Goal: Task Accomplishment & Management: Manage account settings

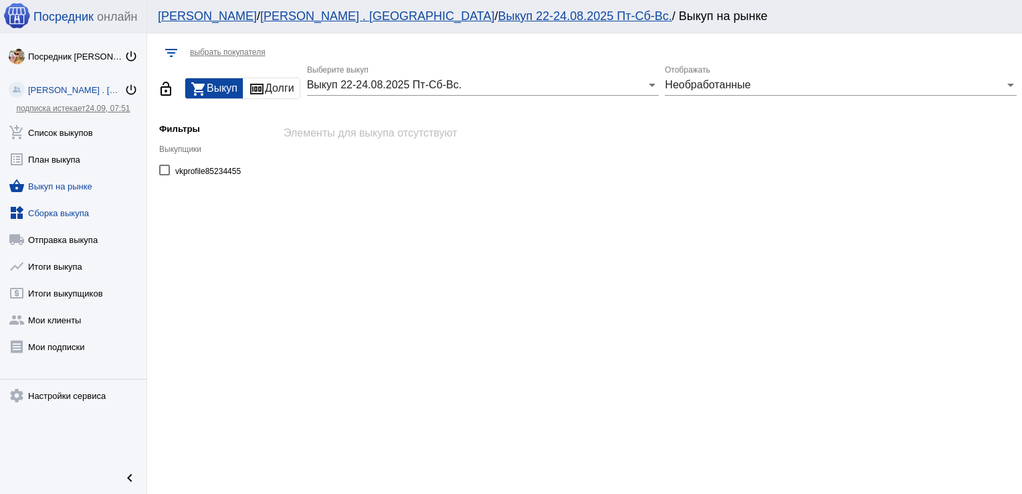
click at [74, 206] on link "widgets Сборка выкупа" at bounding box center [73, 210] width 147 height 27
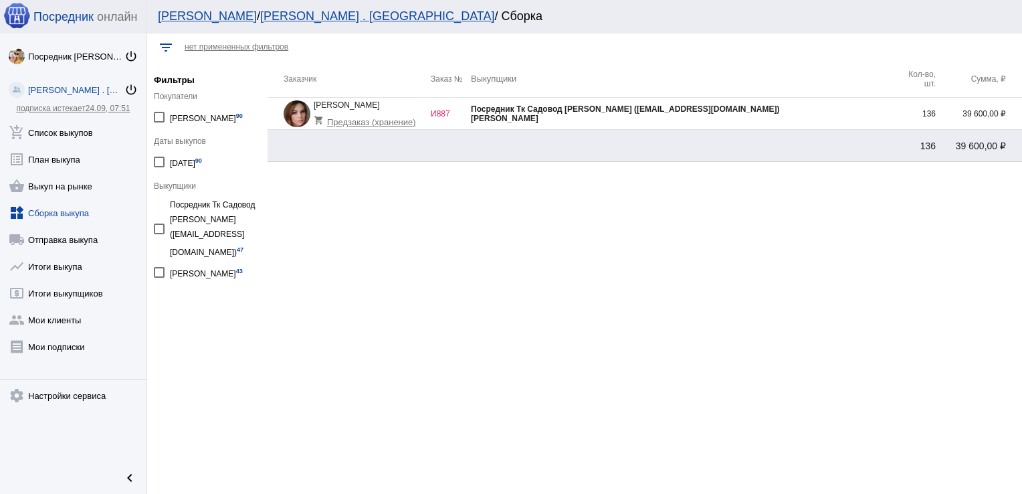
click at [792, 114] on div "[PERSON_NAME]" at bounding box center [683, 118] width 425 height 9
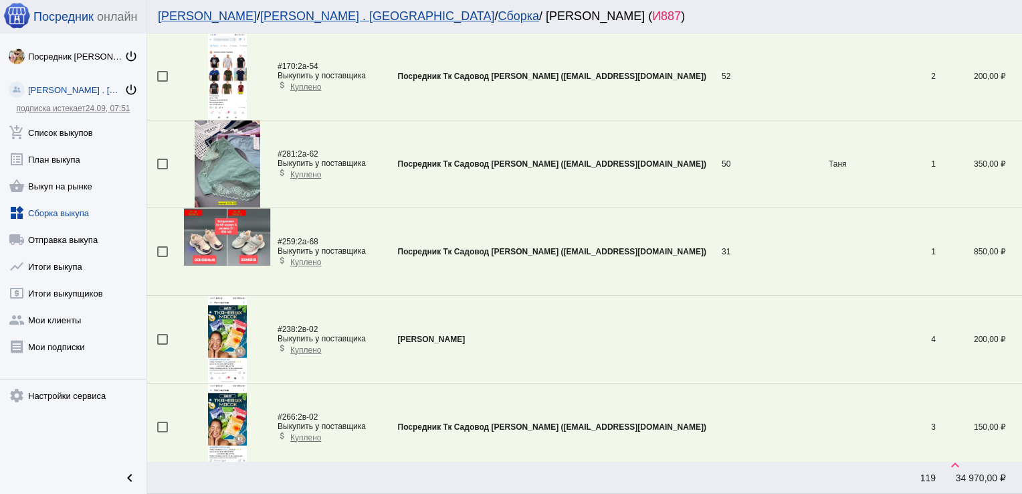
scroll to position [4118, 0]
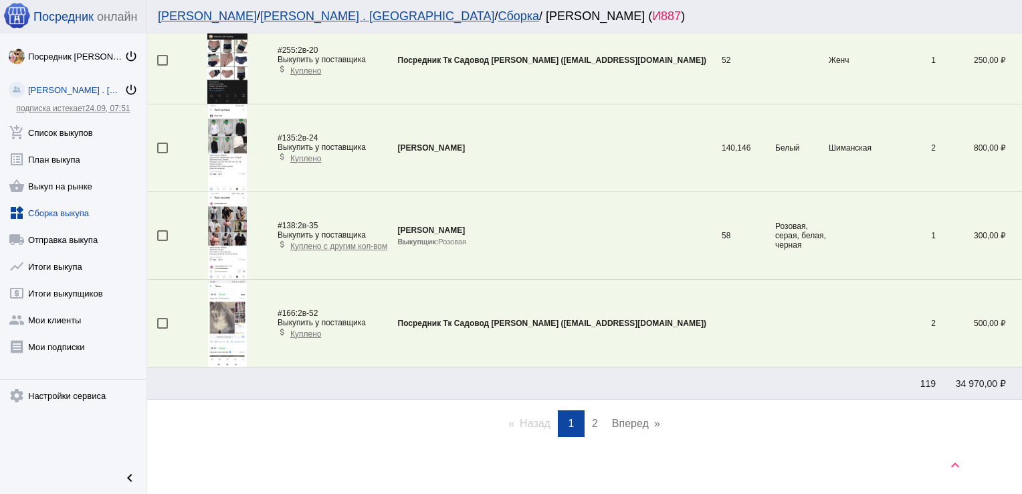
click at [592, 417] on span "2" at bounding box center [595, 422] width 6 height 11
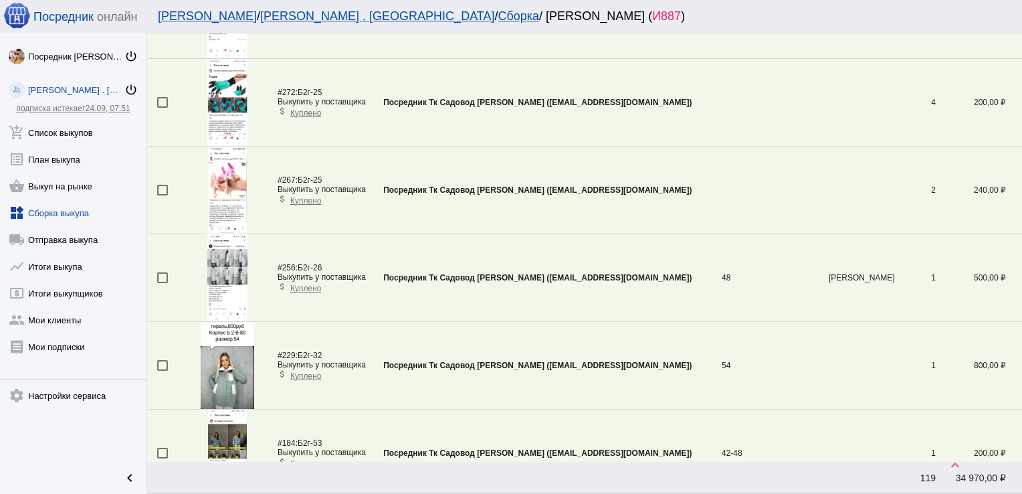
scroll to position [1797, 0]
click at [165, 275] on div at bounding box center [162, 277] width 11 height 11
click at [163, 283] on input "checkbox" at bounding box center [162, 283] width 1 height 1
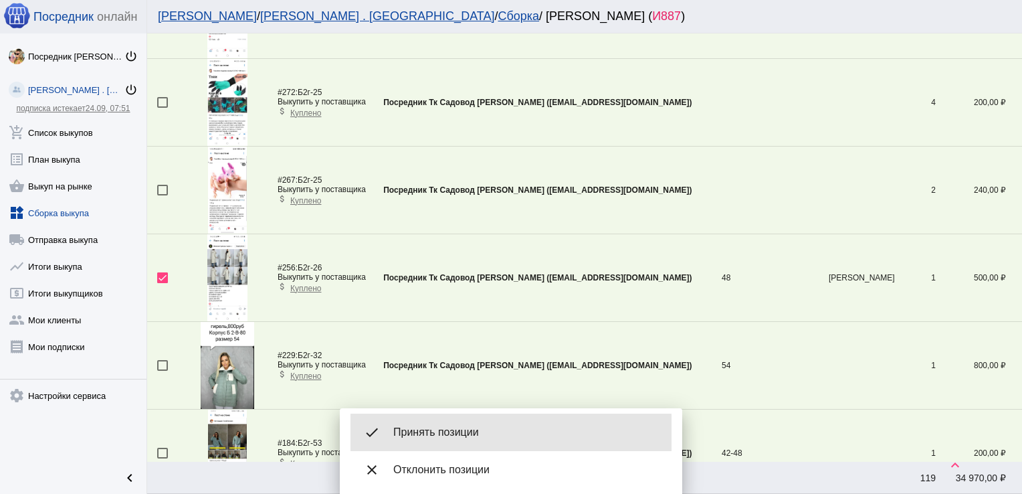
click at [492, 442] on div "done Принять позиции" at bounding box center [511, 431] width 321 height 37
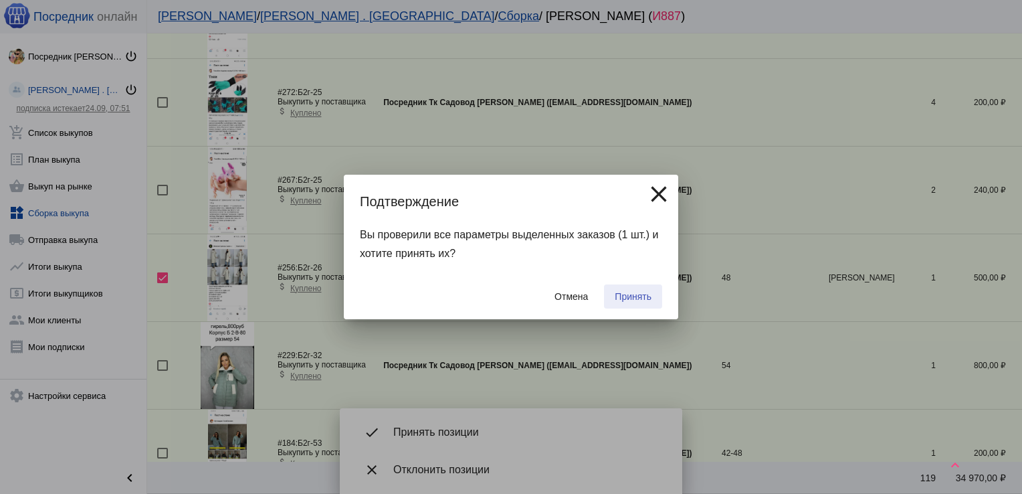
click at [639, 293] on span "Принять" at bounding box center [633, 296] width 37 height 11
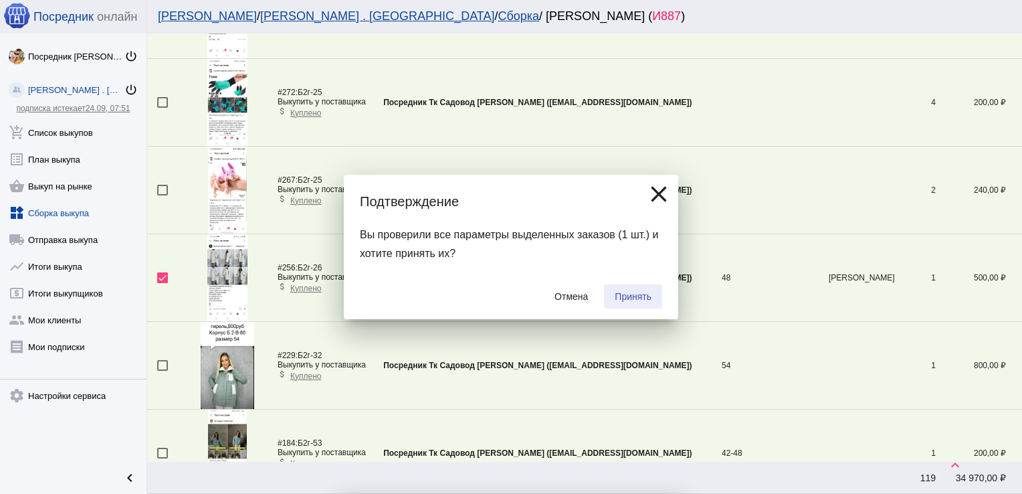
checkbox input "false"
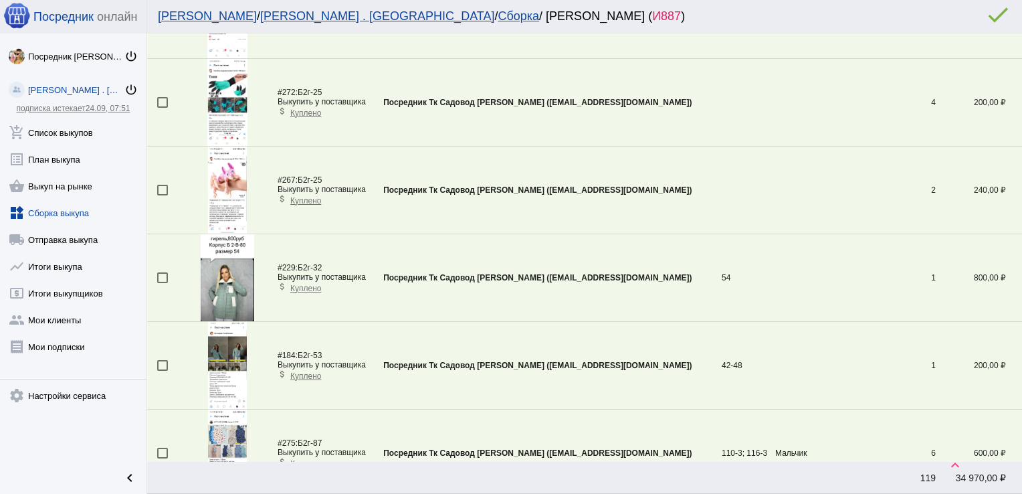
scroll to position [1272, 0]
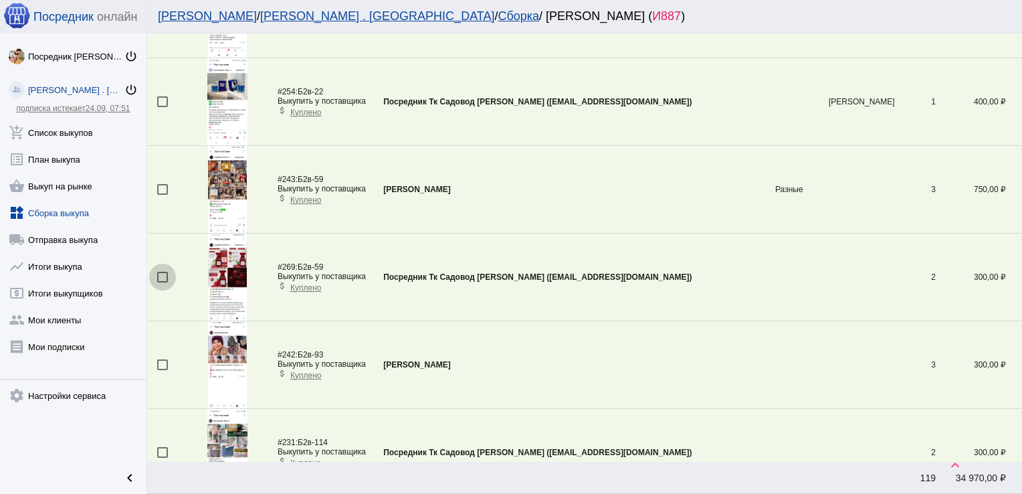
click at [162, 272] on div at bounding box center [162, 277] width 11 height 11
click at [162, 282] on input "checkbox" at bounding box center [162, 282] width 1 height 1
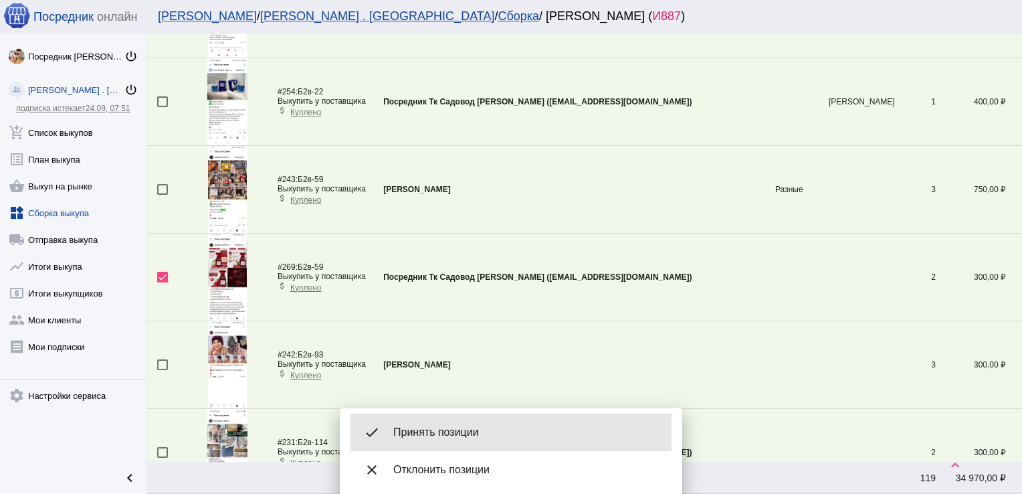
click at [416, 430] on span "Принять позиции" at bounding box center [527, 432] width 268 height 13
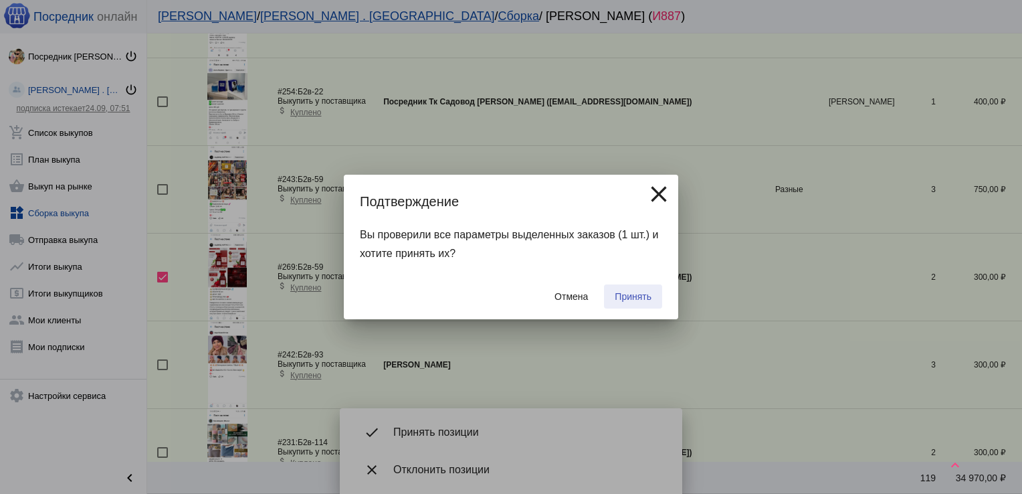
click at [642, 297] on span "Принять" at bounding box center [633, 296] width 37 height 11
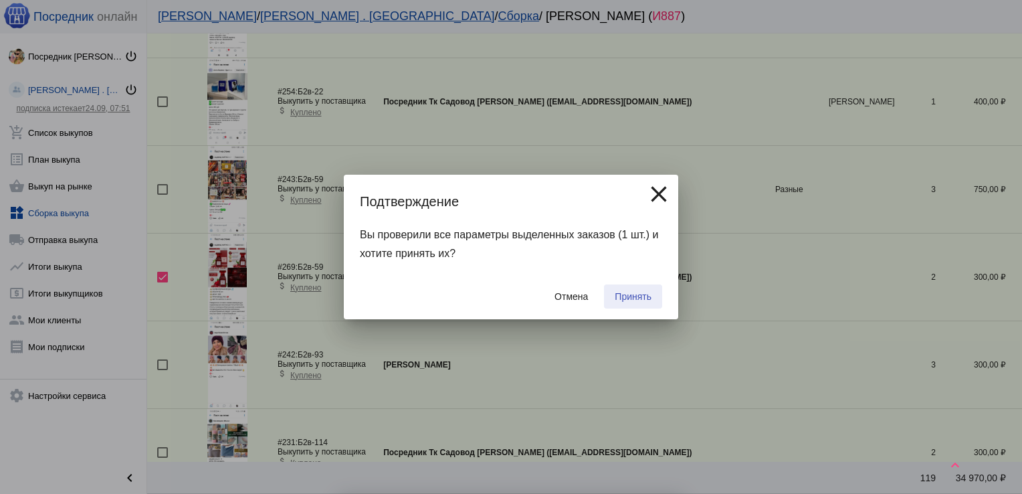
checkbox input "false"
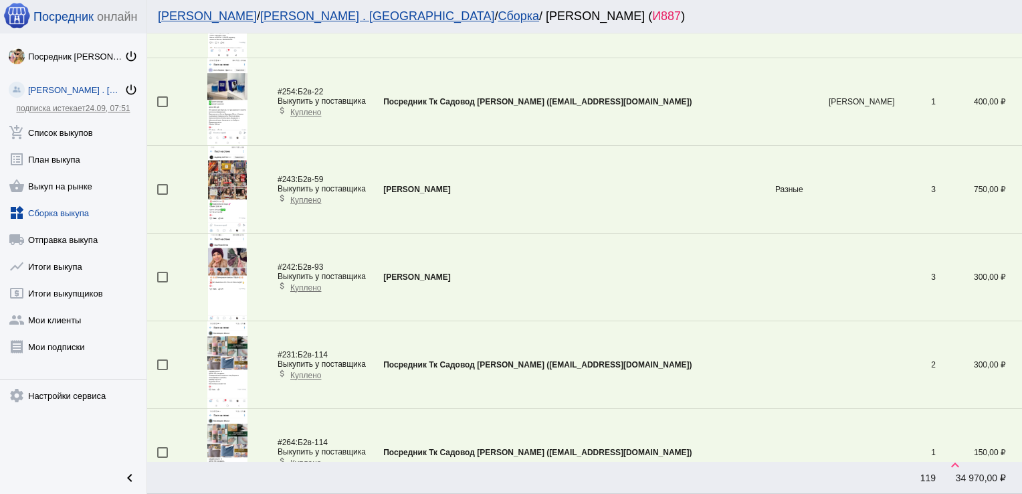
scroll to position [2193, 0]
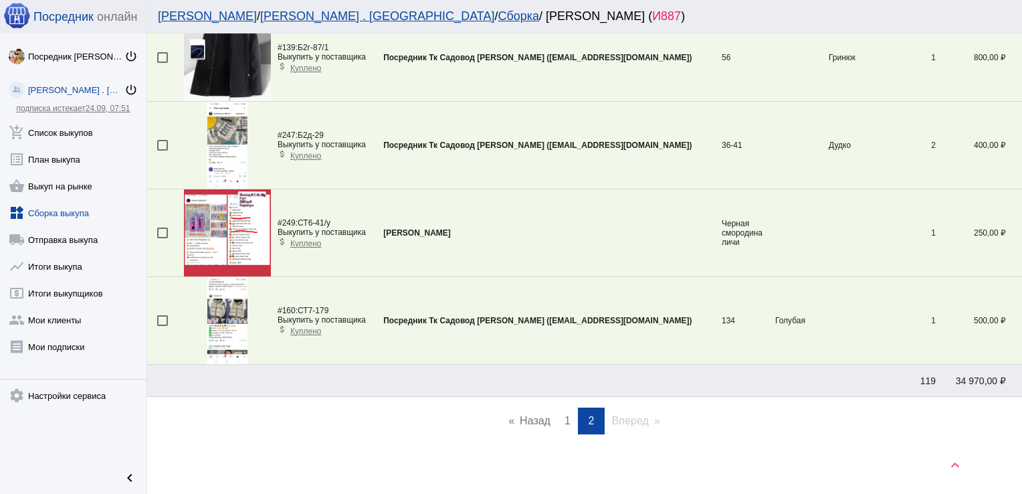
click at [565, 415] on span "1" at bounding box center [568, 420] width 6 height 11
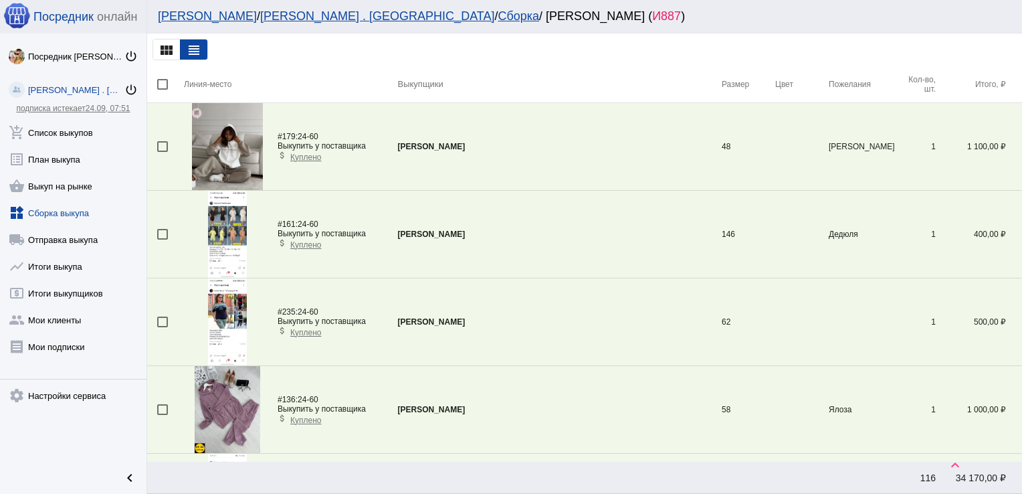
scroll to position [1360, 0]
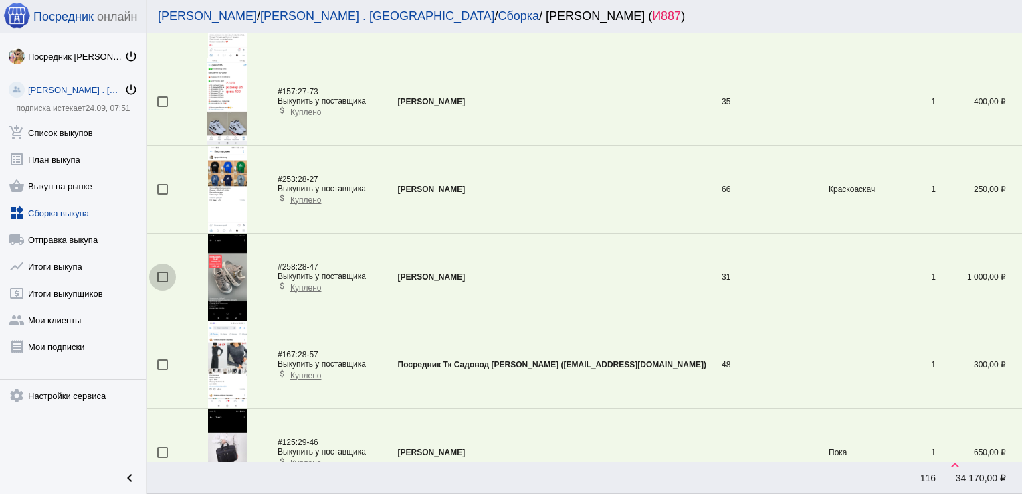
click at [161, 275] on div at bounding box center [162, 277] width 11 height 11
click at [162, 282] on input "checkbox" at bounding box center [162, 282] width 1 height 1
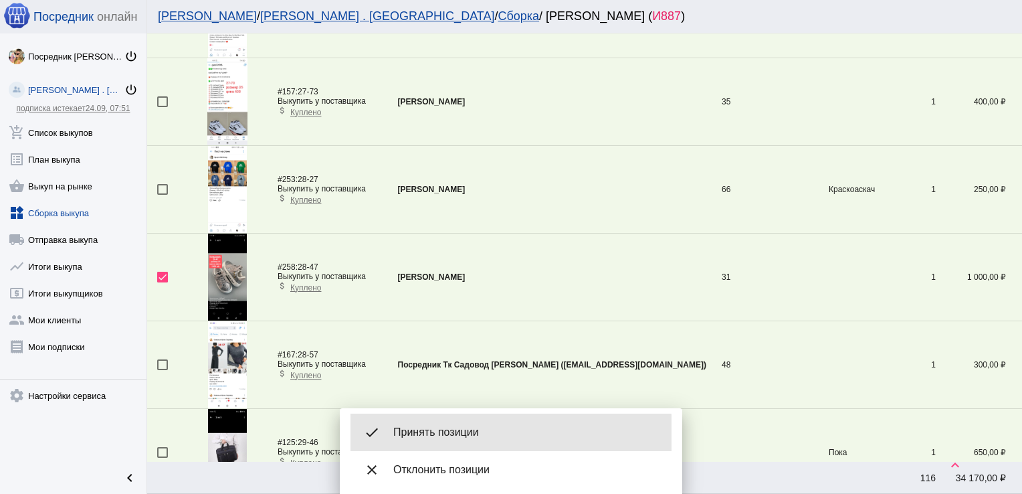
click at [460, 439] on div "done Принять позиции" at bounding box center [511, 431] width 321 height 37
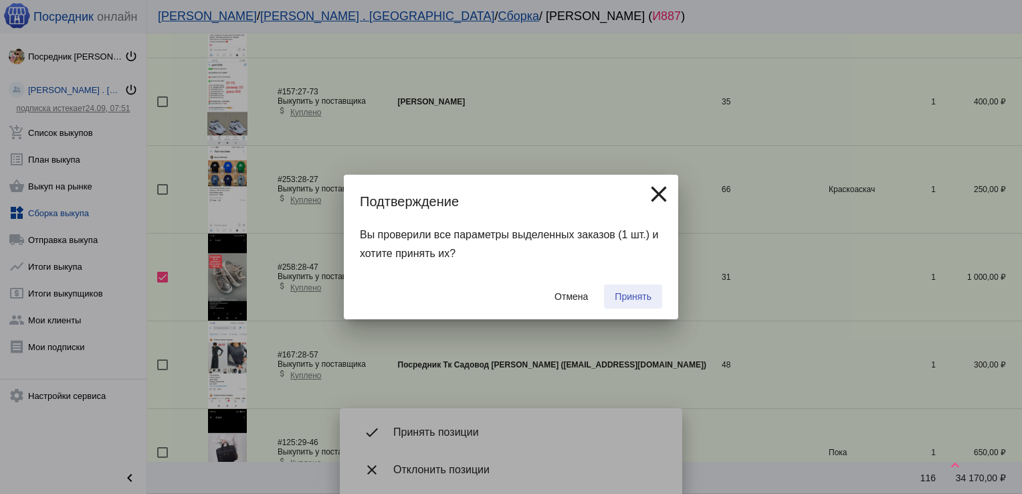
click at [642, 293] on span "Принять" at bounding box center [633, 296] width 37 height 11
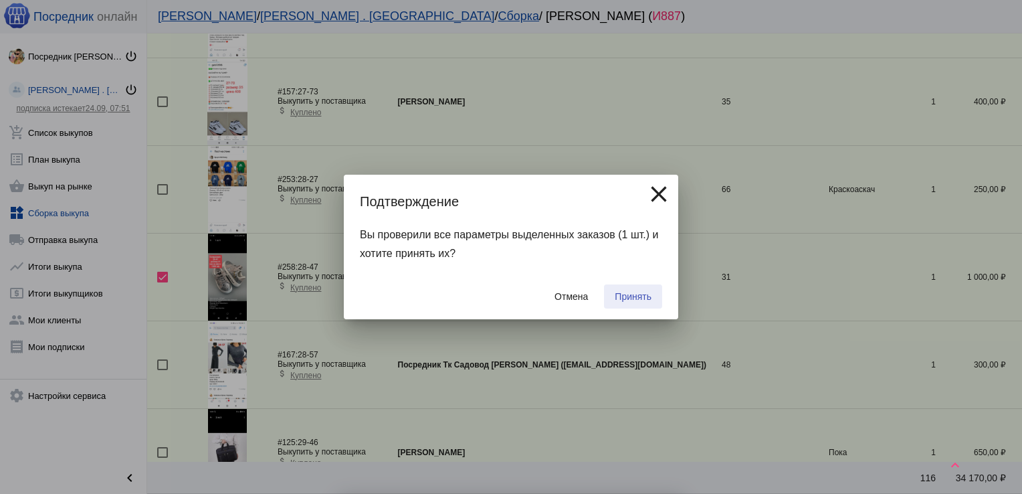
checkbox input "false"
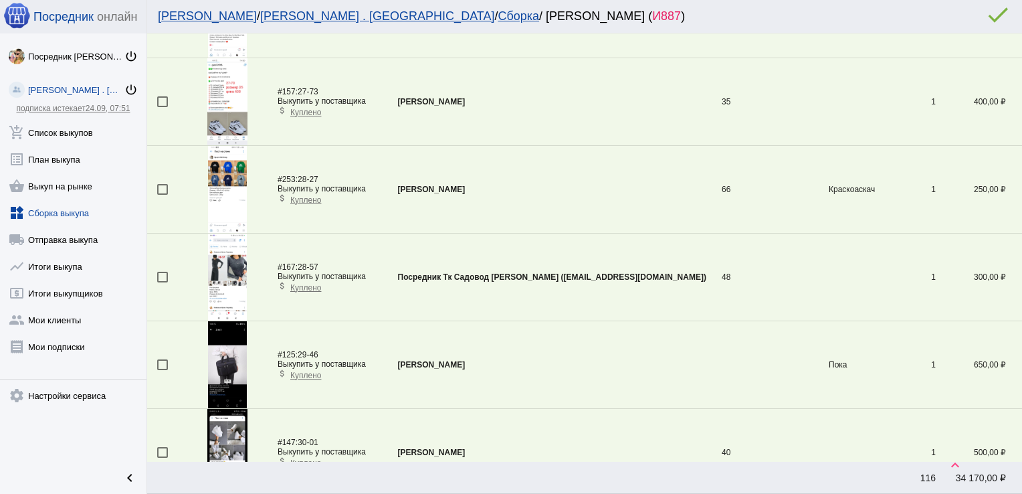
scroll to position [660, 0]
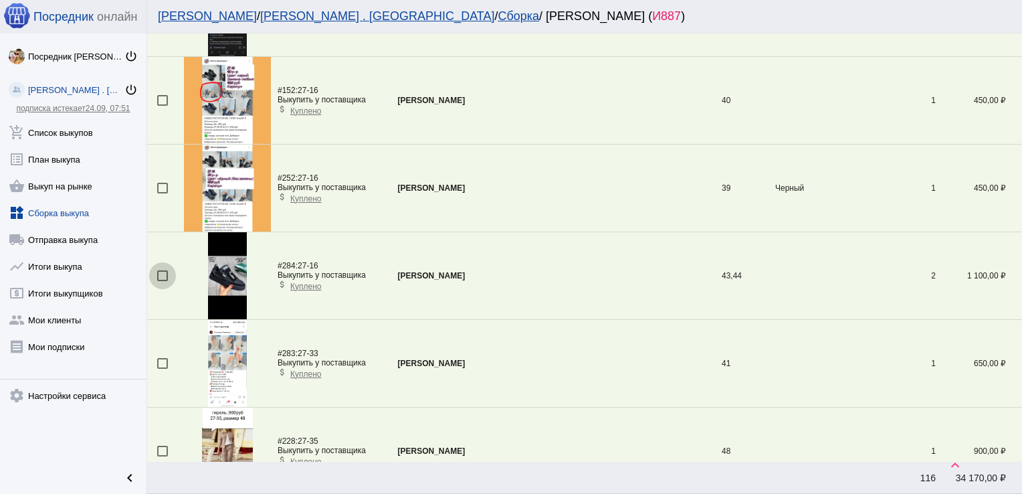
click at [158, 274] on div at bounding box center [162, 275] width 11 height 11
click at [162, 281] on input "checkbox" at bounding box center [162, 281] width 1 height 1
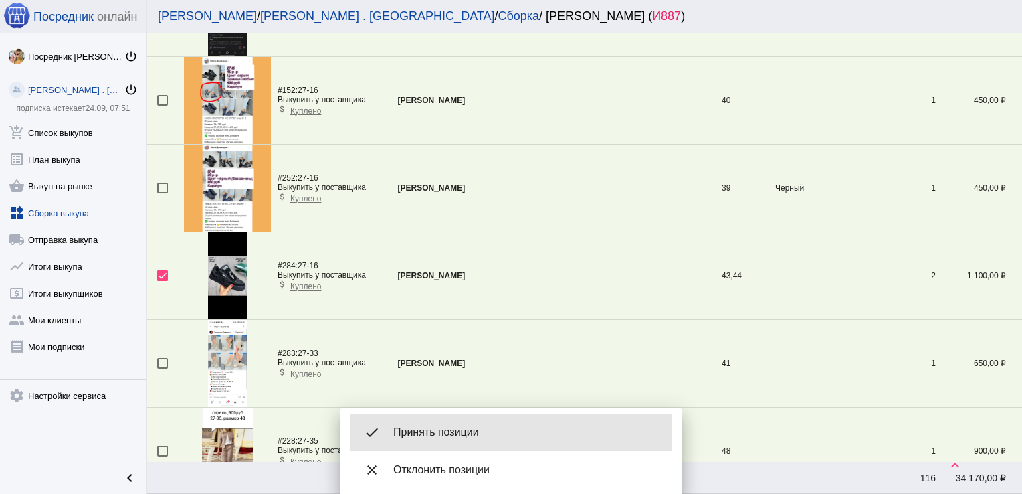
click at [469, 430] on span "Принять позиции" at bounding box center [527, 432] width 268 height 13
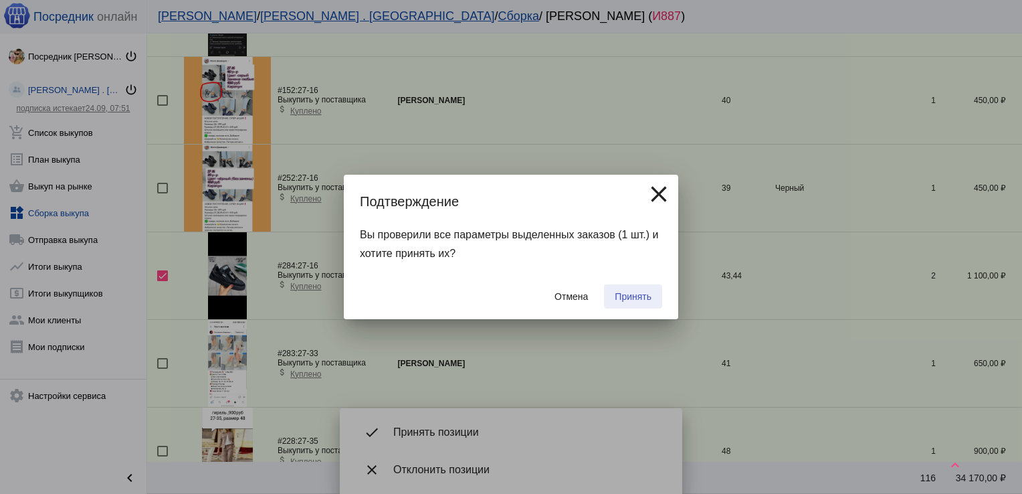
click at [640, 292] on span "Принять" at bounding box center [633, 296] width 37 height 11
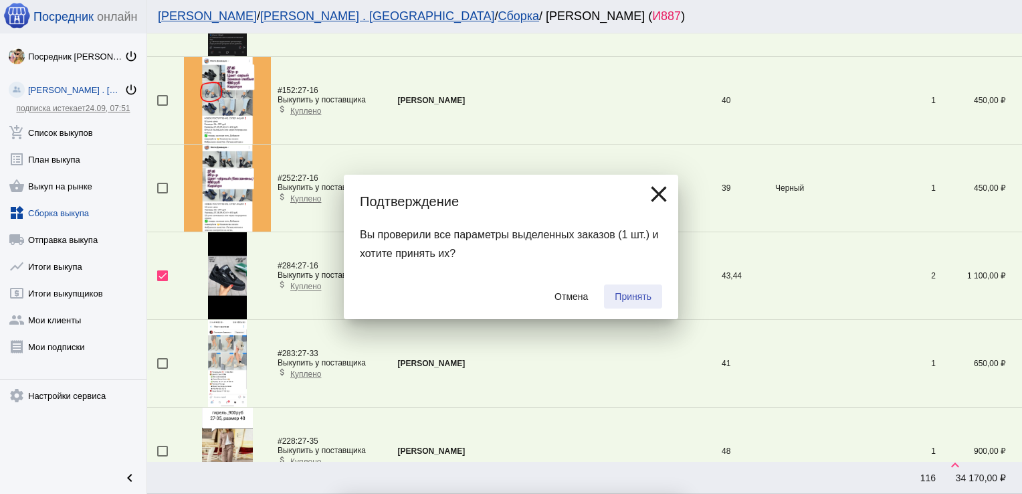
checkbox input "false"
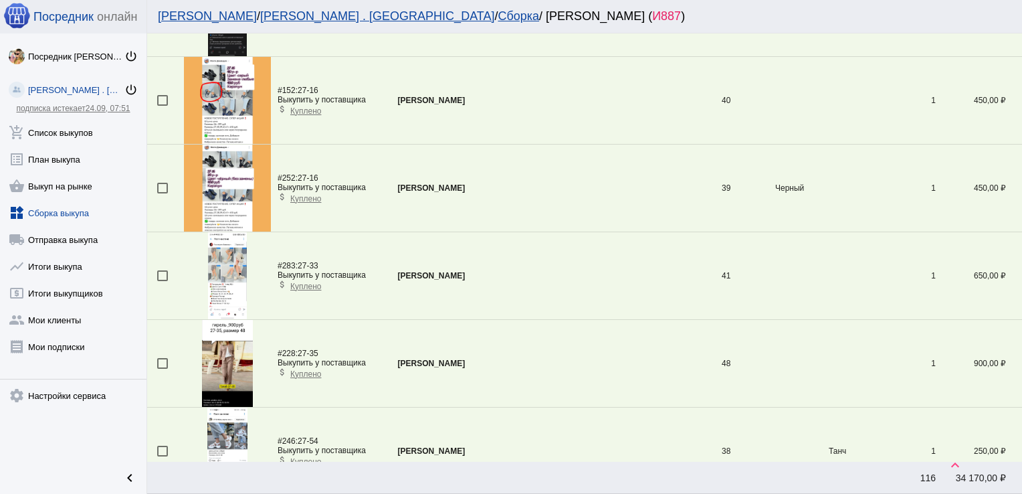
click at [163, 274] on div at bounding box center [162, 275] width 11 height 11
click at [163, 281] on input "checkbox" at bounding box center [162, 281] width 1 height 1
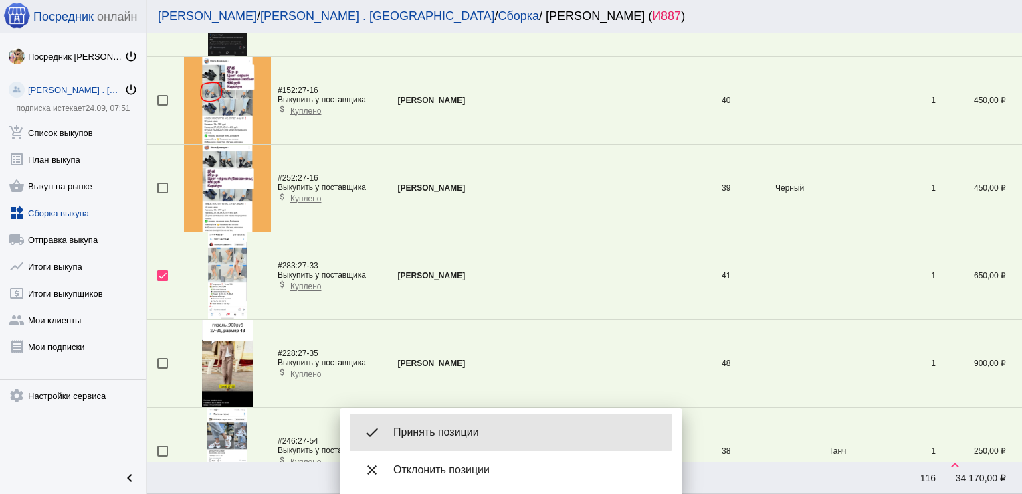
click at [471, 426] on span "Принять позиции" at bounding box center [527, 432] width 268 height 13
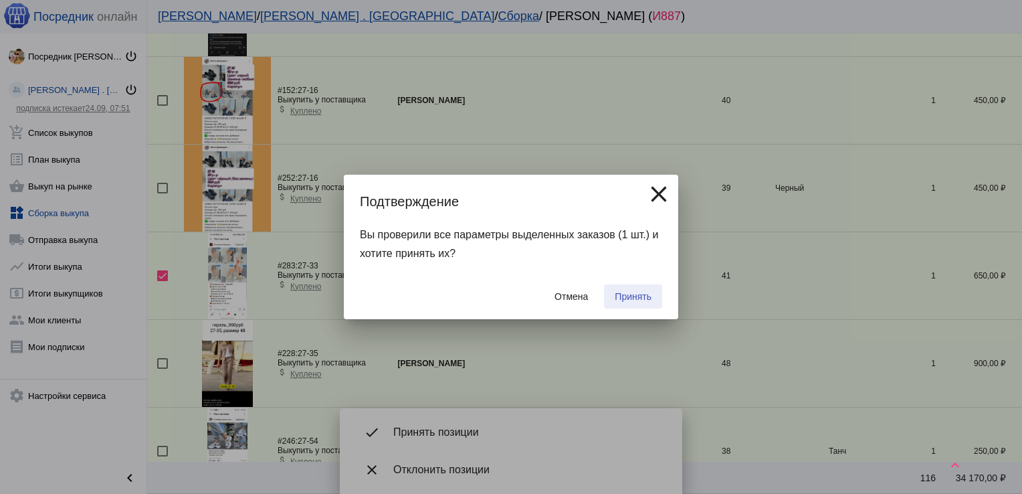
click at [628, 296] on span "Принять" at bounding box center [633, 296] width 37 height 11
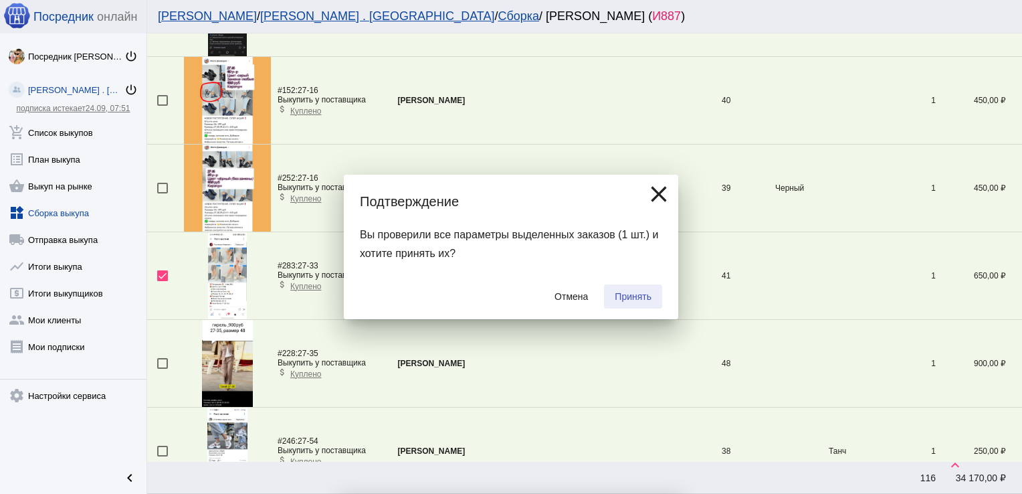
checkbox input "false"
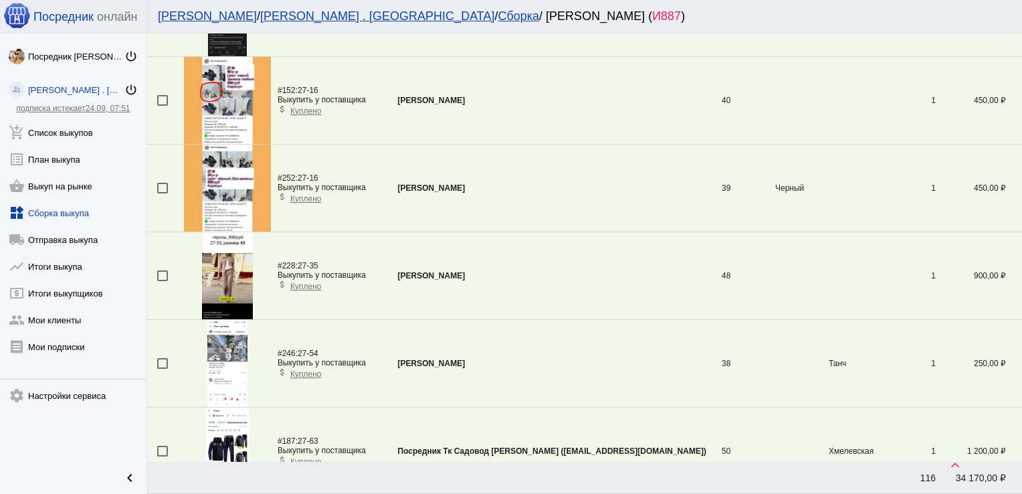
click at [163, 360] on div at bounding box center [162, 363] width 11 height 11
click at [163, 369] on input "checkbox" at bounding box center [162, 369] width 1 height 1
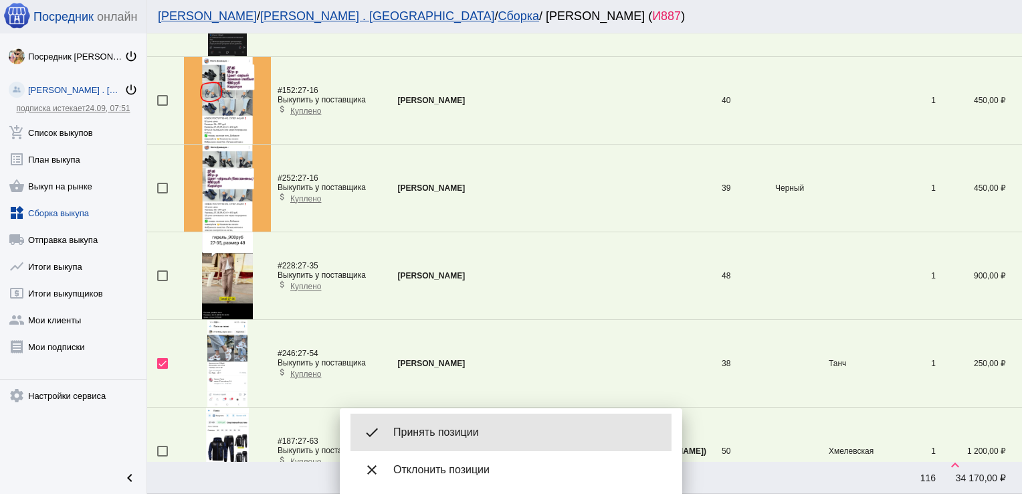
click at [445, 444] on div "done Принять позиции" at bounding box center [511, 431] width 321 height 37
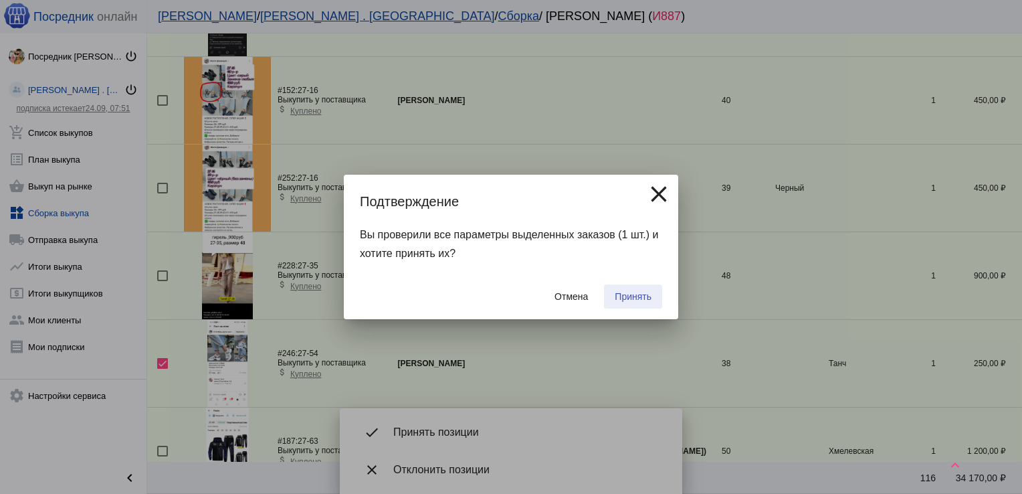
click at [629, 290] on button "Принять" at bounding box center [633, 296] width 58 height 24
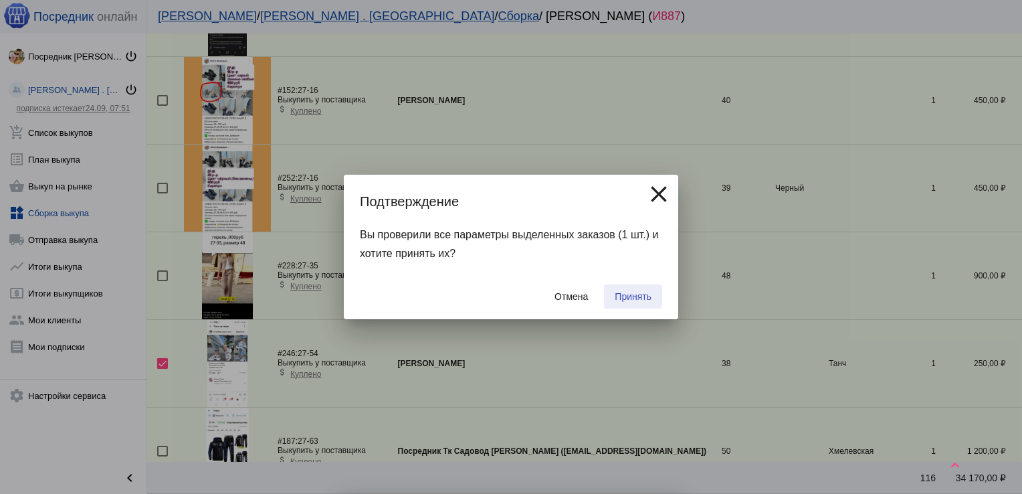
checkbox input "false"
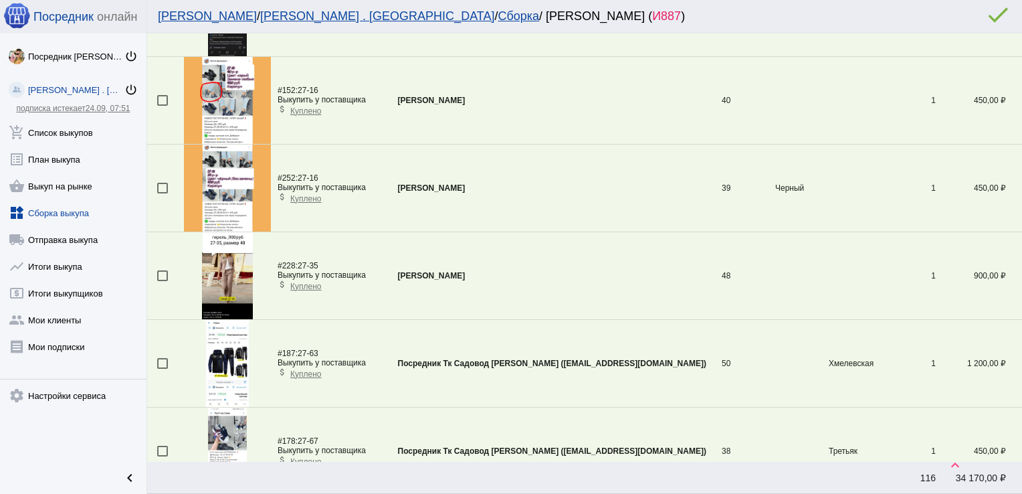
click at [163, 184] on div at bounding box center [162, 188] width 11 height 11
click at [163, 193] on input "checkbox" at bounding box center [162, 193] width 1 height 1
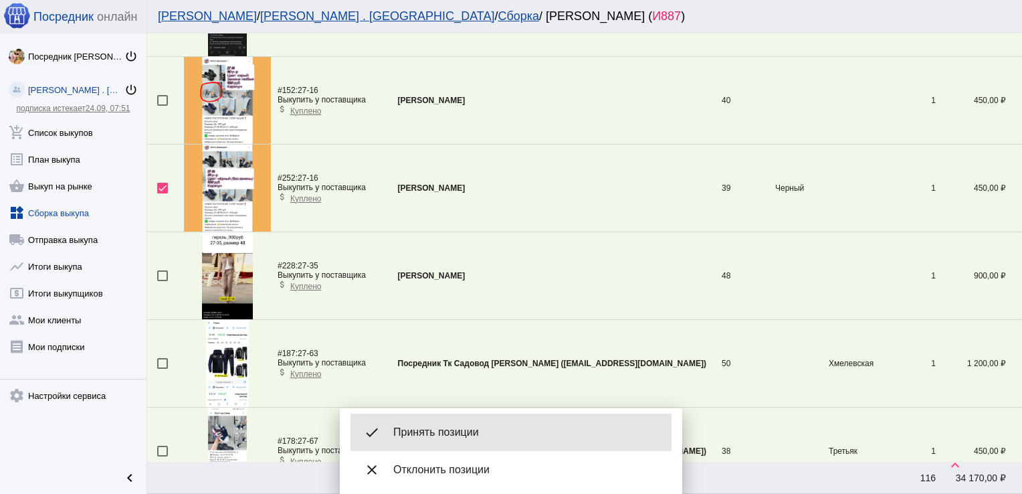
click at [452, 418] on div "done Принять позиции" at bounding box center [511, 431] width 321 height 37
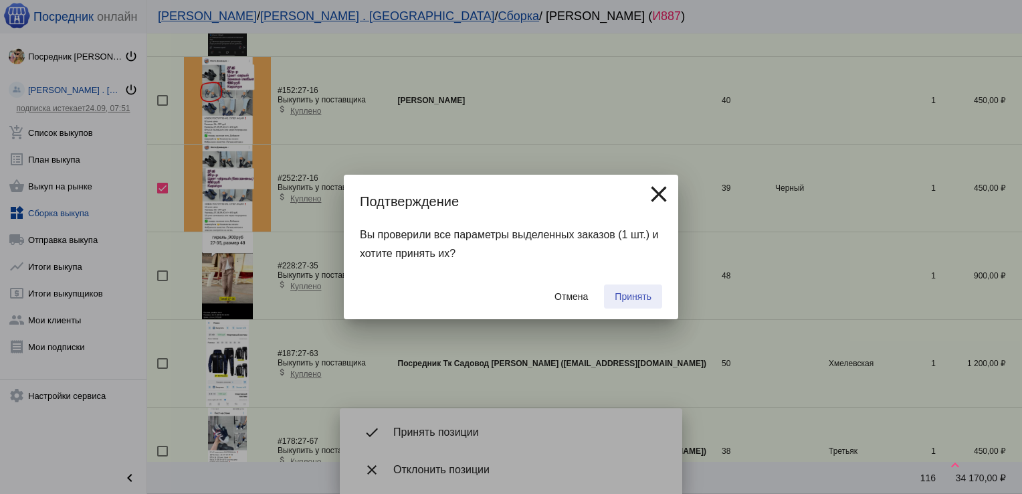
click at [637, 296] on span "Принять" at bounding box center [633, 296] width 37 height 11
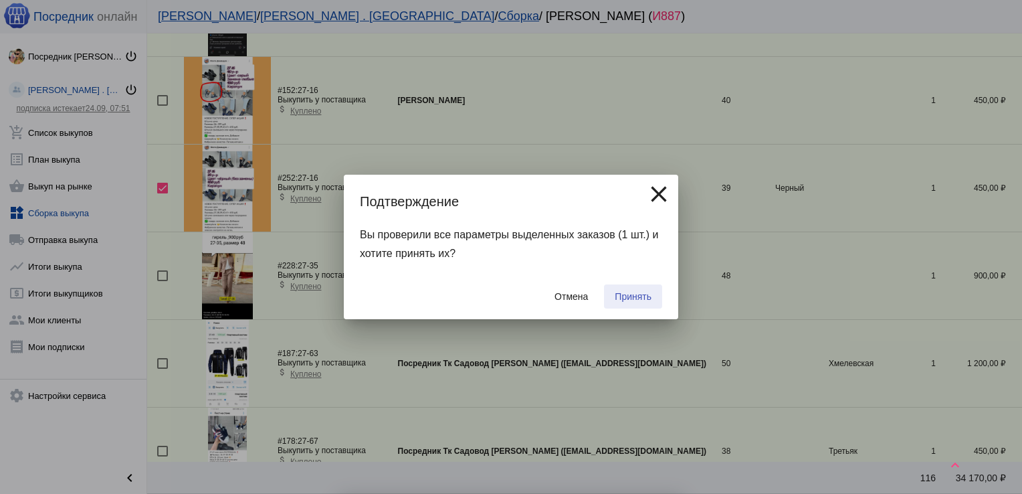
checkbox input "false"
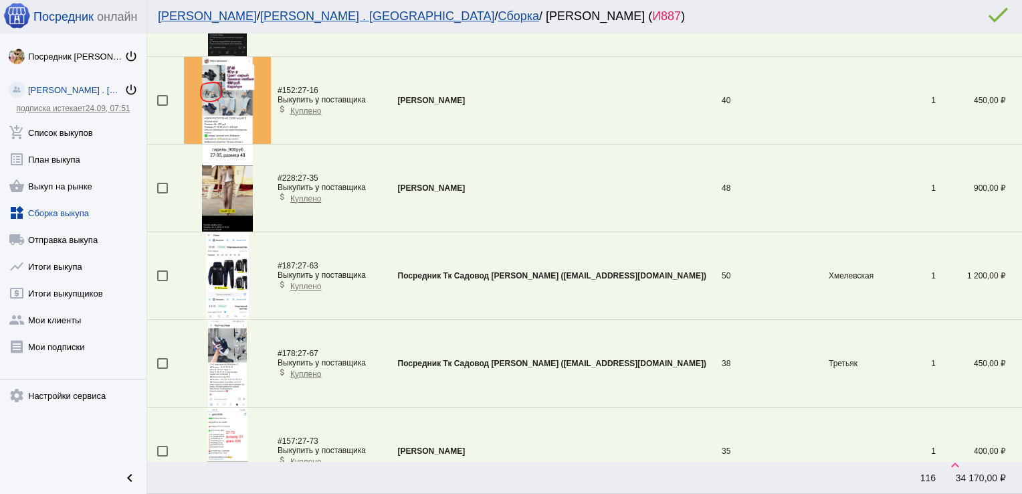
scroll to position [4073, 0]
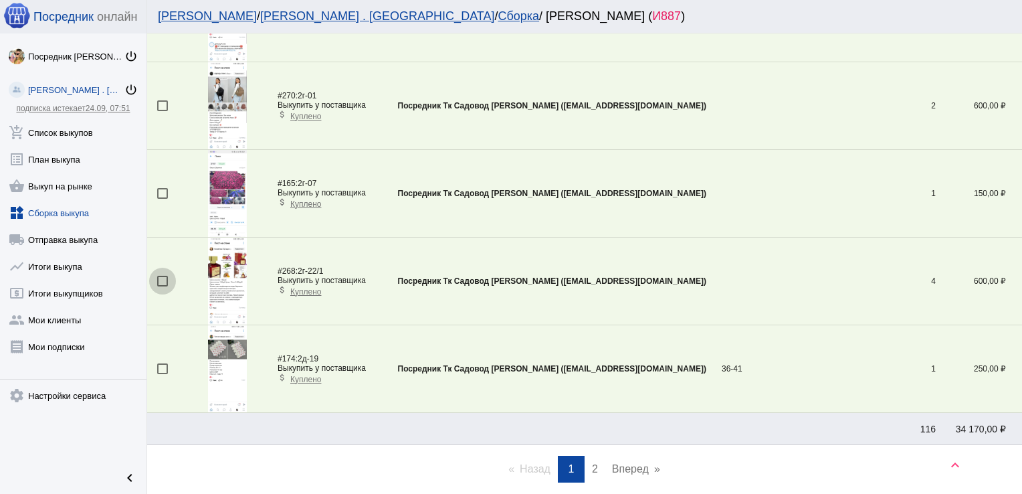
click at [163, 276] on div at bounding box center [162, 281] width 11 height 11
click at [163, 286] on input "checkbox" at bounding box center [162, 286] width 1 height 1
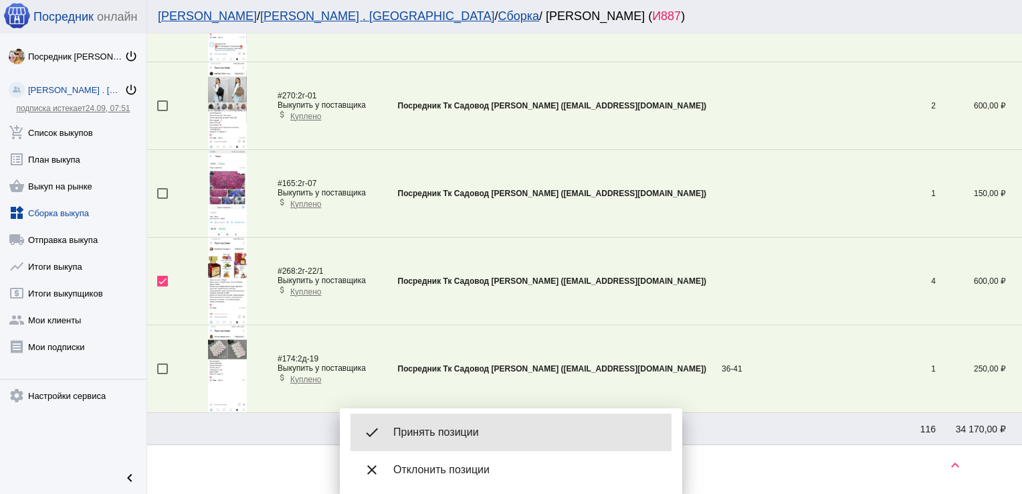
click at [458, 417] on div "done Принять позиции" at bounding box center [511, 431] width 321 height 37
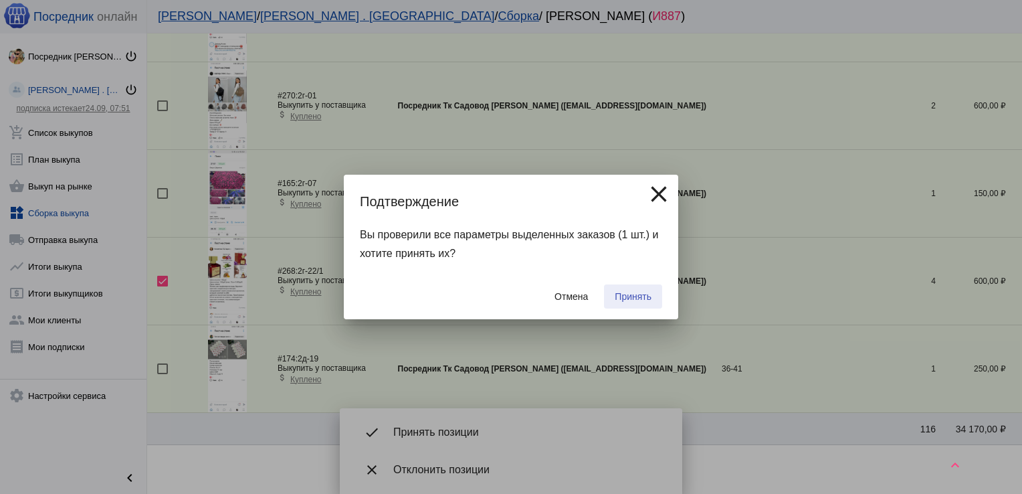
click at [620, 290] on button "Принять" at bounding box center [633, 296] width 58 height 24
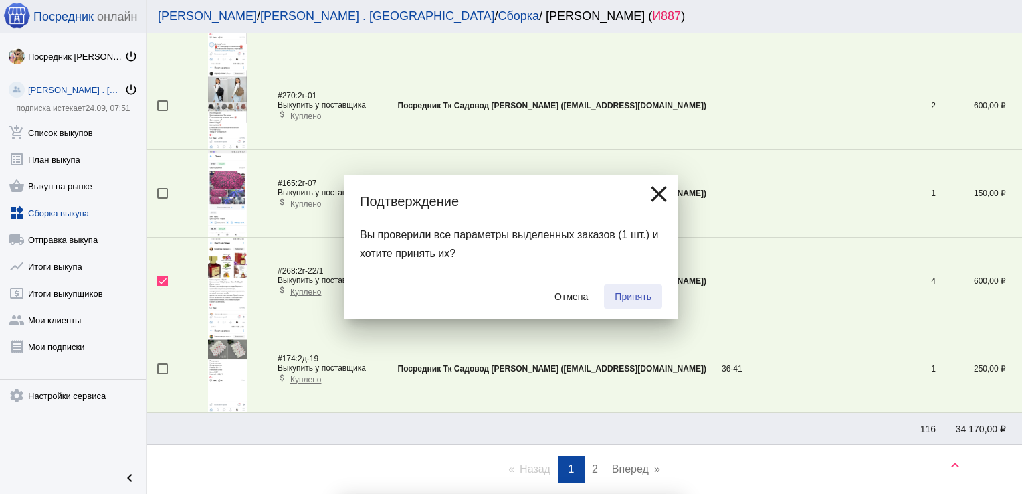
checkbox input "false"
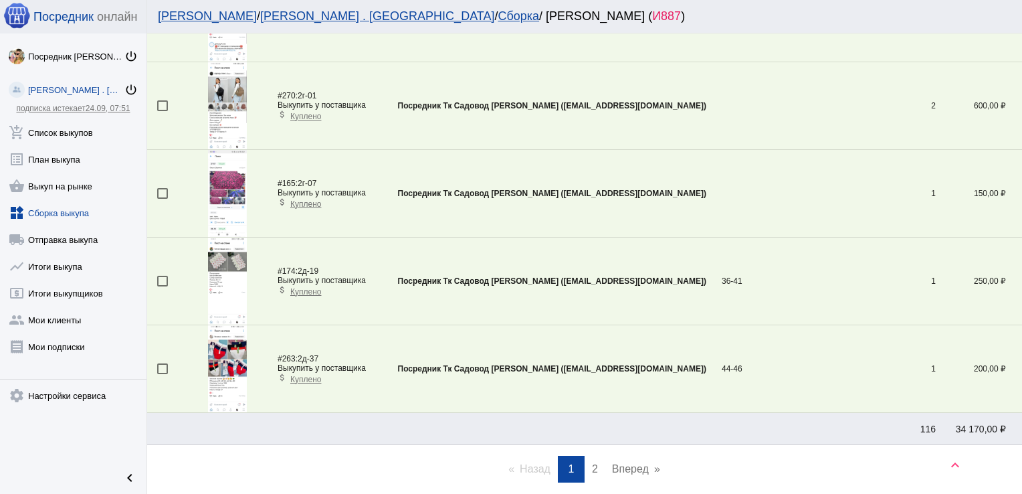
click at [592, 463] on span "2" at bounding box center [595, 468] width 6 height 11
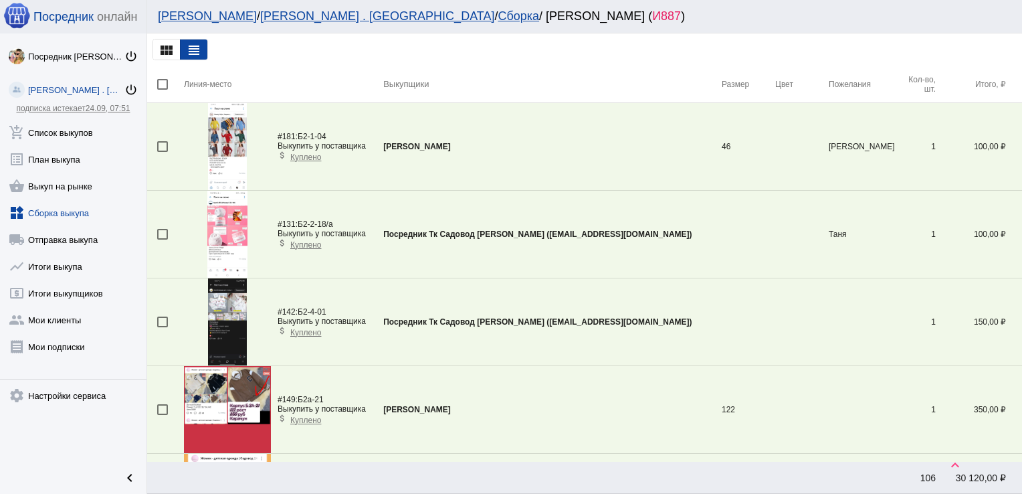
scroll to position [1097, 0]
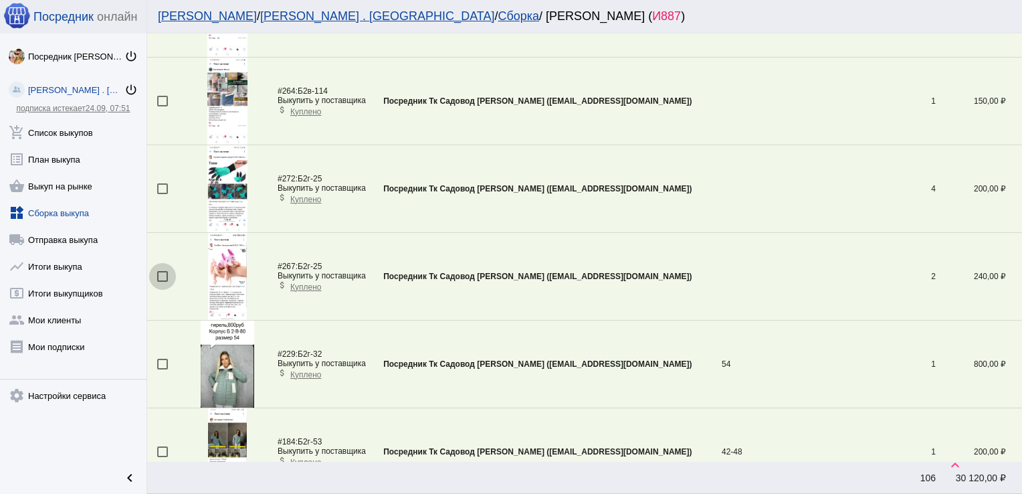
click at [164, 272] on div at bounding box center [162, 276] width 11 height 11
click at [163, 282] on input "checkbox" at bounding box center [162, 282] width 1 height 1
checkbox input "true"
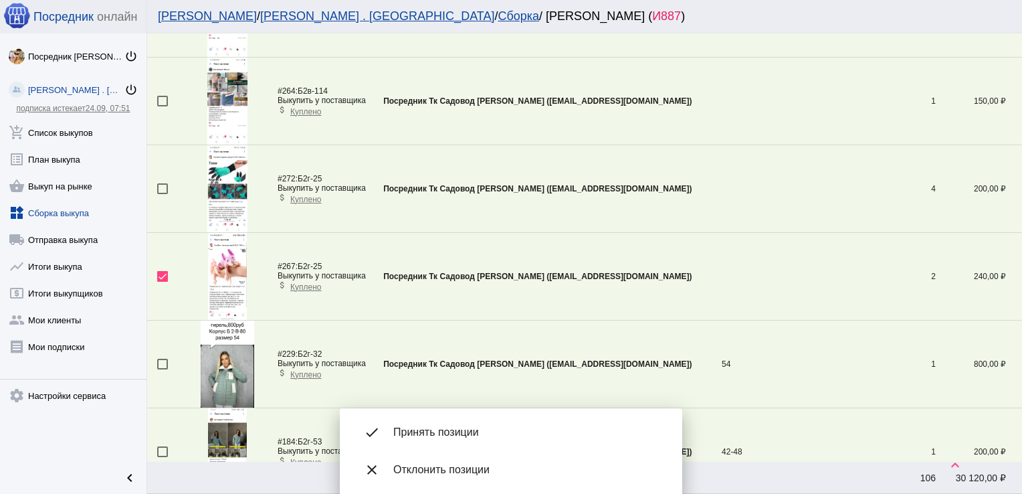
click at [162, 185] on div at bounding box center [162, 188] width 11 height 11
click at [162, 194] on input "checkbox" at bounding box center [162, 194] width 1 height 1
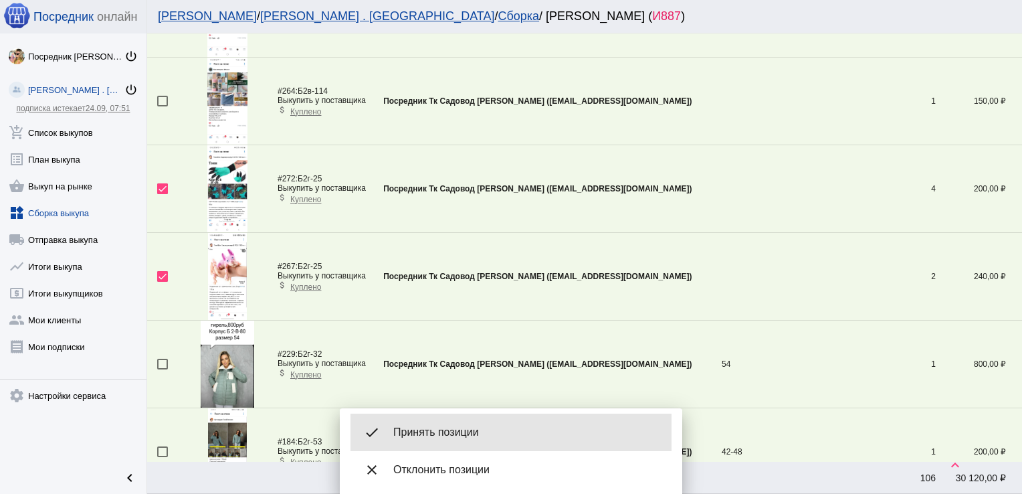
click at [445, 426] on span "Принять позиции" at bounding box center [527, 432] width 268 height 13
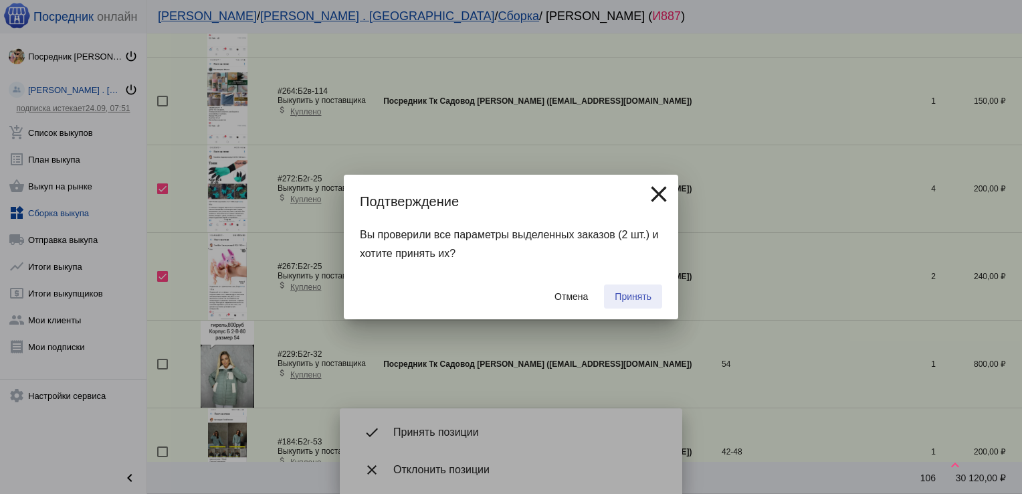
click at [642, 288] on button "Принять" at bounding box center [633, 296] width 58 height 24
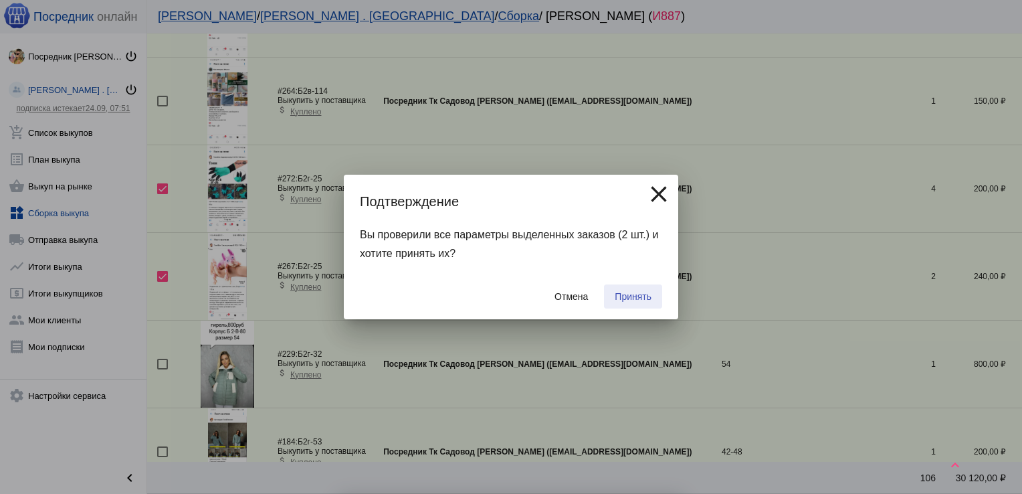
checkbox input "false"
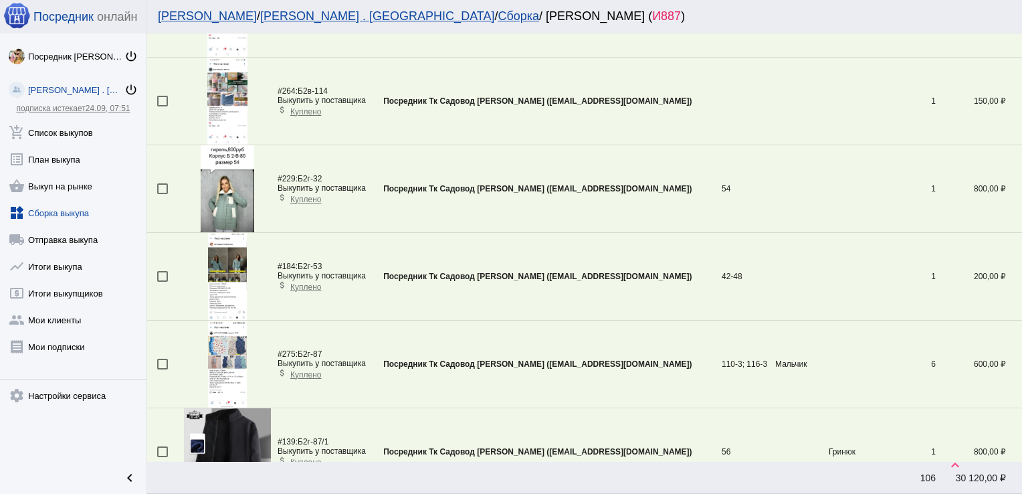
scroll to position [1493, 0]
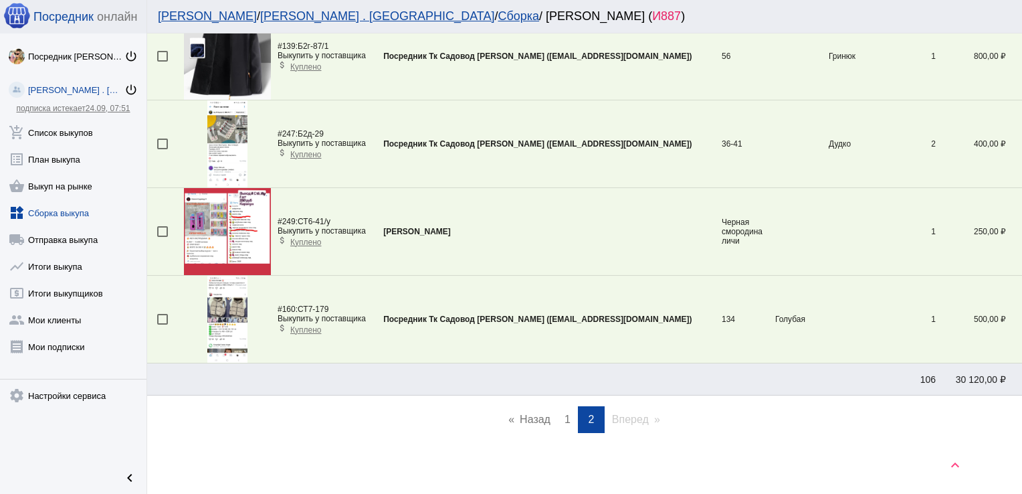
click at [567, 413] on link "page 1" at bounding box center [567, 419] width 19 height 27
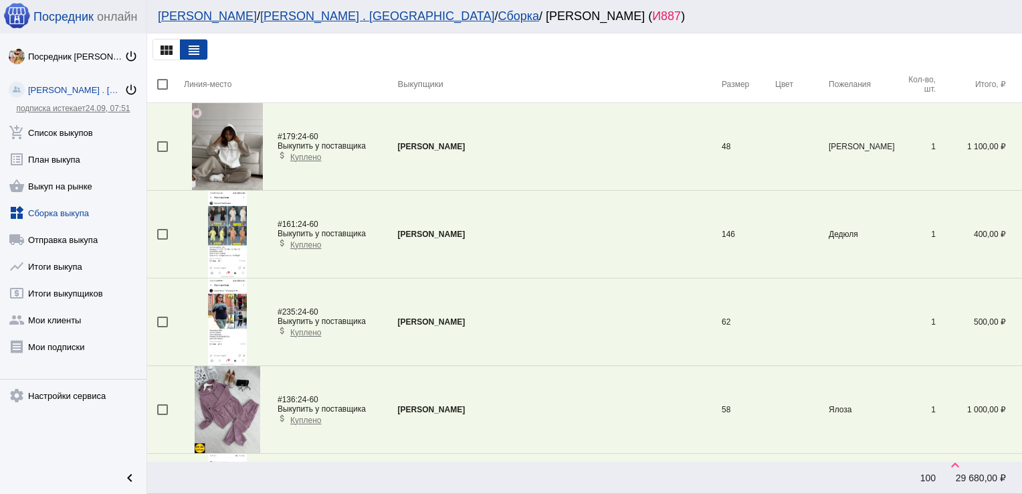
scroll to position [922, 0]
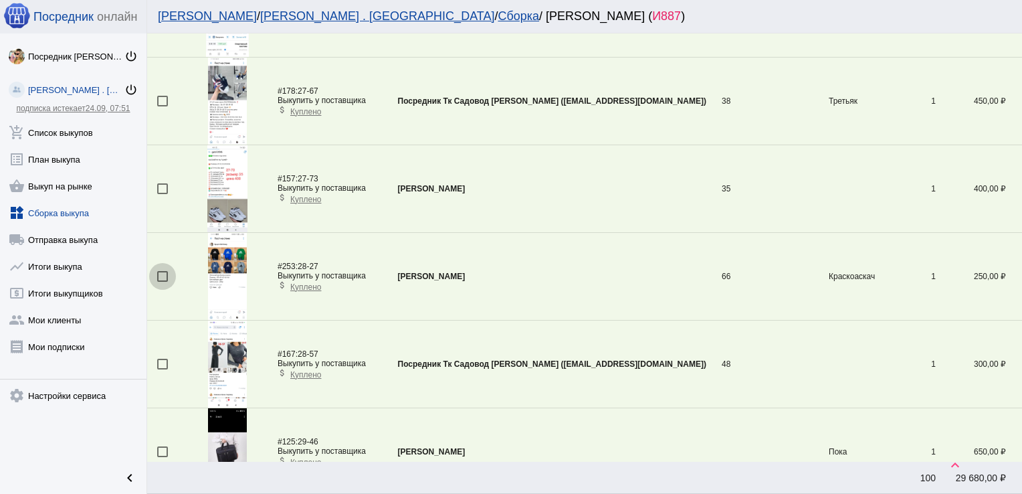
click at [161, 276] on div at bounding box center [162, 276] width 11 height 11
click at [162, 282] on input "checkbox" at bounding box center [162, 282] width 1 height 1
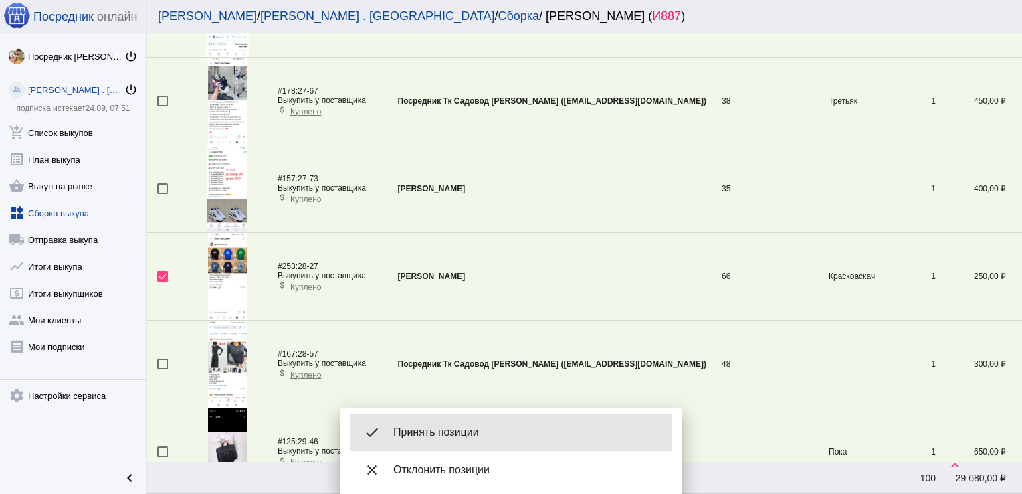
click at [444, 424] on div "done Принять позиции" at bounding box center [511, 431] width 321 height 37
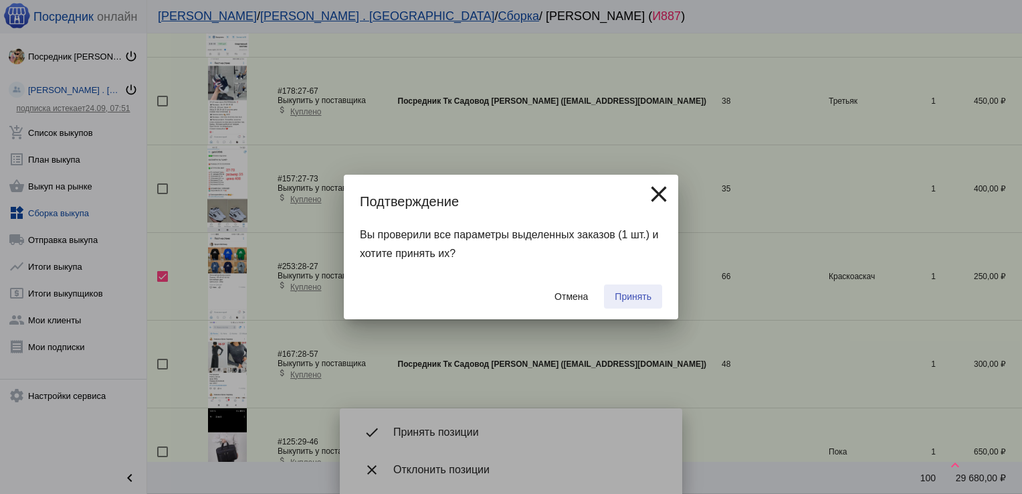
click at [628, 292] on span "Принять" at bounding box center [633, 296] width 37 height 11
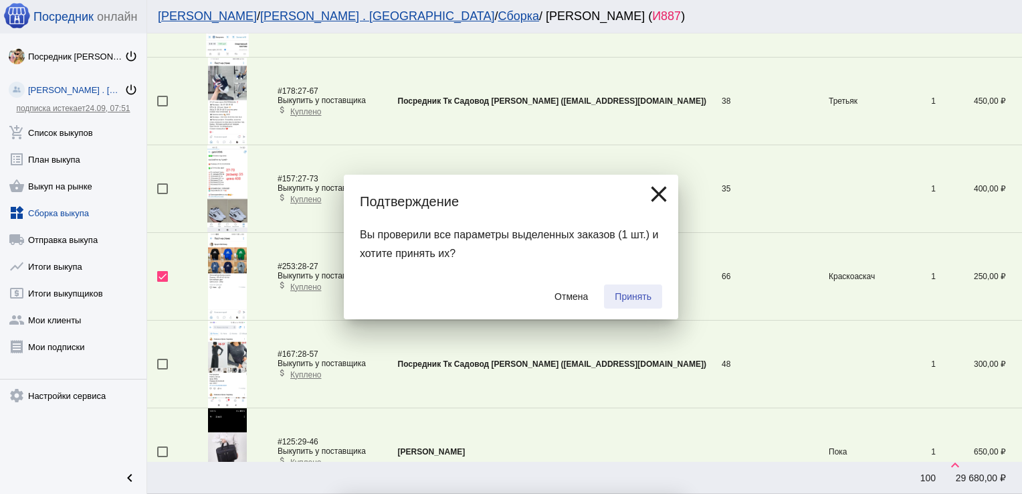
checkbox input "false"
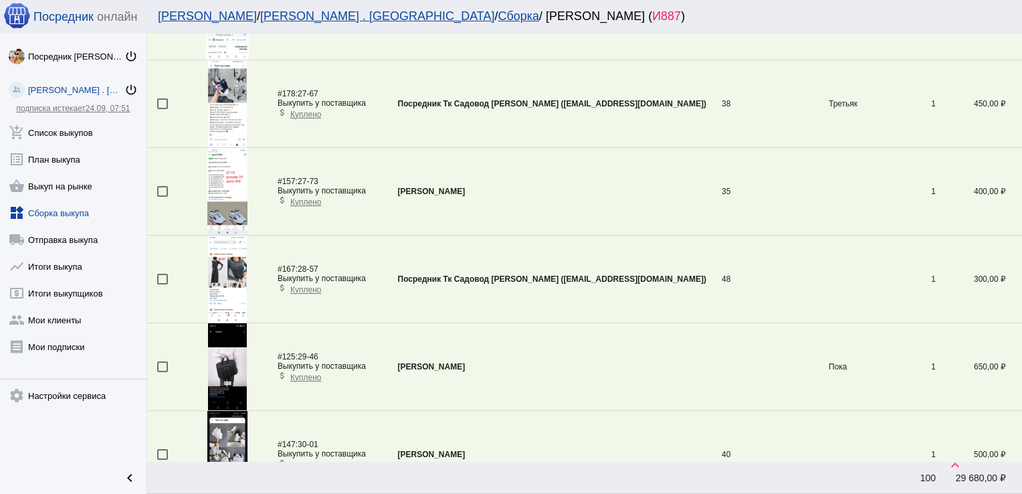
scroll to position [4118, 0]
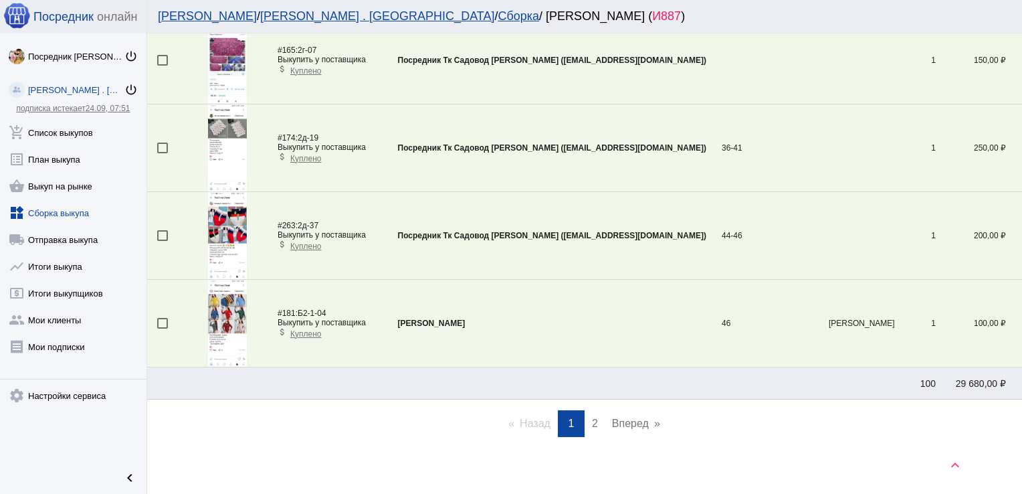
click at [593, 416] on link "page 2" at bounding box center [594, 423] width 19 height 27
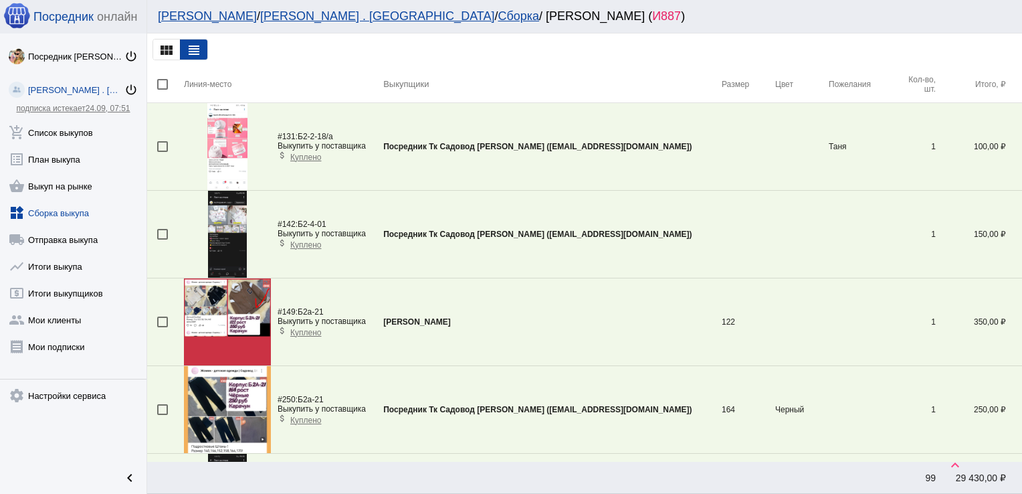
scroll to position [572, 0]
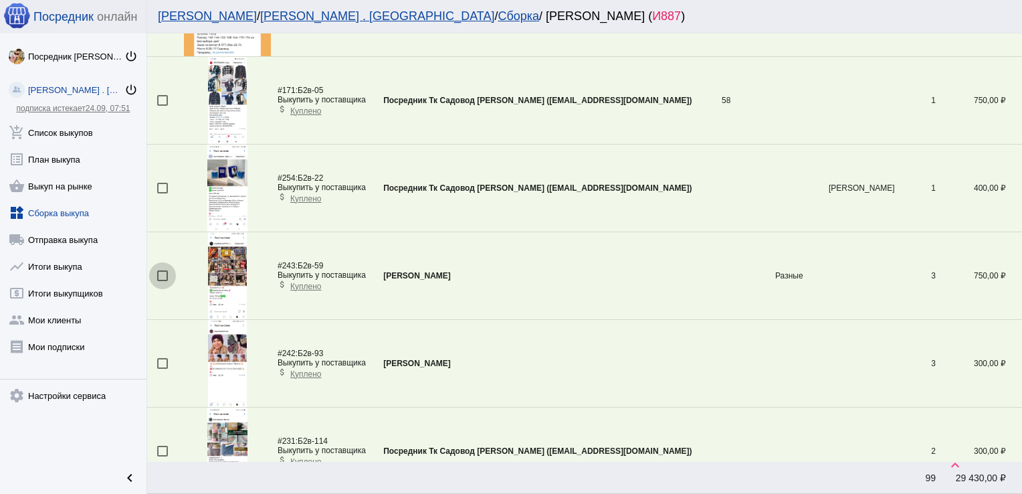
click at [166, 274] on div at bounding box center [162, 275] width 11 height 11
click at [163, 281] on input "checkbox" at bounding box center [162, 281] width 1 height 1
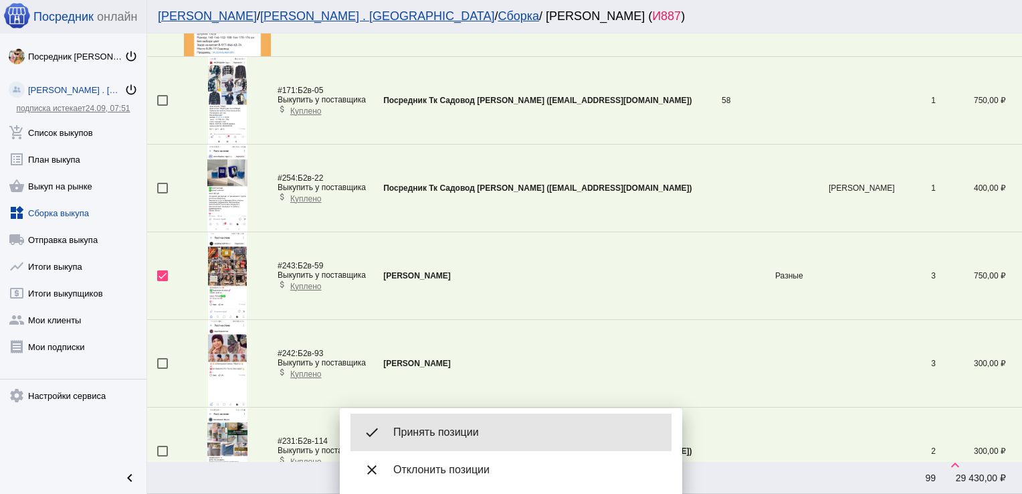
click at [455, 420] on div "done Принять позиции" at bounding box center [511, 431] width 321 height 37
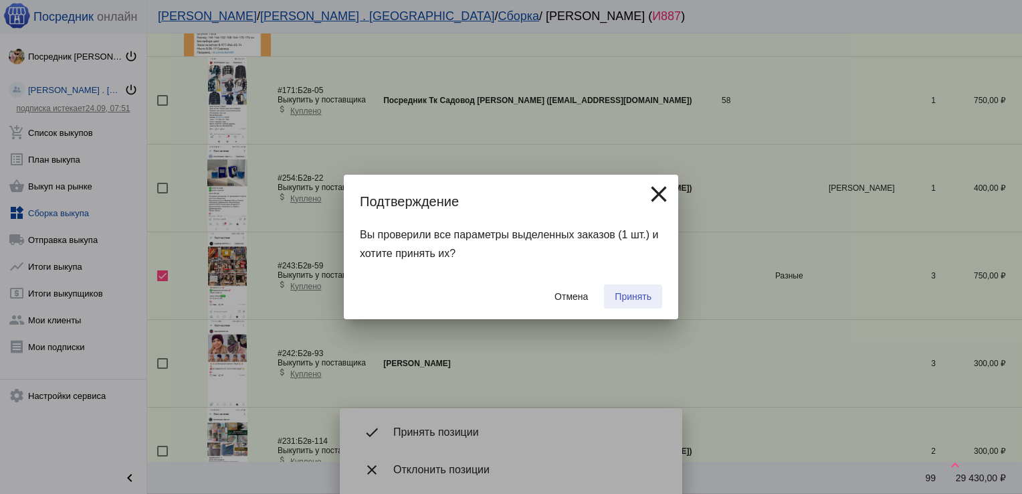
click at [634, 288] on button "Принять" at bounding box center [633, 296] width 58 height 24
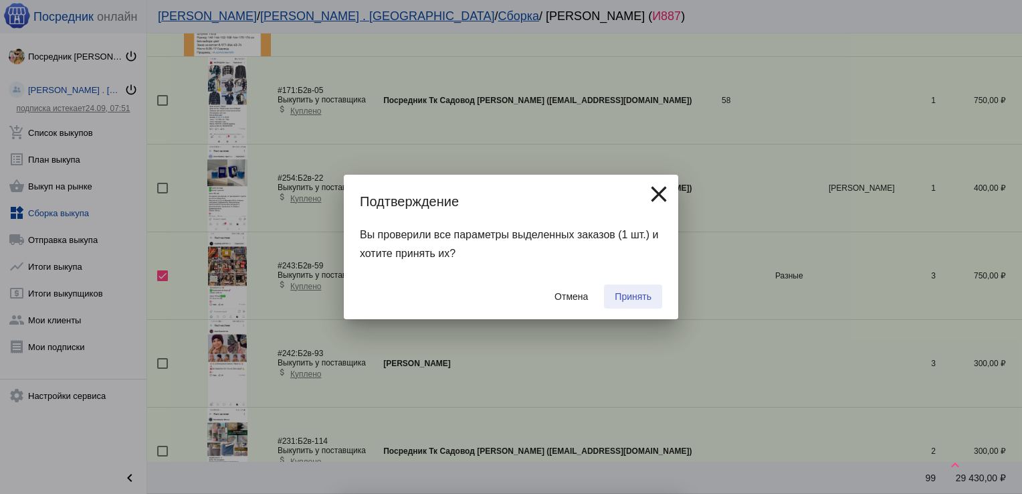
checkbox input "false"
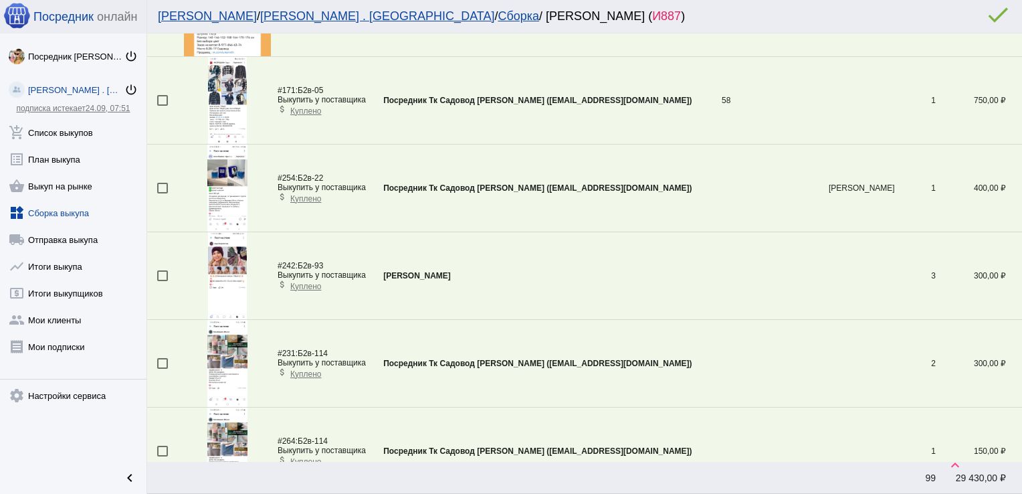
scroll to position [1272, 0]
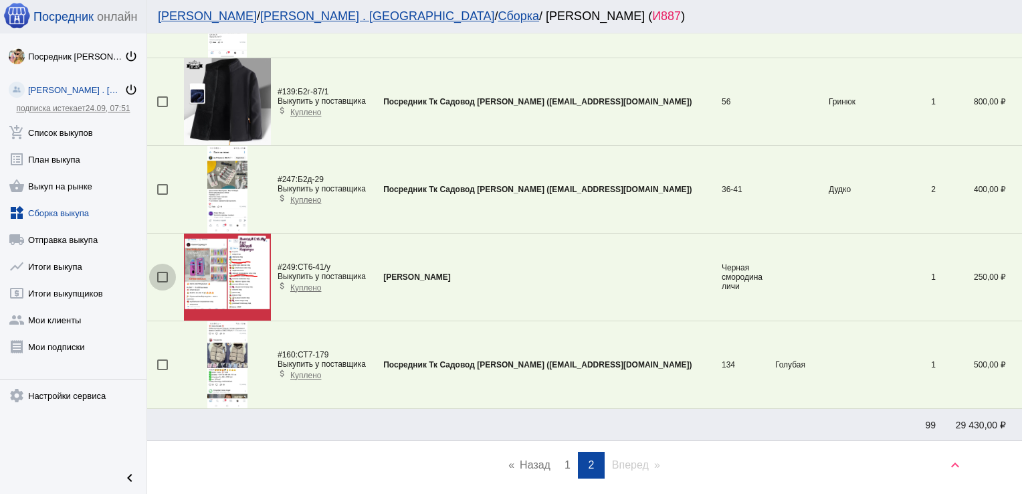
click at [163, 272] on div at bounding box center [162, 277] width 11 height 11
click at [163, 282] on input "checkbox" at bounding box center [162, 282] width 1 height 1
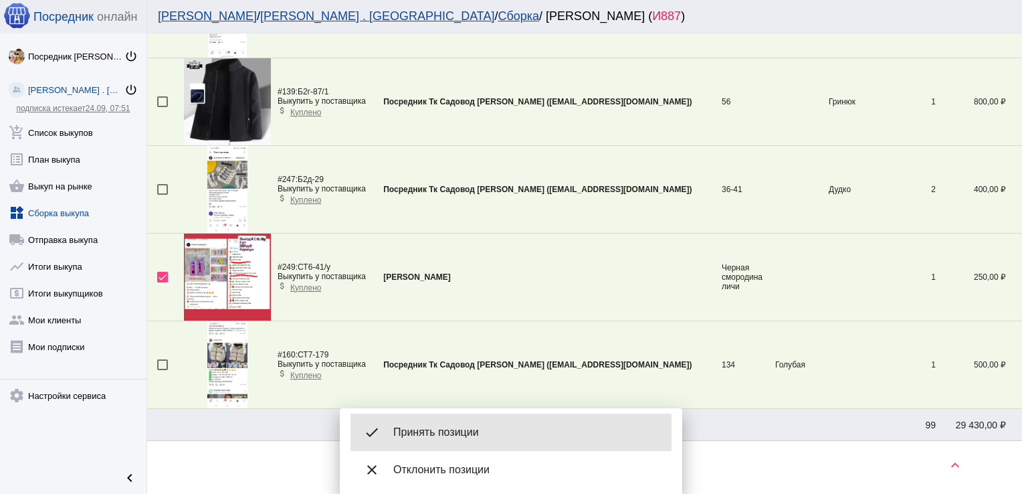
click at [466, 424] on div "done Принять позиции" at bounding box center [511, 431] width 321 height 37
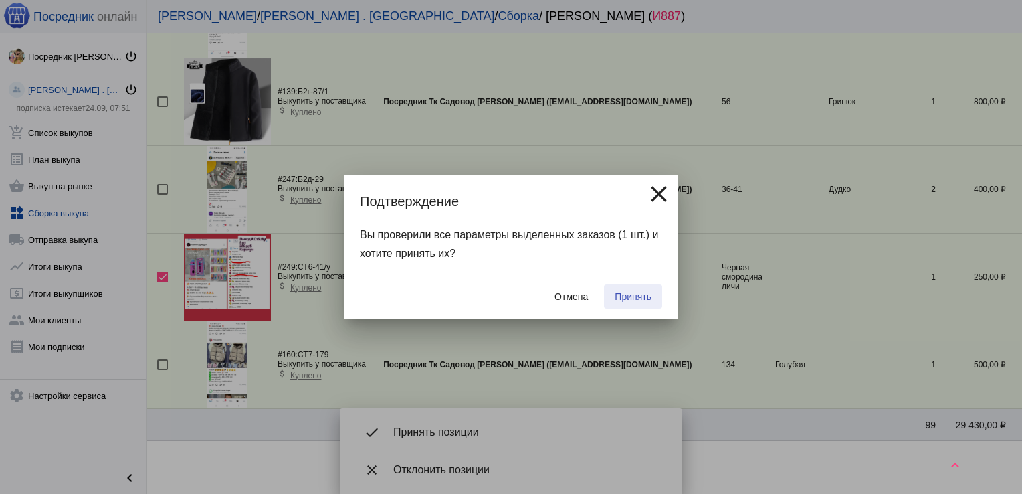
click at [628, 293] on span "Принять" at bounding box center [633, 296] width 37 height 11
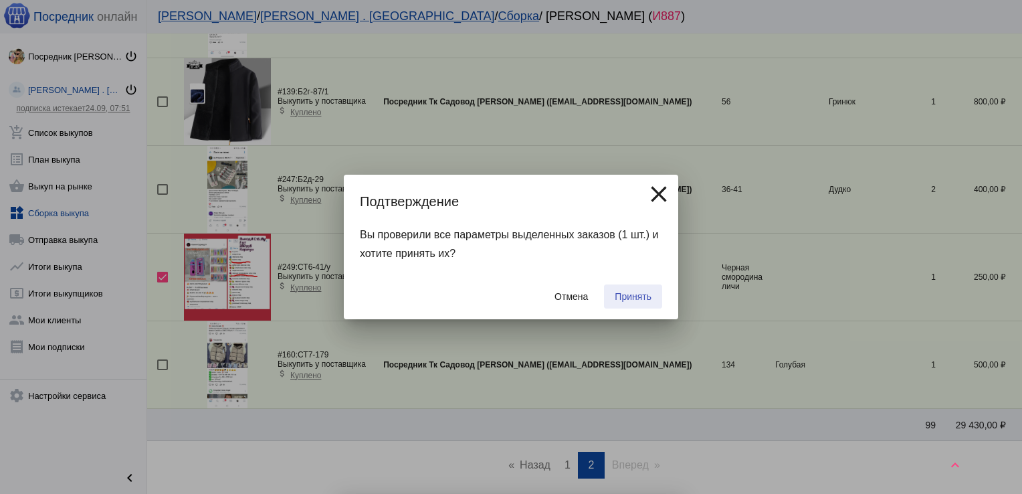
checkbox input "false"
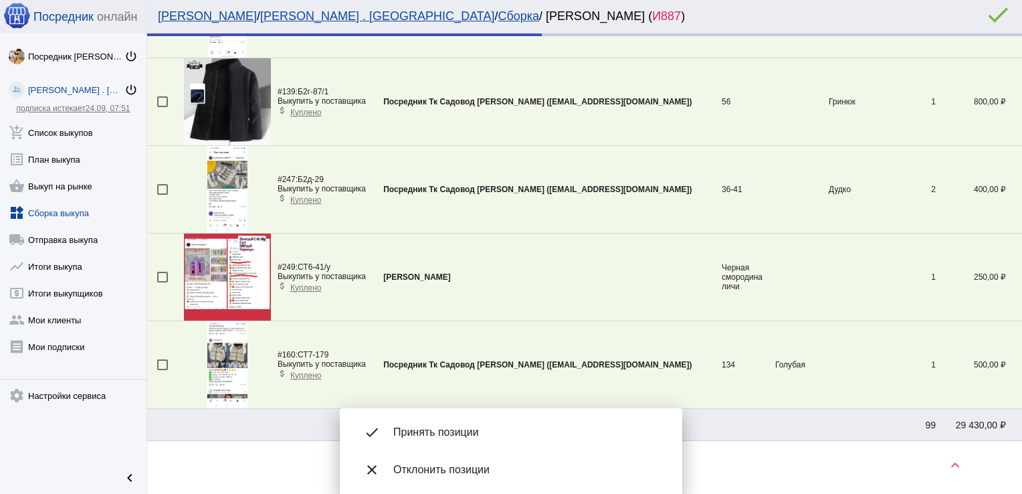
scroll to position [1230, 0]
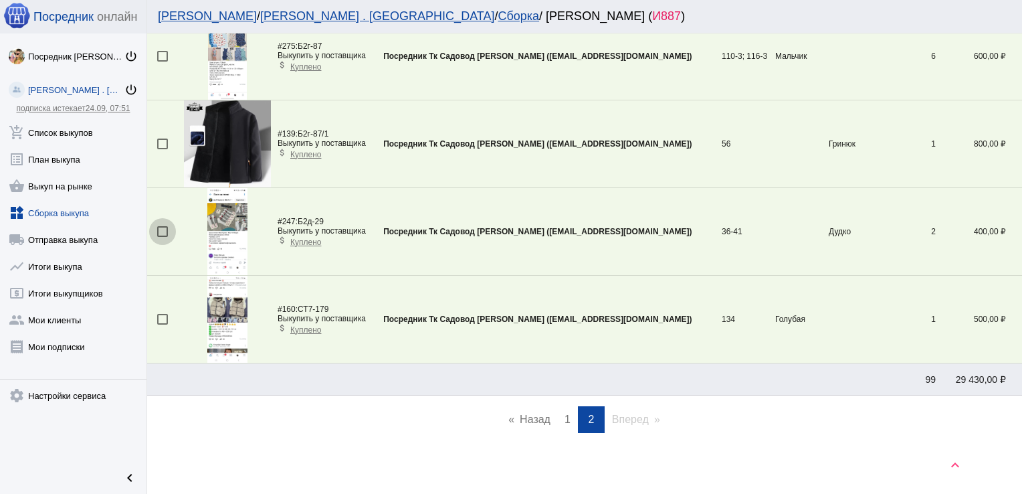
click at [163, 229] on div at bounding box center [162, 231] width 11 height 11
click at [163, 237] on input "checkbox" at bounding box center [162, 237] width 1 height 1
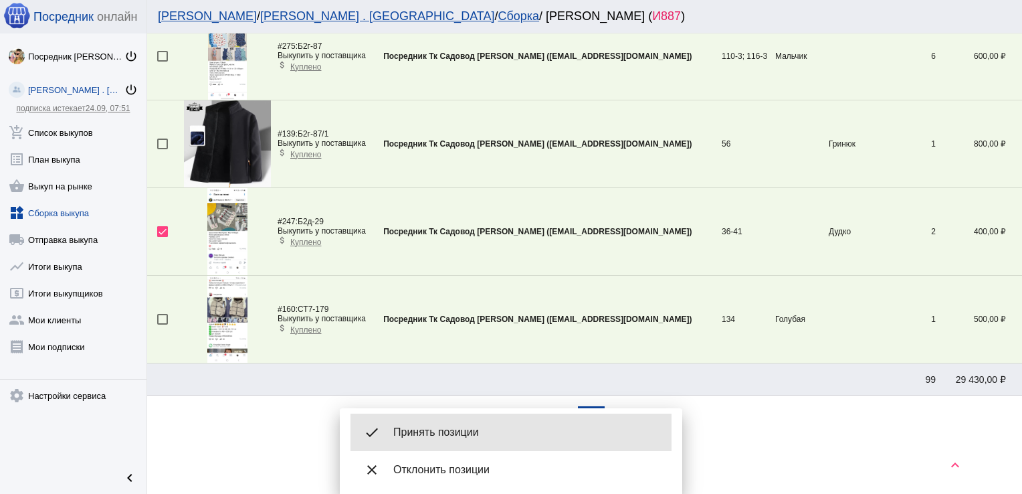
click at [473, 424] on div "done Принять позиции" at bounding box center [511, 431] width 321 height 37
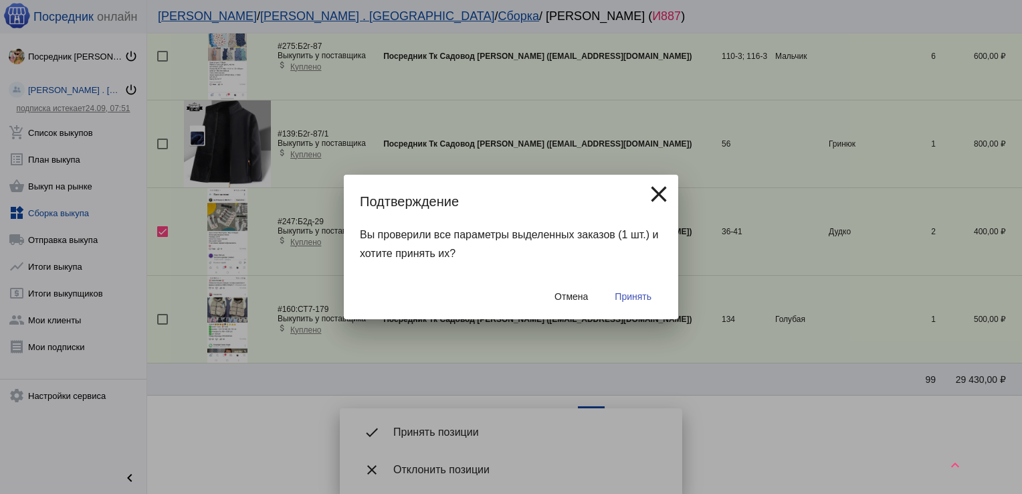
click at [650, 290] on button "Принять" at bounding box center [633, 296] width 58 height 24
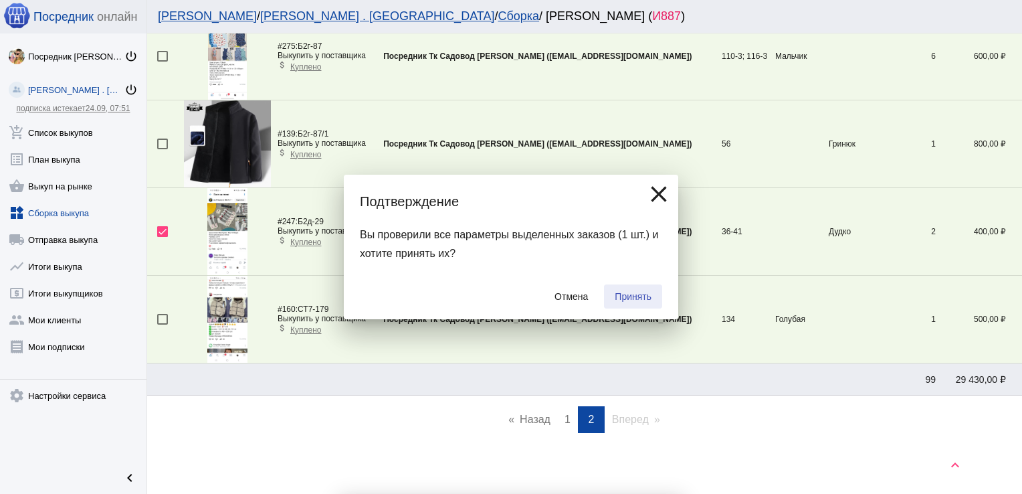
checkbox input "false"
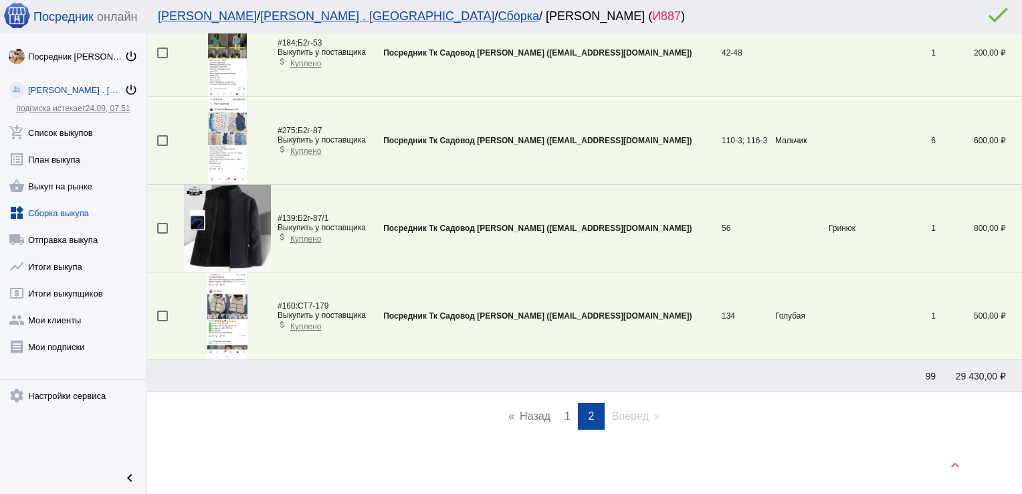
scroll to position [1143, 0]
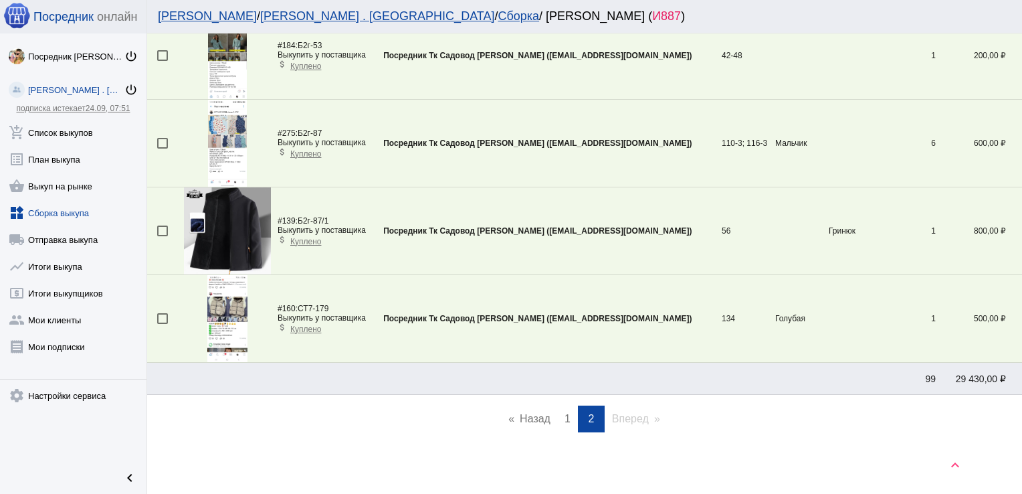
click at [565, 415] on span "1" at bounding box center [568, 418] width 6 height 11
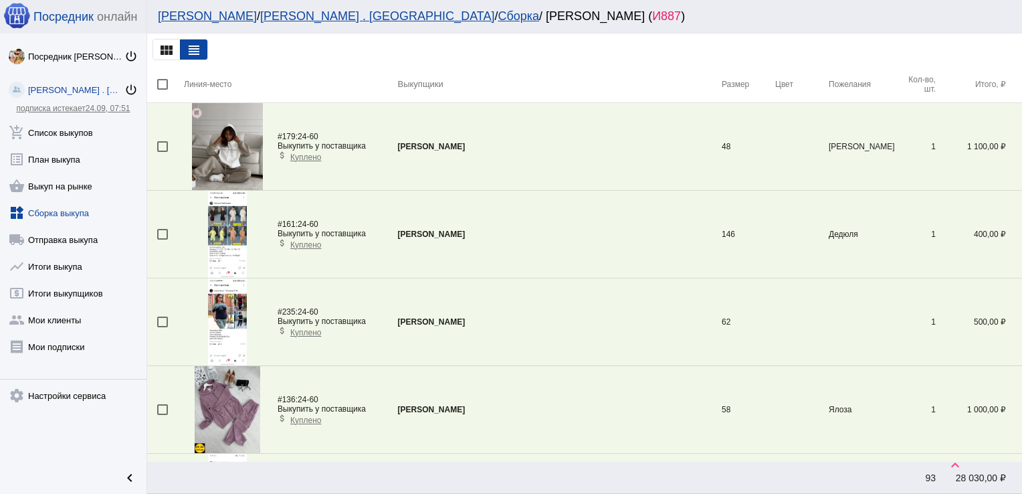
scroll to position [2848, 0]
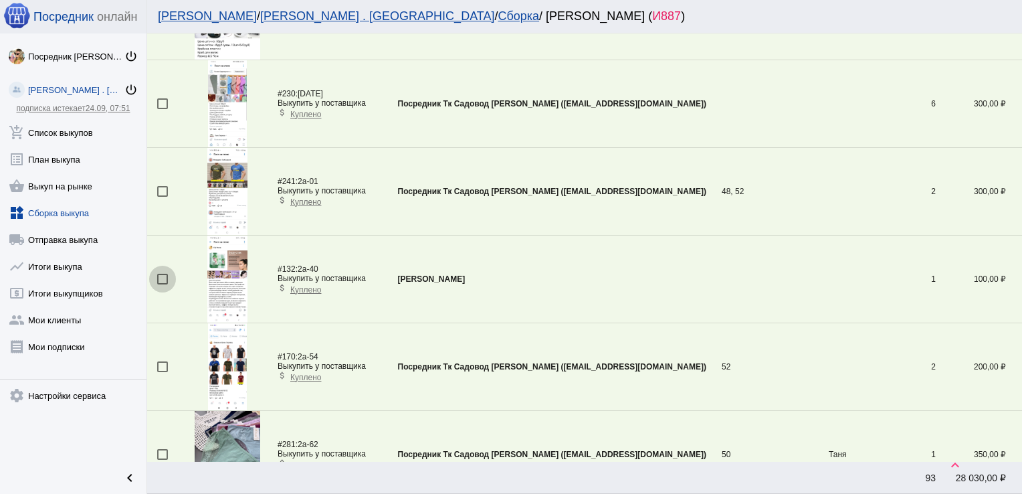
click at [161, 274] on div at bounding box center [162, 279] width 11 height 11
click at [162, 284] on input "checkbox" at bounding box center [162, 284] width 1 height 1
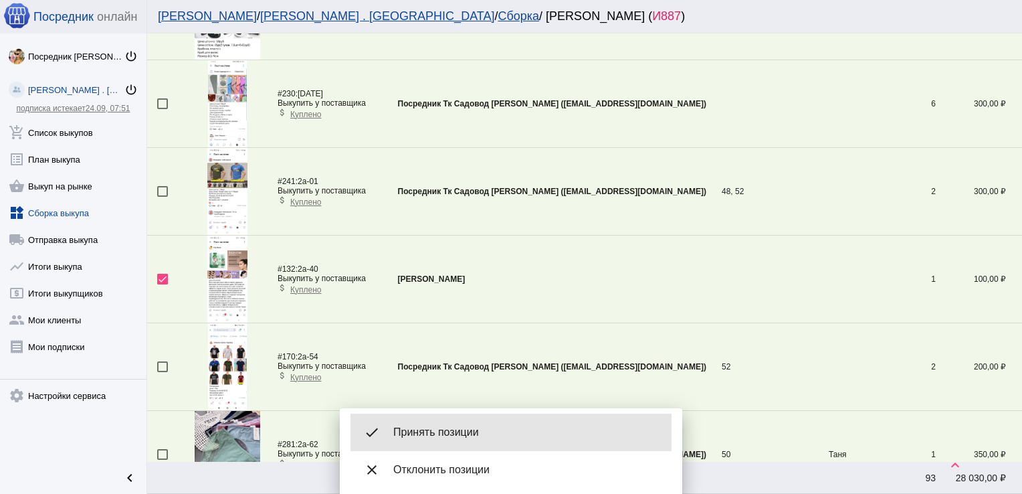
click at [445, 430] on span "Принять позиции" at bounding box center [527, 432] width 268 height 13
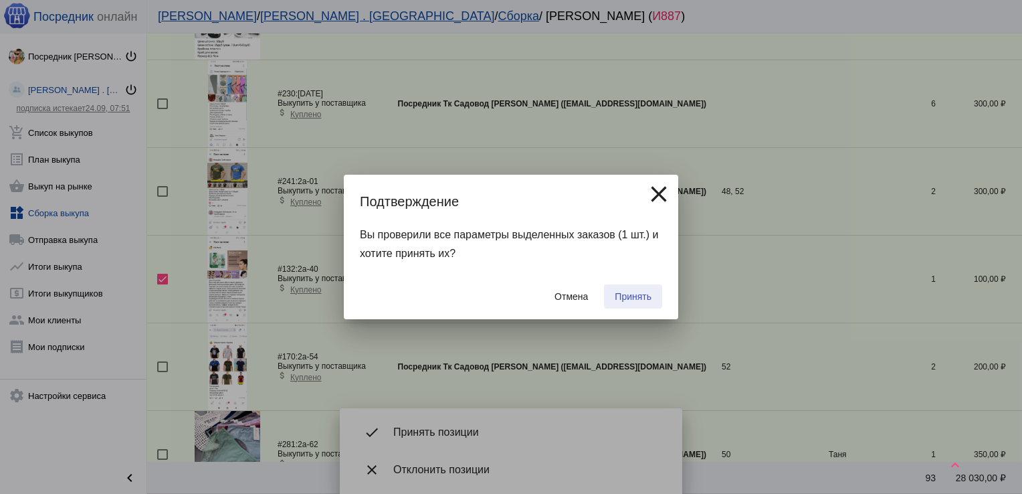
click at [640, 291] on span "Принять" at bounding box center [633, 296] width 37 height 11
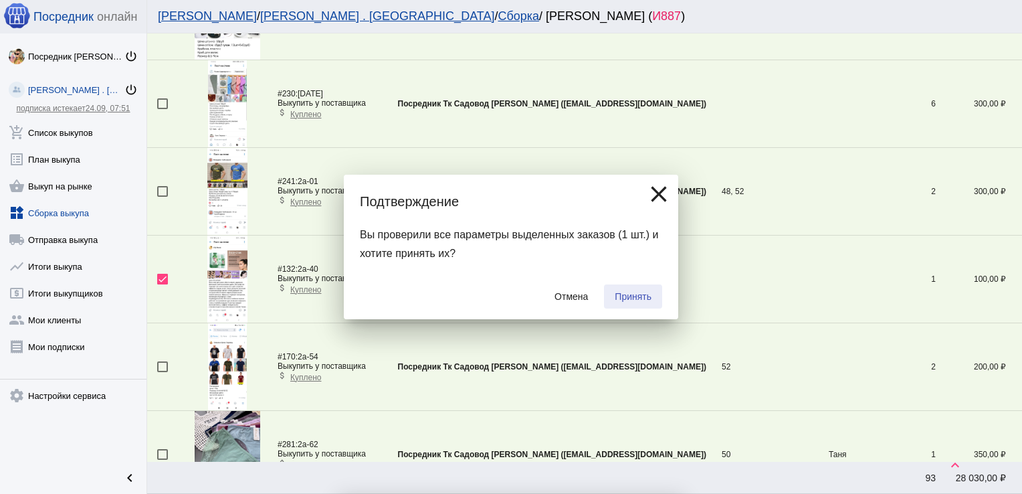
checkbox input "false"
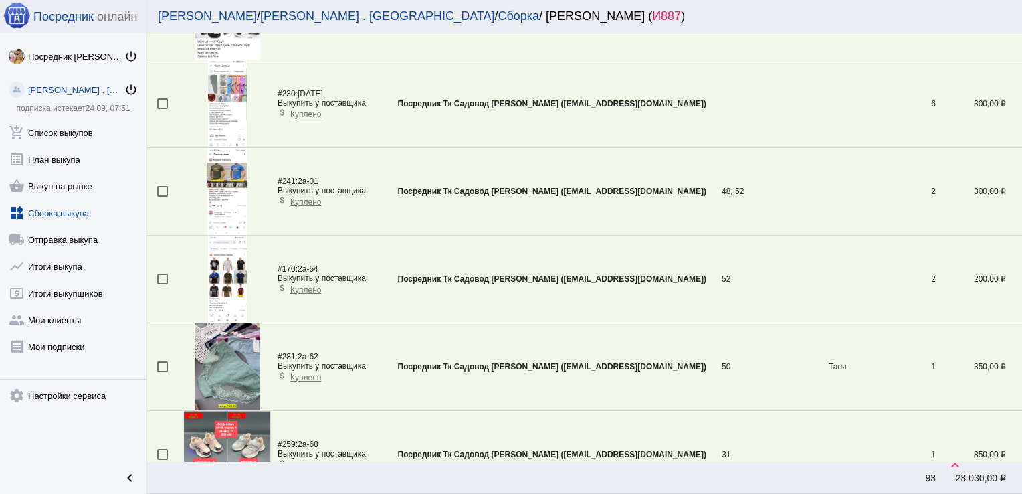
scroll to position [310, 0]
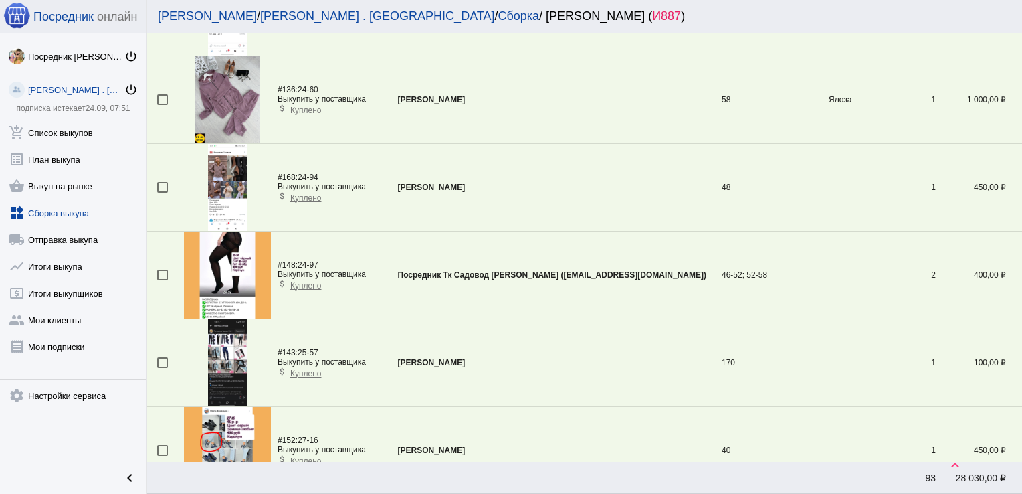
click at [155, 274] on td at bounding box center [165, 275] width 37 height 88
click at [161, 274] on div at bounding box center [162, 275] width 11 height 11
click at [162, 280] on input "checkbox" at bounding box center [162, 280] width 1 height 1
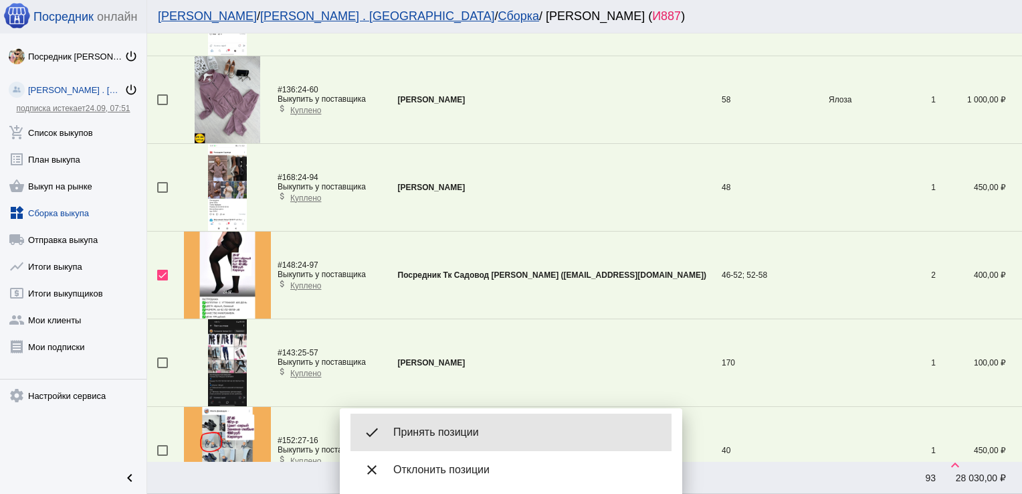
click at [461, 436] on span "Принять позиции" at bounding box center [527, 432] width 268 height 13
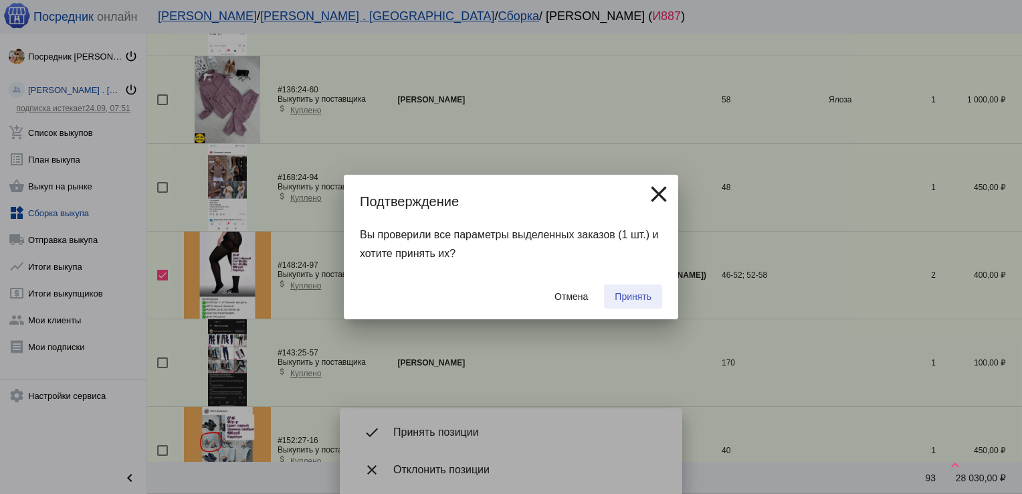
click at [636, 295] on span "Принять" at bounding box center [633, 296] width 37 height 11
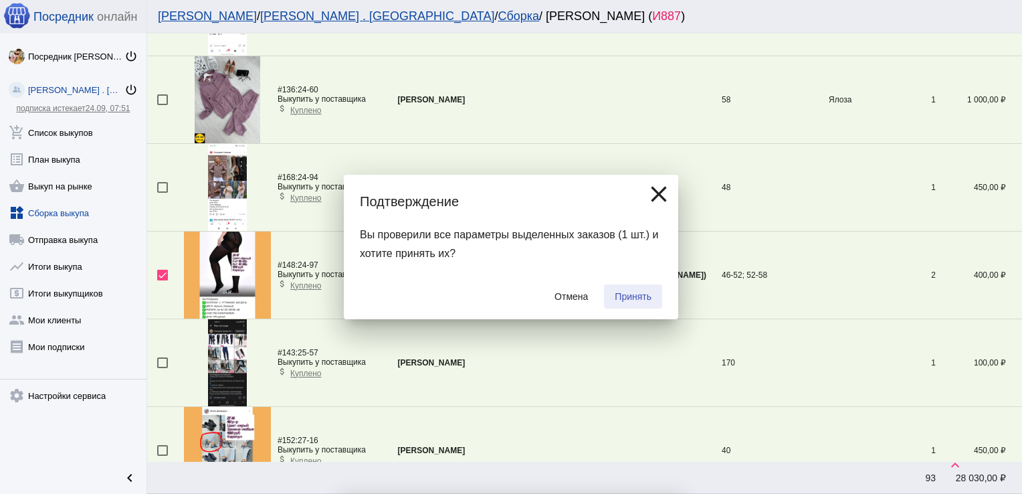
checkbox input "false"
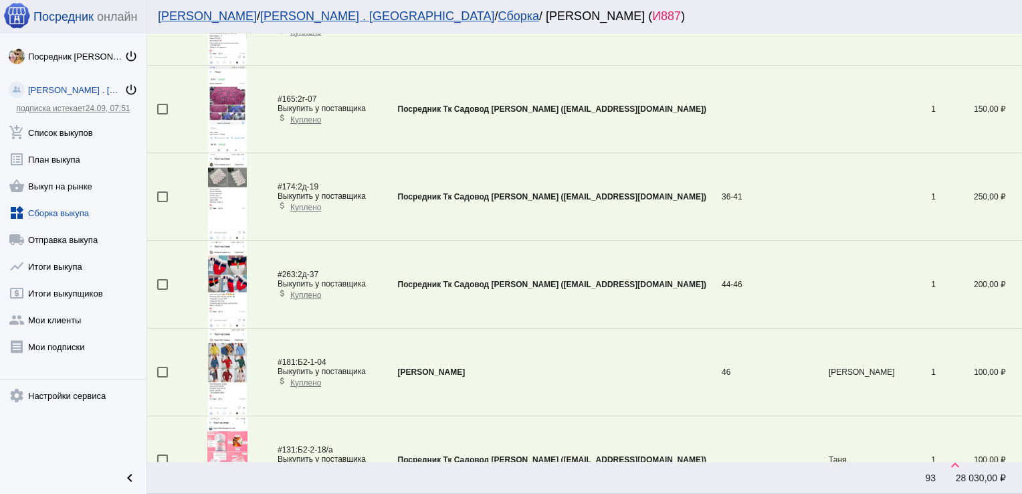
scroll to position [4118, 0]
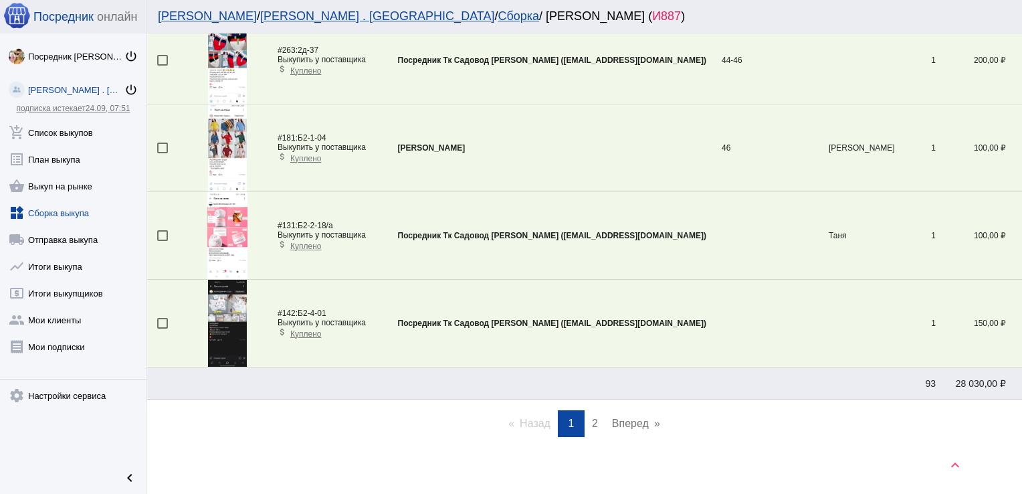
click at [585, 413] on link "page 2" at bounding box center [594, 423] width 19 height 27
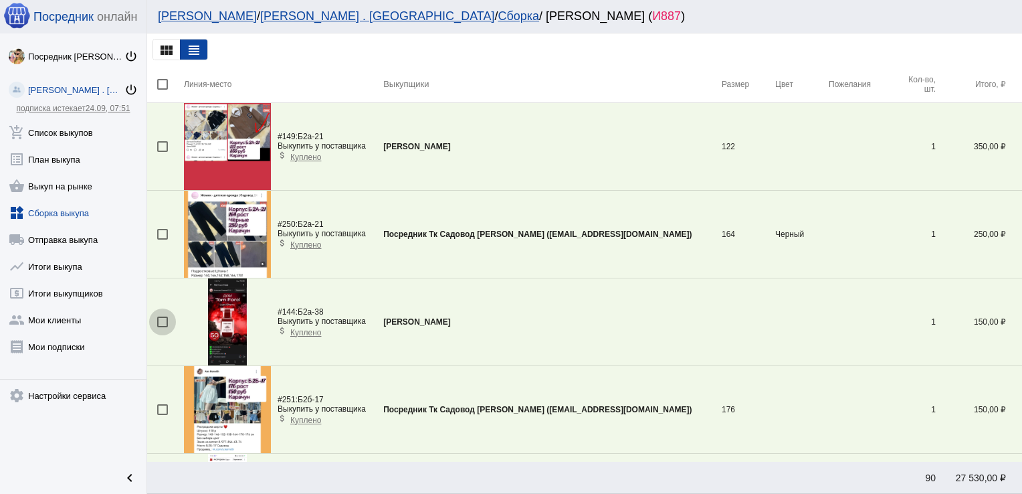
click at [164, 320] on div at bounding box center [162, 321] width 11 height 11
click at [163, 327] on input "checkbox" at bounding box center [162, 327] width 1 height 1
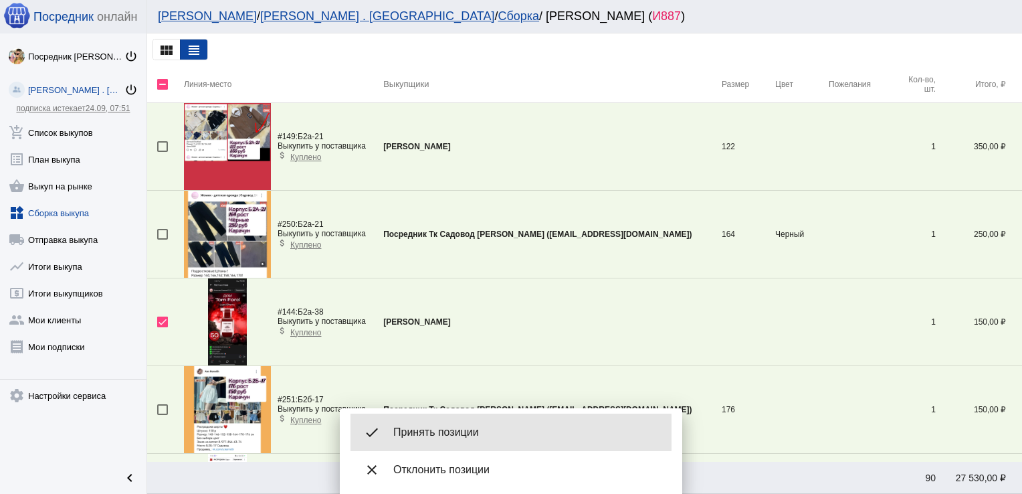
click at [443, 432] on span "Принять позиции" at bounding box center [527, 432] width 268 height 13
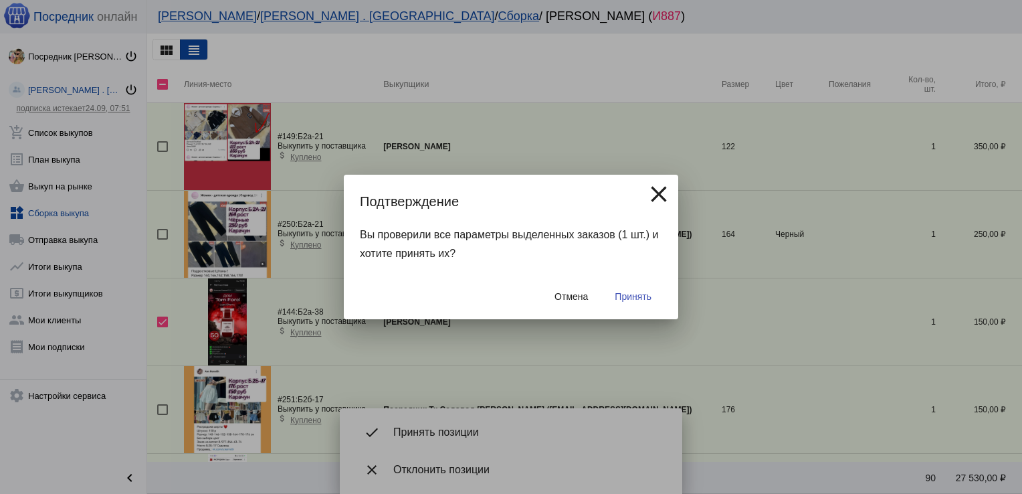
click at [635, 296] on span "Принять" at bounding box center [633, 296] width 37 height 11
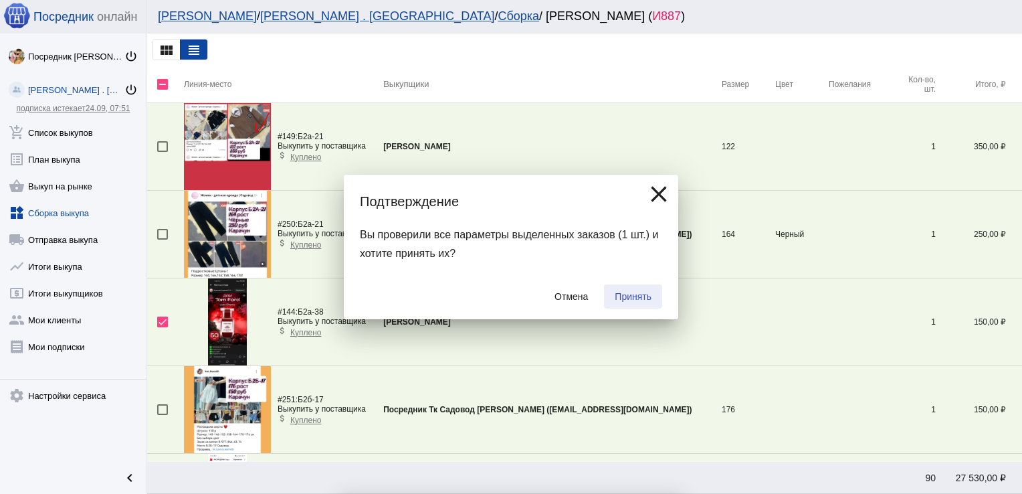
checkbox input "false"
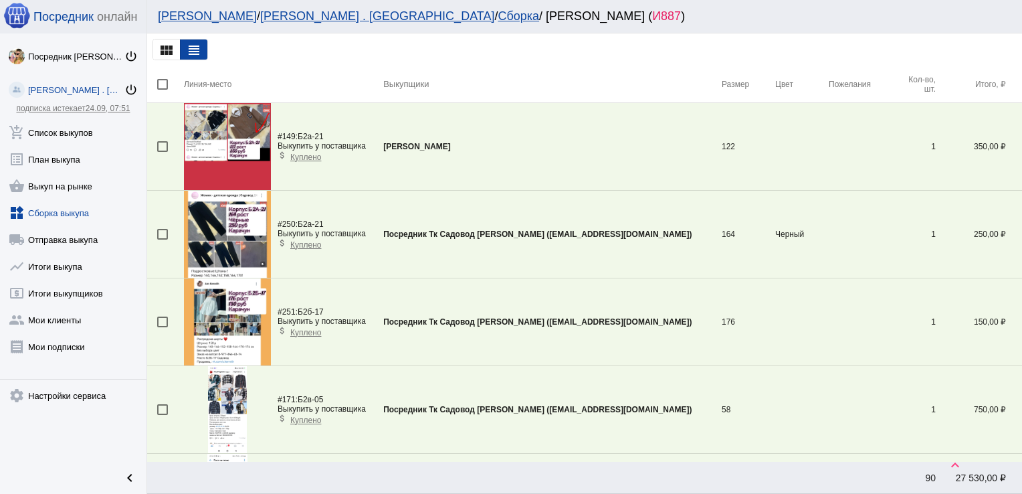
scroll to position [880, 0]
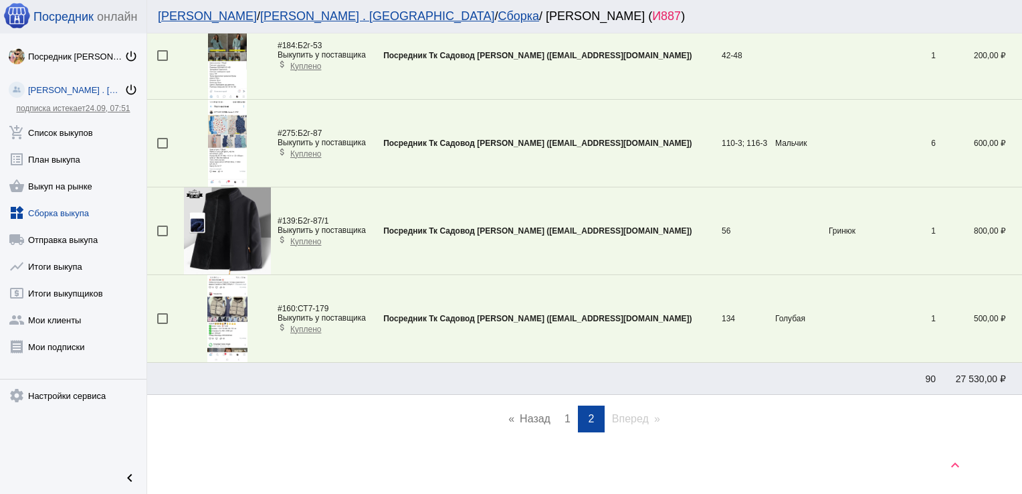
click at [565, 421] on span "1" at bounding box center [568, 418] width 6 height 11
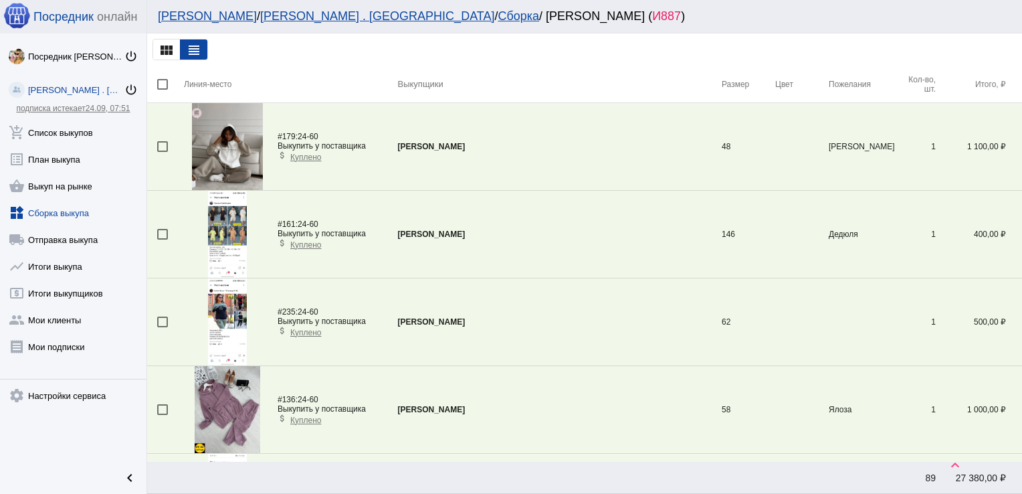
scroll to position [397, 0]
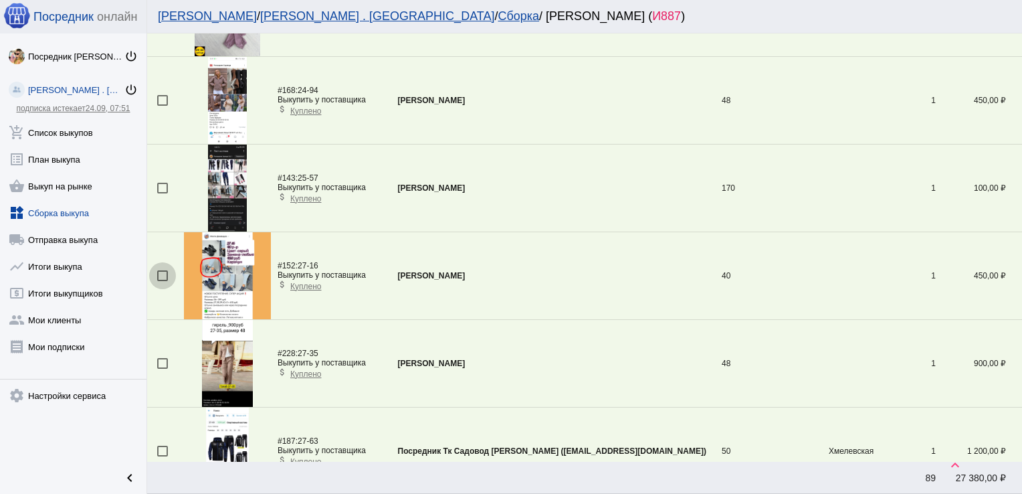
click at [161, 274] on div at bounding box center [162, 275] width 11 height 11
click at [162, 281] on input "checkbox" at bounding box center [162, 281] width 1 height 1
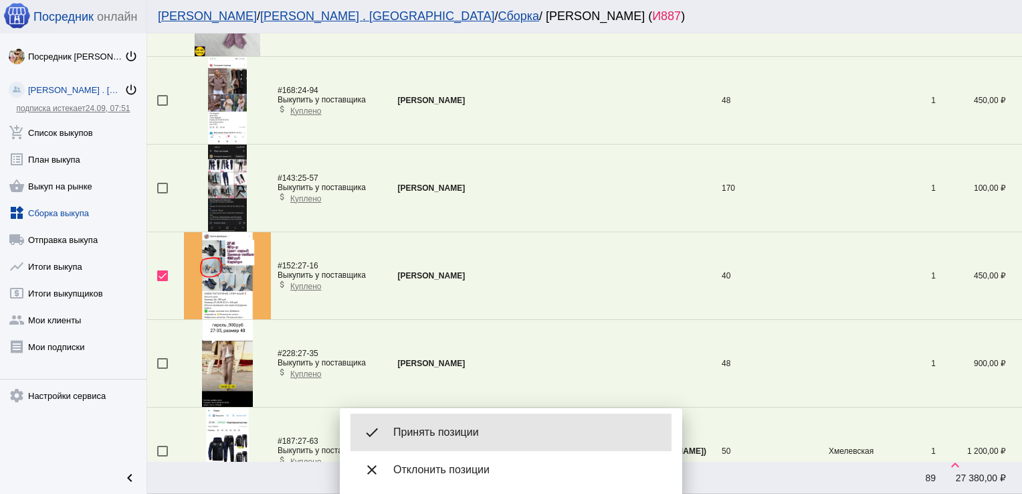
click at [450, 432] on span "Принять позиции" at bounding box center [527, 432] width 268 height 13
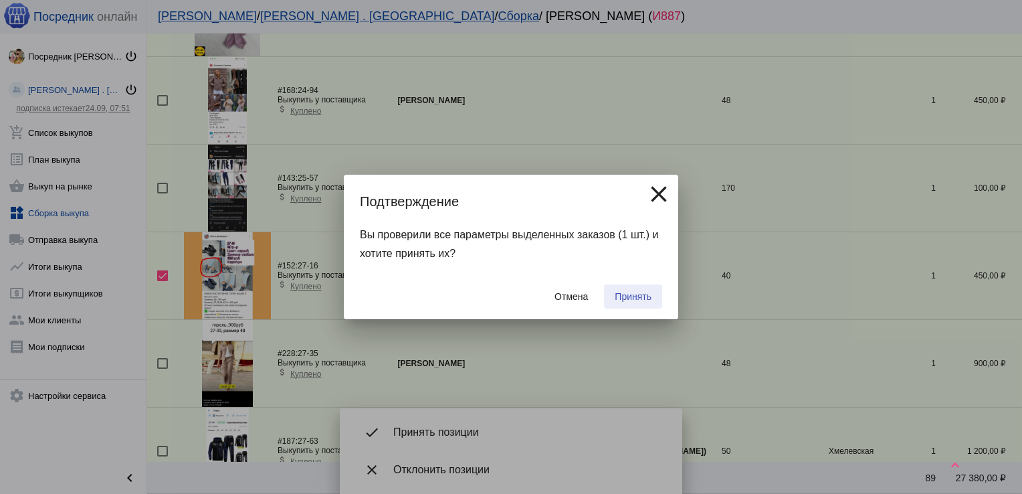
click at [636, 288] on button "Принять" at bounding box center [633, 296] width 58 height 24
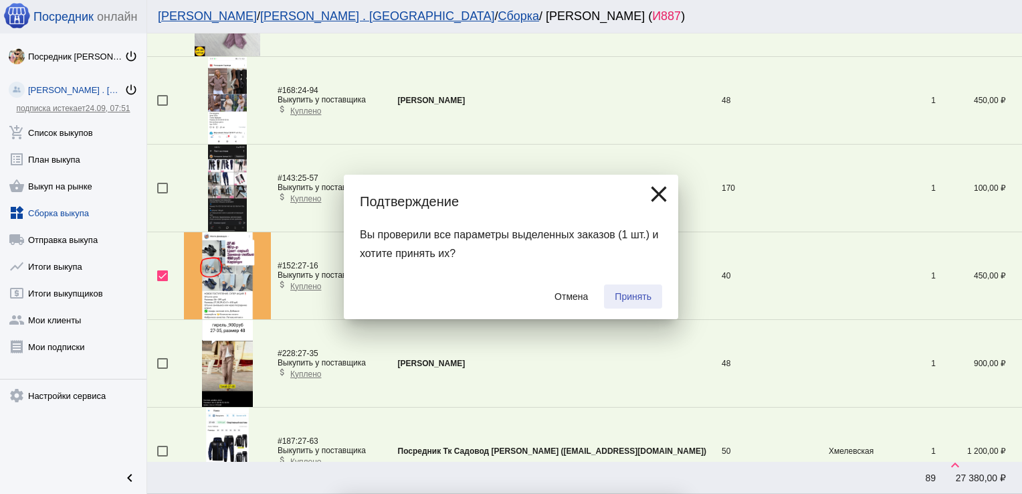
checkbox input "false"
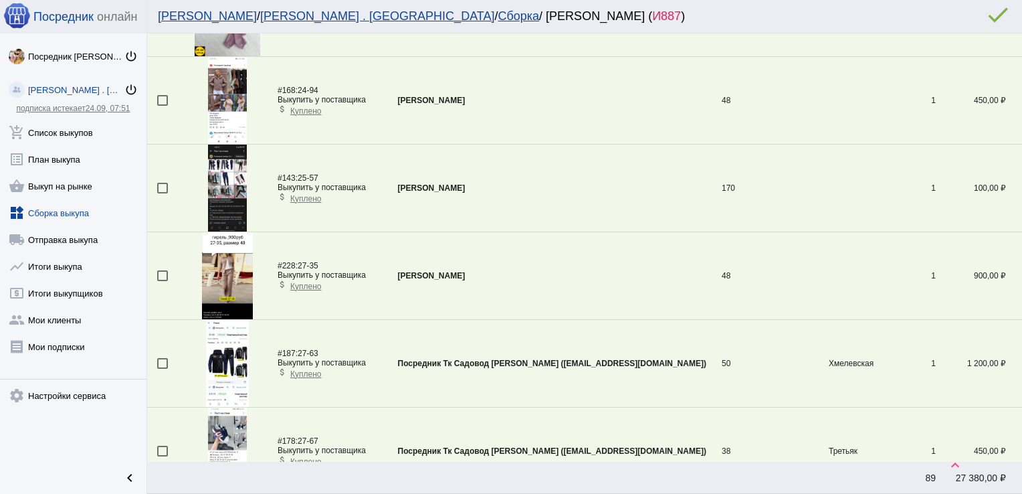
scroll to position [2848, 0]
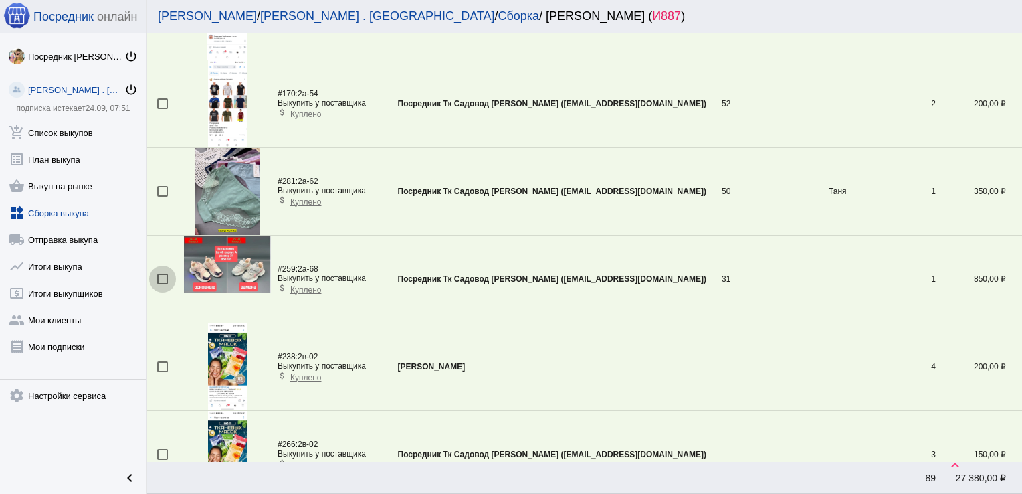
click at [165, 274] on div at bounding box center [162, 279] width 11 height 11
click at [163, 284] on input "checkbox" at bounding box center [162, 284] width 1 height 1
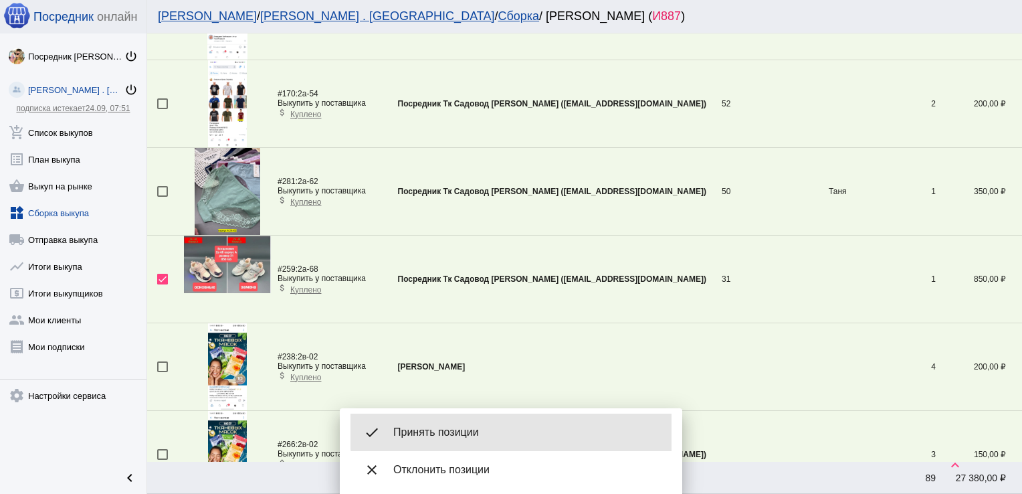
click at [521, 428] on span "Принять позиции" at bounding box center [527, 432] width 268 height 13
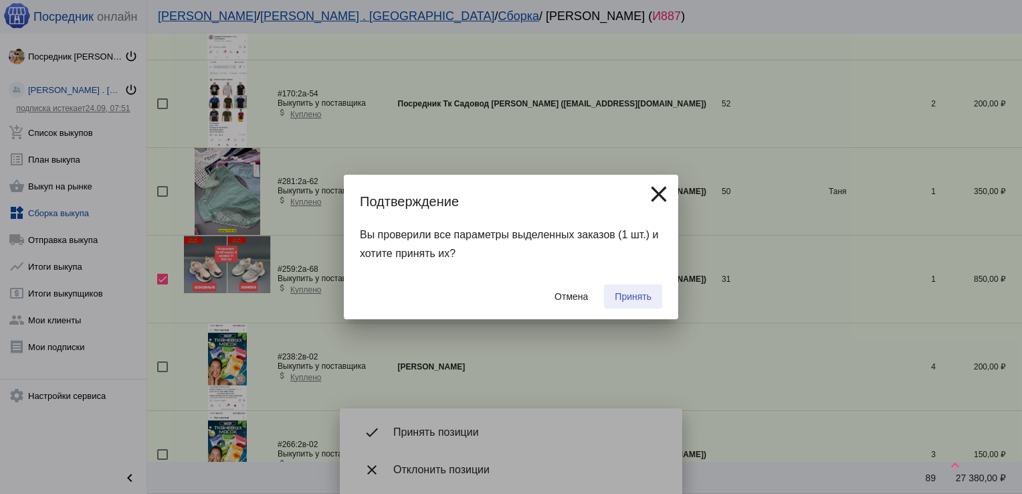
click at [648, 293] on span "Принять" at bounding box center [633, 296] width 37 height 11
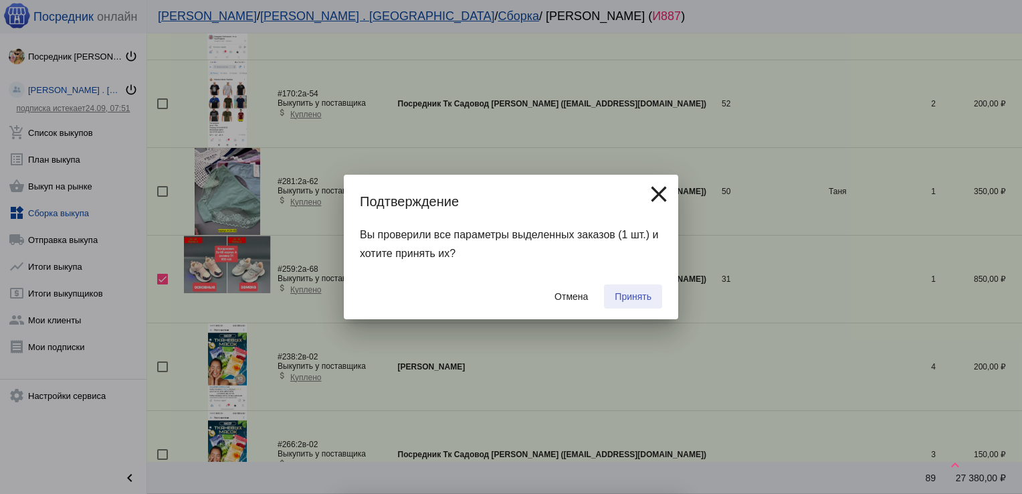
checkbox input "false"
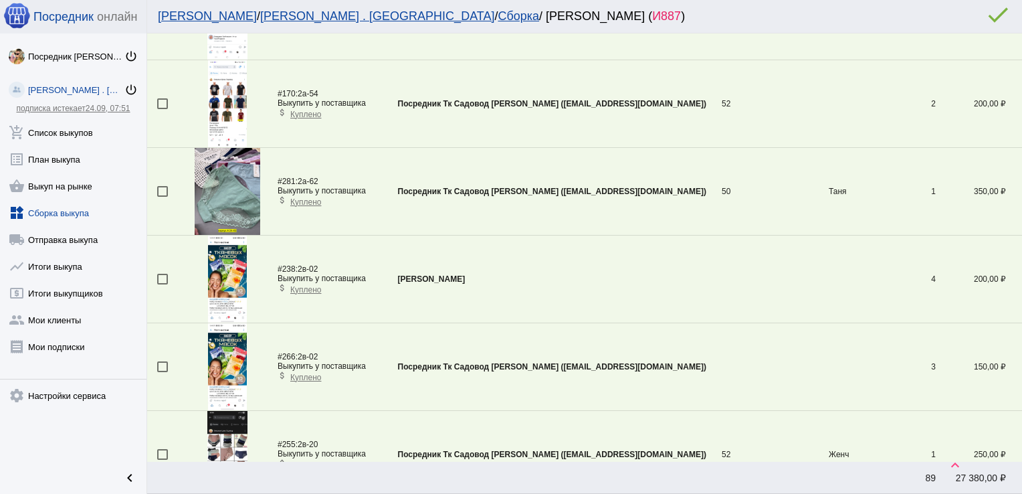
scroll to position [572, 0]
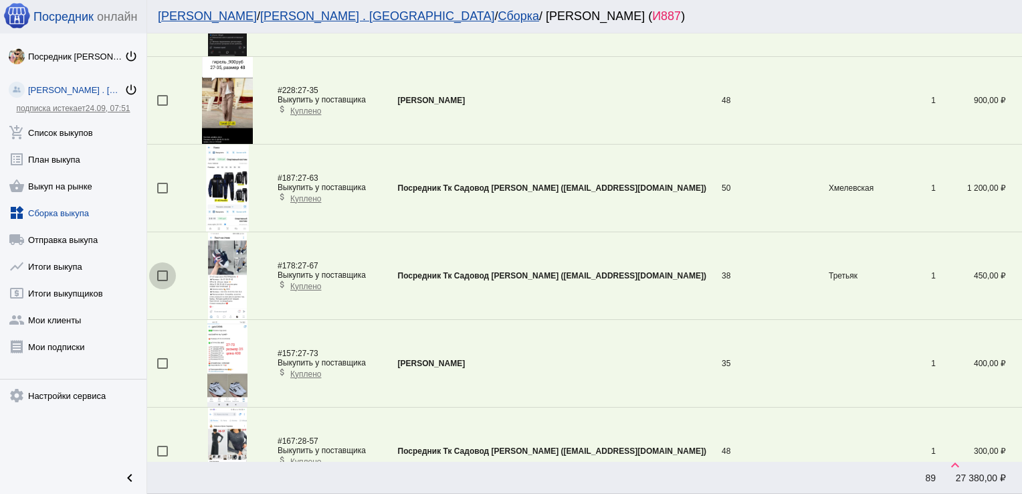
click at [166, 271] on div at bounding box center [162, 275] width 11 height 11
click at [163, 281] on input "checkbox" at bounding box center [162, 281] width 1 height 1
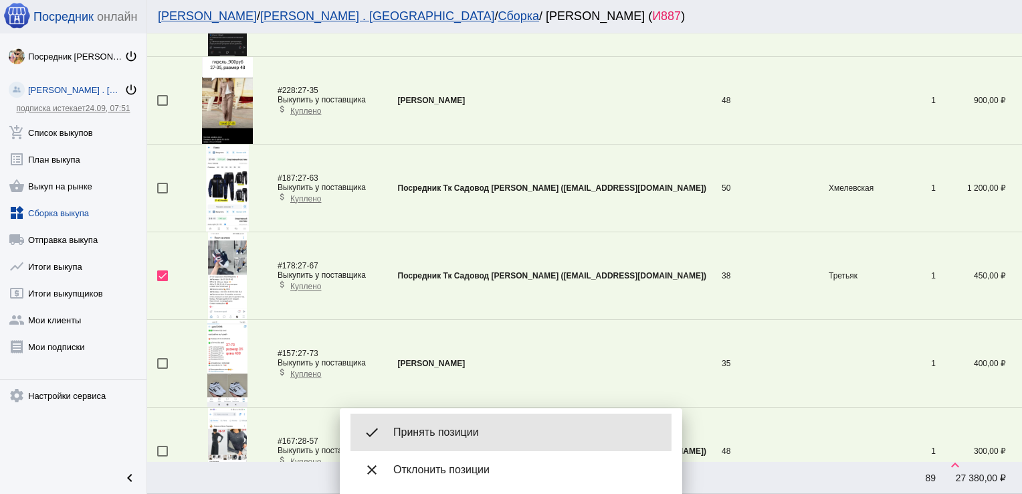
click at [434, 424] on div "done Принять позиции" at bounding box center [511, 431] width 321 height 37
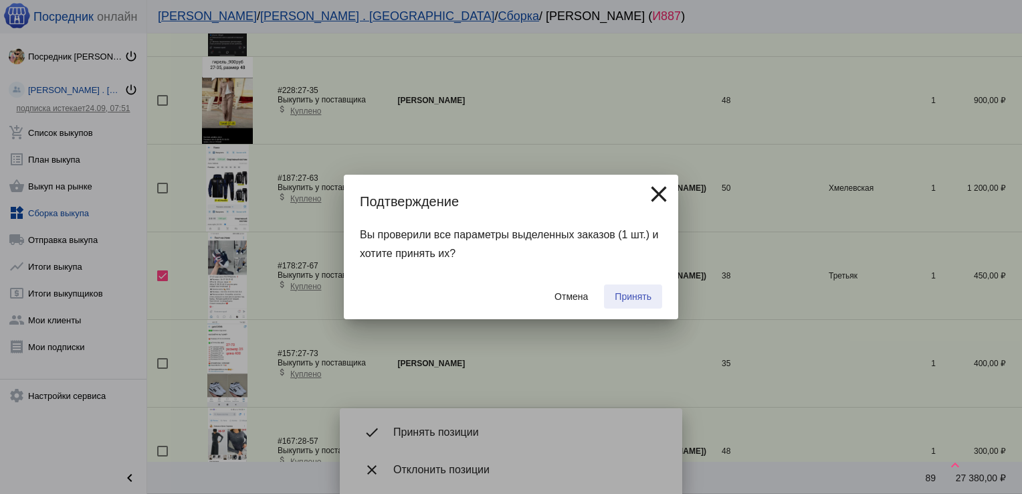
click at [627, 290] on button "Принять" at bounding box center [633, 296] width 58 height 24
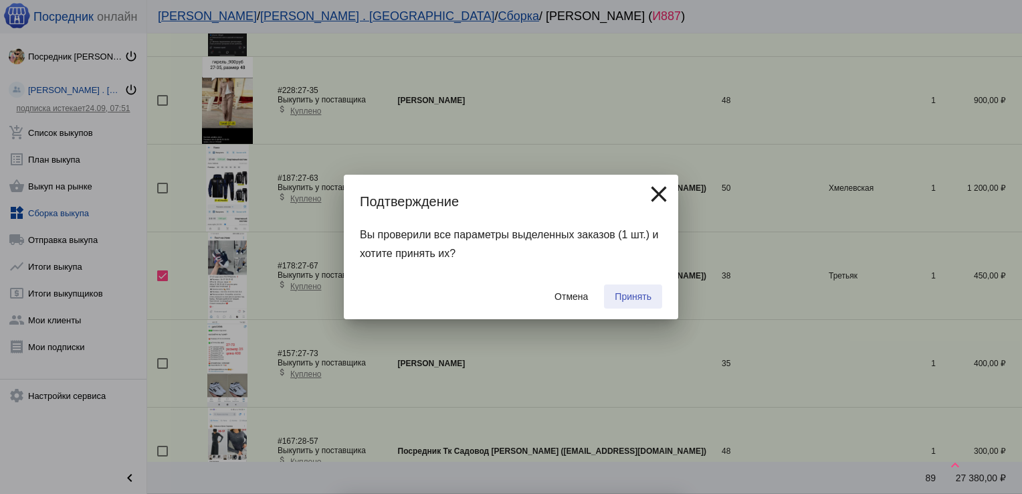
checkbox input "false"
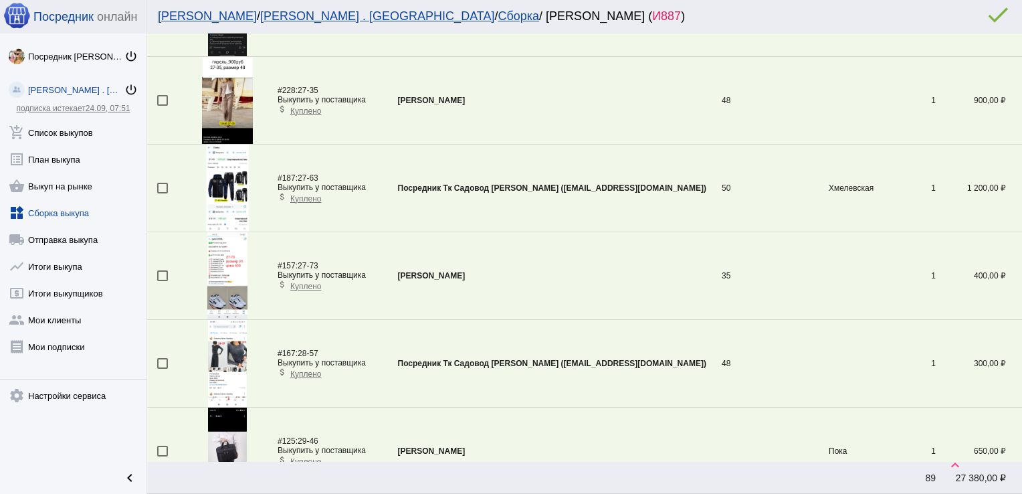
scroll to position [2672, 0]
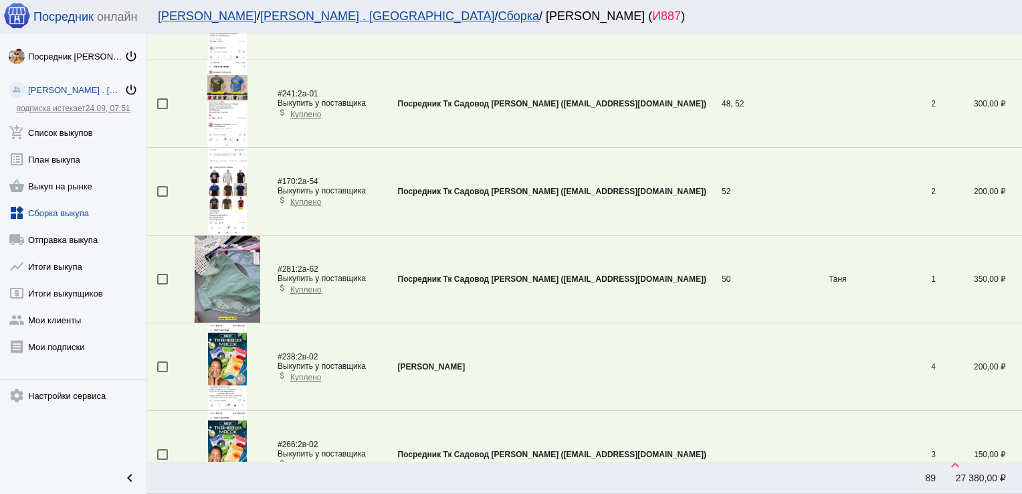
click at [163, 274] on div at bounding box center [162, 279] width 11 height 11
click at [163, 284] on input "checkbox" at bounding box center [162, 284] width 1 height 1
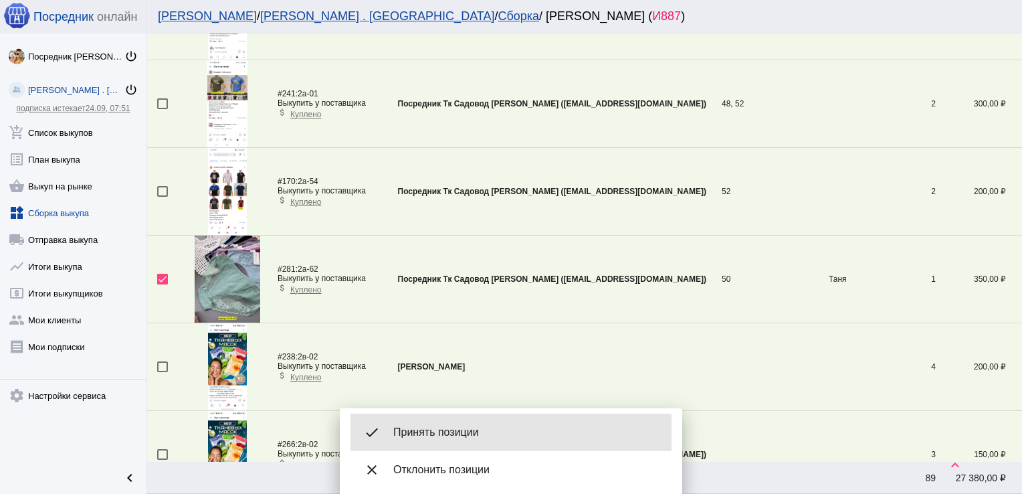
click at [472, 430] on span "Принять позиции" at bounding box center [527, 432] width 268 height 13
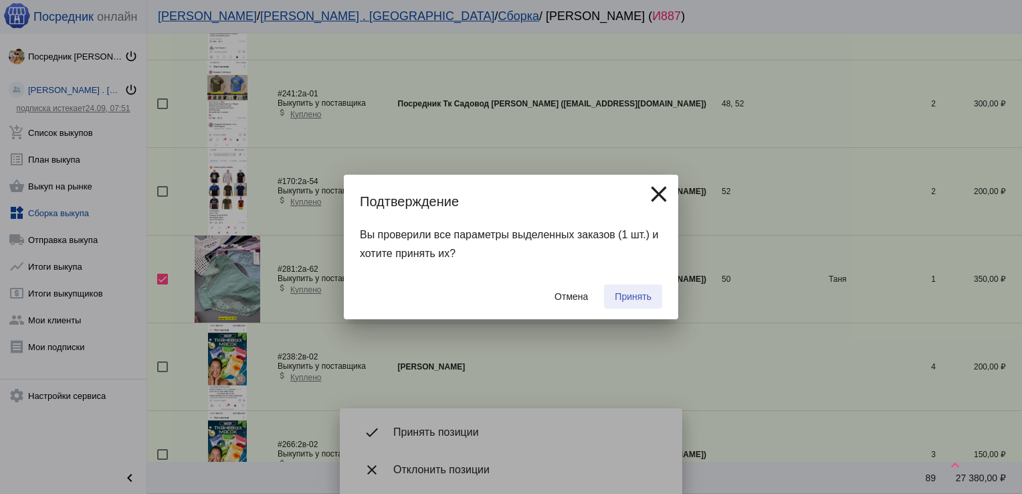
click at [632, 297] on span "Принять" at bounding box center [633, 296] width 37 height 11
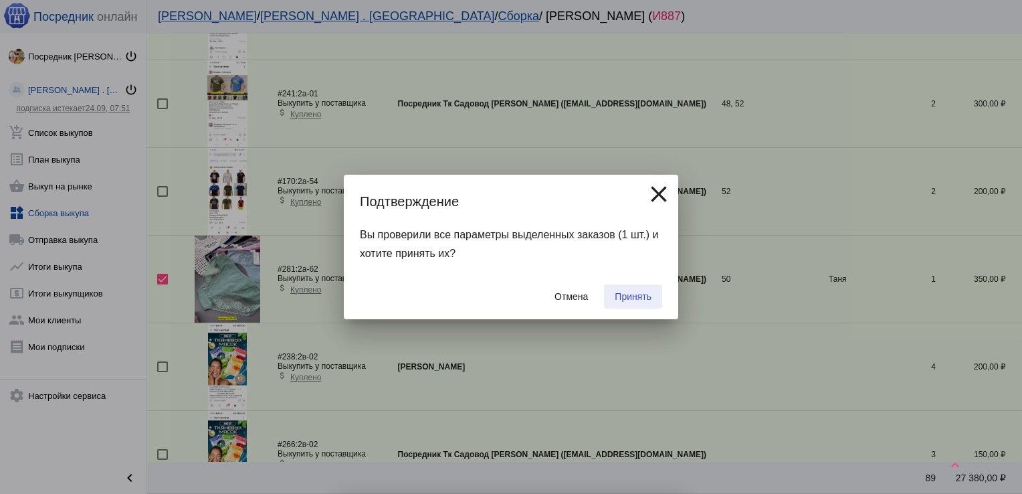
checkbox input "false"
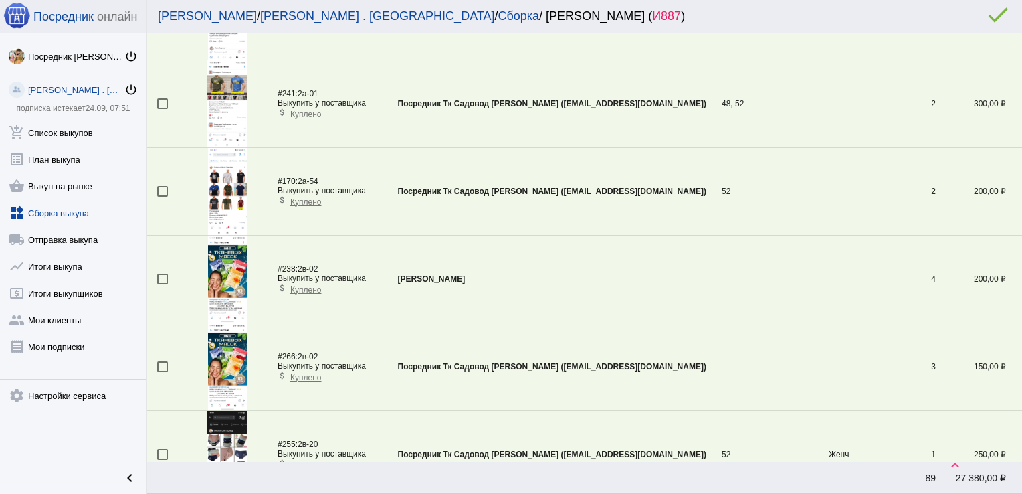
scroll to position [3547, 0]
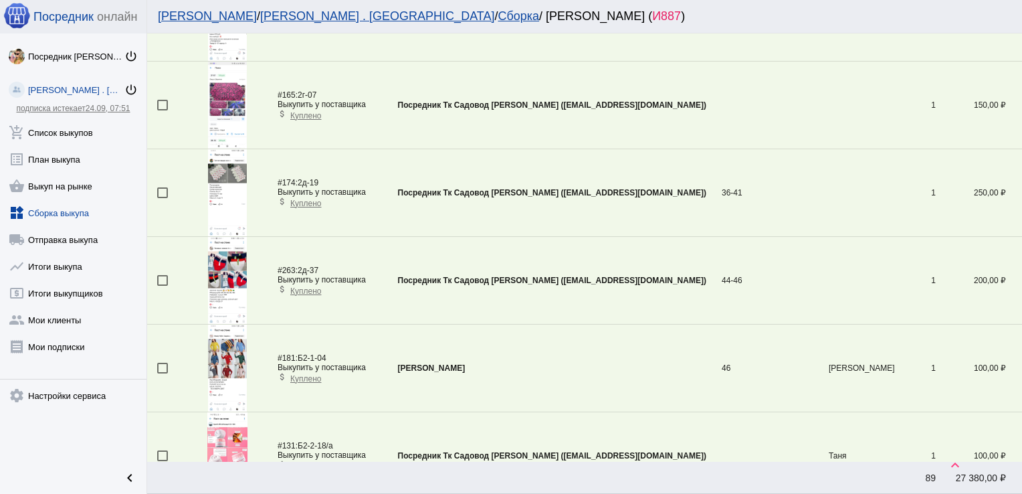
click at [162, 275] on div at bounding box center [162, 280] width 11 height 11
click at [162, 286] on input "checkbox" at bounding box center [162, 286] width 1 height 1
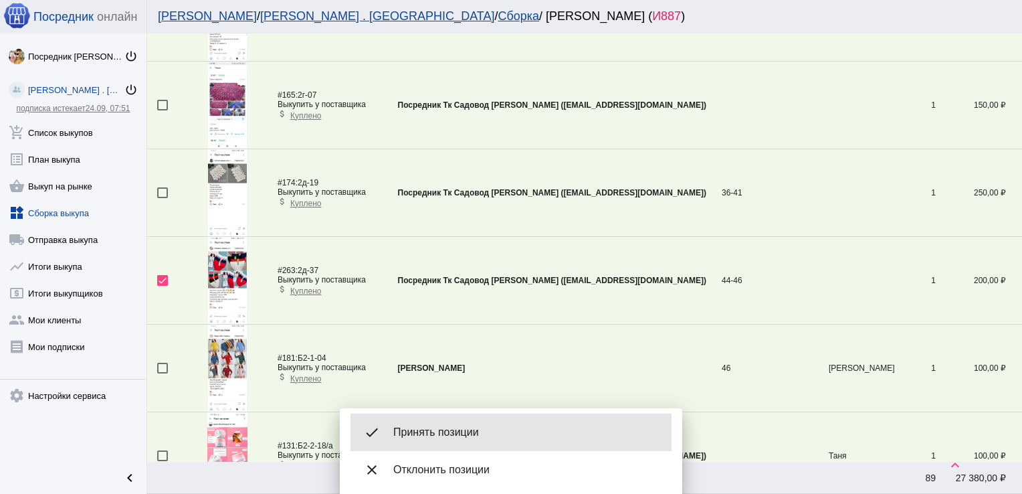
click at [444, 427] on span "Принять позиции" at bounding box center [527, 432] width 268 height 13
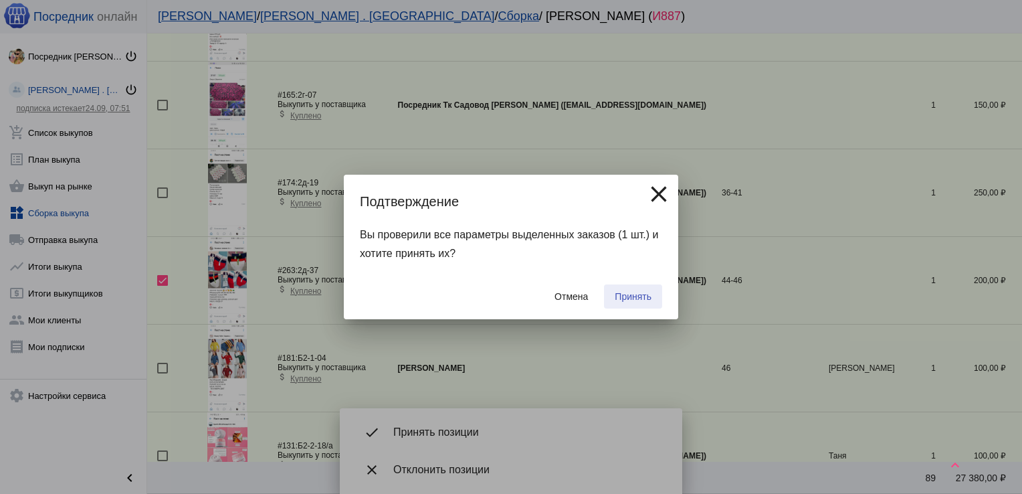
click at [644, 292] on span "Принять" at bounding box center [633, 296] width 37 height 11
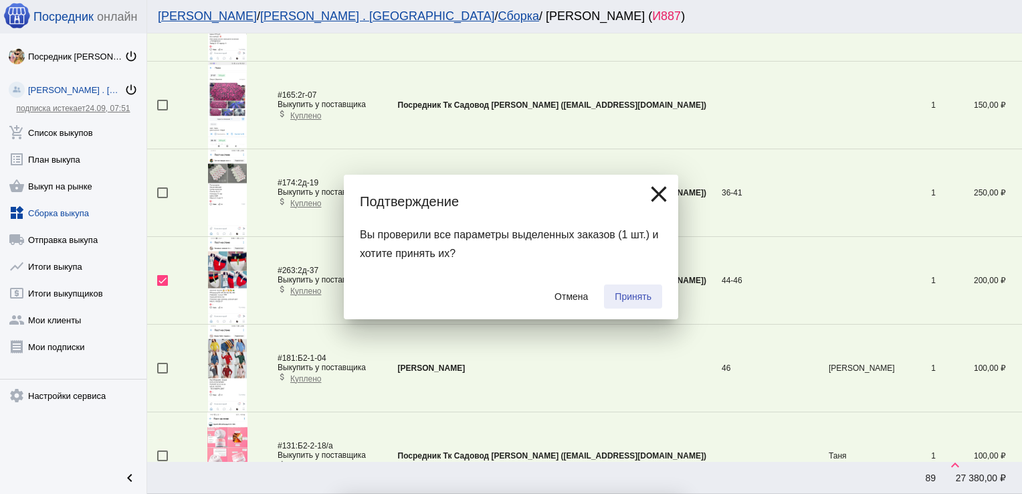
checkbox input "false"
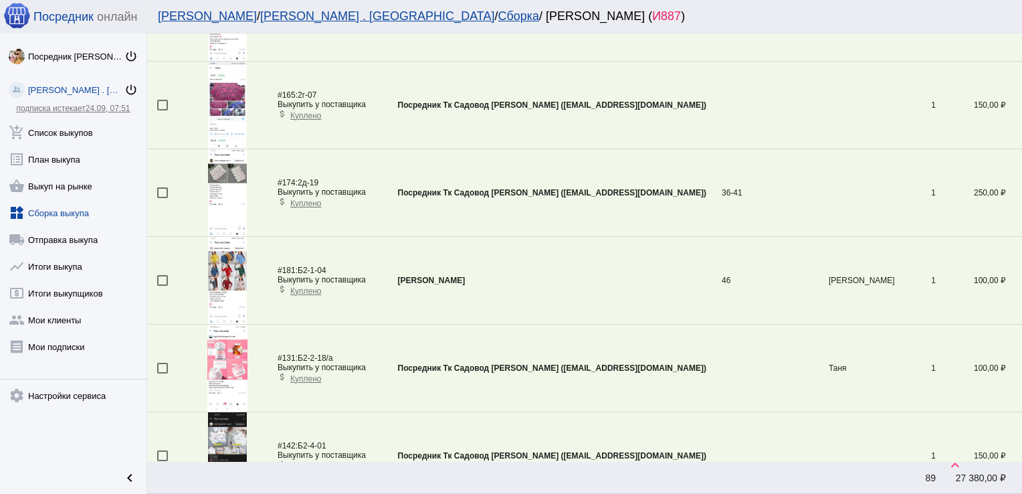
scroll to position [2848, 0]
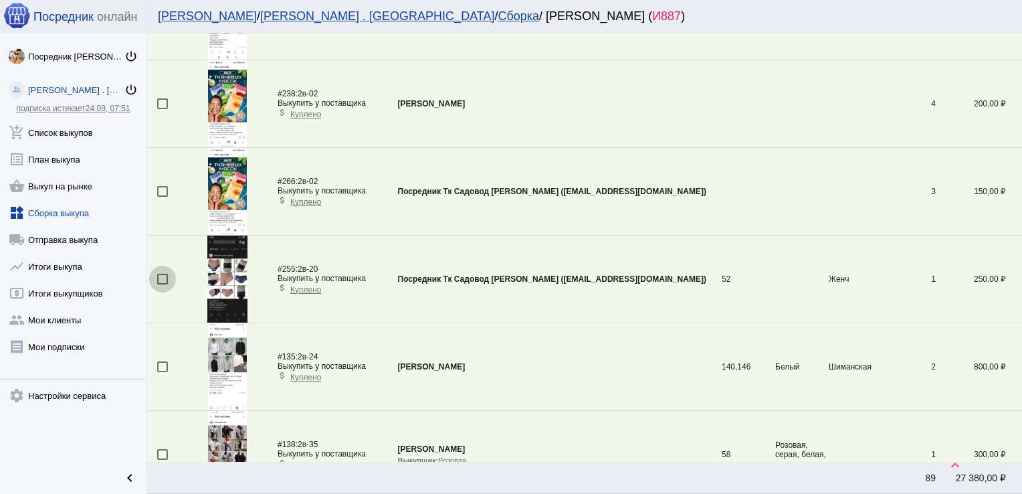
click at [163, 274] on div at bounding box center [162, 279] width 11 height 11
click at [163, 284] on input "checkbox" at bounding box center [162, 284] width 1 height 1
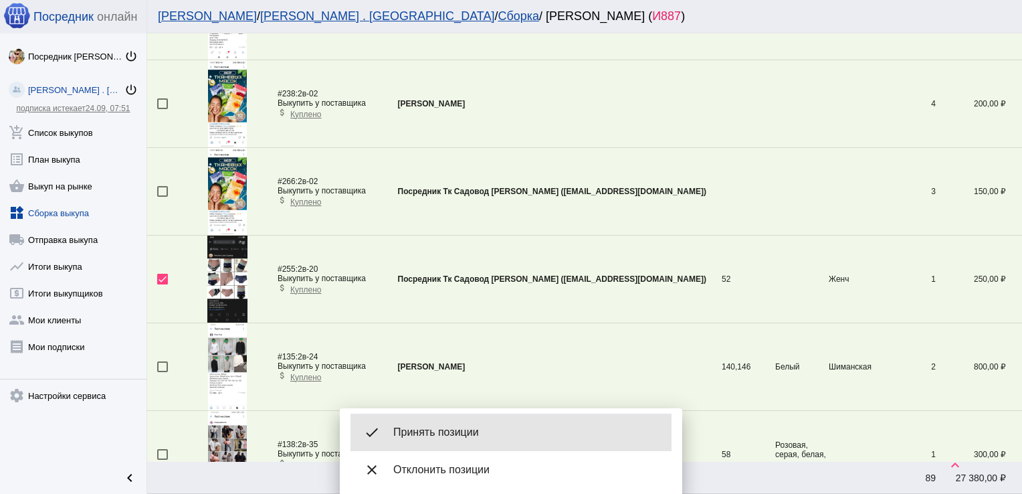
click at [440, 430] on span "Принять позиции" at bounding box center [527, 432] width 268 height 13
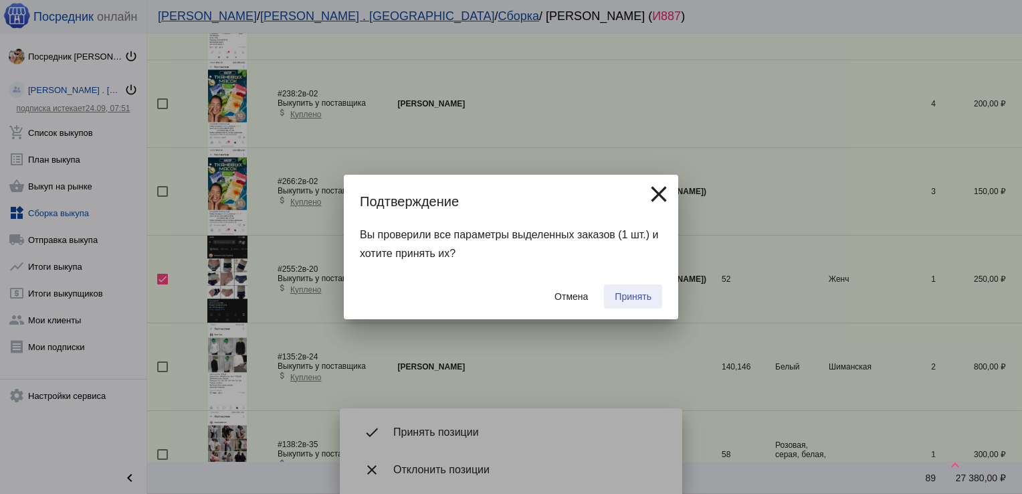
click at [637, 293] on span "Принять" at bounding box center [633, 296] width 37 height 11
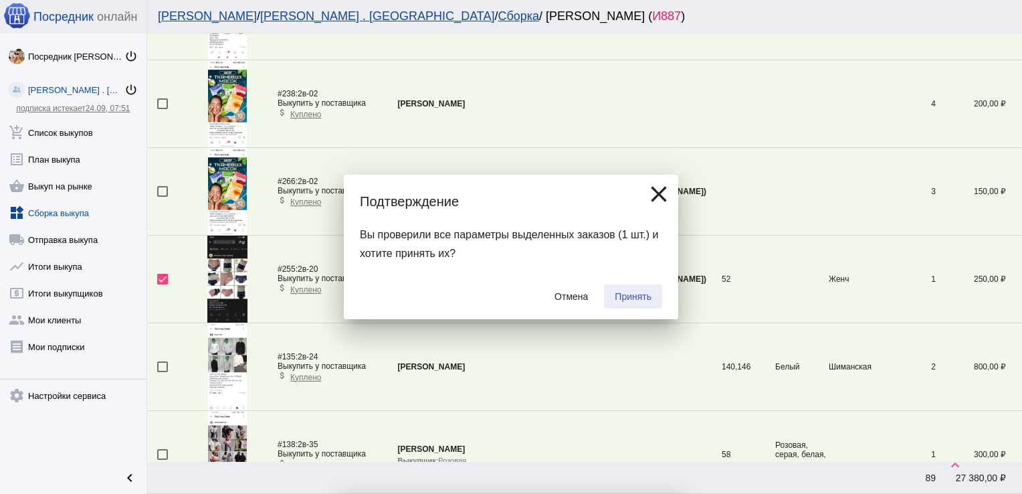
checkbox input "false"
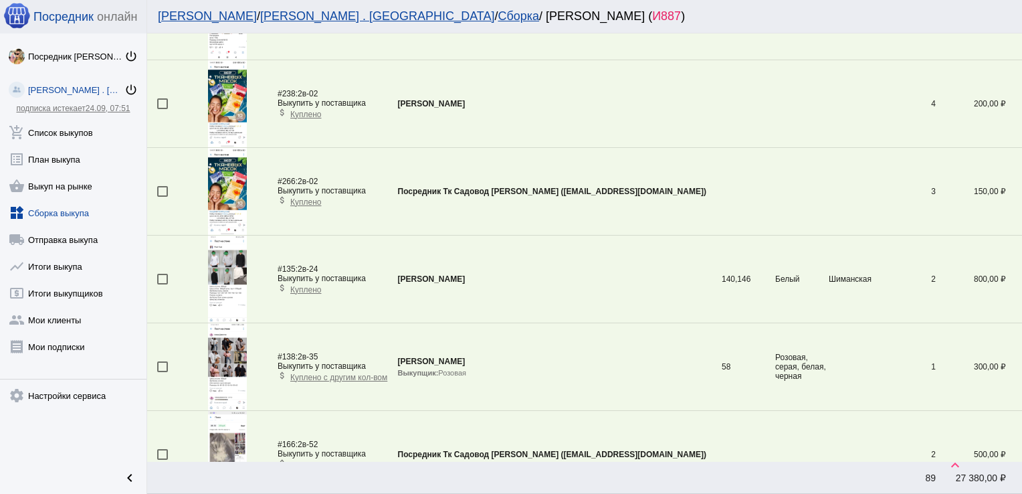
scroll to position [3197, 0]
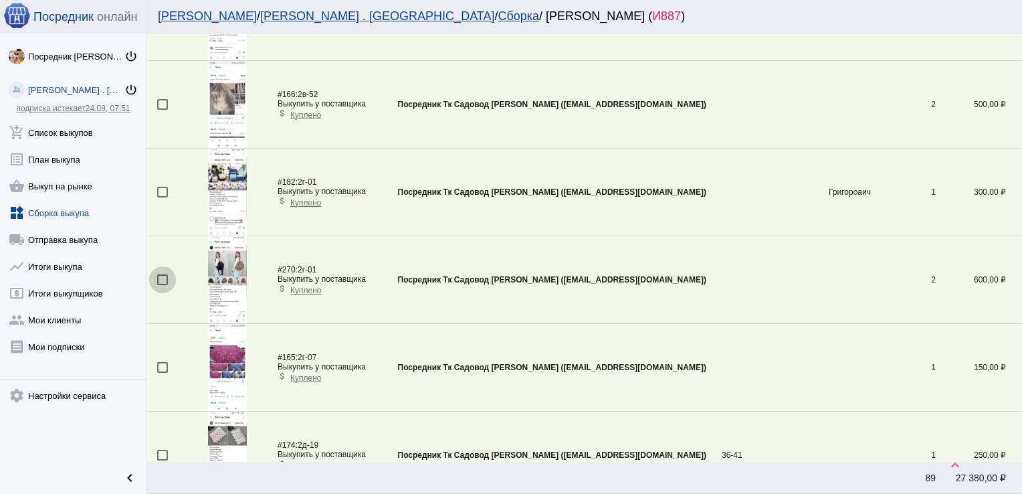
click at [163, 277] on div at bounding box center [162, 279] width 11 height 11
click at [163, 285] on input "checkbox" at bounding box center [162, 285] width 1 height 1
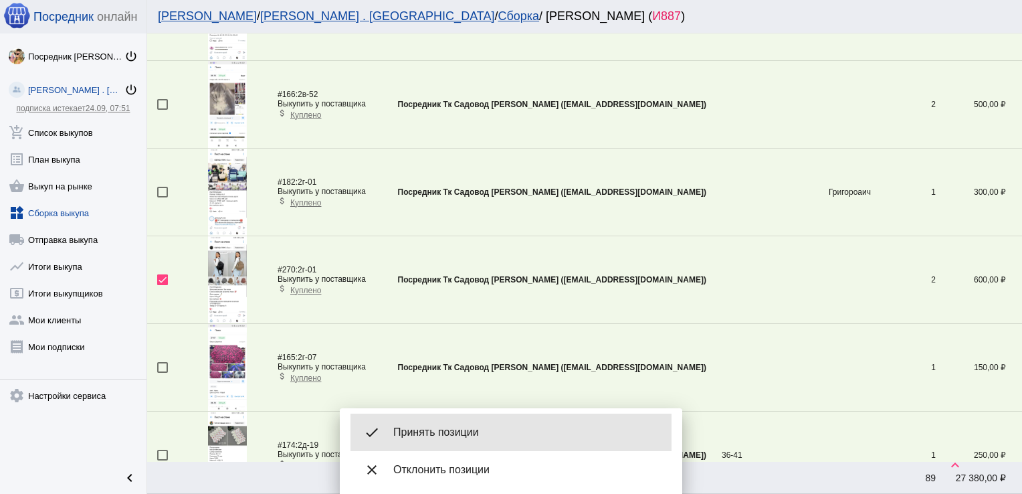
click at [490, 436] on span "Принять позиции" at bounding box center [527, 432] width 268 height 13
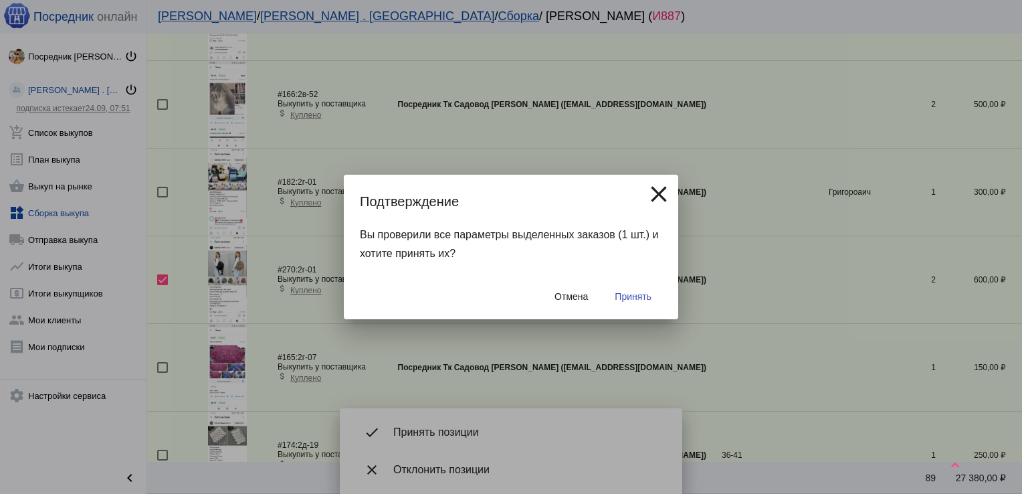
click at [638, 301] on span "Принять" at bounding box center [633, 296] width 37 height 11
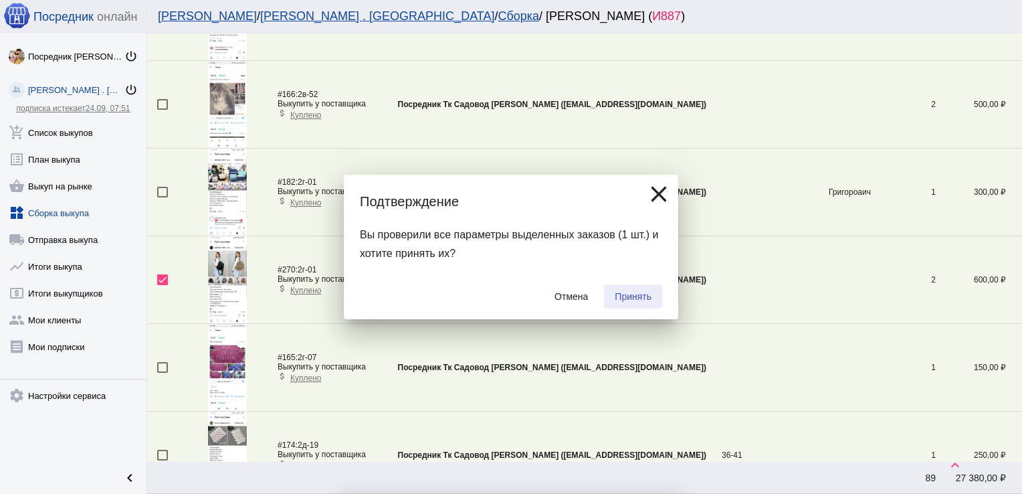
checkbox input "false"
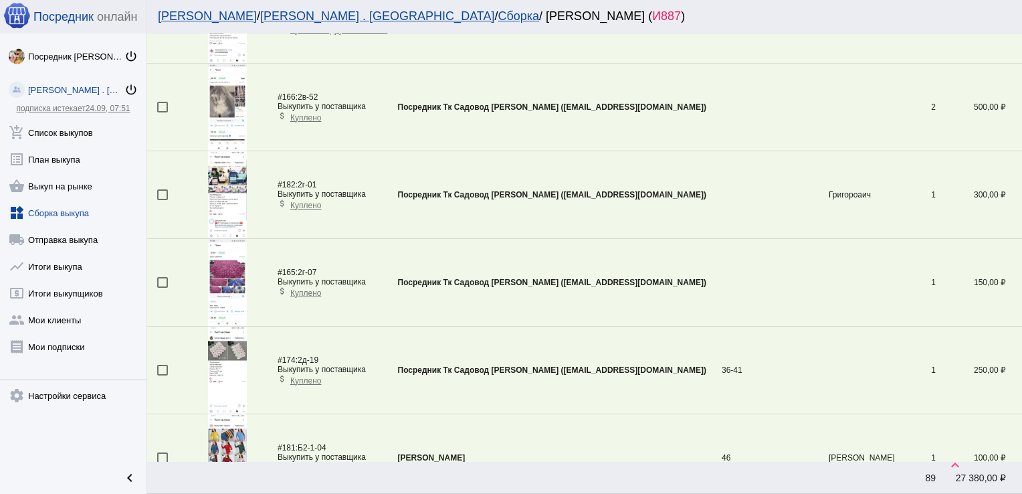
scroll to position [4118, 0]
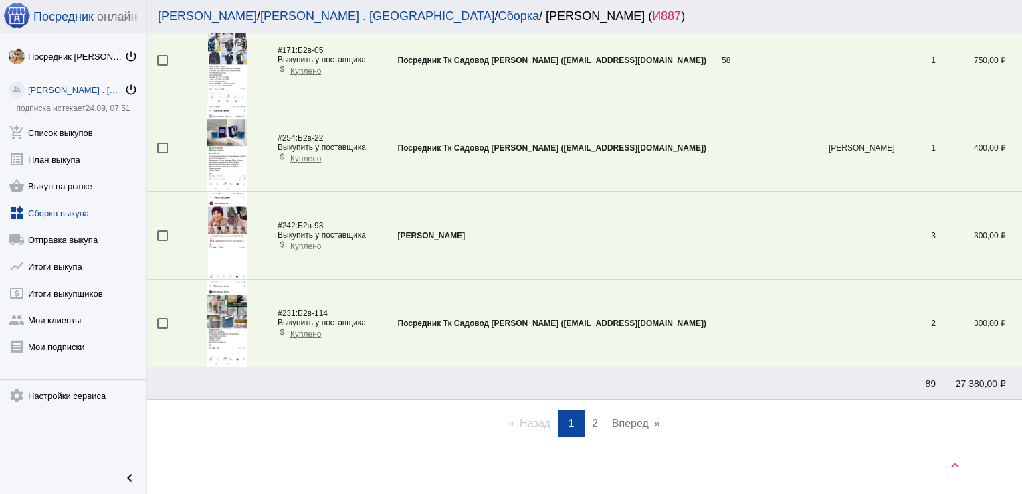
click at [592, 417] on span "2" at bounding box center [595, 422] width 6 height 11
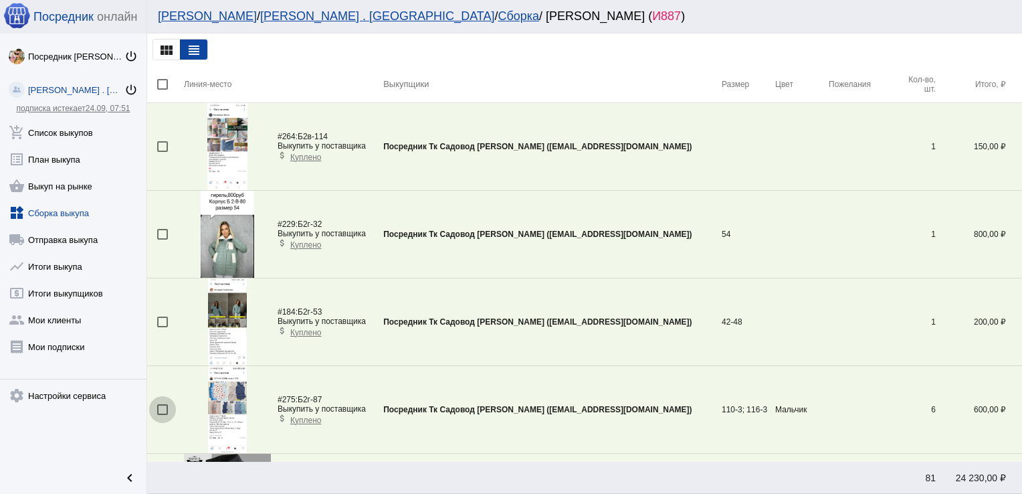
click at [163, 407] on div at bounding box center [162, 409] width 11 height 11
click at [163, 415] on input "checkbox" at bounding box center [162, 415] width 1 height 1
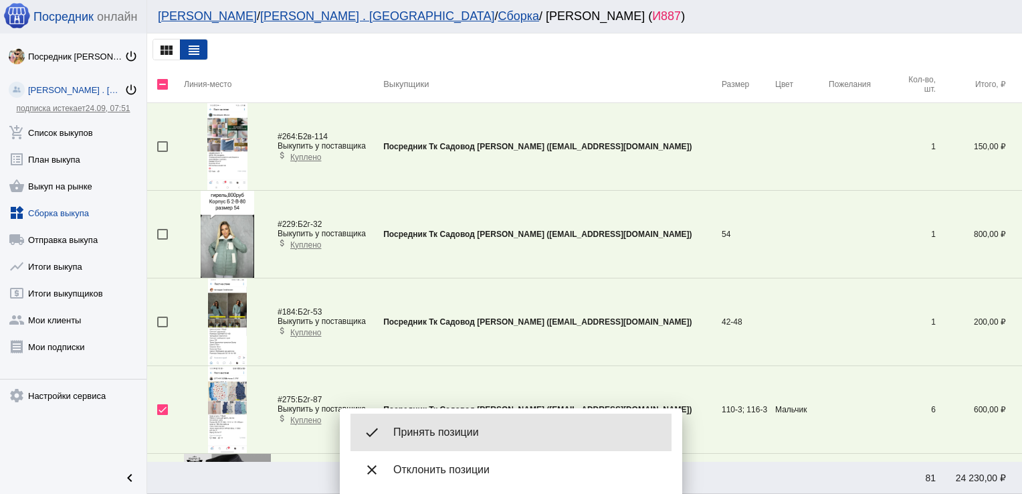
click at [434, 437] on span "Принять позиции" at bounding box center [527, 432] width 268 height 13
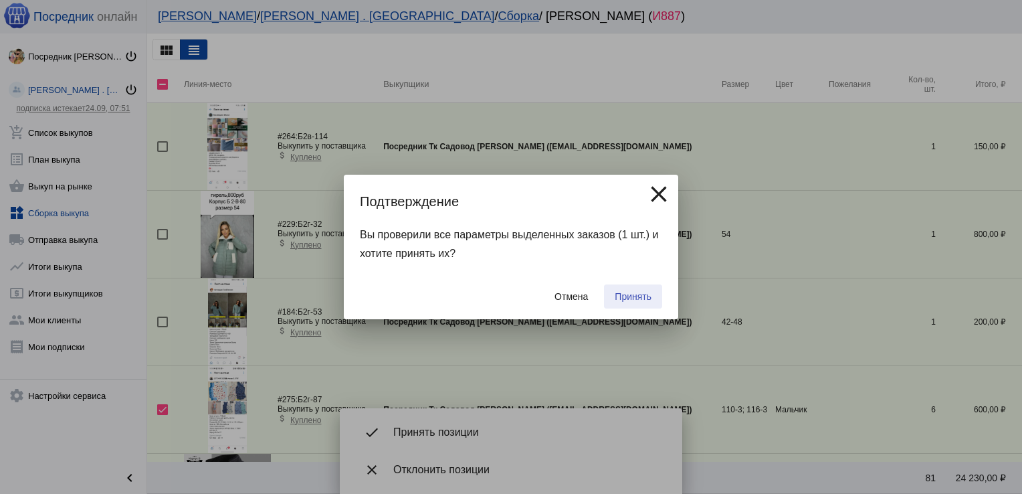
click at [639, 296] on span "Принять" at bounding box center [633, 296] width 37 height 11
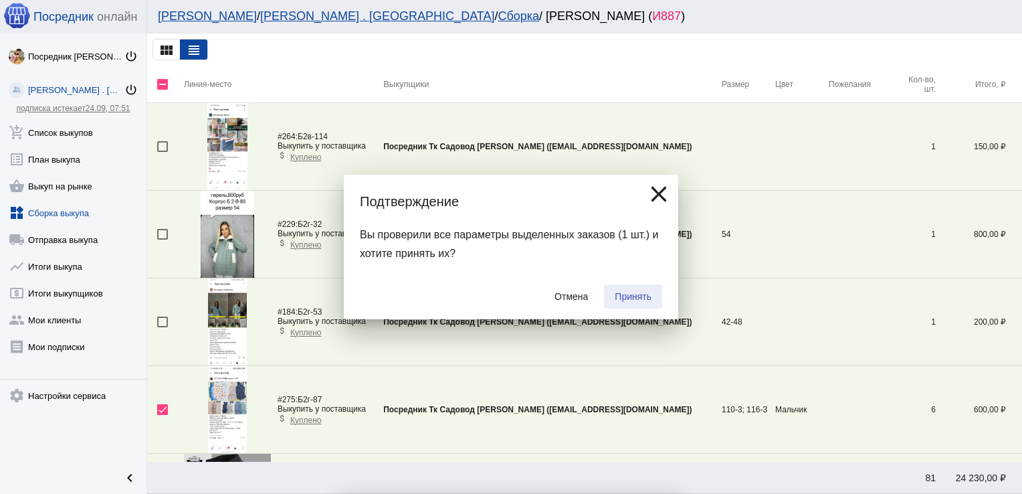
checkbox input "false"
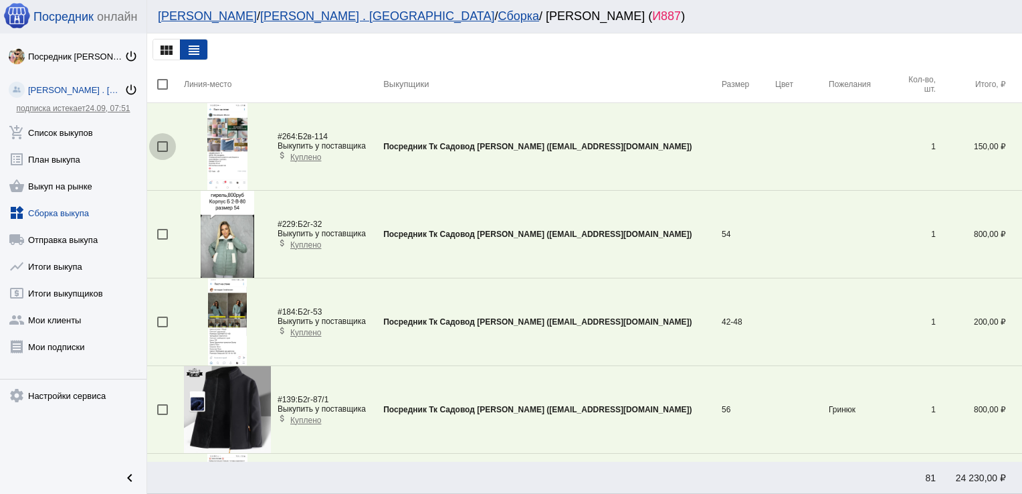
click at [163, 147] on div at bounding box center [162, 146] width 11 height 11
click at [163, 152] on input "checkbox" at bounding box center [162, 152] width 1 height 1
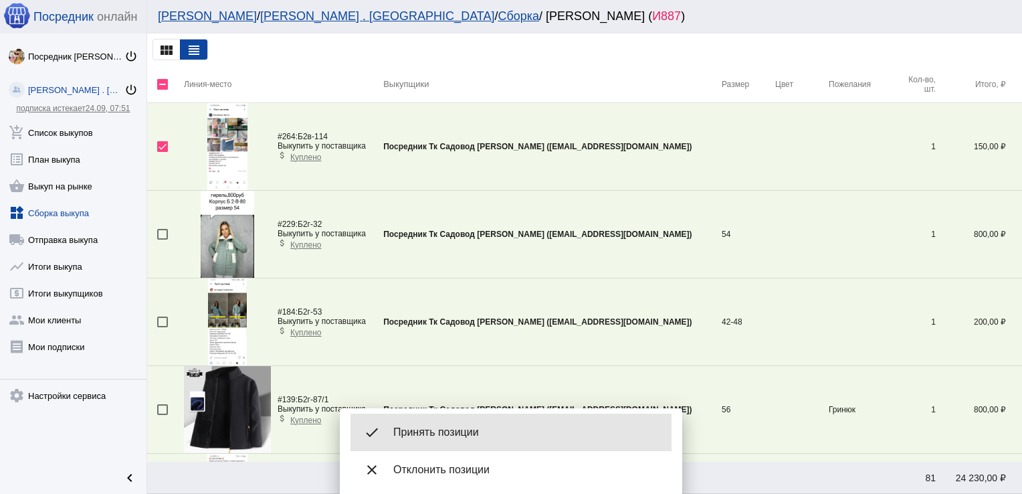
click at [460, 436] on span "Принять позиции" at bounding box center [527, 432] width 268 height 13
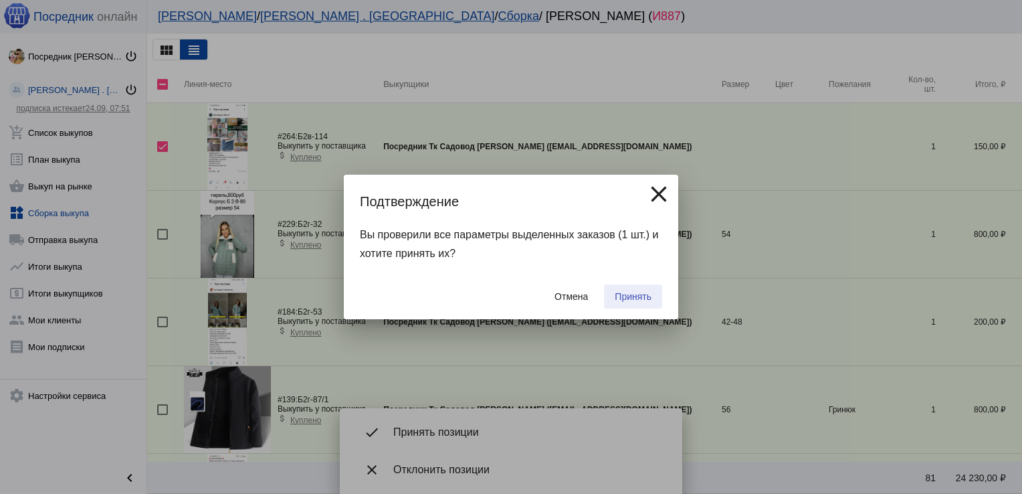
click at [640, 289] on button "Принять" at bounding box center [633, 296] width 58 height 24
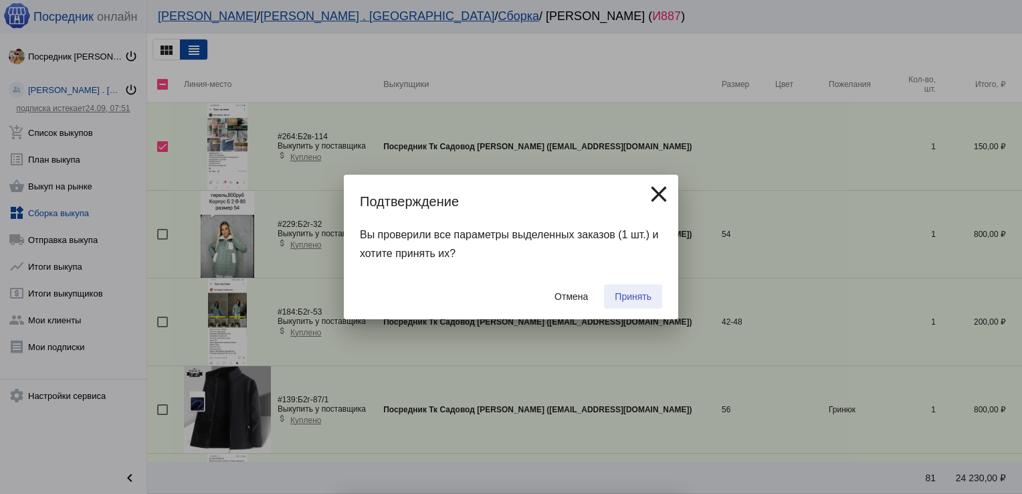
checkbox input "false"
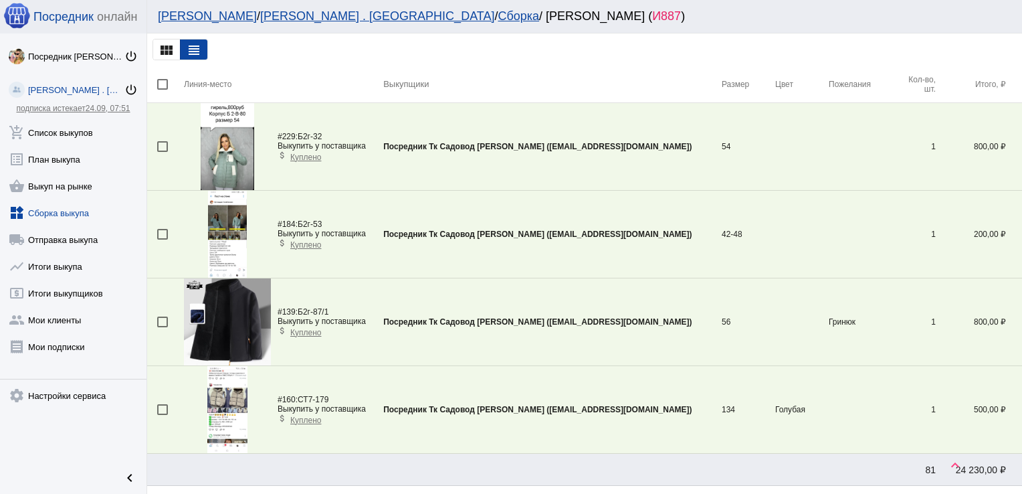
scroll to position [92, 0]
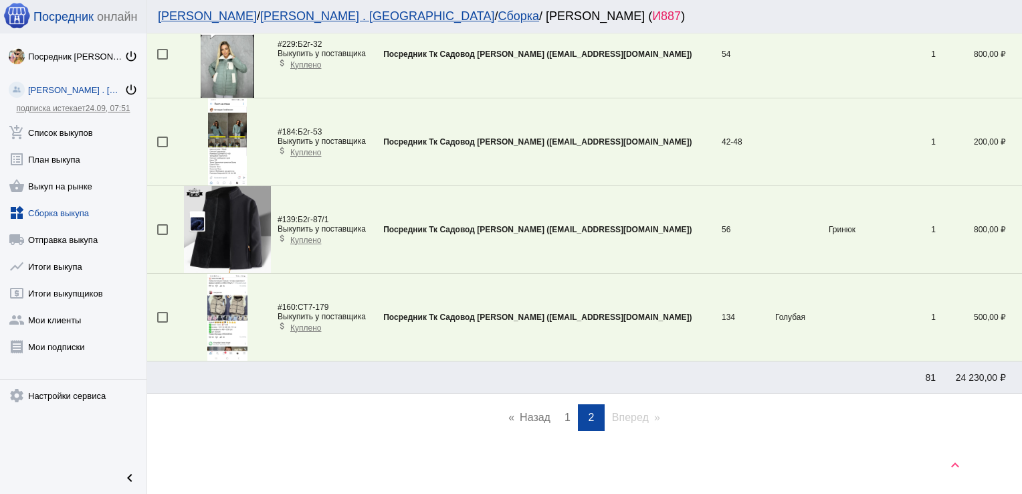
click at [566, 410] on link "page 1" at bounding box center [567, 417] width 19 height 27
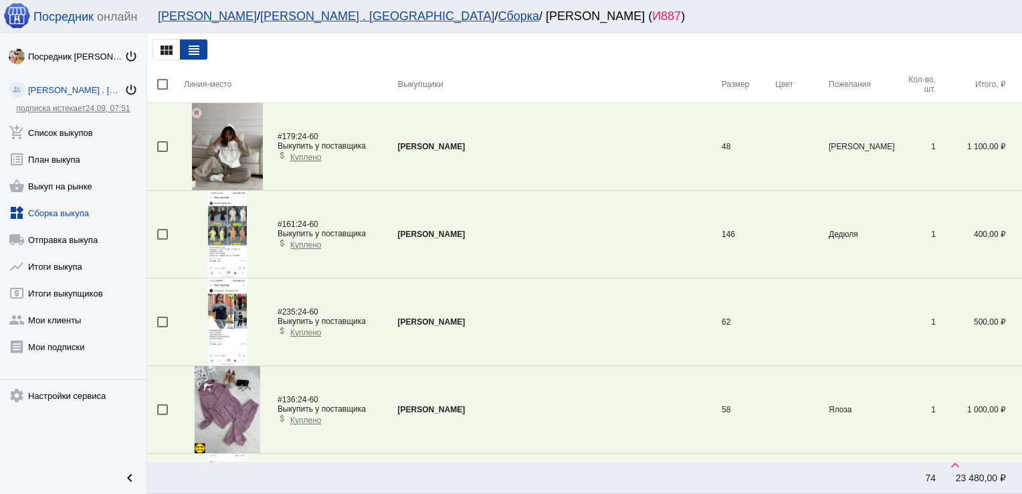
scroll to position [3723, 0]
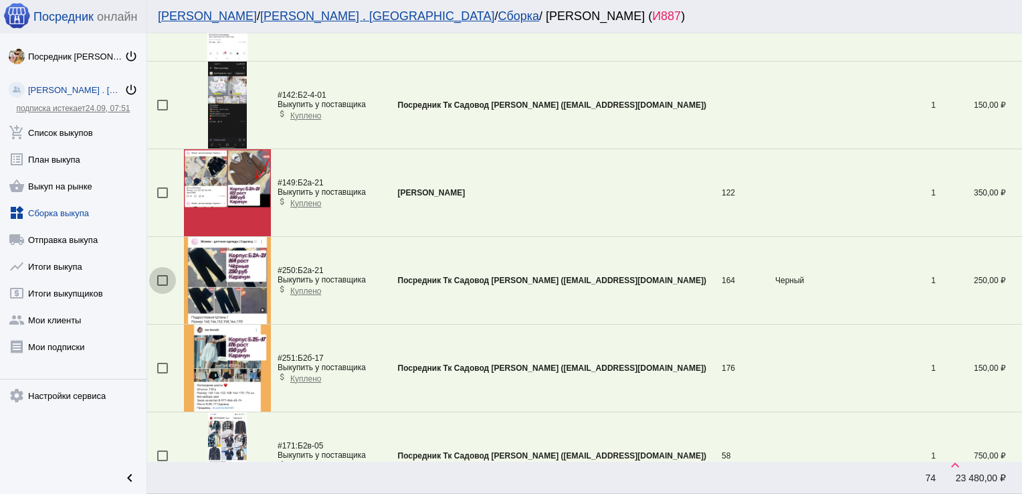
click at [163, 275] on div at bounding box center [162, 280] width 11 height 11
click at [163, 286] on input "checkbox" at bounding box center [162, 286] width 1 height 1
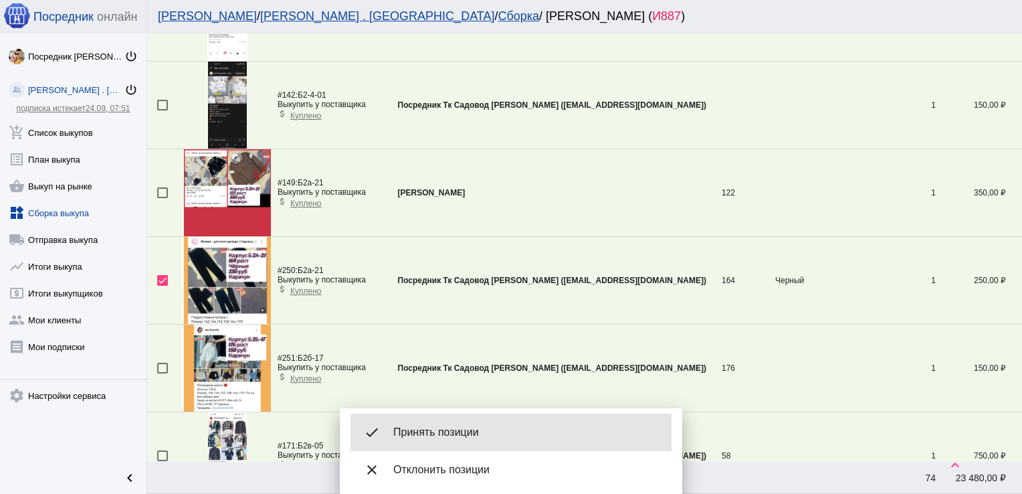
click at [396, 423] on div "done Принять позиции" at bounding box center [511, 431] width 321 height 37
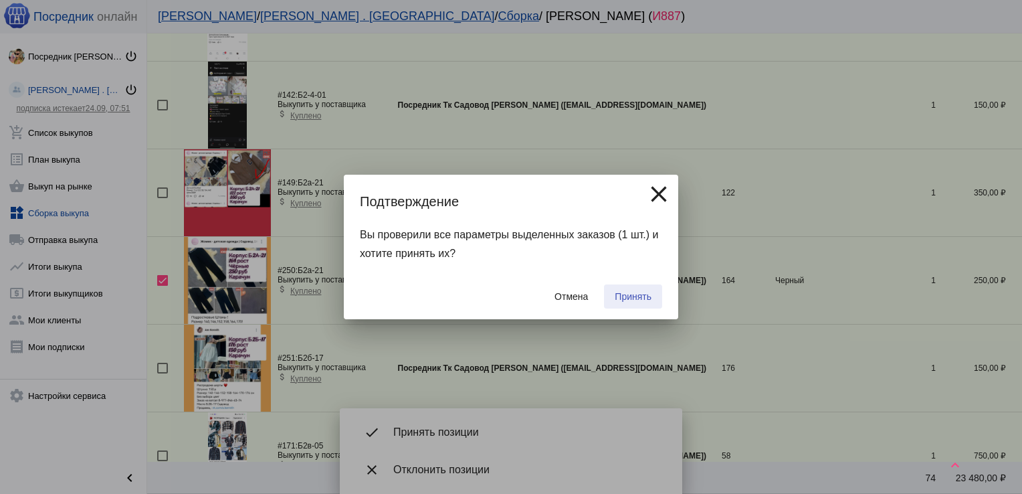
click at [642, 296] on span "Принять" at bounding box center [633, 296] width 37 height 11
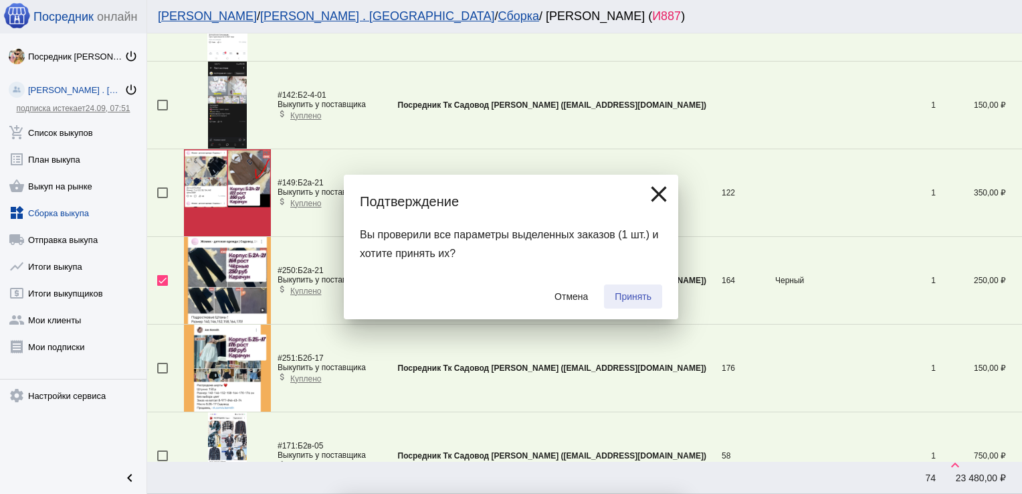
checkbox input "false"
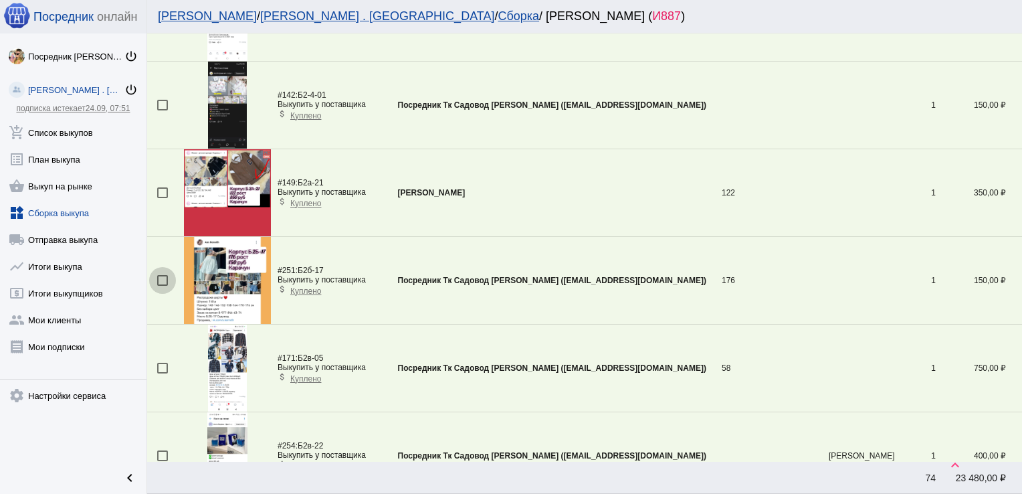
click at [163, 275] on div at bounding box center [162, 280] width 11 height 11
click at [163, 286] on input "checkbox" at bounding box center [162, 286] width 1 height 1
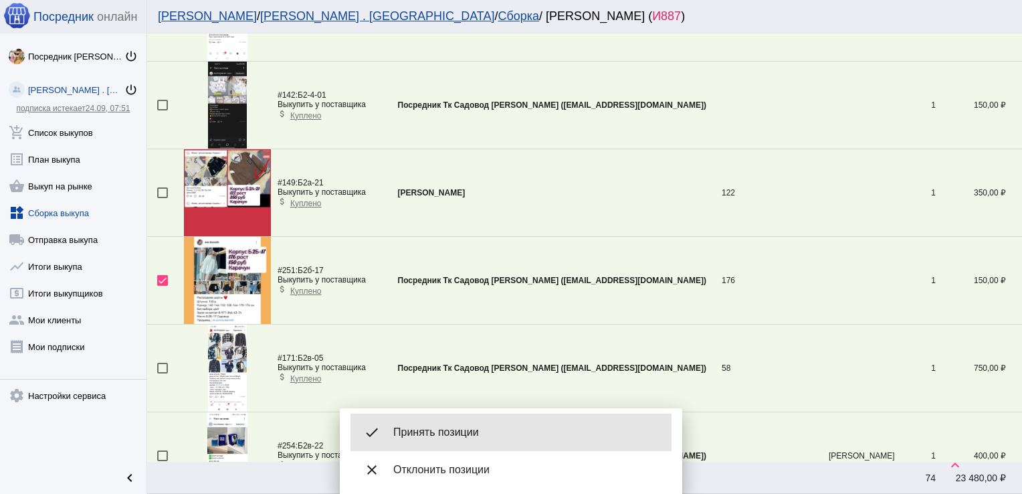
click at [471, 429] on span "Принять позиции" at bounding box center [527, 432] width 268 height 13
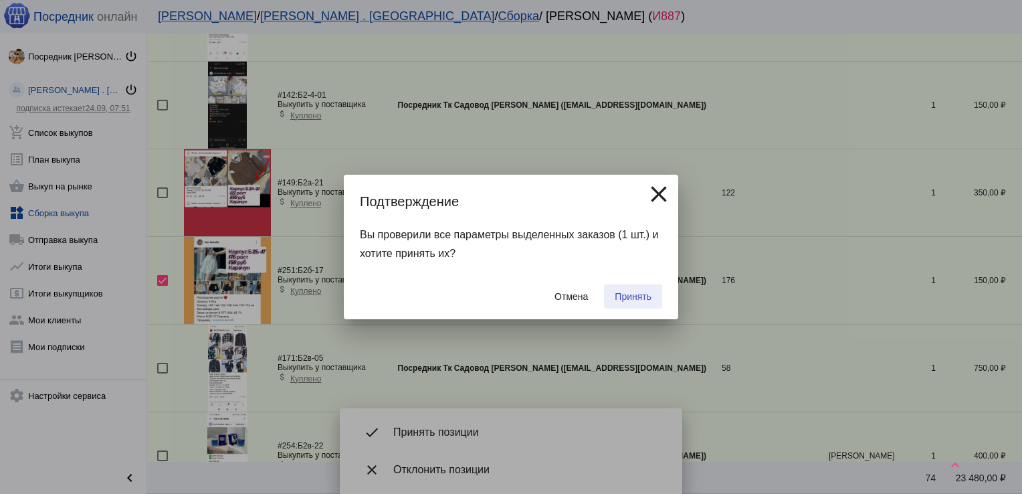
click at [641, 291] on span "Принять" at bounding box center [633, 296] width 37 height 11
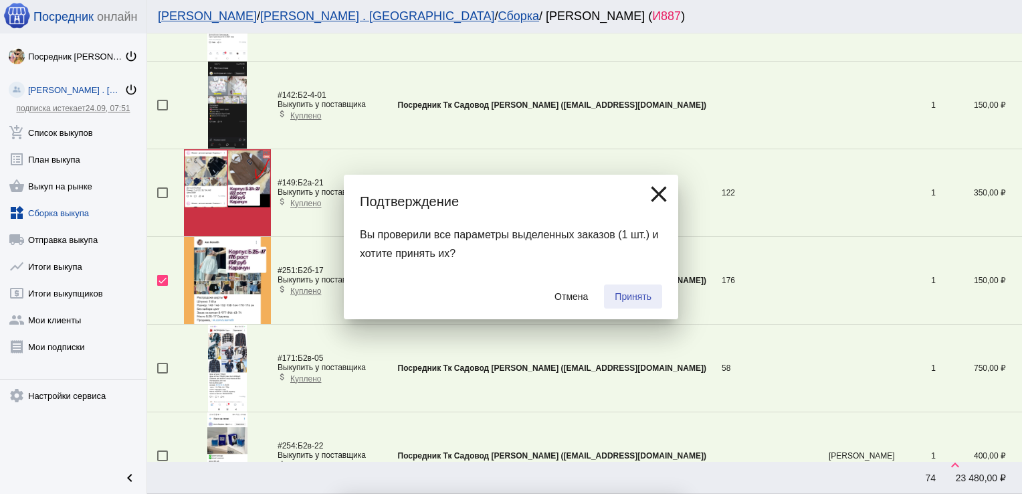
checkbox input "false"
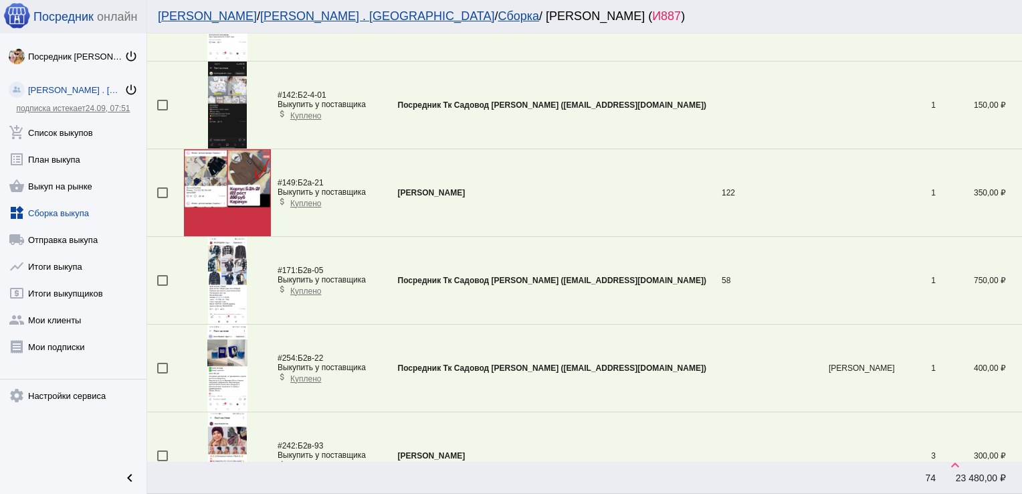
click at [164, 363] on div at bounding box center [162, 368] width 11 height 11
click at [163, 373] on input "checkbox" at bounding box center [162, 373] width 1 height 1
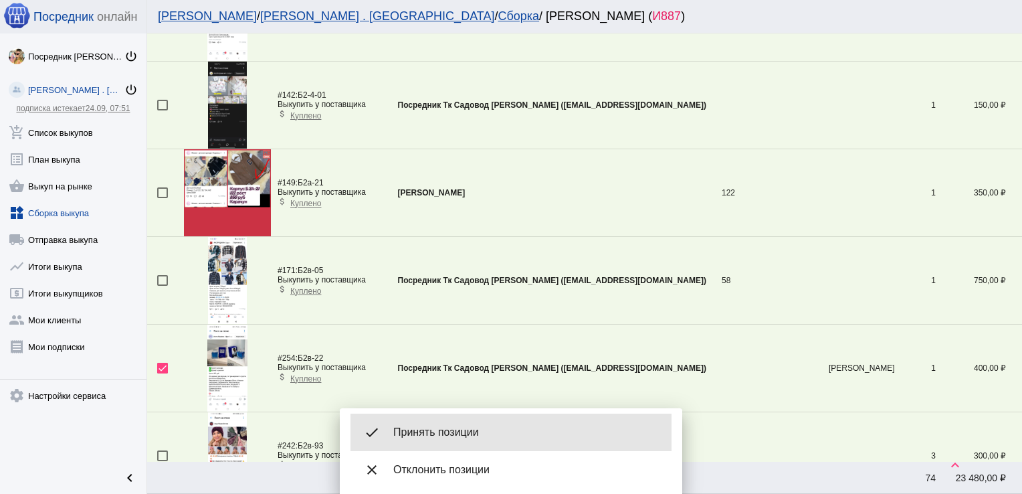
click at [450, 435] on span "Принять позиции" at bounding box center [527, 432] width 268 height 13
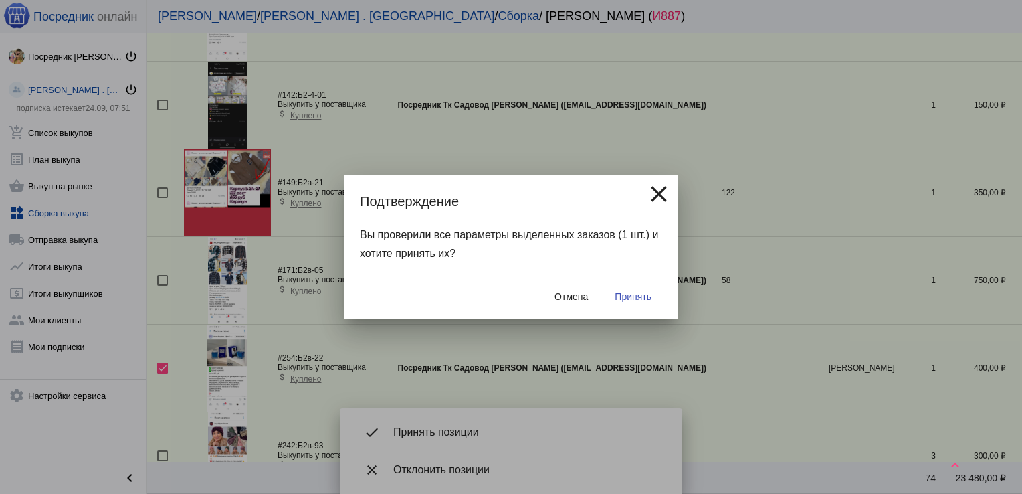
click at [622, 298] on span "Принять" at bounding box center [633, 296] width 37 height 11
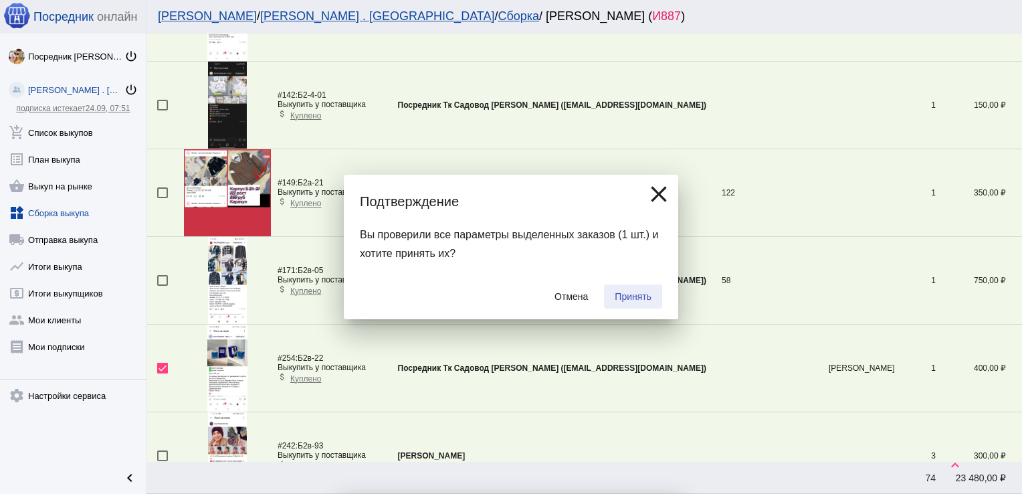
checkbox input "false"
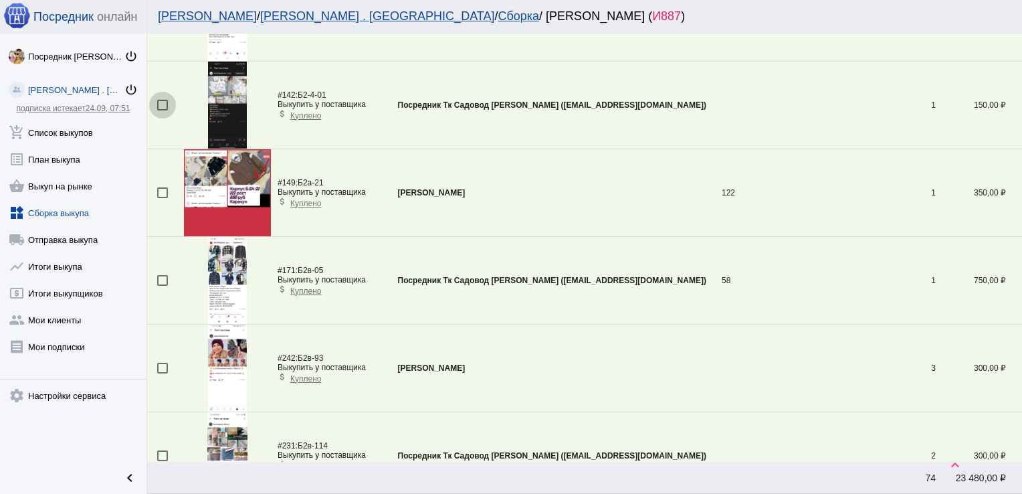
click at [161, 100] on div at bounding box center [162, 105] width 11 height 11
click at [162, 110] on input "checkbox" at bounding box center [162, 110] width 1 height 1
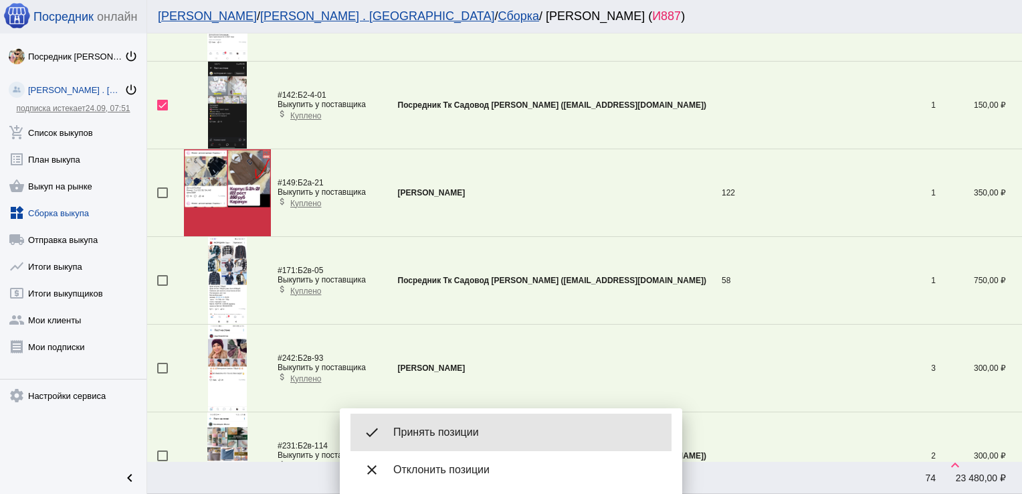
click at [464, 423] on div "done Принять позиции" at bounding box center [511, 431] width 321 height 37
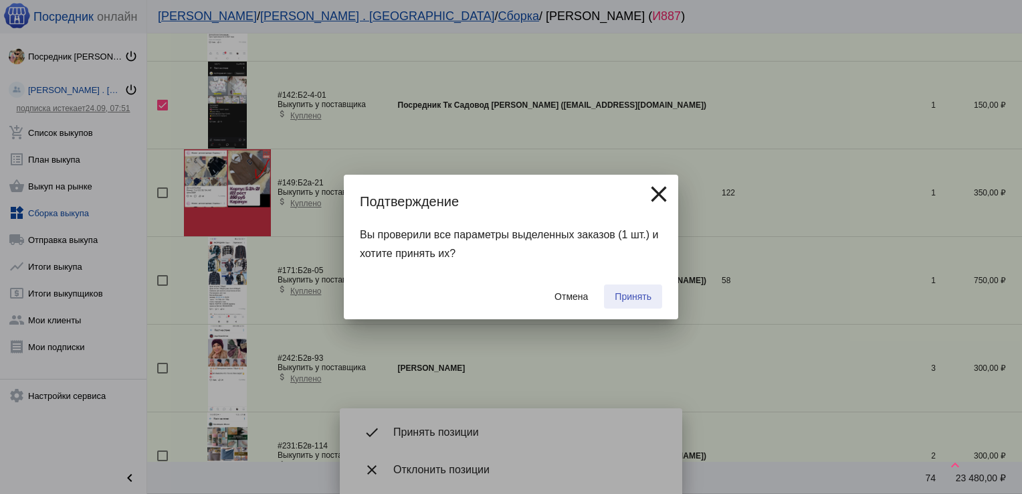
click at [635, 293] on span "Принять" at bounding box center [633, 296] width 37 height 11
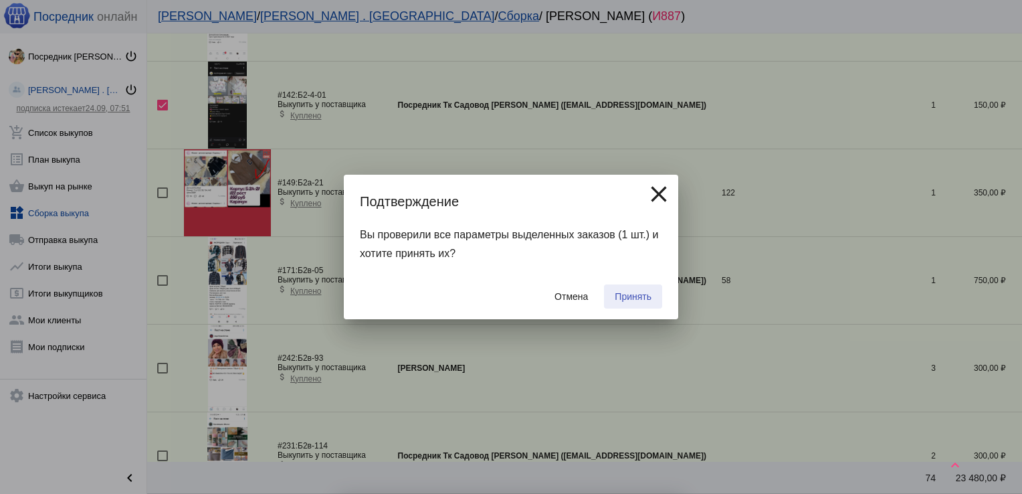
checkbox input "false"
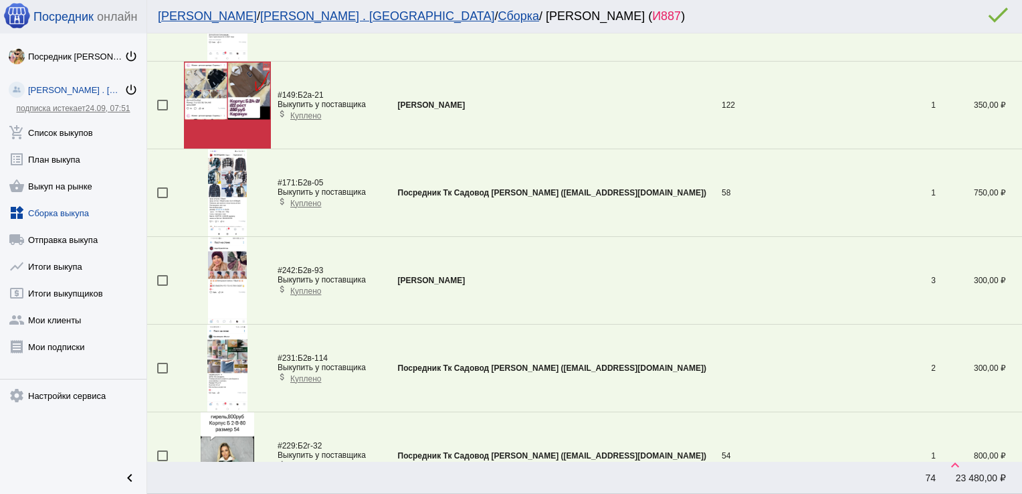
scroll to position [2935, 0]
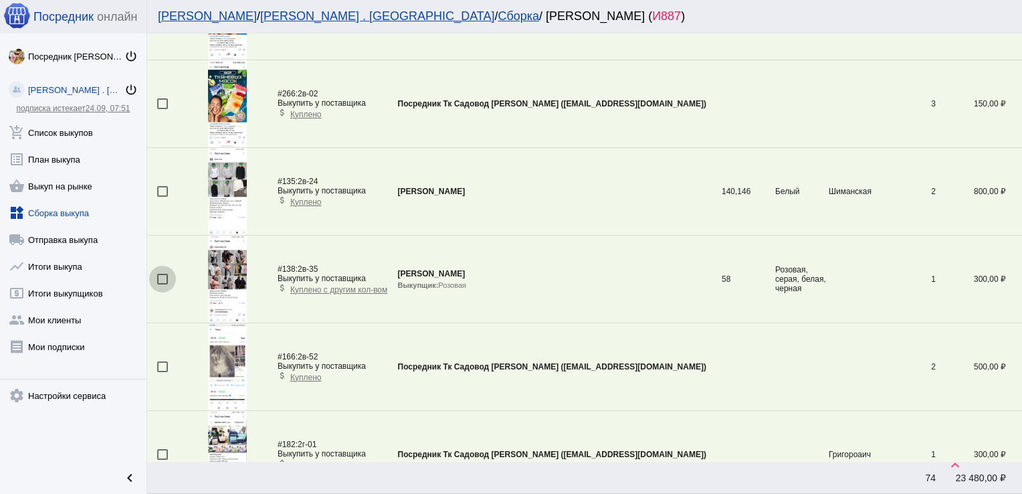
click at [161, 274] on div at bounding box center [162, 279] width 11 height 11
click at [162, 284] on input "checkbox" at bounding box center [162, 284] width 1 height 1
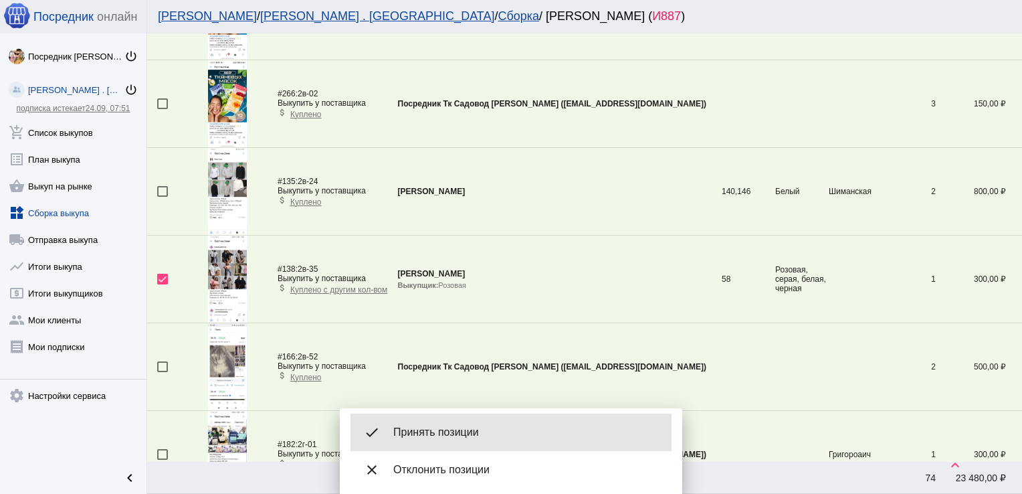
click at [426, 437] on span "Принять позиции" at bounding box center [527, 432] width 268 height 13
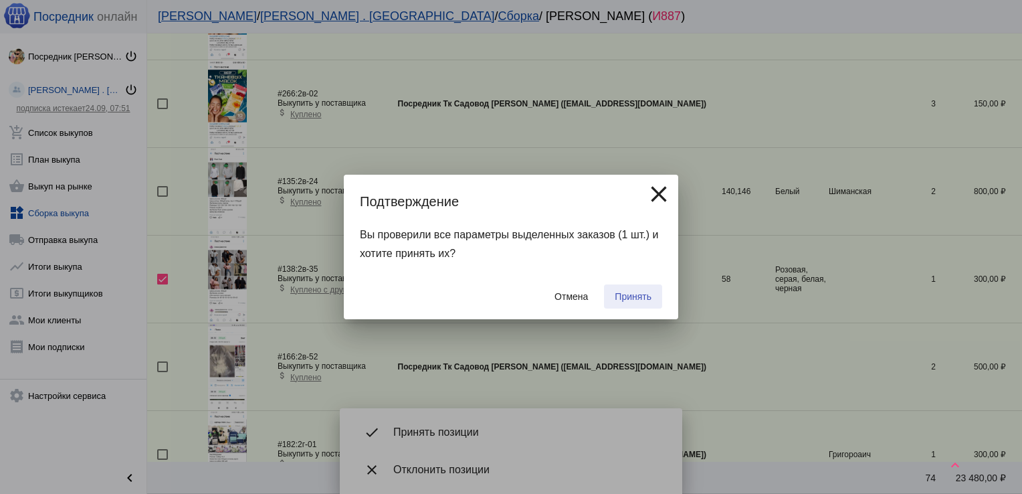
click at [630, 293] on span "Принять" at bounding box center [633, 296] width 37 height 11
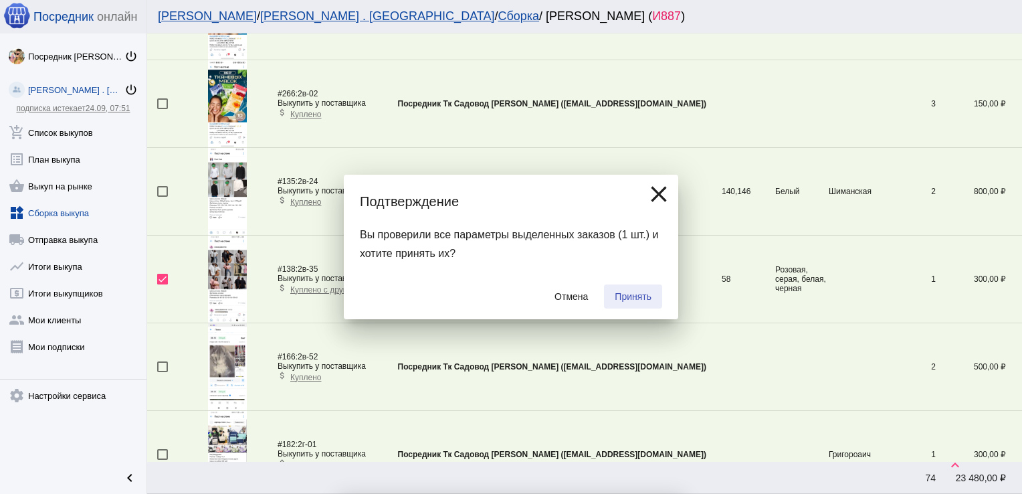
checkbox input "false"
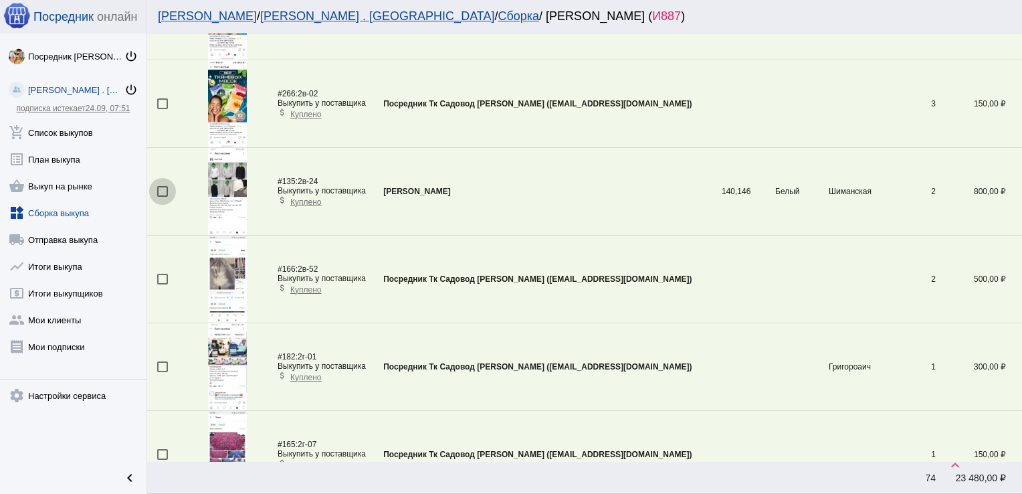
click at [165, 187] on div at bounding box center [162, 191] width 11 height 11
click at [163, 197] on input "checkbox" at bounding box center [162, 197] width 1 height 1
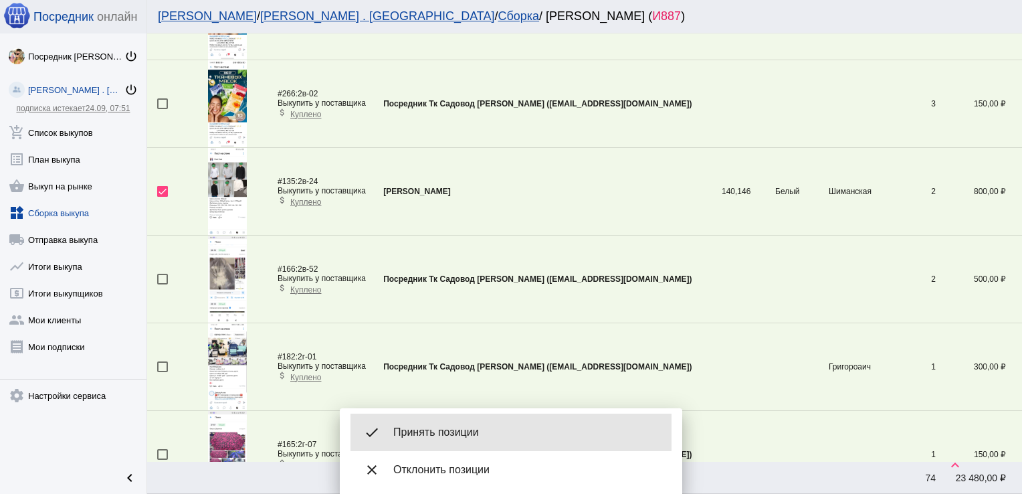
click at [479, 422] on div "done Принять позиции" at bounding box center [511, 431] width 321 height 37
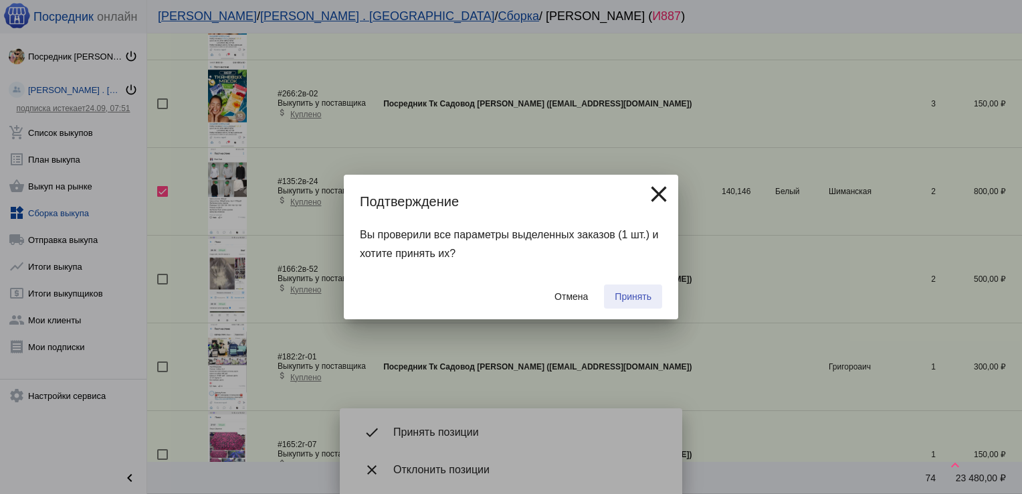
click at [638, 294] on span "Принять" at bounding box center [633, 296] width 37 height 11
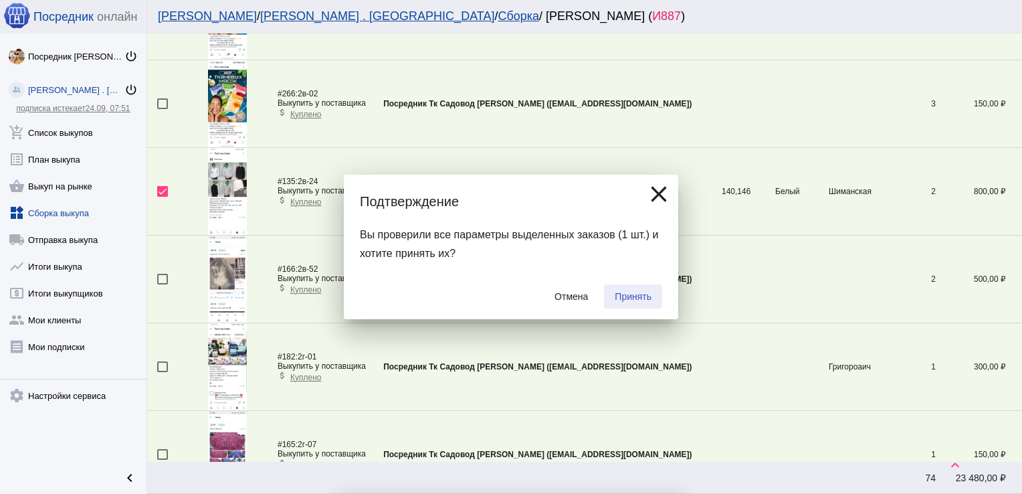
checkbox input "false"
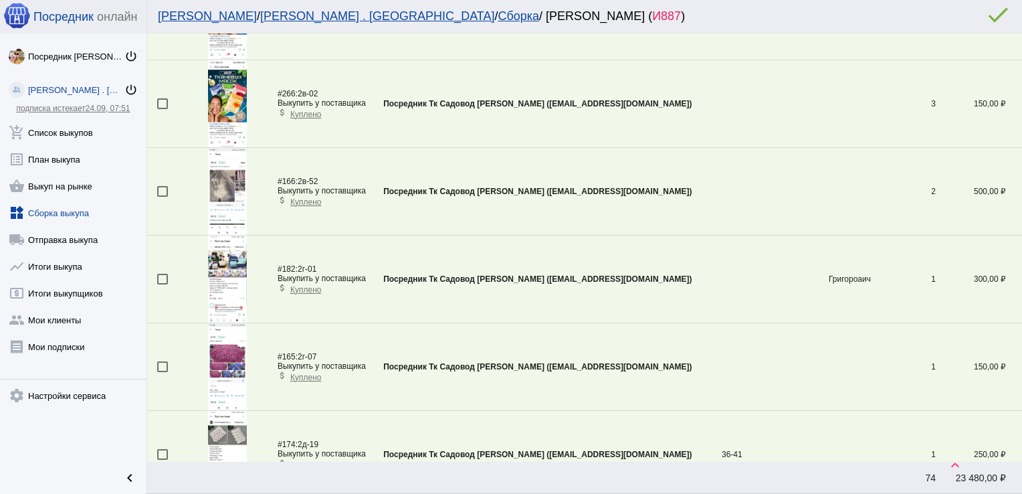
scroll to position [1010, 0]
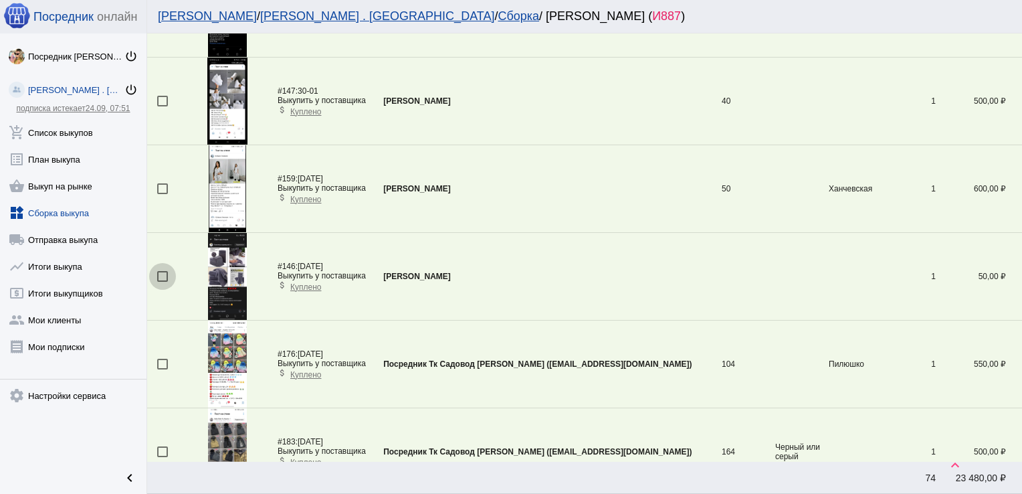
click at [160, 274] on div at bounding box center [162, 276] width 11 height 11
click at [162, 282] on input "checkbox" at bounding box center [162, 282] width 1 height 1
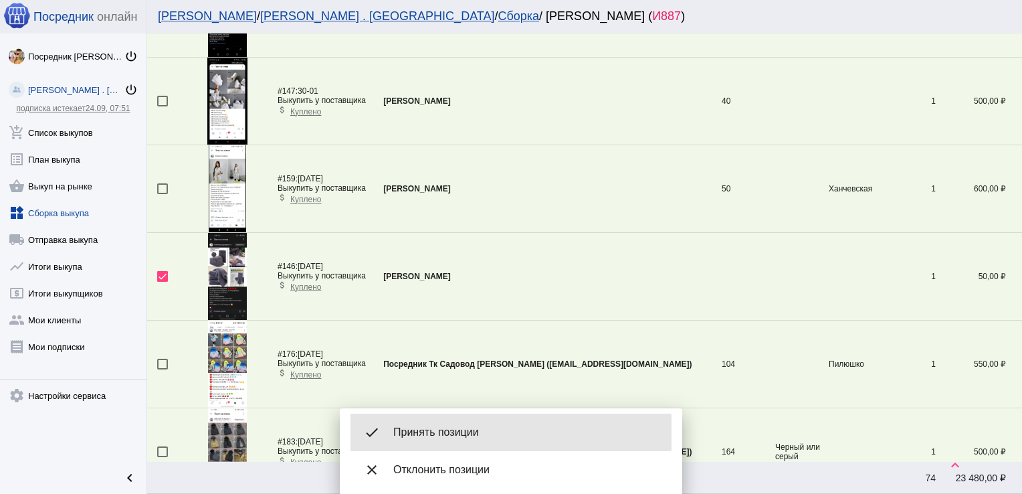
click at [471, 432] on span "Принять позиции" at bounding box center [527, 432] width 268 height 13
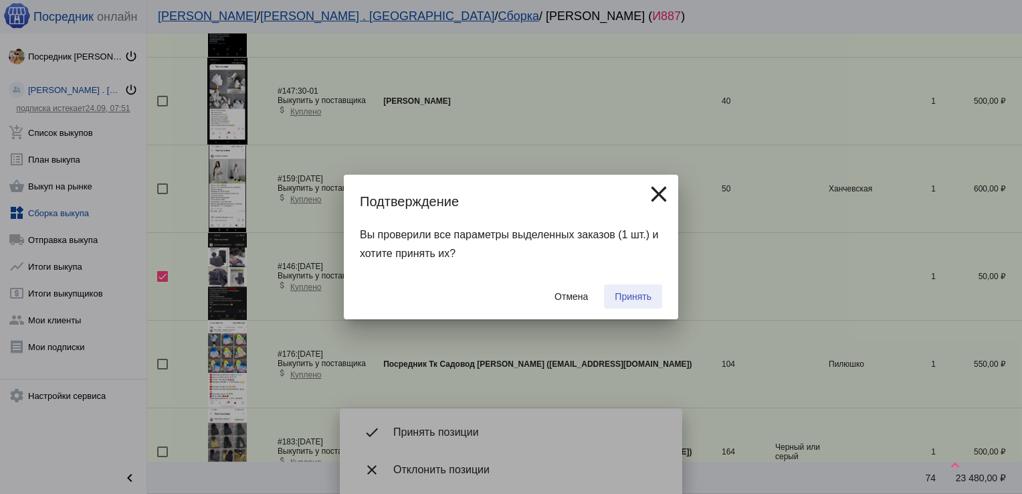
click at [645, 292] on span "Принять" at bounding box center [633, 296] width 37 height 11
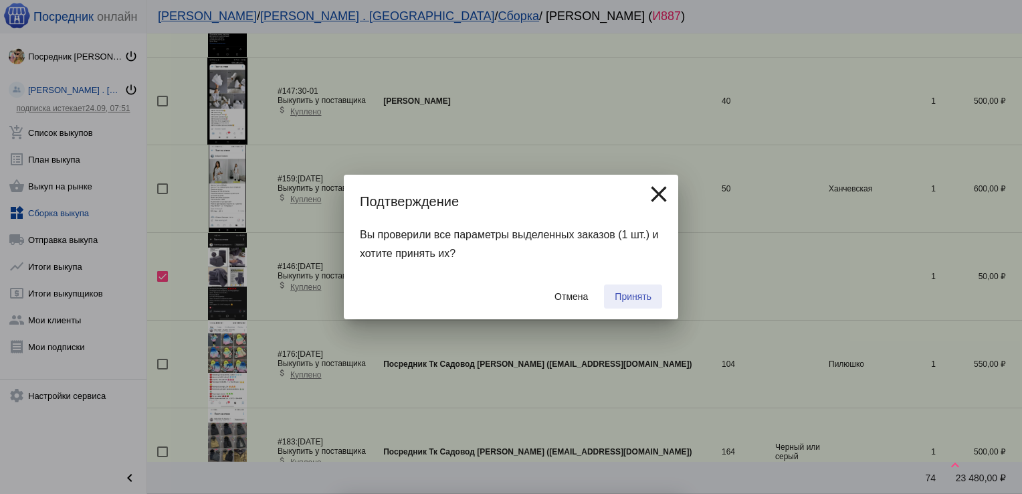
checkbox input "false"
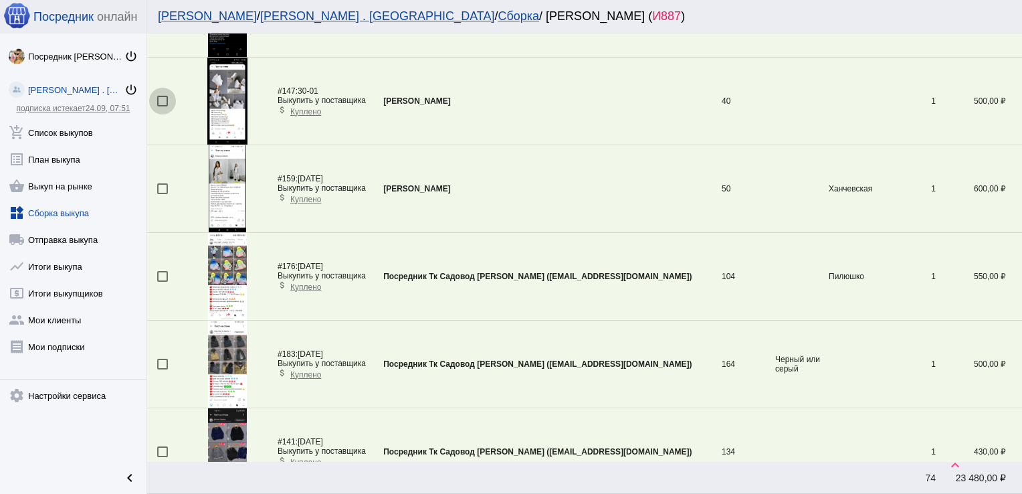
click at [165, 98] on div at bounding box center [162, 101] width 11 height 11
click at [163, 106] on input "checkbox" at bounding box center [162, 106] width 1 height 1
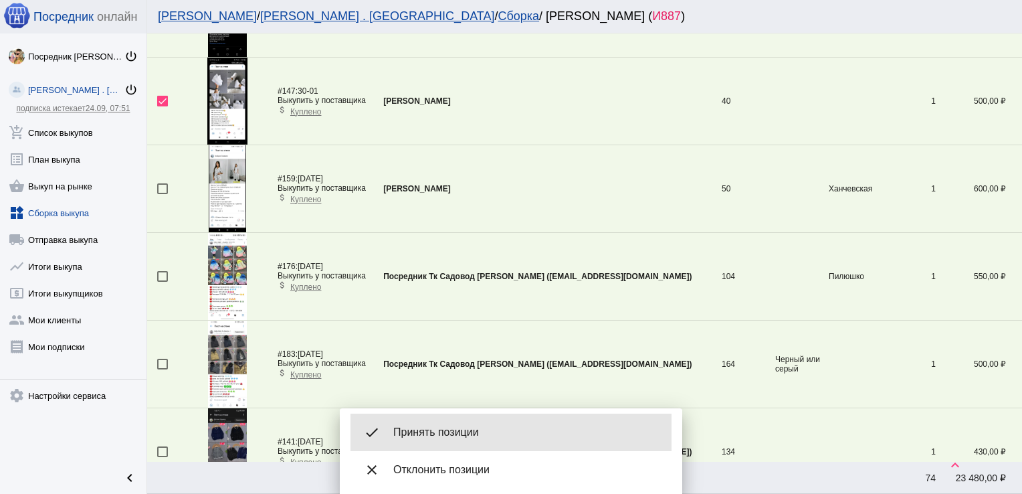
click at [468, 428] on span "Принять позиции" at bounding box center [527, 432] width 268 height 13
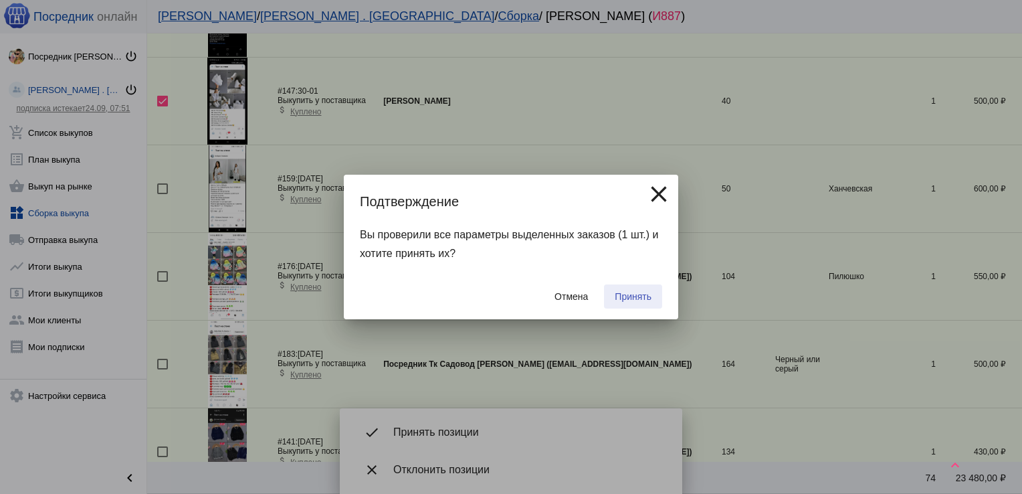
click at [633, 296] on span "Принять" at bounding box center [633, 296] width 37 height 11
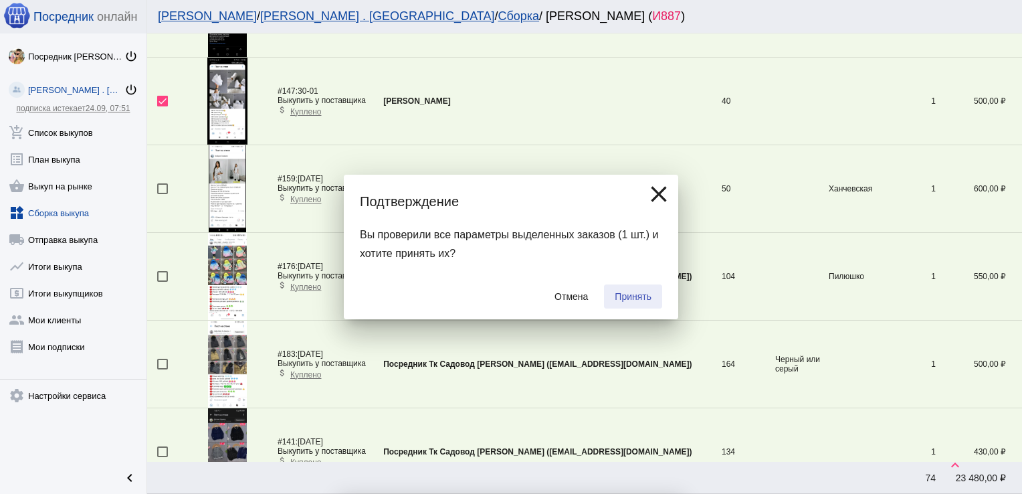
checkbox input "false"
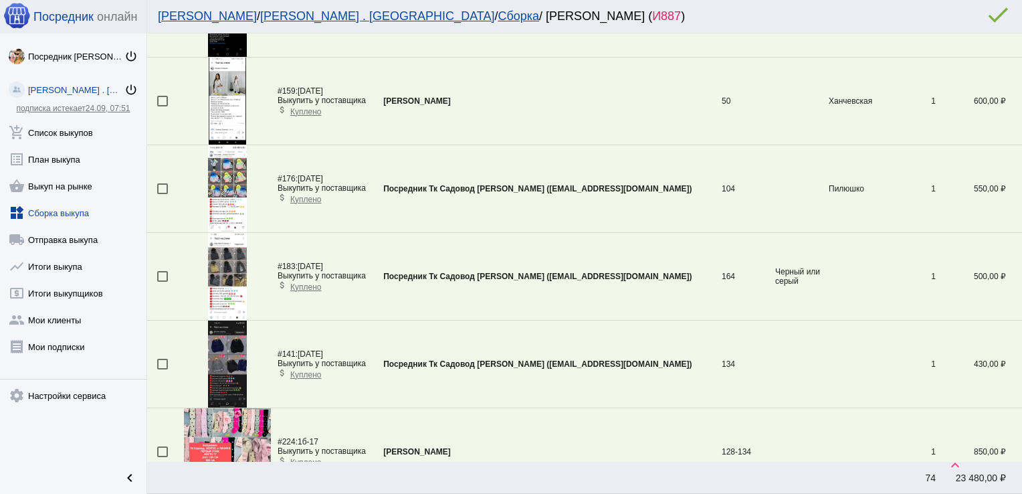
scroll to position [1447, 0]
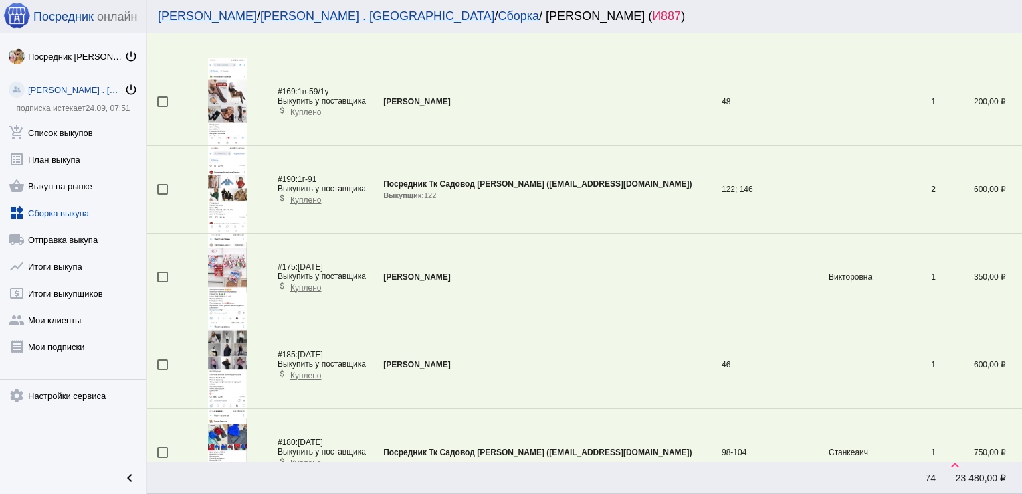
click at [165, 276] on div at bounding box center [162, 277] width 11 height 11
click at [163, 282] on input "checkbox" at bounding box center [162, 282] width 1 height 1
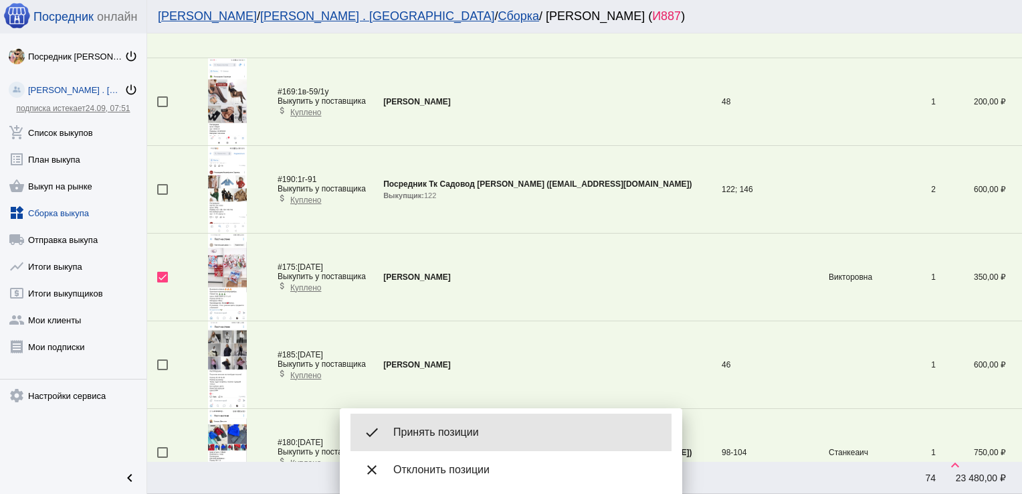
click at [424, 445] on div "done Принять позиции" at bounding box center [511, 431] width 321 height 37
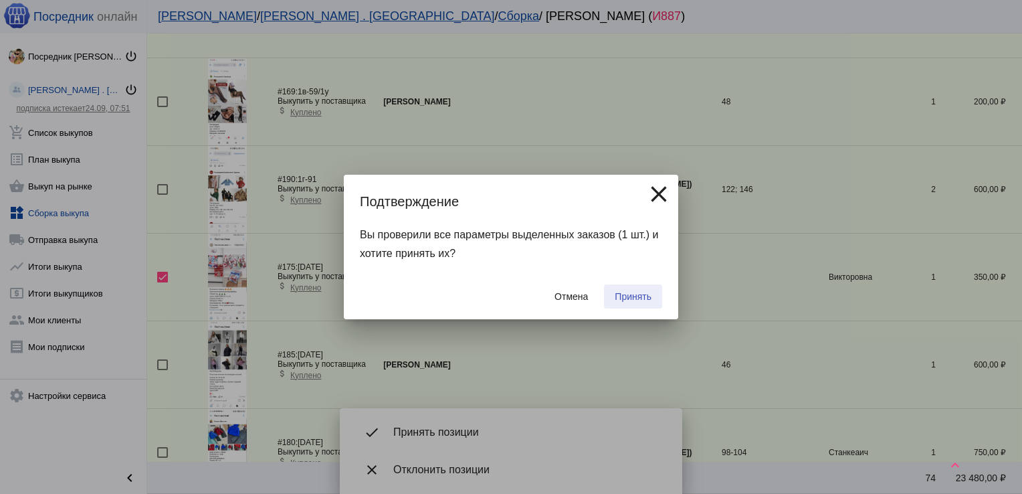
click at [626, 296] on span "Принять" at bounding box center [633, 296] width 37 height 11
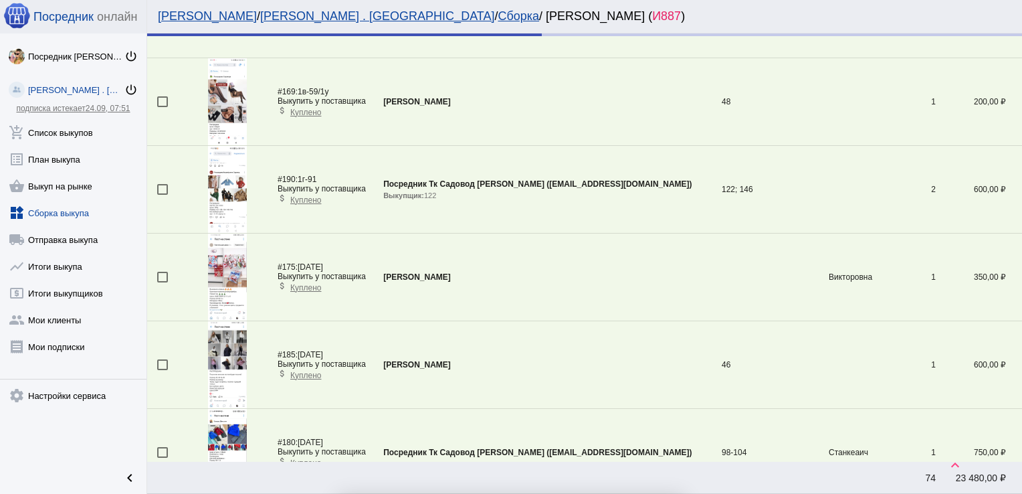
checkbox input "false"
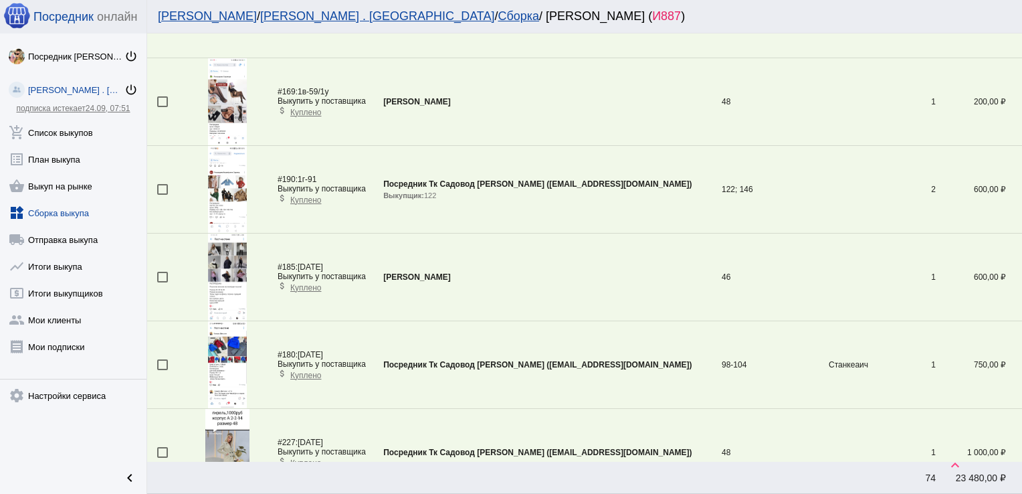
scroll to position [2410, 0]
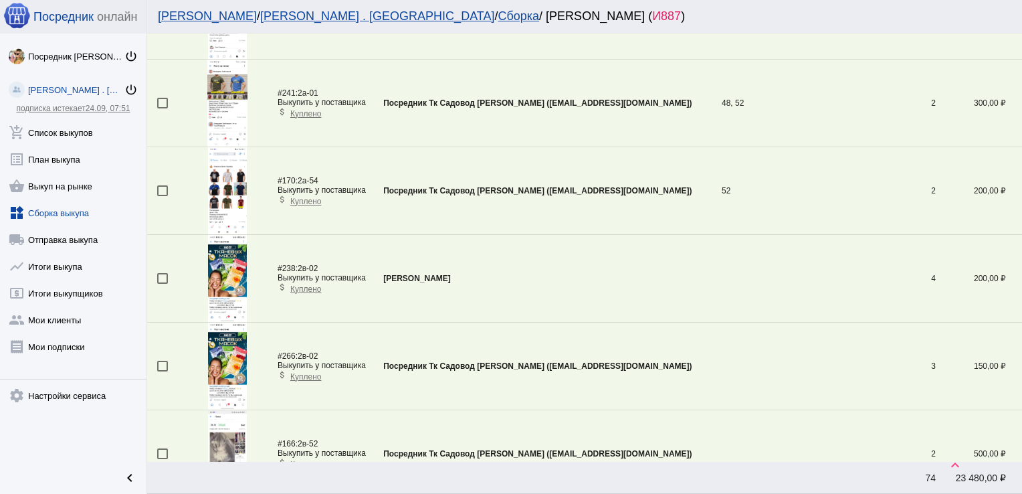
click at [163, 274] on div at bounding box center [162, 278] width 11 height 11
click at [163, 284] on input "checkbox" at bounding box center [162, 284] width 1 height 1
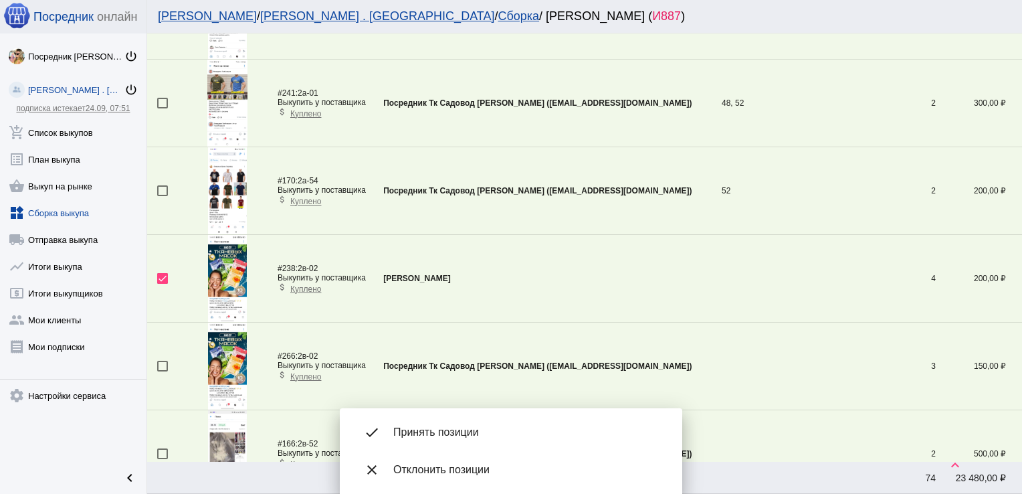
click at [450, 428] on span "Принять позиции" at bounding box center [527, 432] width 268 height 13
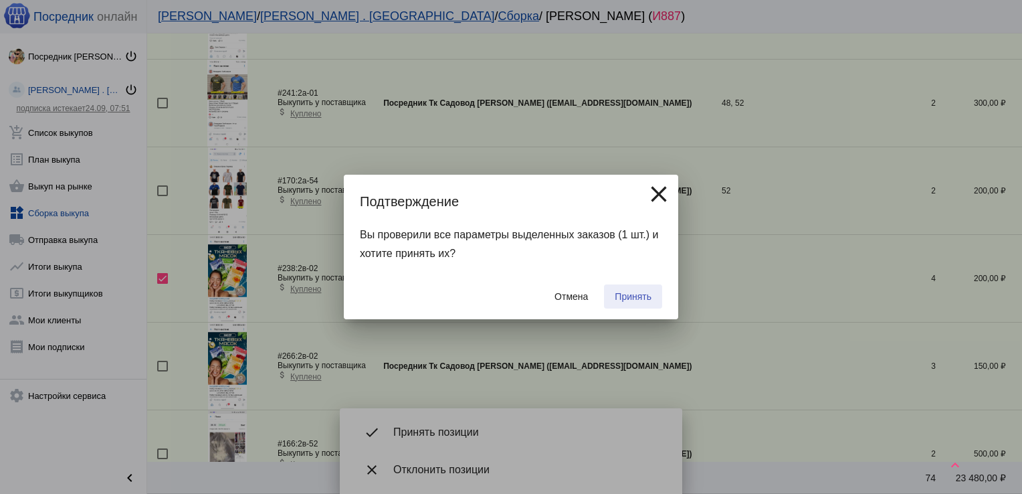
click at [638, 297] on span "Принять" at bounding box center [633, 296] width 37 height 11
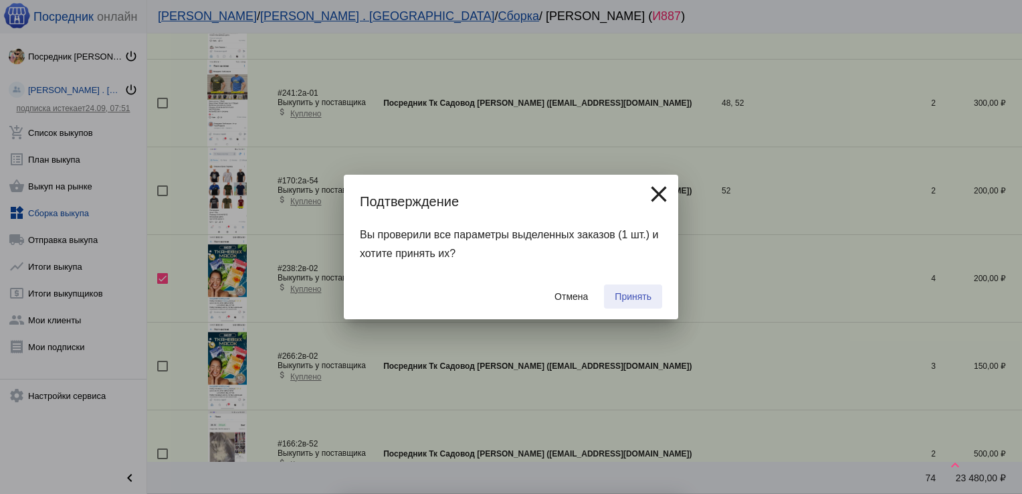
checkbox input "false"
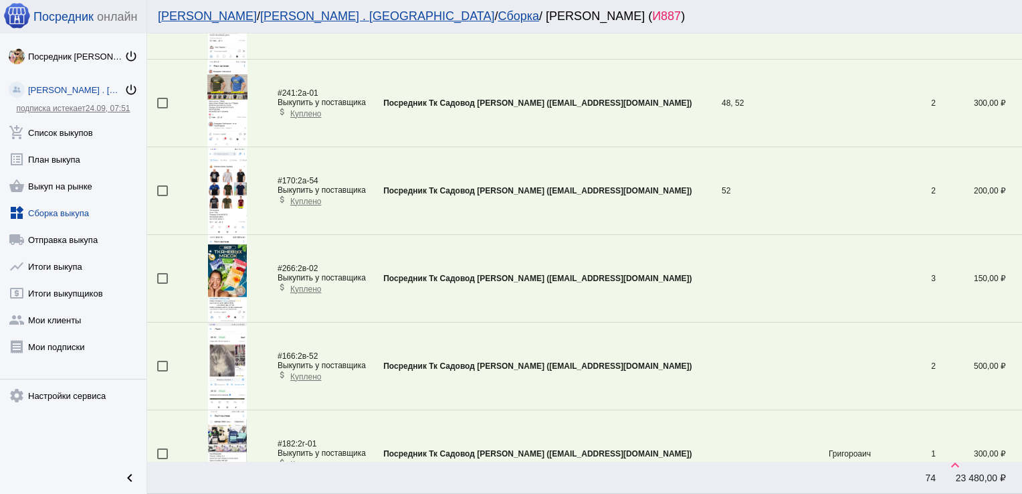
scroll to position [2935, 0]
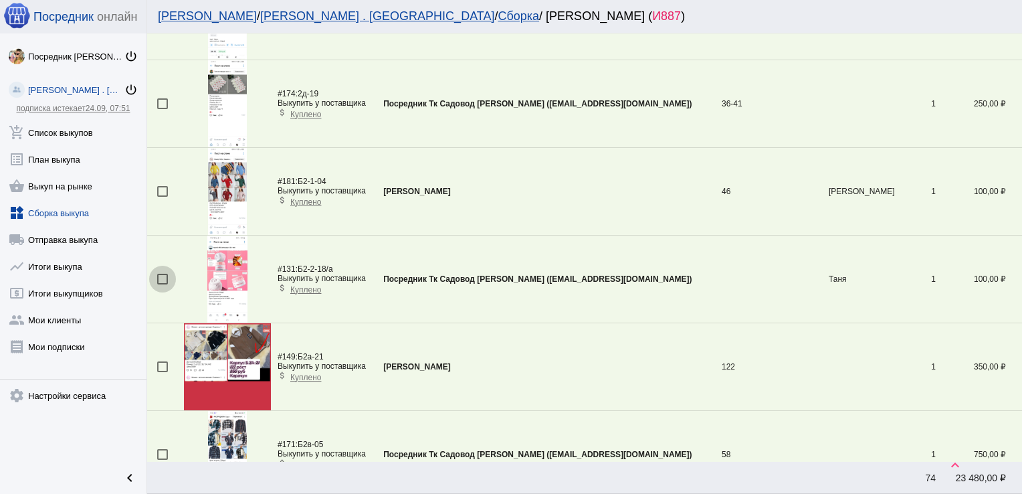
click at [165, 274] on div at bounding box center [162, 279] width 11 height 11
click at [163, 284] on input "checkbox" at bounding box center [162, 284] width 1 height 1
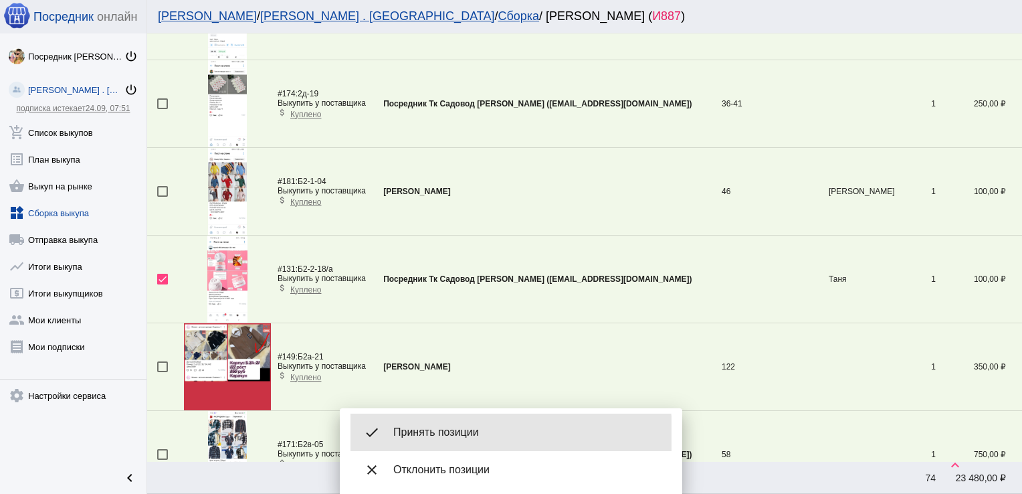
click at [459, 434] on span "Принять позиции" at bounding box center [527, 432] width 268 height 13
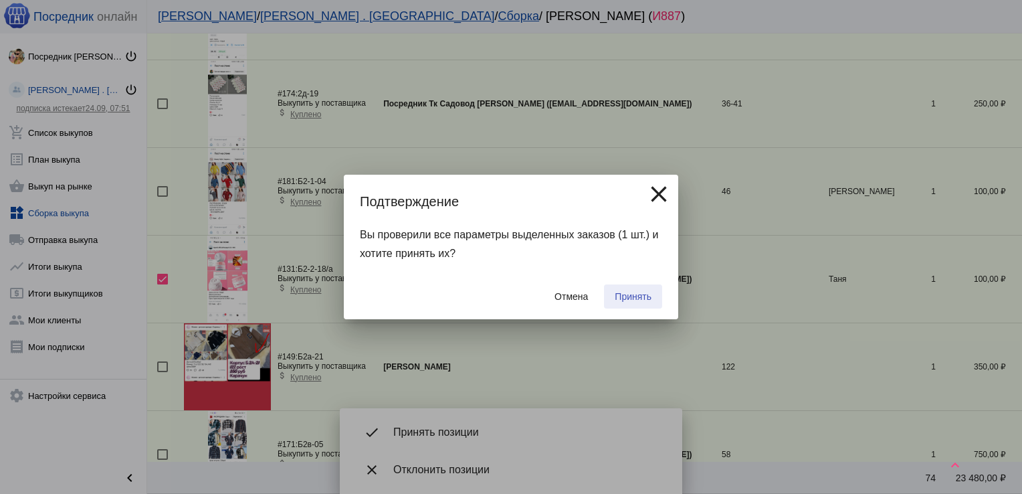
click at [642, 295] on span "Принять" at bounding box center [633, 296] width 37 height 11
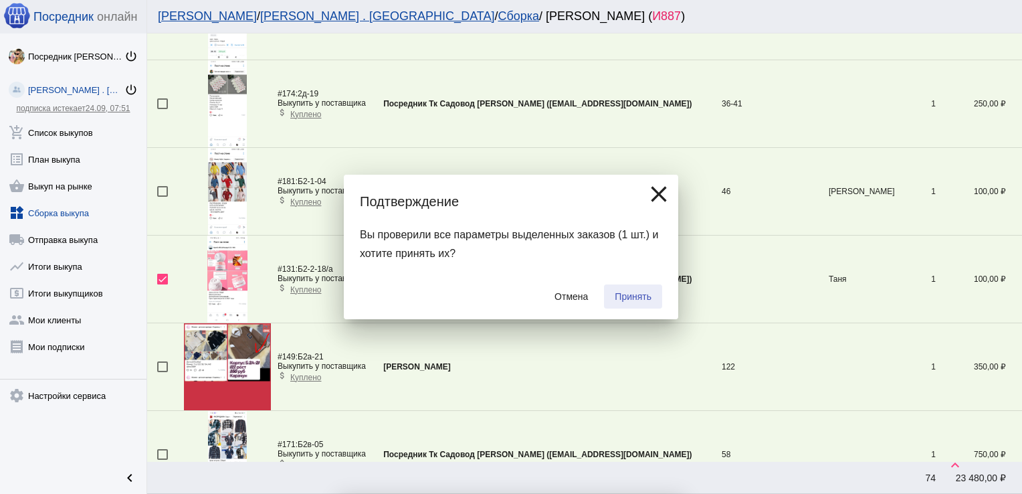
checkbox input "false"
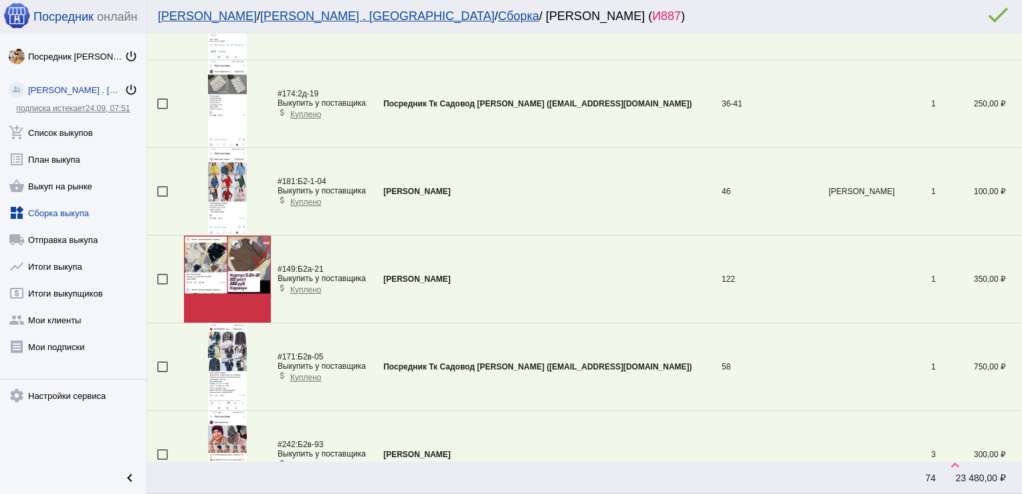
scroll to position [2147, 0]
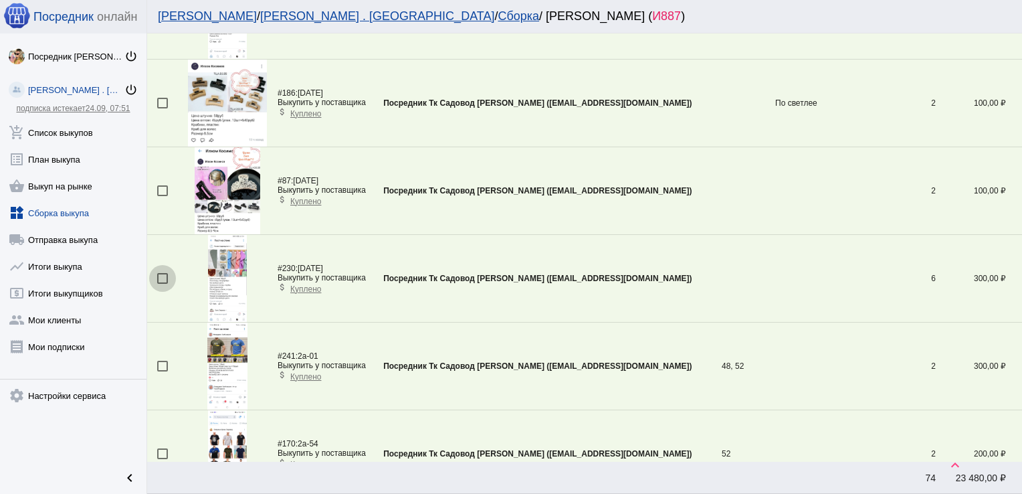
click at [162, 274] on div at bounding box center [162, 278] width 11 height 11
click at [162, 284] on input "checkbox" at bounding box center [162, 284] width 1 height 1
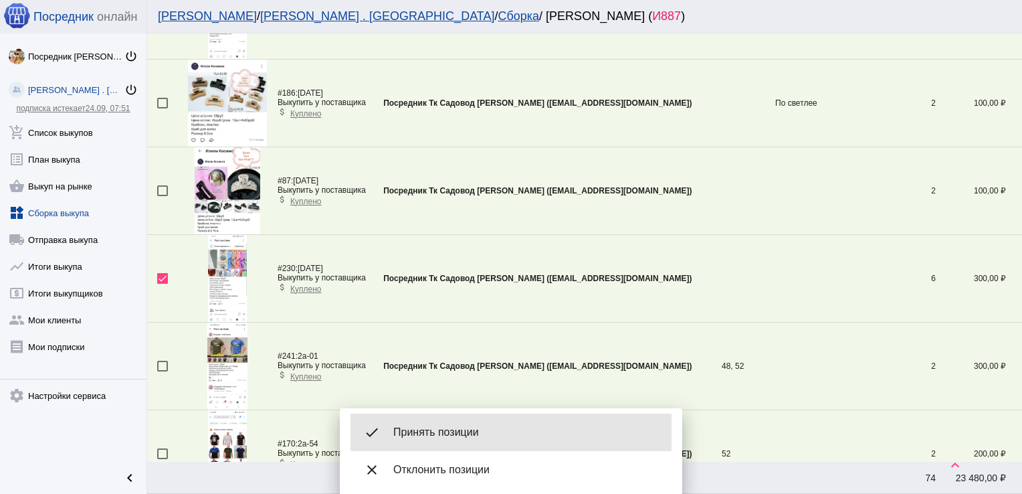
click at [432, 417] on div "done Принять позиции" at bounding box center [511, 431] width 321 height 37
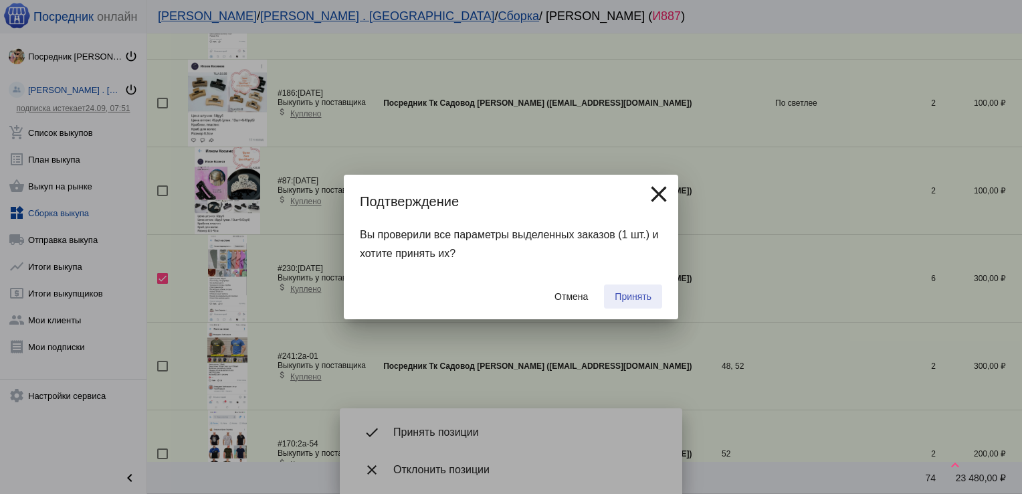
click at [633, 300] on span "Принять" at bounding box center [633, 296] width 37 height 11
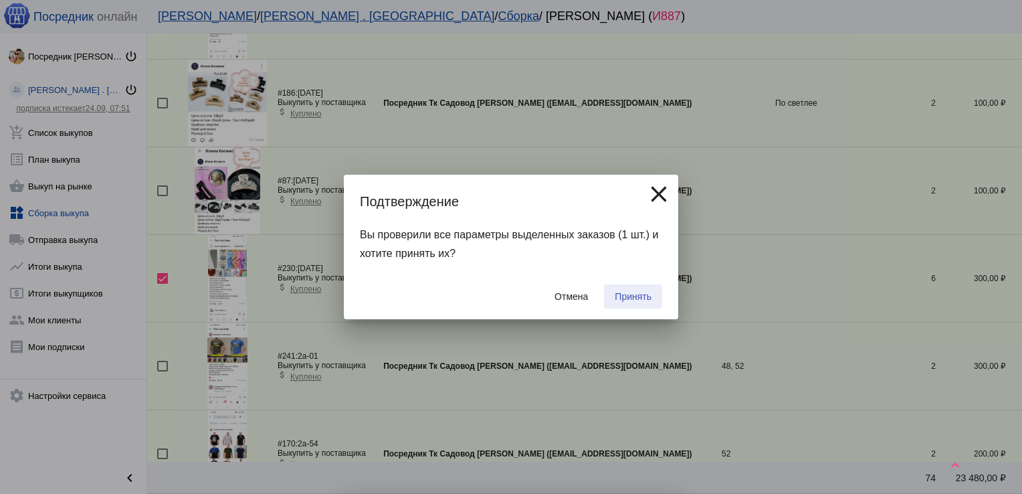
checkbox input "false"
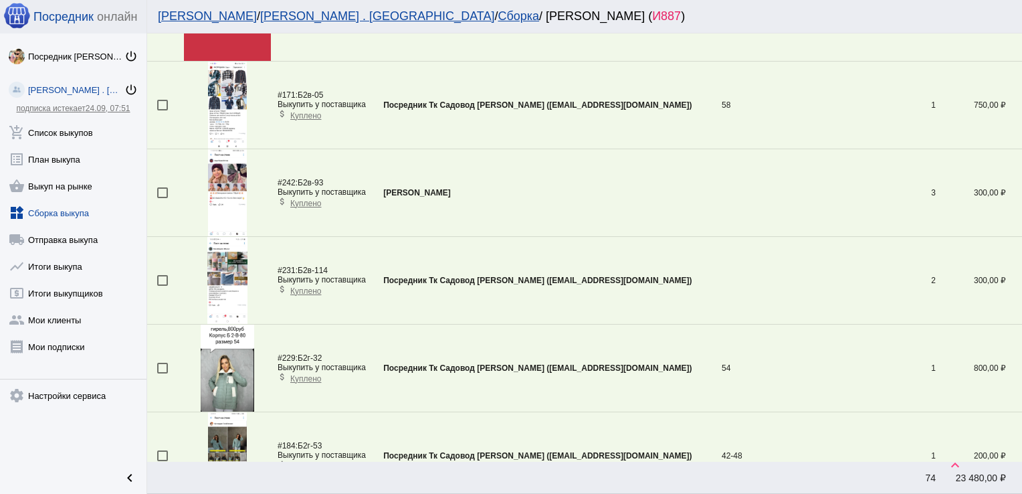
scroll to position [3075, 0]
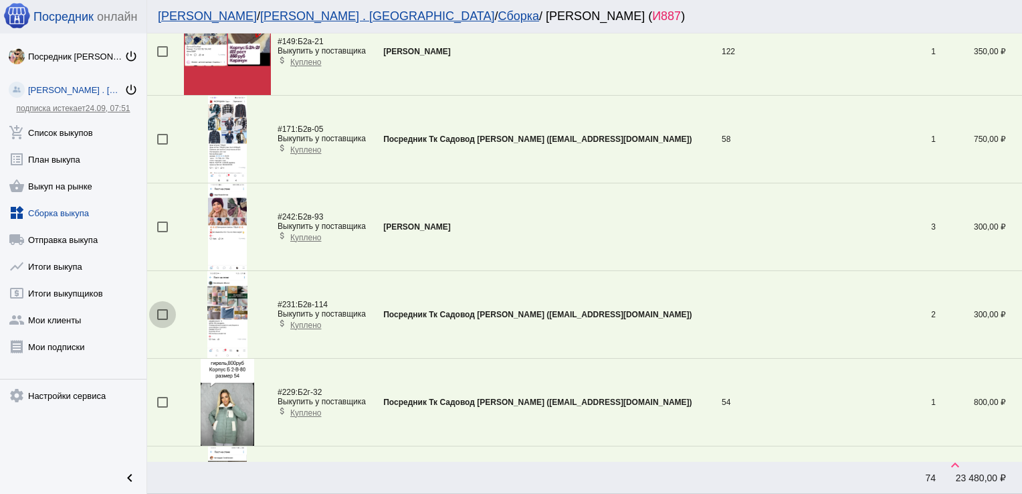
click at [163, 309] on div at bounding box center [162, 314] width 11 height 11
click at [163, 320] on input "checkbox" at bounding box center [162, 320] width 1 height 1
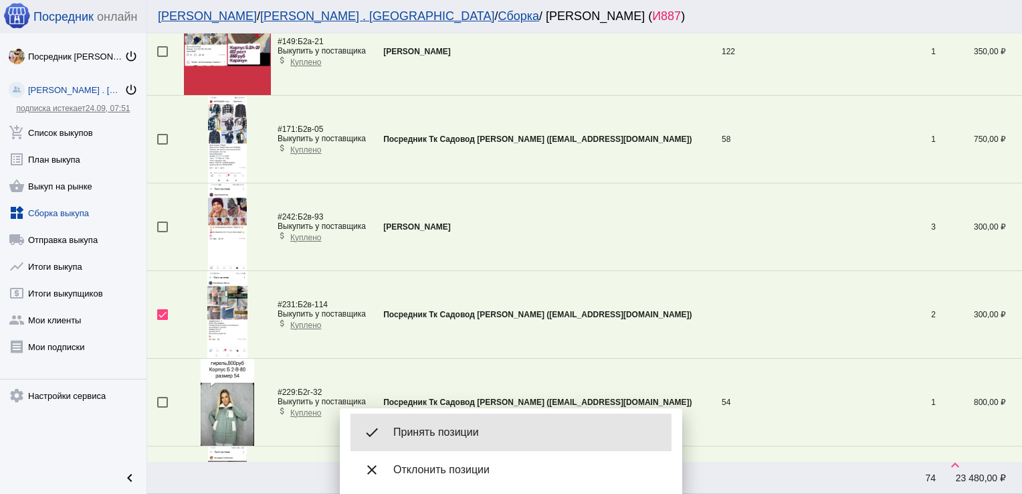
click at [454, 434] on span "Принять позиции" at bounding box center [527, 432] width 268 height 13
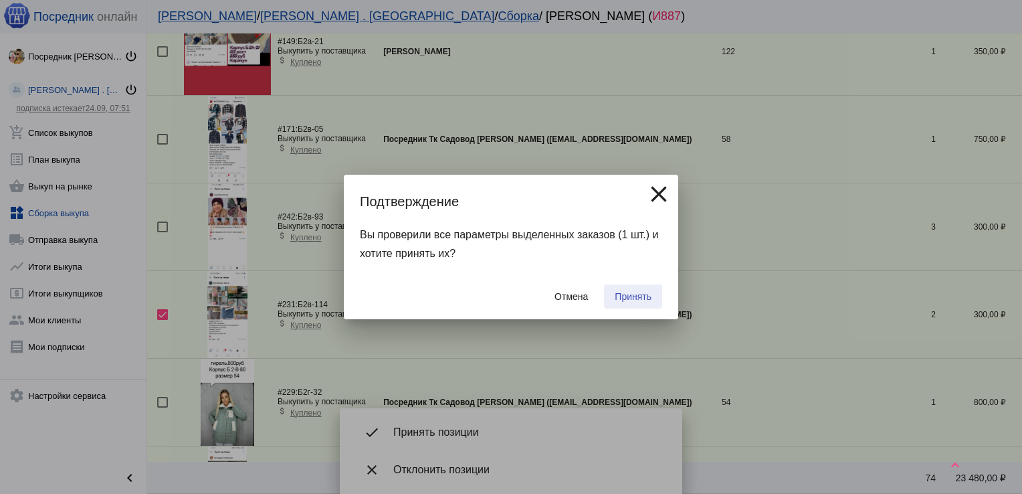
click at [632, 296] on span "Принять" at bounding box center [633, 296] width 37 height 11
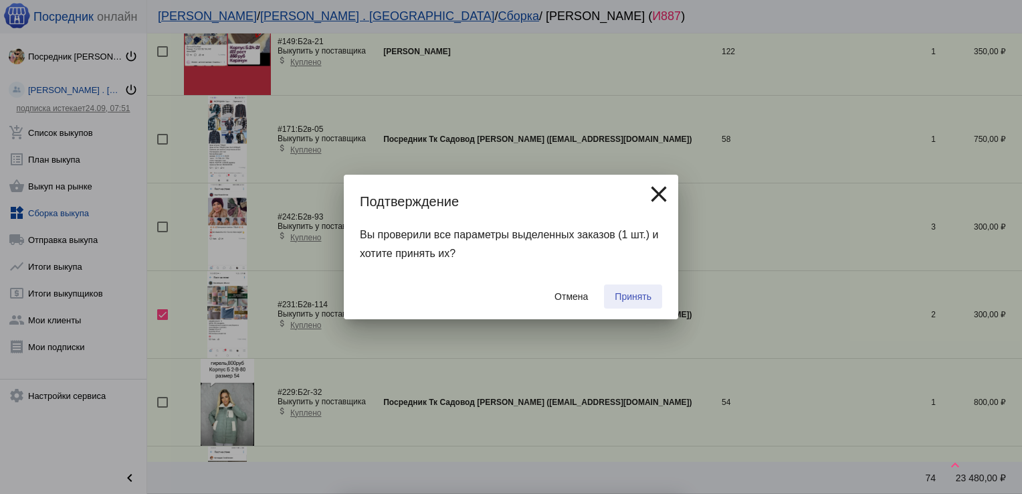
checkbox input "false"
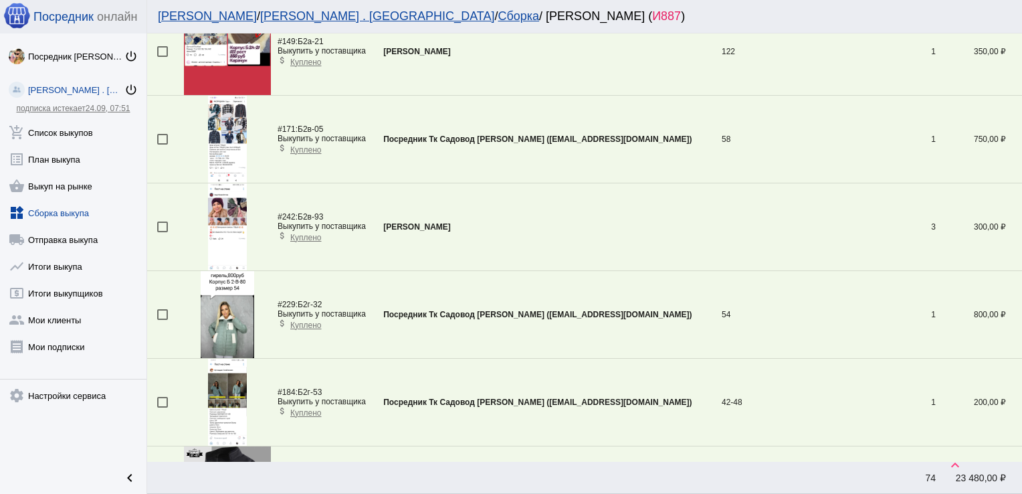
scroll to position [2410, 0]
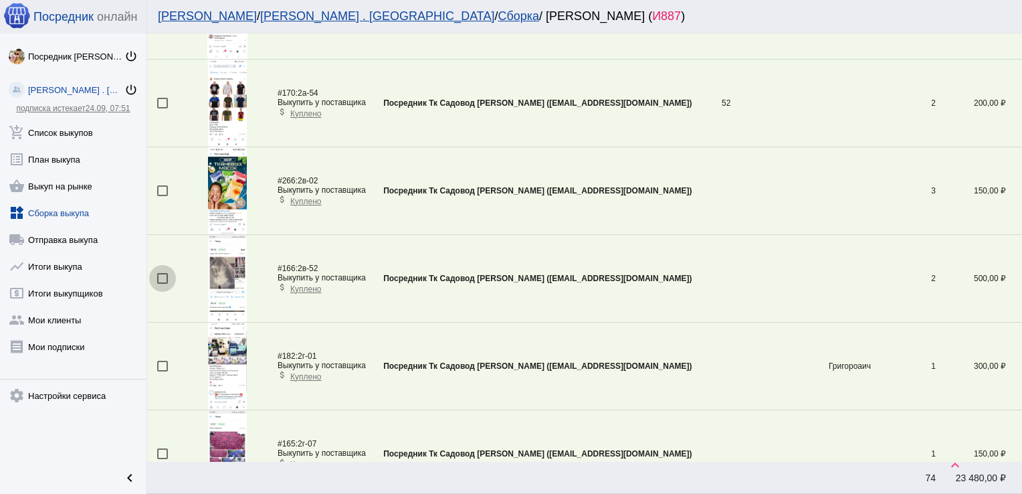
click at [161, 278] on div at bounding box center [162, 278] width 11 height 11
click at [162, 284] on input "checkbox" at bounding box center [162, 284] width 1 height 1
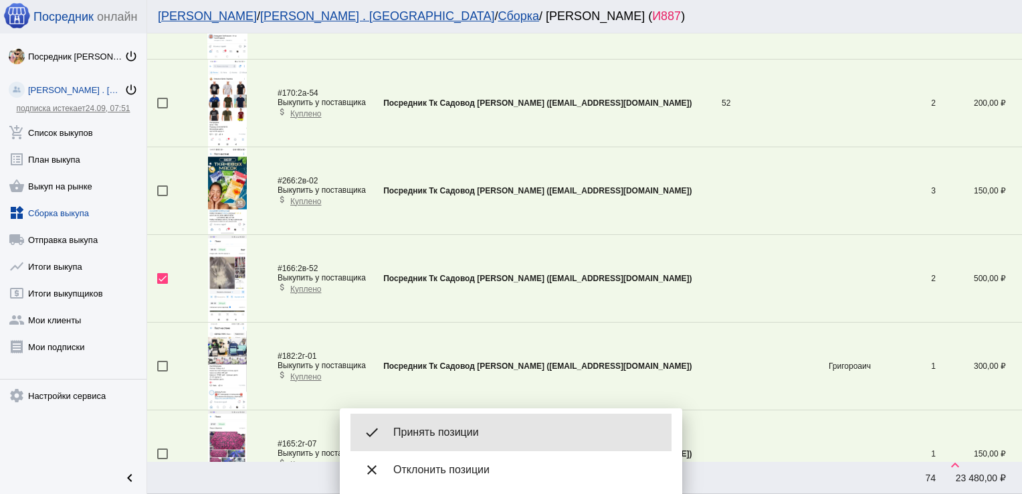
click at [448, 436] on span "Принять позиции" at bounding box center [527, 432] width 268 height 13
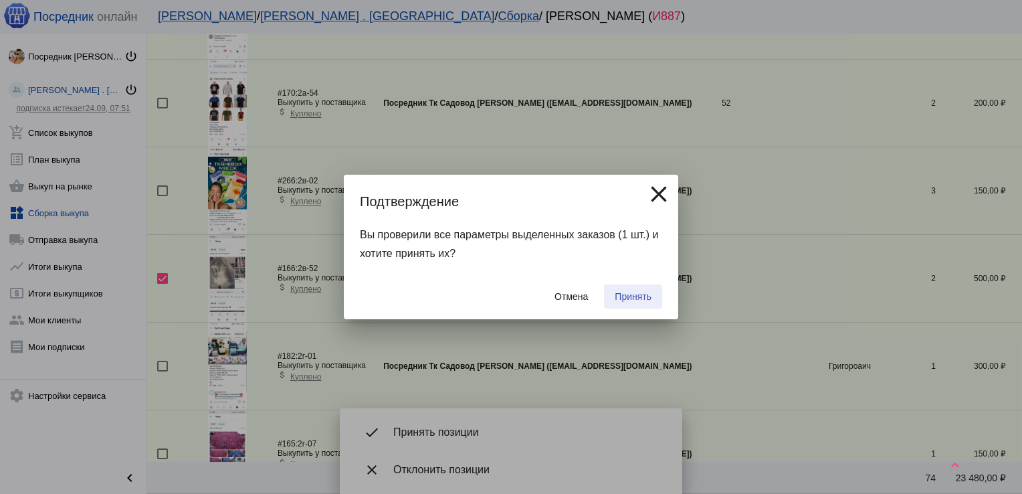
click at [632, 290] on button "Принять" at bounding box center [633, 296] width 58 height 24
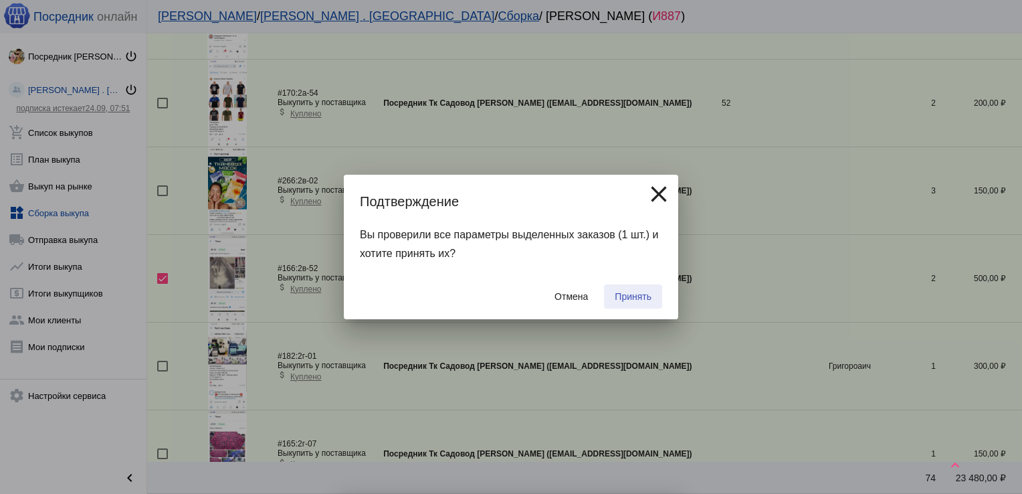
checkbox input "false"
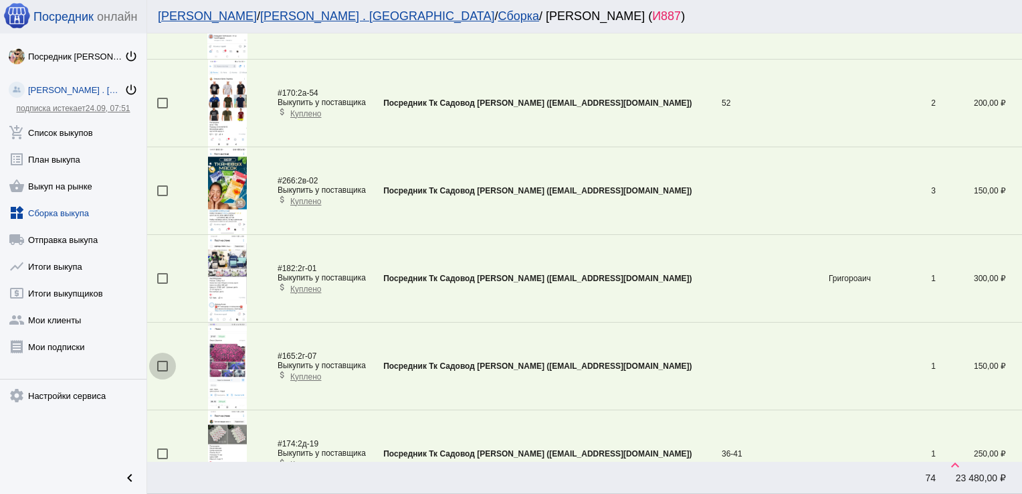
click at [158, 363] on div at bounding box center [162, 366] width 11 height 11
click at [162, 371] on input "checkbox" at bounding box center [162, 371] width 1 height 1
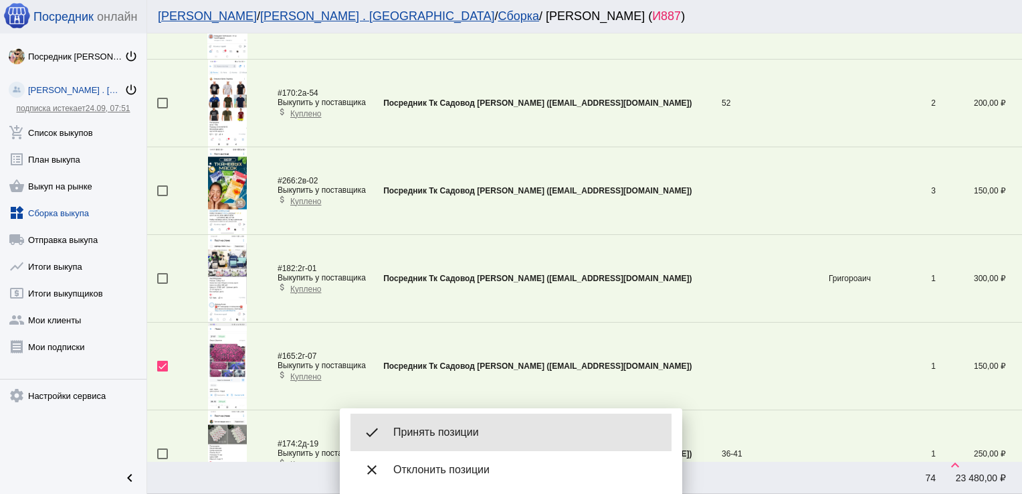
click at [460, 430] on span "Принять позиции" at bounding box center [527, 432] width 268 height 13
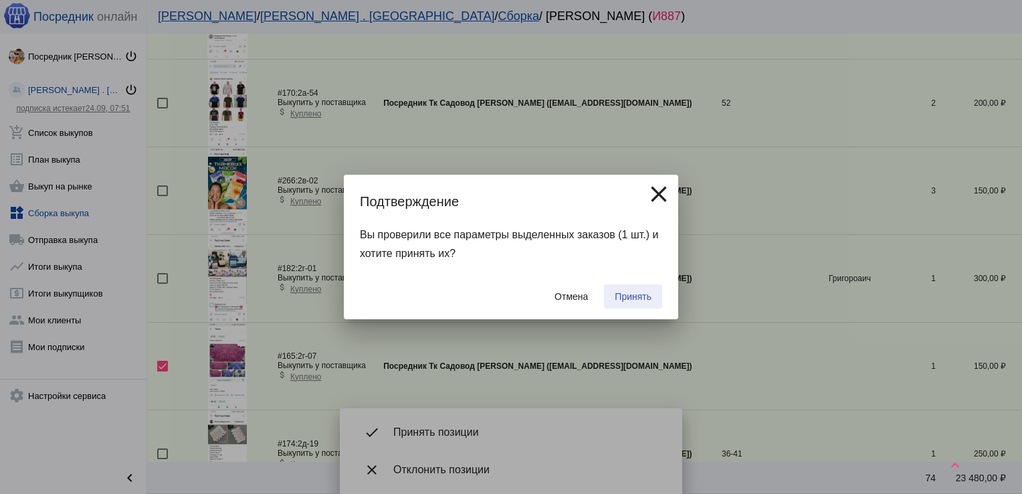
click at [611, 292] on button "Принять" at bounding box center [633, 296] width 58 height 24
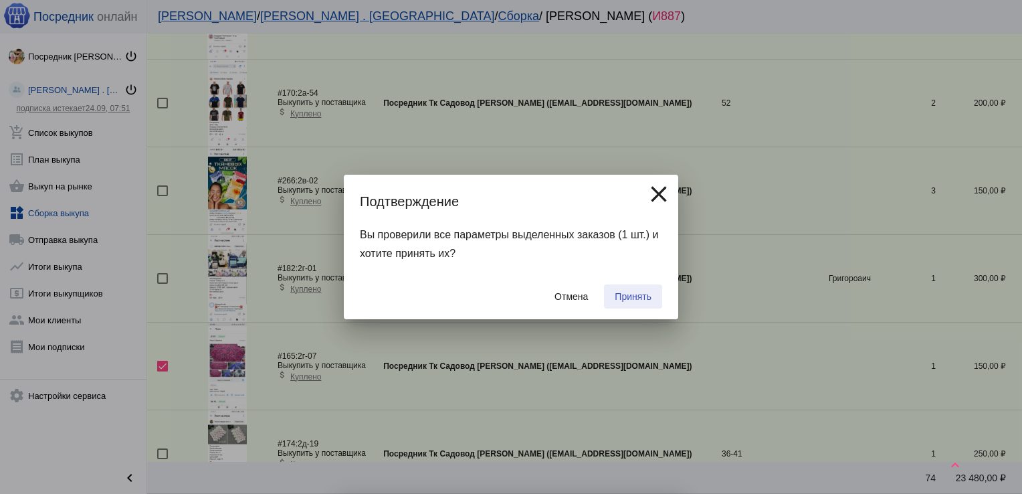
checkbox input "false"
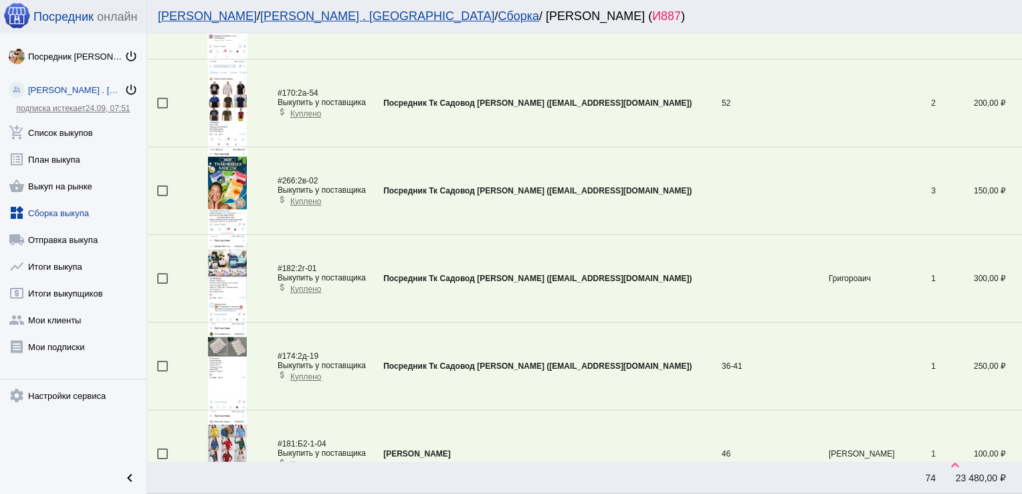
scroll to position [2060, 0]
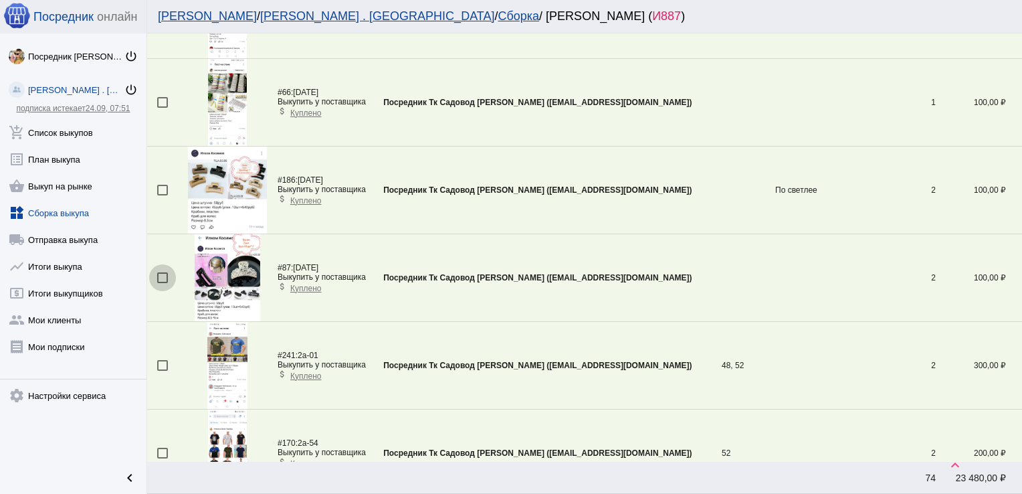
click at [161, 274] on div at bounding box center [162, 277] width 11 height 11
click at [162, 283] on input "checkbox" at bounding box center [162, 283] width 1 height 1
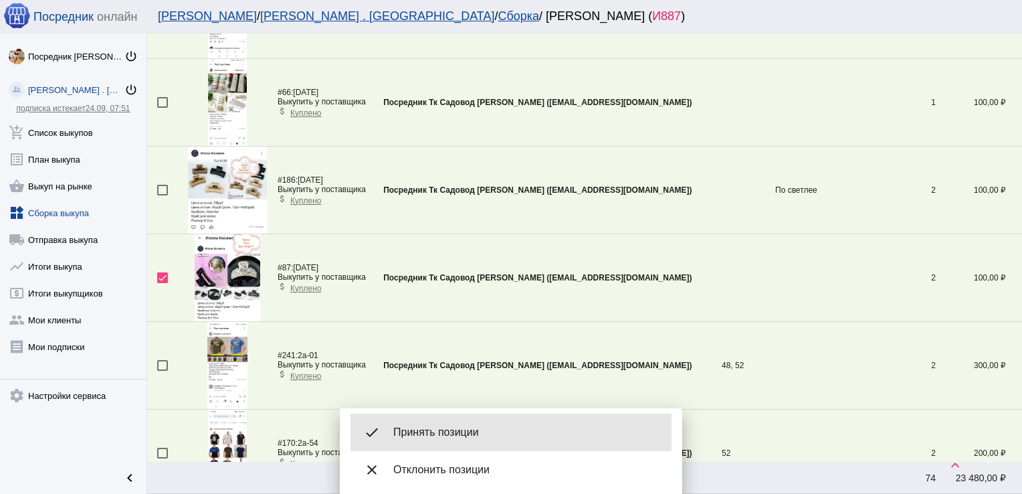
click at [446, 427] on span "Принять позиции" at bounding box center [527, 432] width 268 height 13
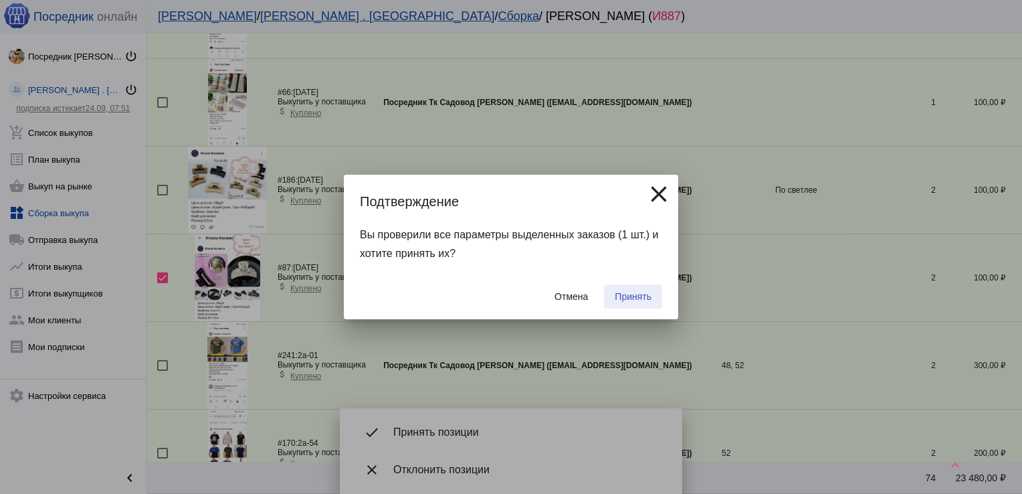
click at [648, 286] on button "Принять" at bounding box center [633, 296] width 58 height 24
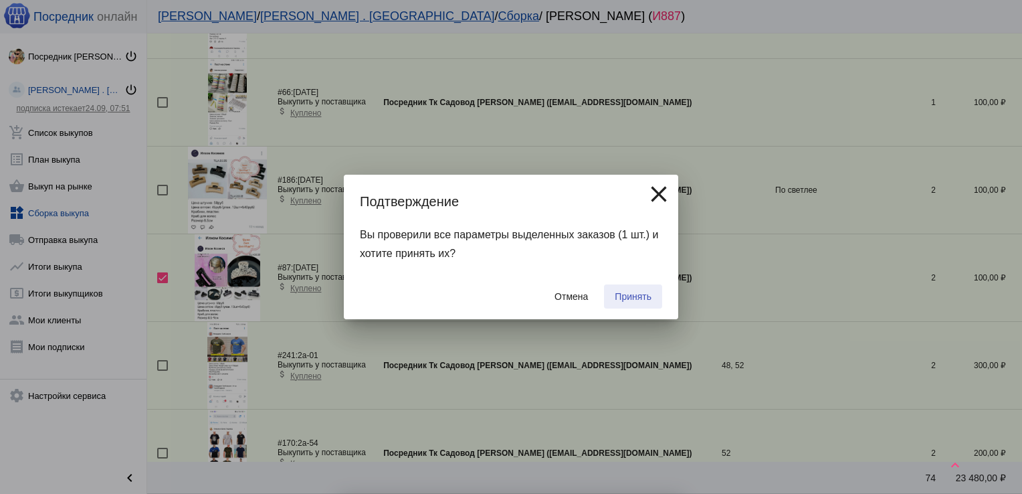
checkbox input "false"
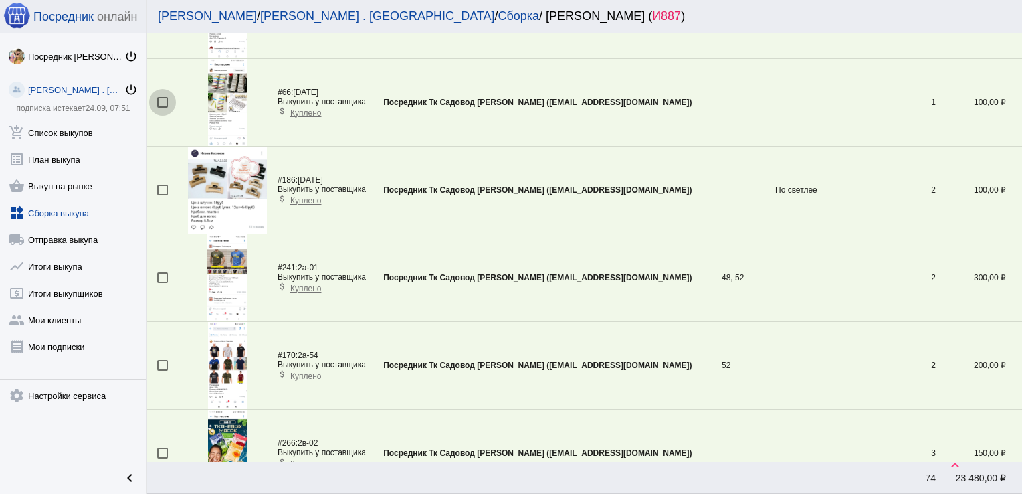
click at [162, 97] on div at bounding box center [162, 102] width 11 height 11
click at [162, 108] on input "checkbox" at bounding box center [162, 108] width 1 height 1
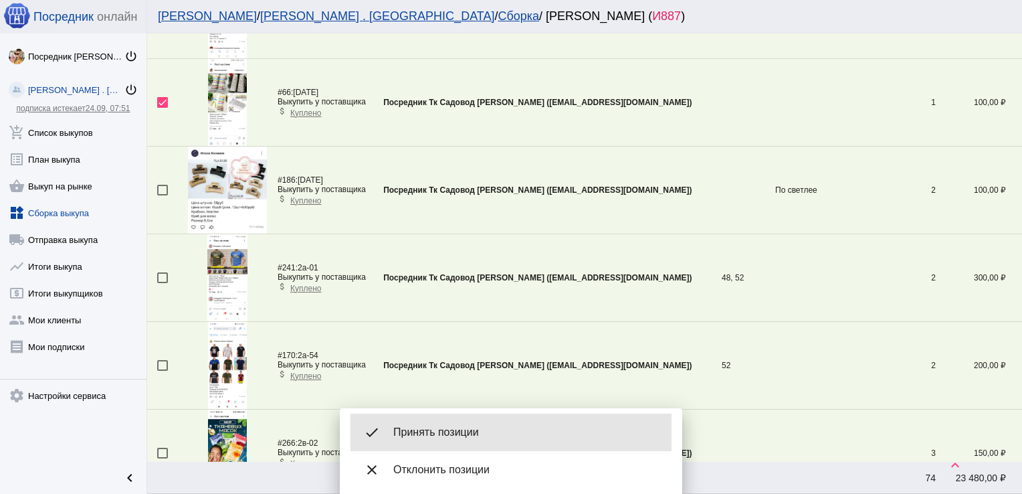
click at [449, 426] on span "Принять позиции" at bounding box center [527, 432] width 268 height 13
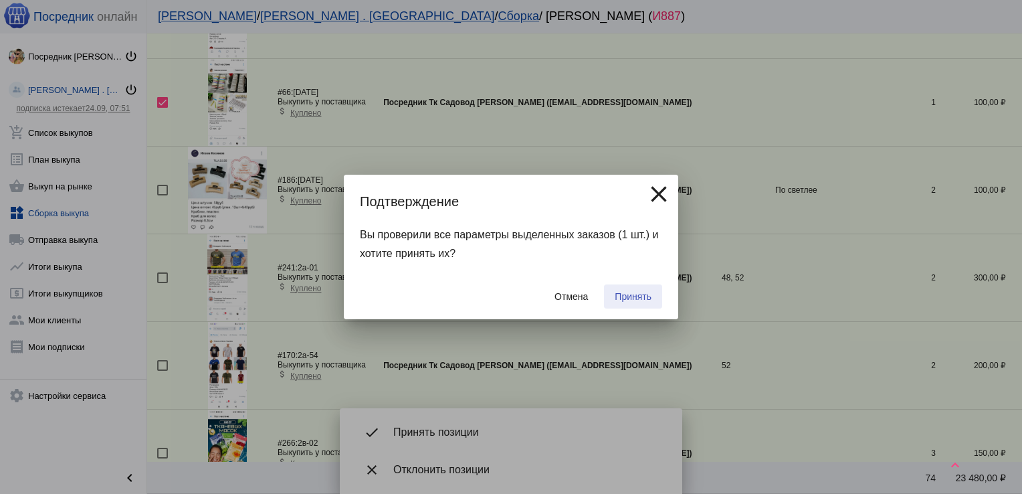
click at [639, 296] on span "Принять" at bounding box center [633, 296] width 37 height 11
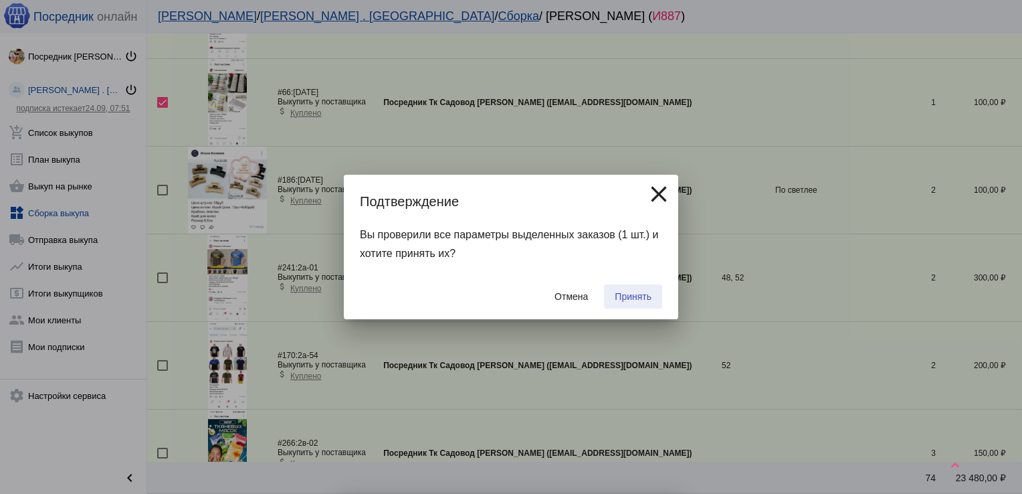
checkbox input "false"
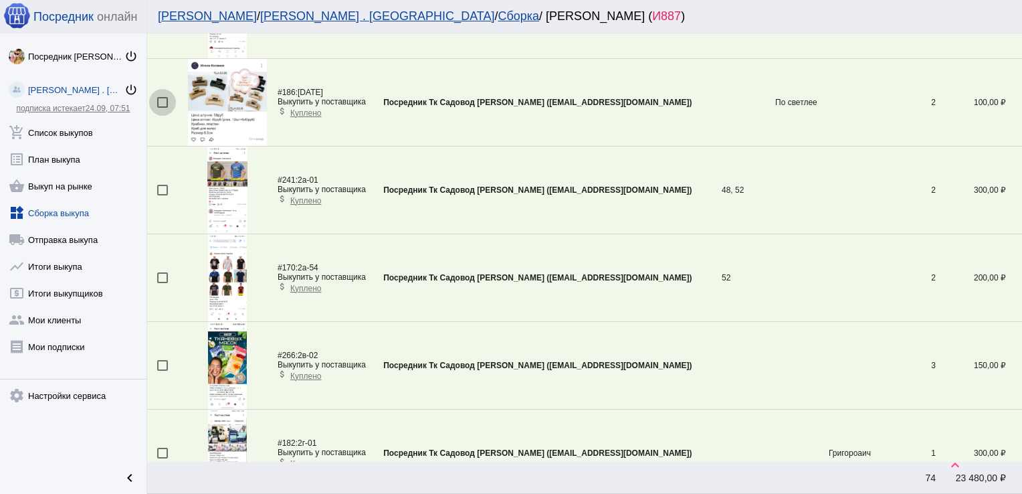
click at [163, 99] on div at bounding box center [162, 102] width 11 height 11
click at [163, 108] on input "checkbox" at bounding box center [162, 108] width 1 height 1
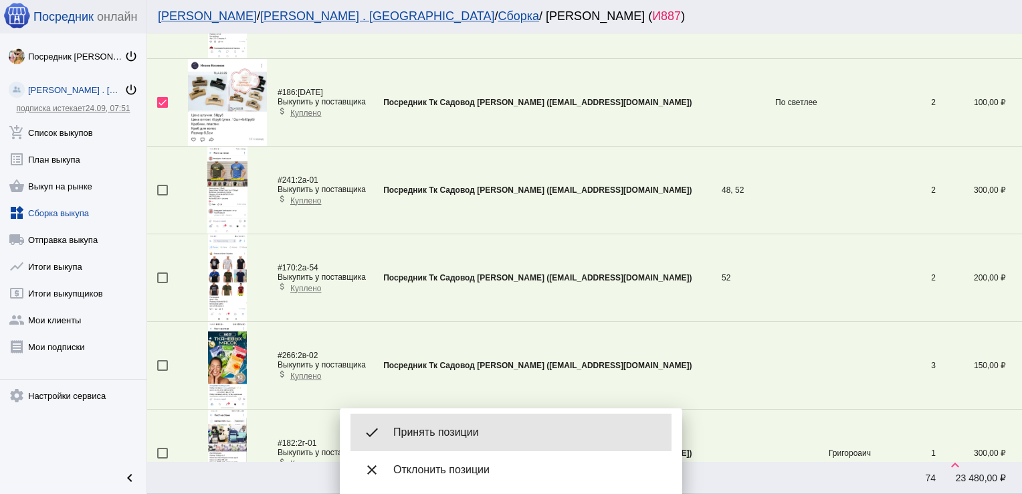
click at [444, 432] on span "Принять позиции" at bounding box center [527, 432] width 268 height 13
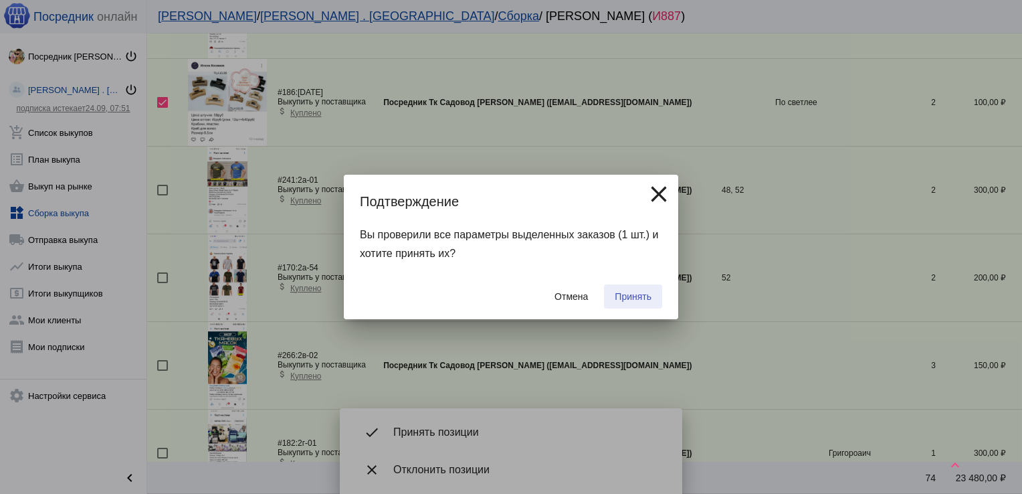
click at [633, 289] on button "Принять" at bounding box center [633, 296] width 58 height 24
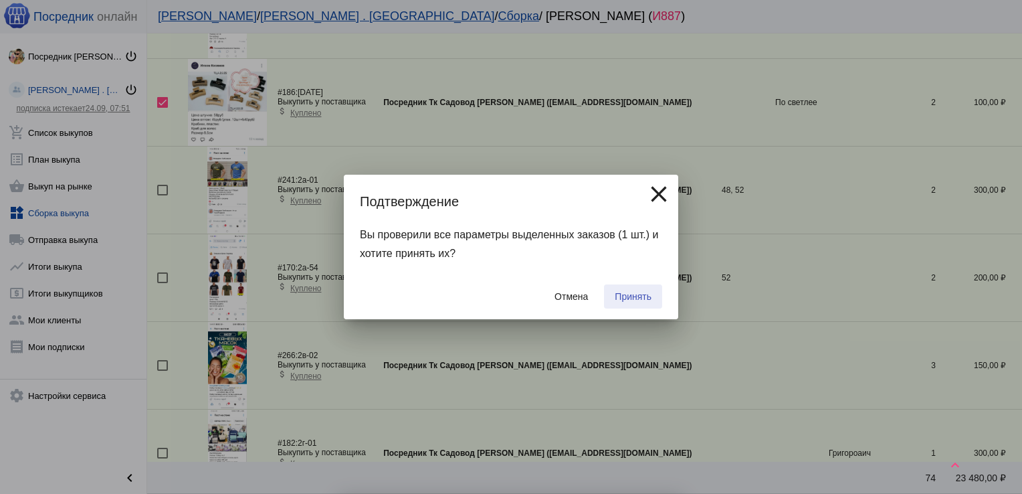
checkbox input "false"
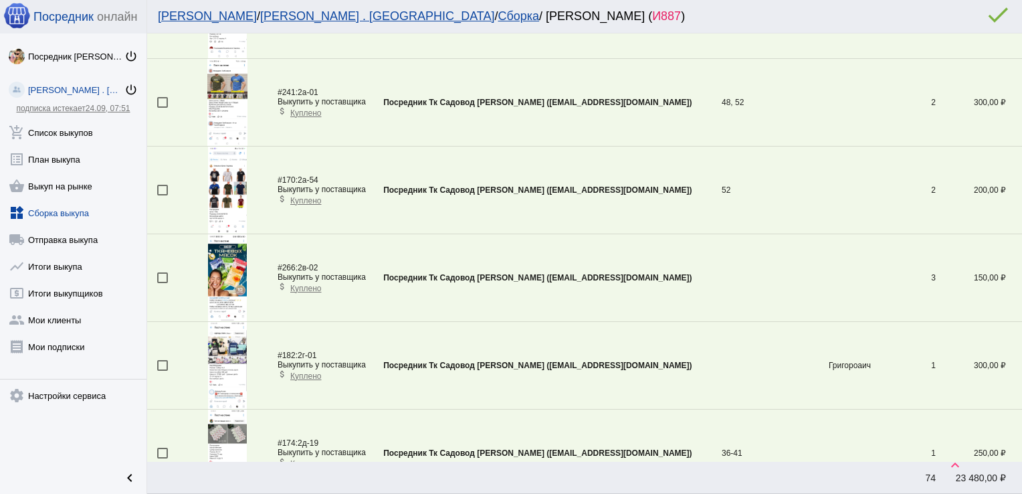
scroll to position [1185, 0]
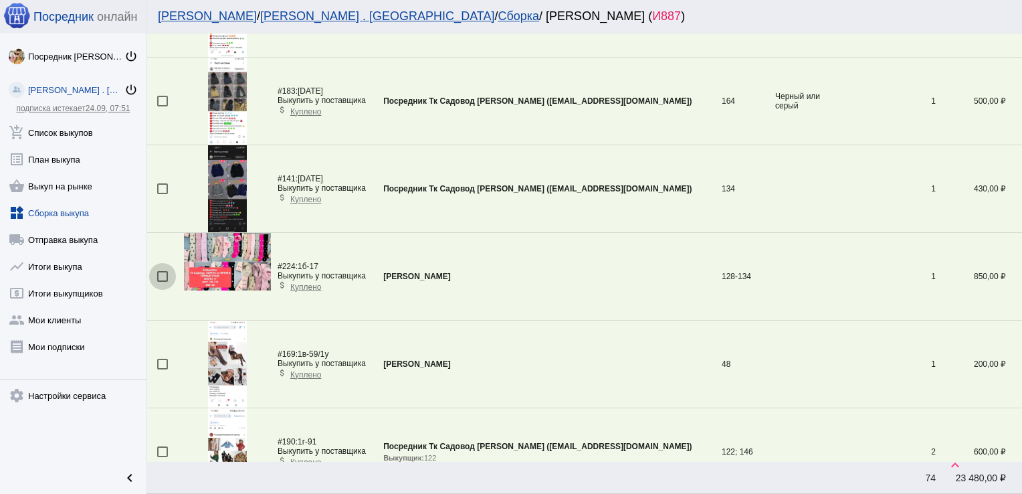
click at [158, 279] on div at bounding box center [162, 276] width 11 height 11
click at [162, 282] on input "checkbox" at bounding box center [162, 282] width 1 height 1
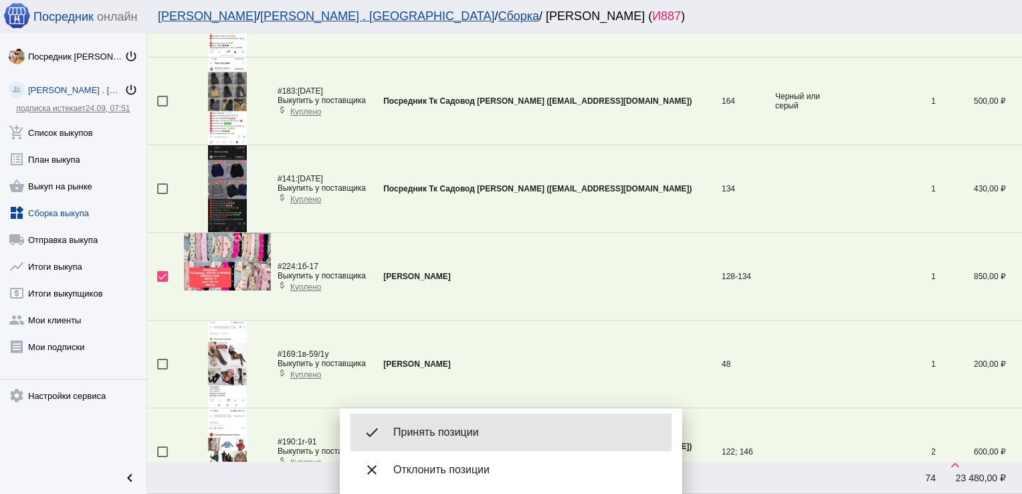
click at [453, 435] on span "Принять позиции" at bounding box center [527, 432] width 268 height 13
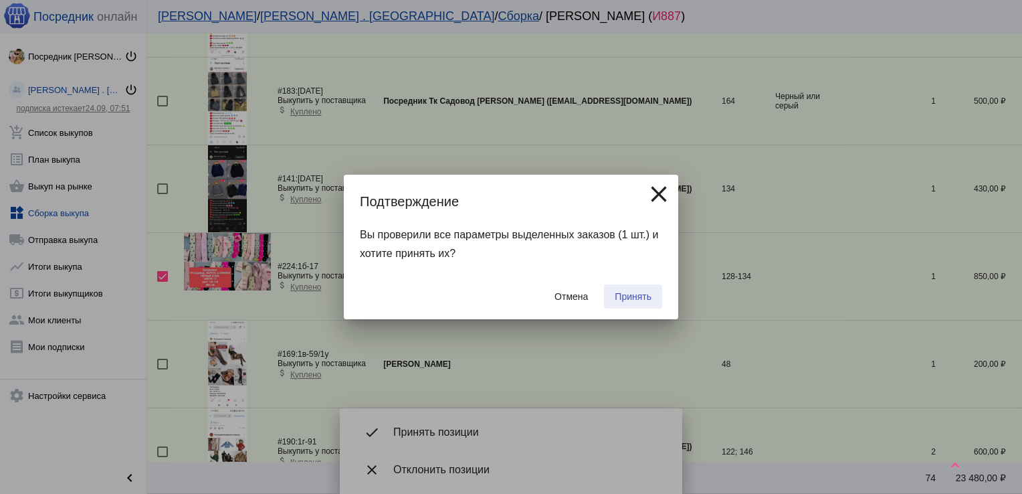
click at [631, 296] on span "Принять" at bounding box center [633, 296] width 37 height 11
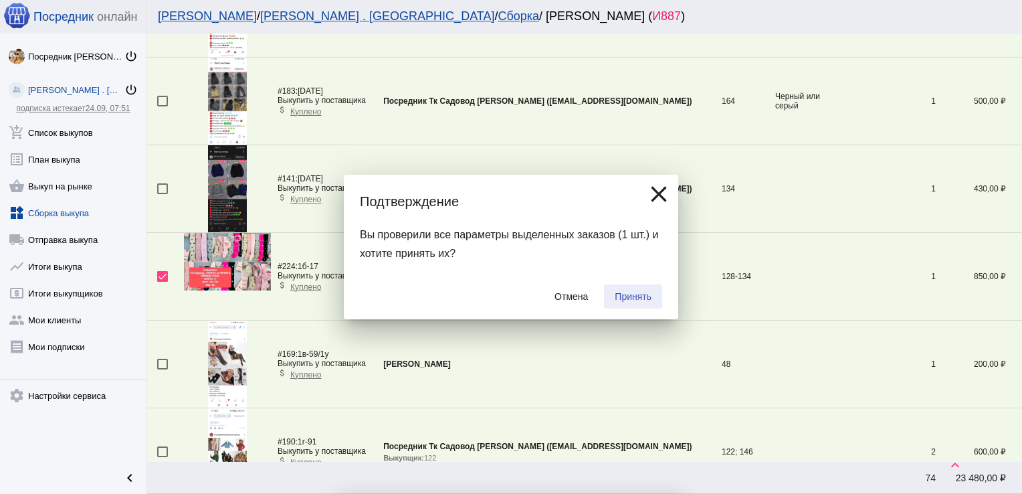
checkbox input "false"
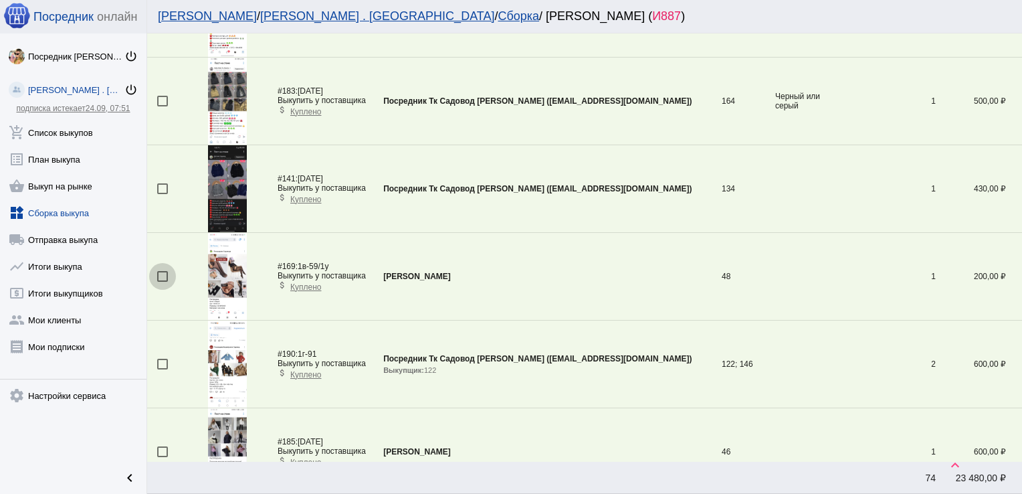
click at [161, 274] on div at bounding box center [162, 276] width 11 height 11
click at [162, 282] on input "checkbox" at bounding box center [162, 282] width 1 height 1
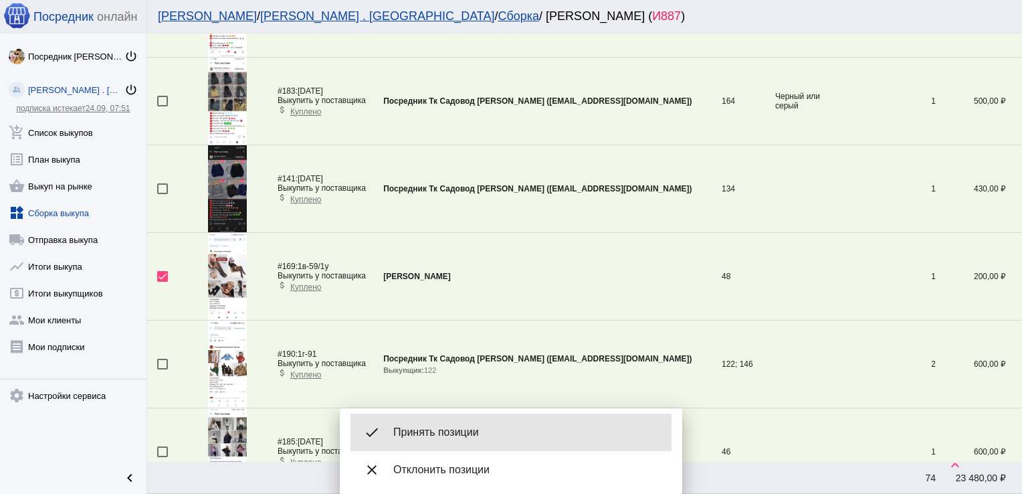
click at [470, 429] on span "Принять позиции" at bounding box center [527, 432] width 268 height 13
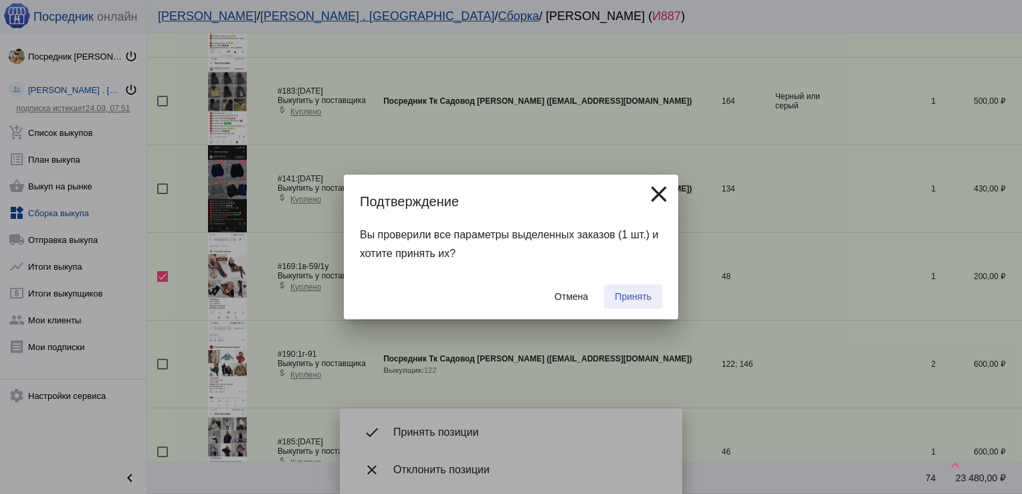
click at [652, 296] on button "Принять" at bounding box center [633, 296] width 58 height 24
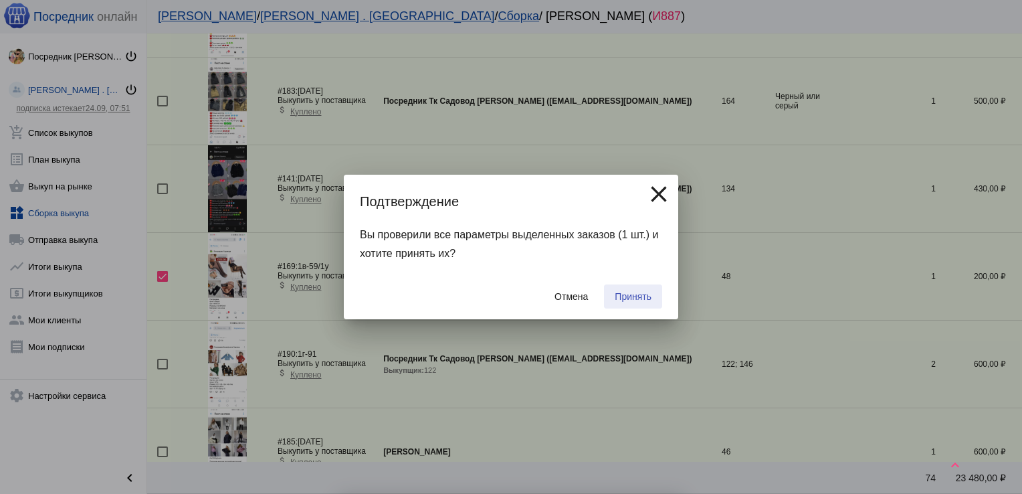
checkbox input "false"
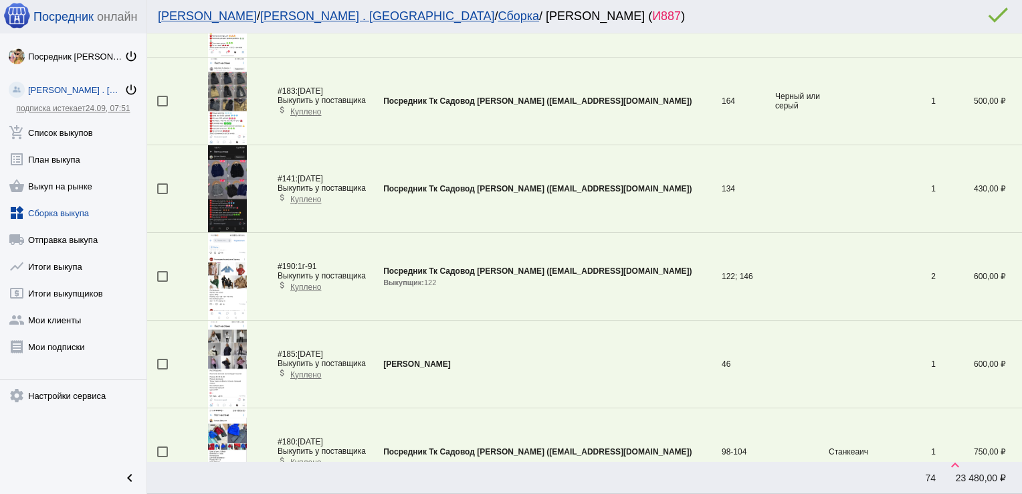
scroll to position [2147, 0]
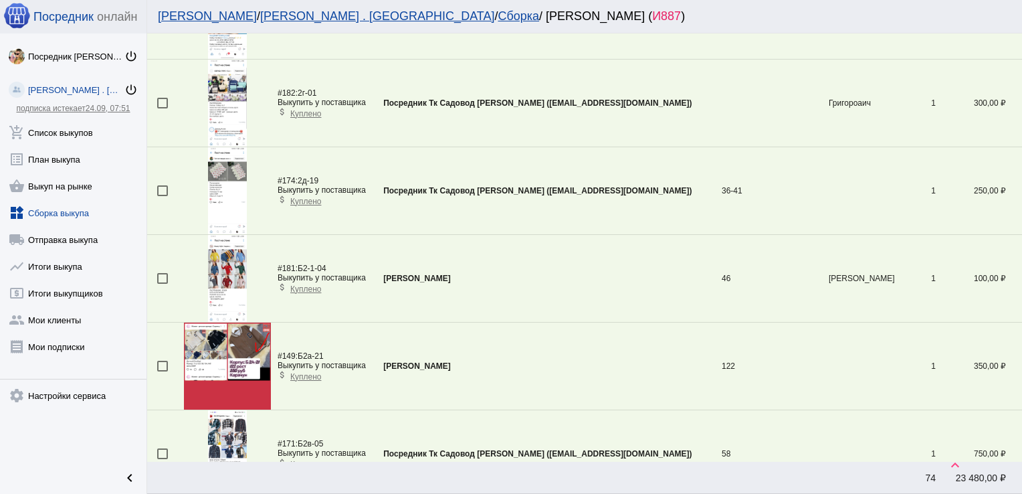
click at [163, 273] on div at bounding box center [162, 278] width 11 height 11
click at [163, 284] on input "checkbox" at bounding box center [162, 284] width 1 height 1
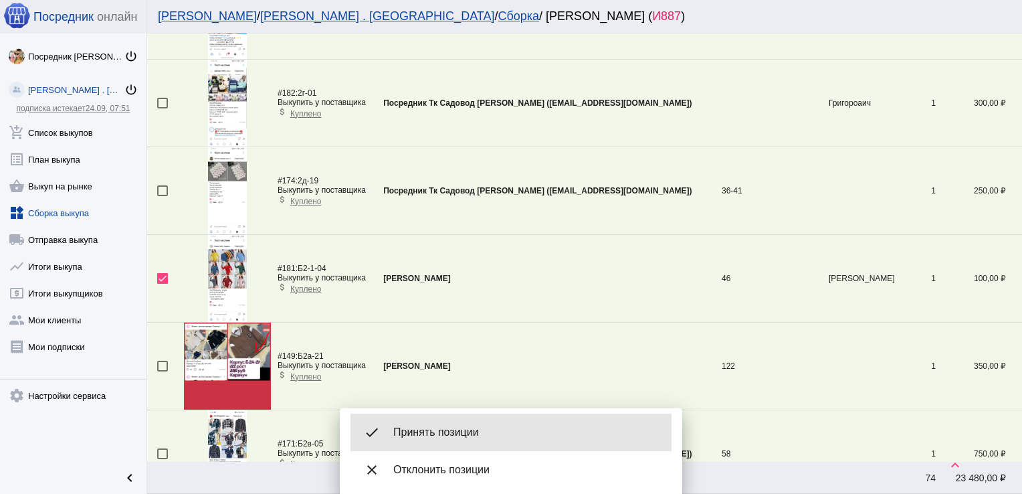
click at [431, 425] on div "done Принять позиции" at bounding box center [511, 431] width 321 height 37
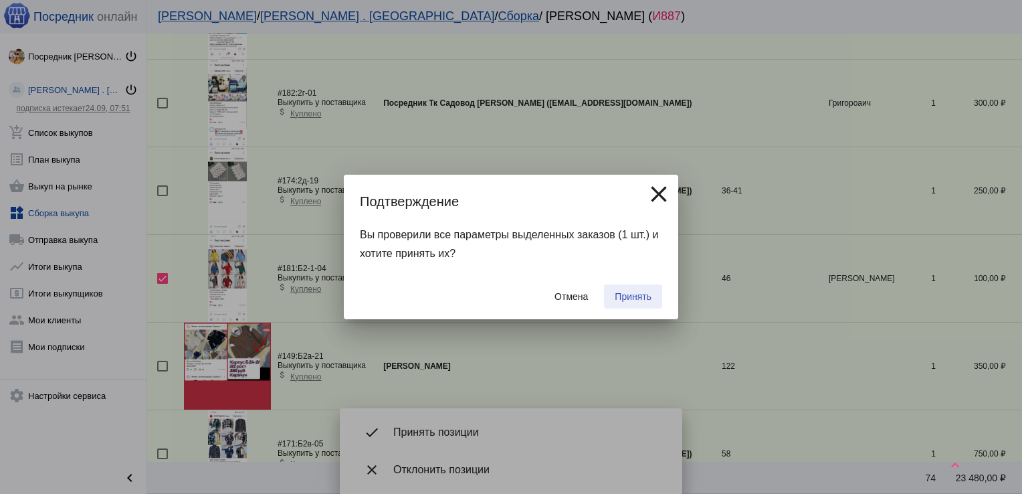
click at [637, 295] on span "Принять" at bounding box center [633, 296] width 37 height 11
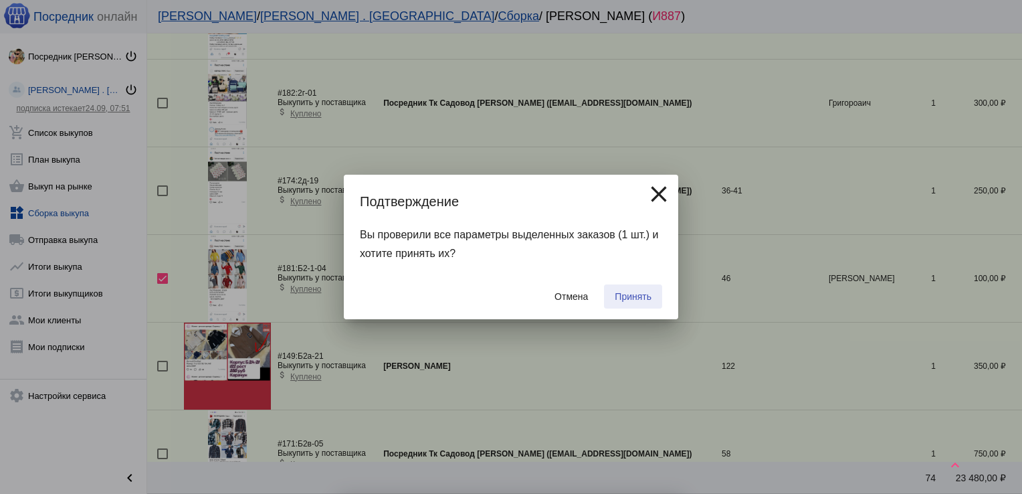
checkbox input "false"
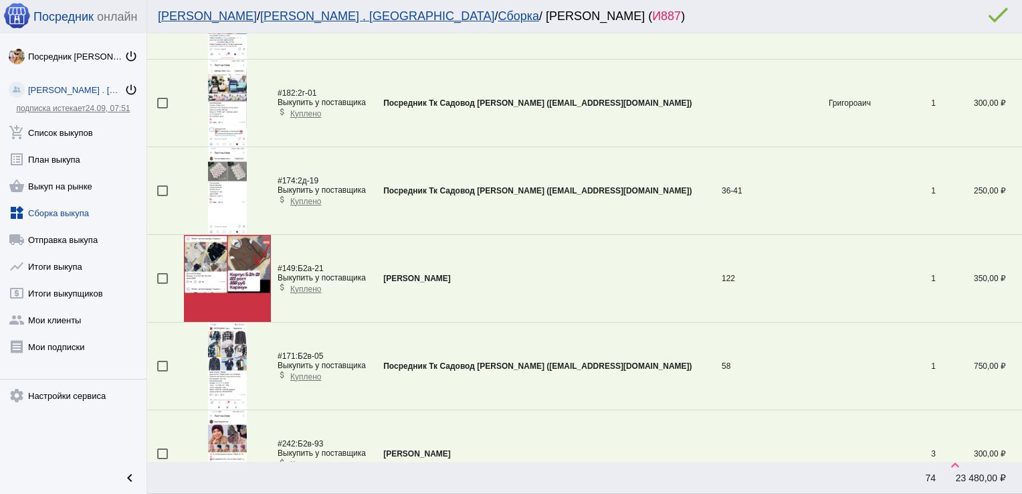
scroll to position [1447, 0]
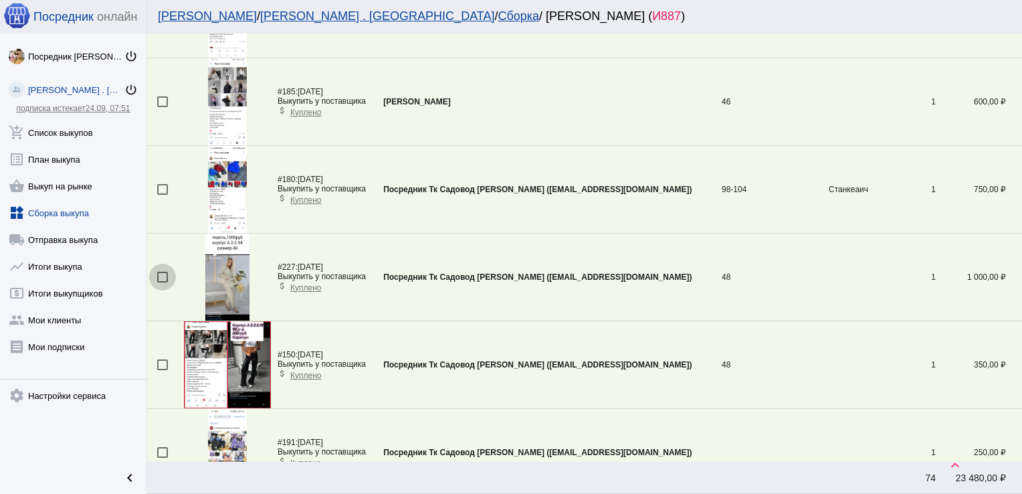
click at [164, 272] on div at bounding box center [162, 277] width 11 height 11
click at [163, 282] on input "checkbox" at bounding box center [162, 282] width 1 height 1
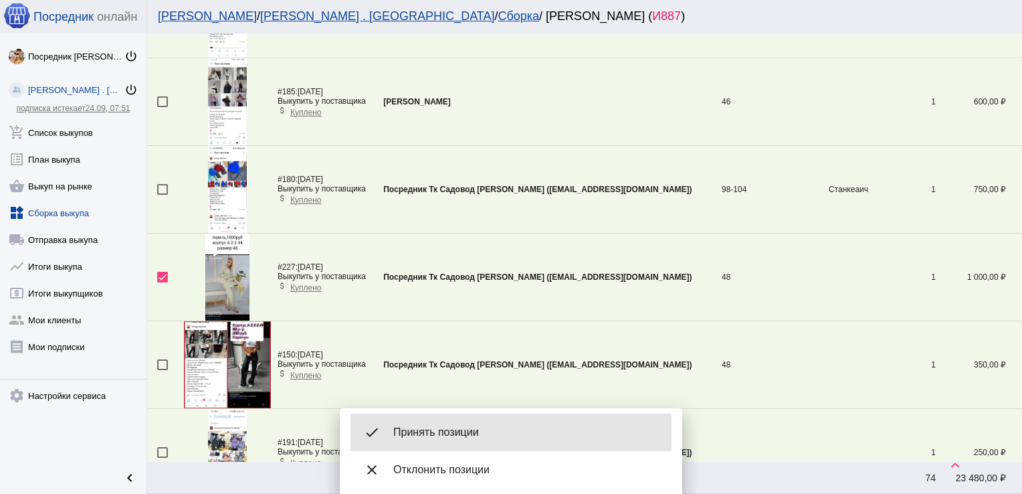
click at [459, 424] on div "done Принять позиции" at bounding box center [511, 431] width 321 height 37
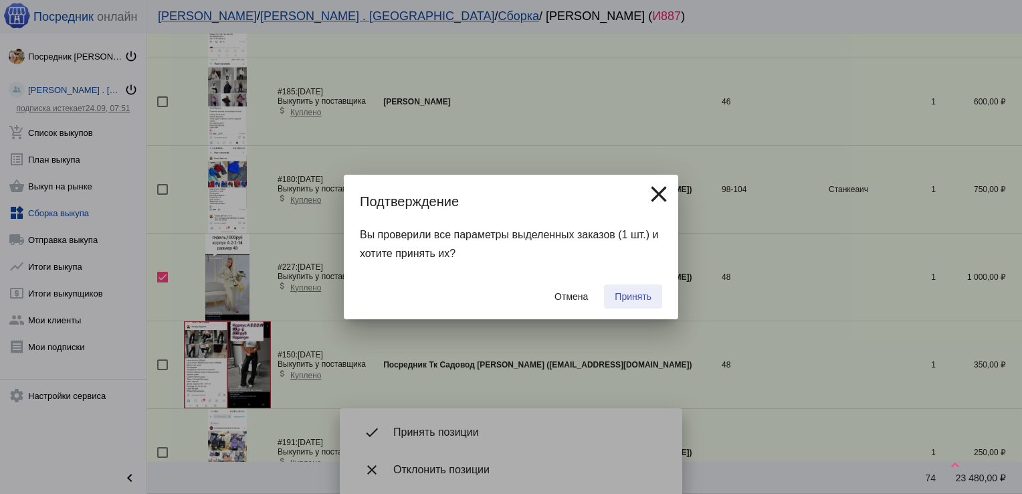
click at [639, 293] on span "Принять" at bounding box center [633, 296] width 37 height 11
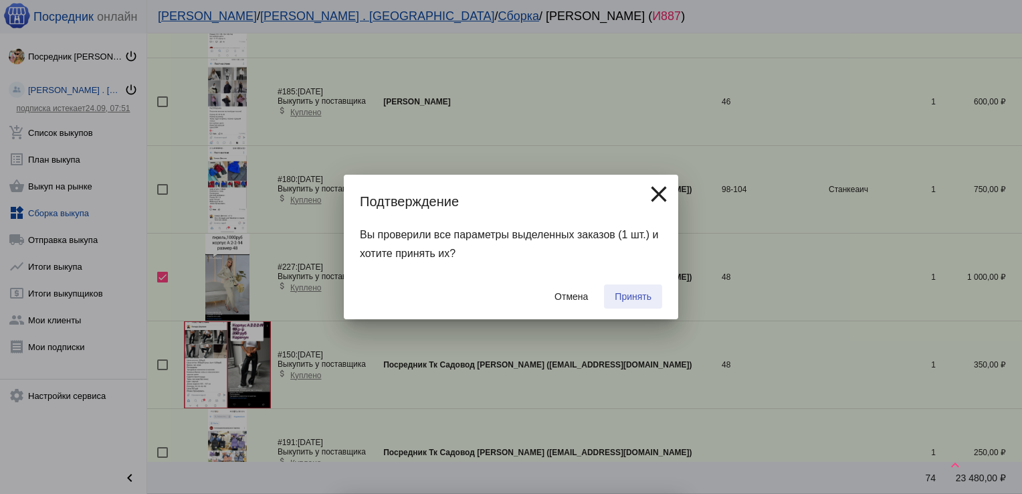
checkbox input "false"
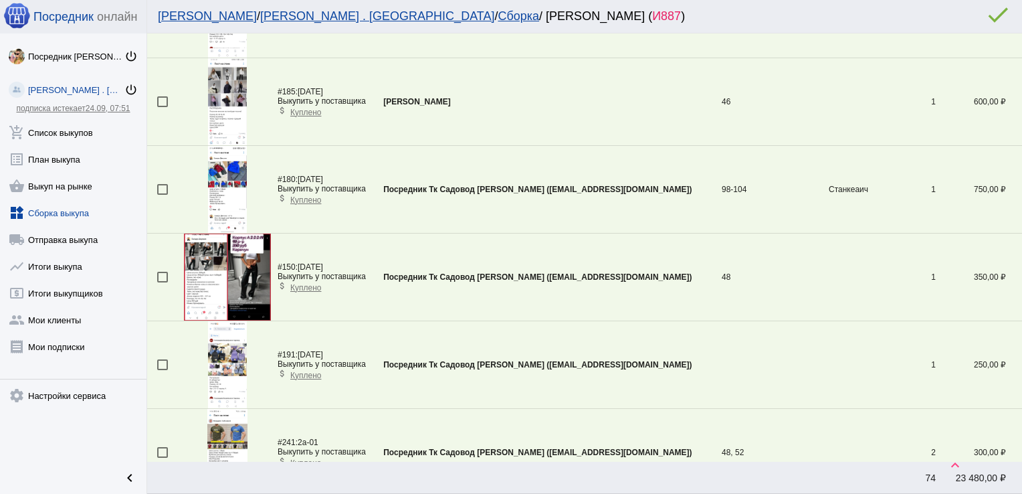
scroll to position [747, 0]
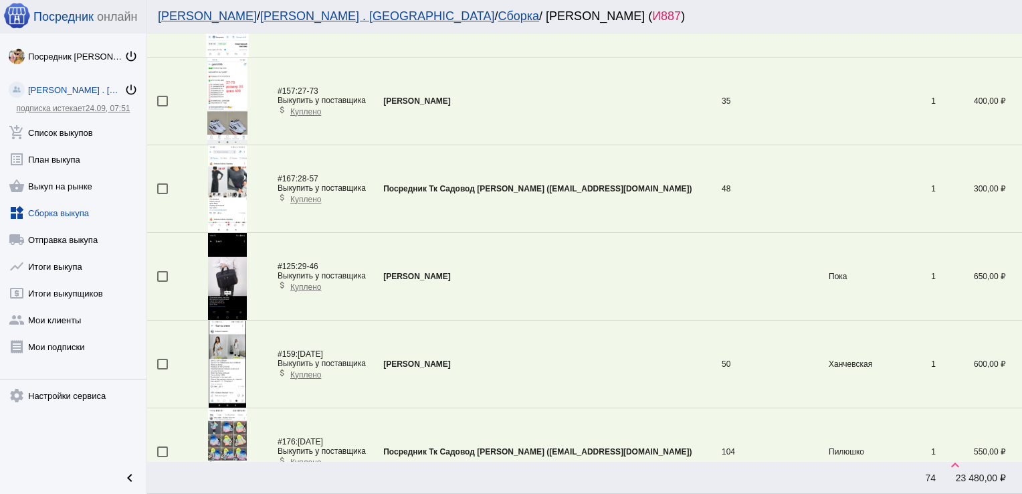
click at [163, 273] on div at bounding box center [162, 276] width 11 height 11
click at [163, 282] on input "checkbox" at bounding box center [162, 282] width 1 height 1
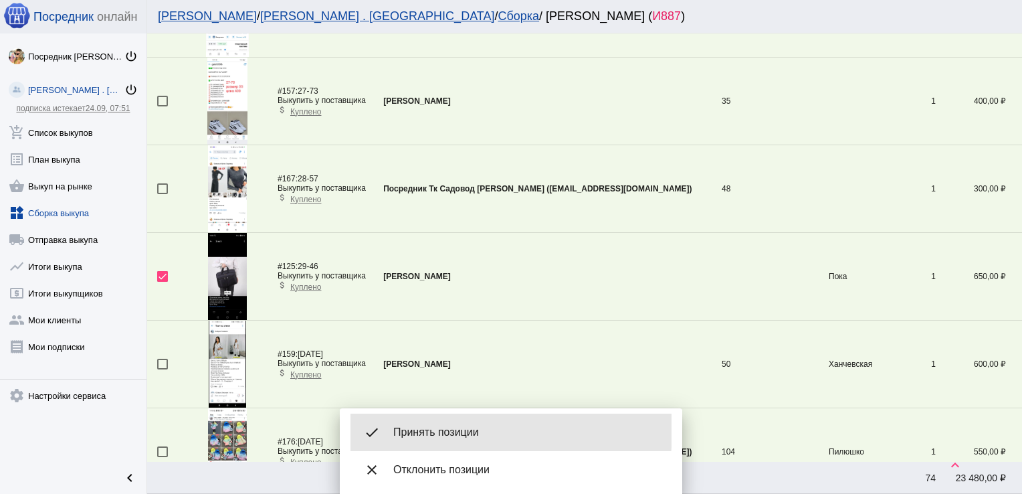
click at [428, 430] on span "Принять позиции" at bounding box center [527, 432] width 268 height 13
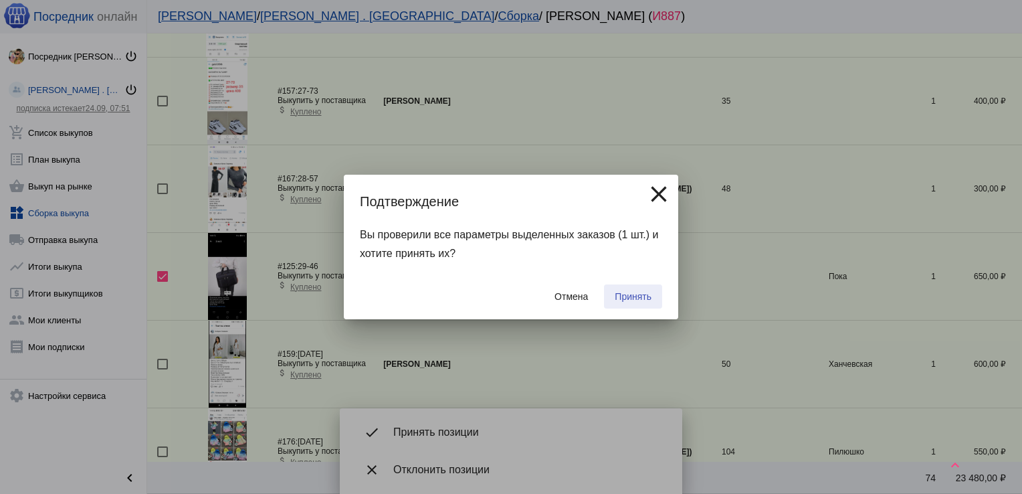
click at [637, 290] on button "Принять" at bounding box center [633, 296] width 58 height 24
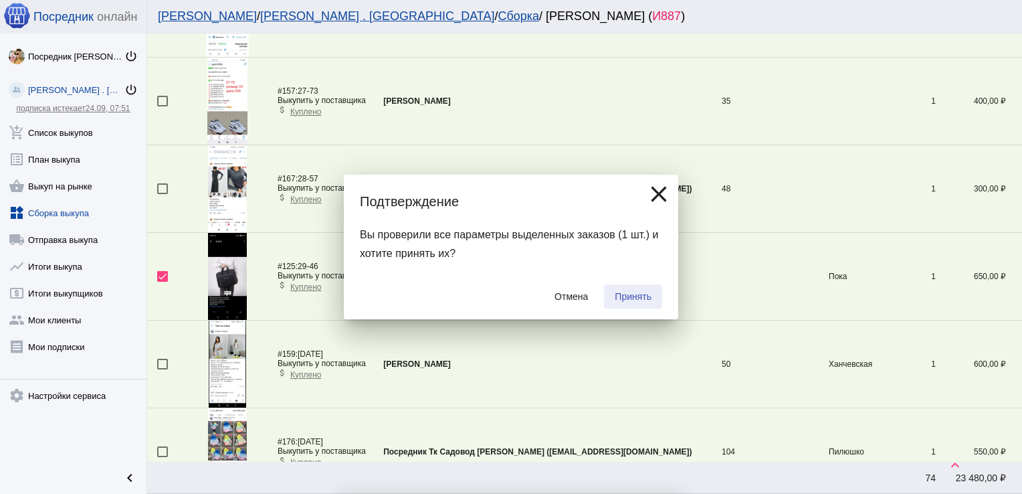
checkbox input "false"
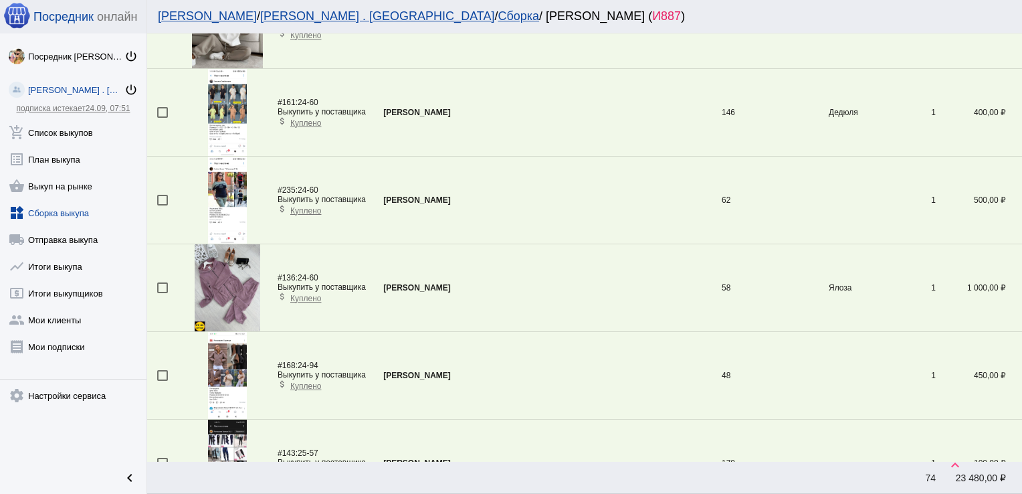
scroll to position [155, 0]
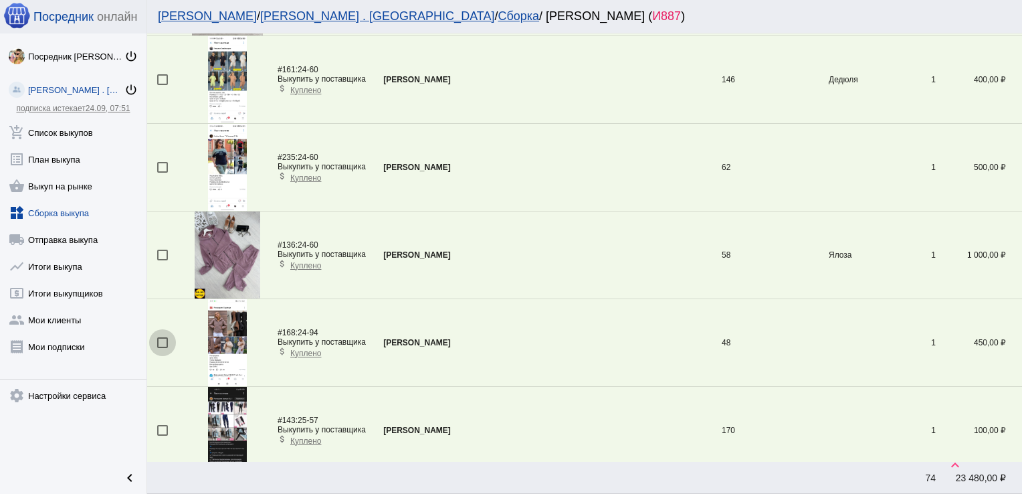
click at [164, 342] on div at bounding box center [162, 342] width 11 height 11
click at [163, 348] on input "checkbox" at bounding box center [162, 348] width 1 height 1
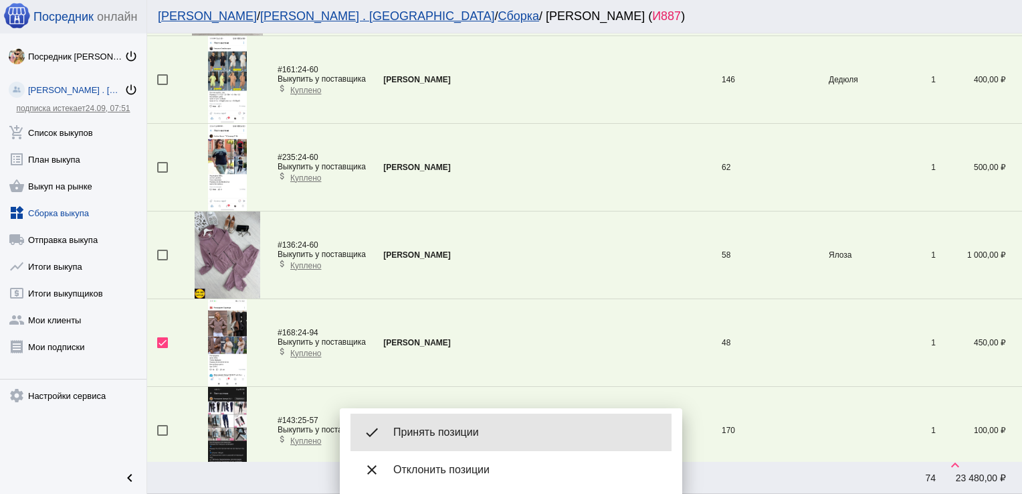
click at [464, 428] on span "Принять позиции" at bounding box center [527, 432] width 268 height 13
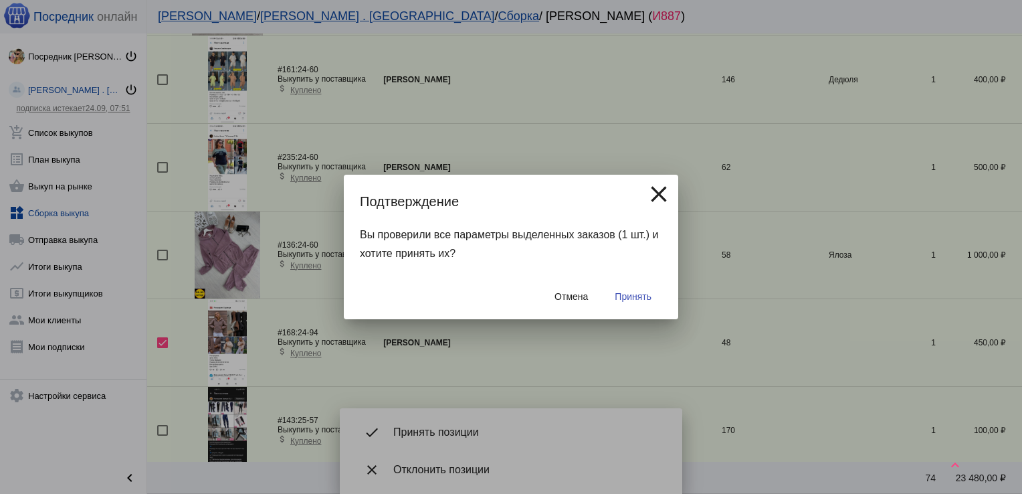
click at [636, 291] on span "Принять" at bounding box center [633, 296] width 37 height 11
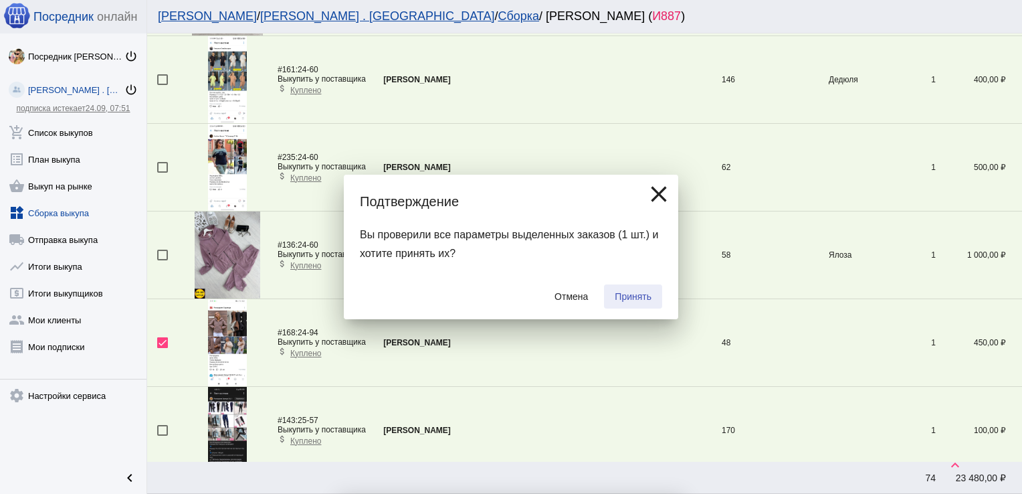
checkbox input "false"
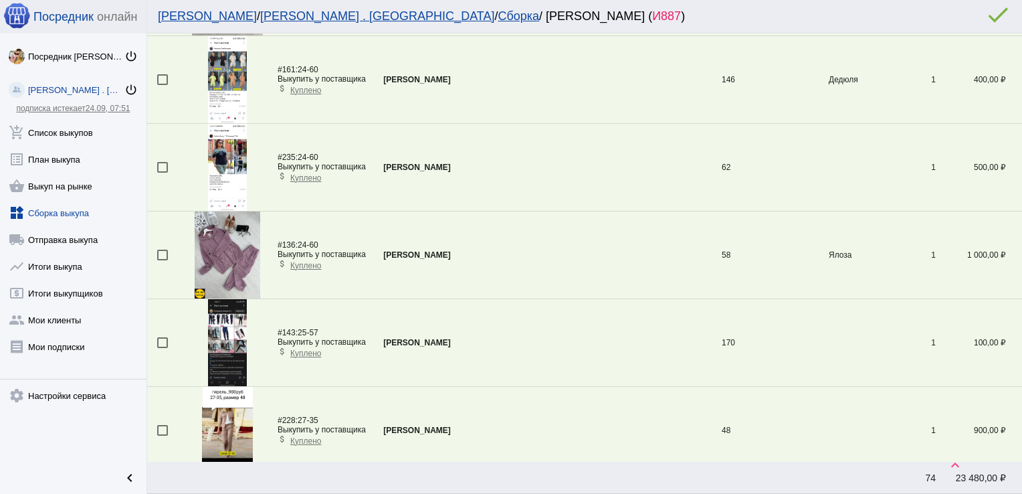
scroll to position [1710, 0]
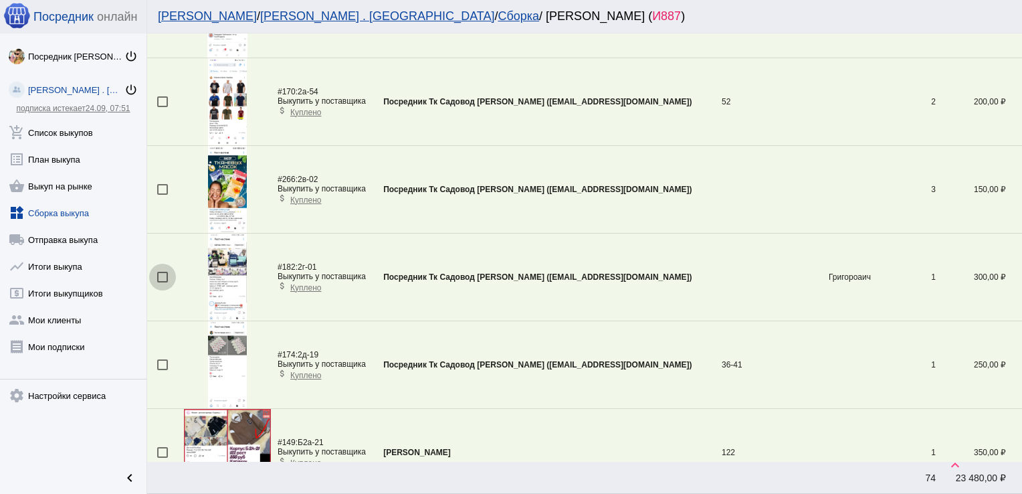
click at [162, 274] on div at bounding box center [162, 277] width 11 height 11
click at [162, 282] on input "checkbox" at bounding box center [162, 282] width 1 height 1
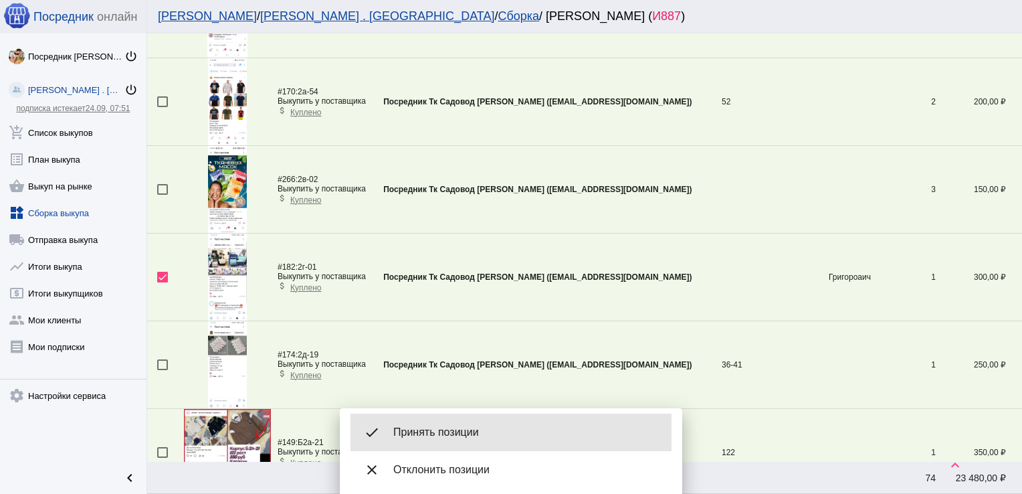
click at [462, 429] on span "Принять позиции" at bounding box center [527, 432] width 268 height 13
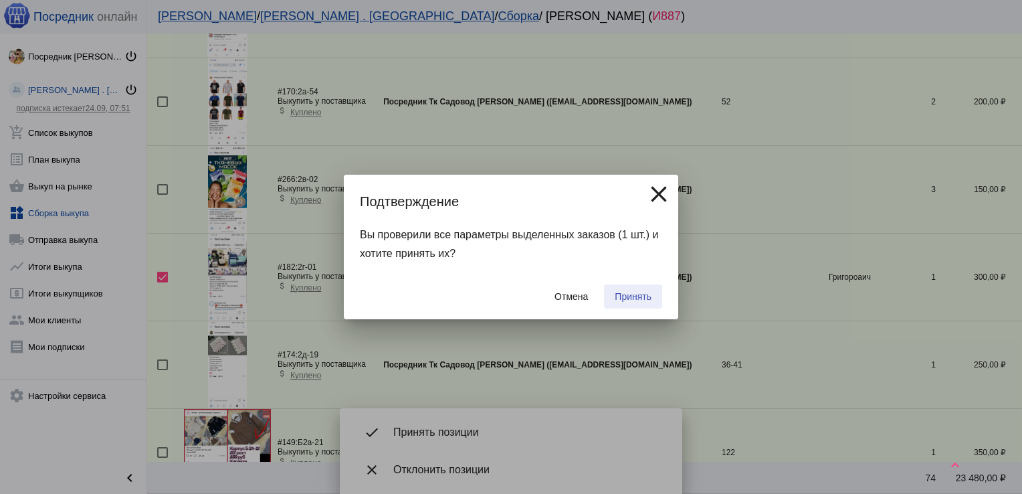
click at [633, 293] on span "Принять" at bounding box center [633, 296] width 37 height 11
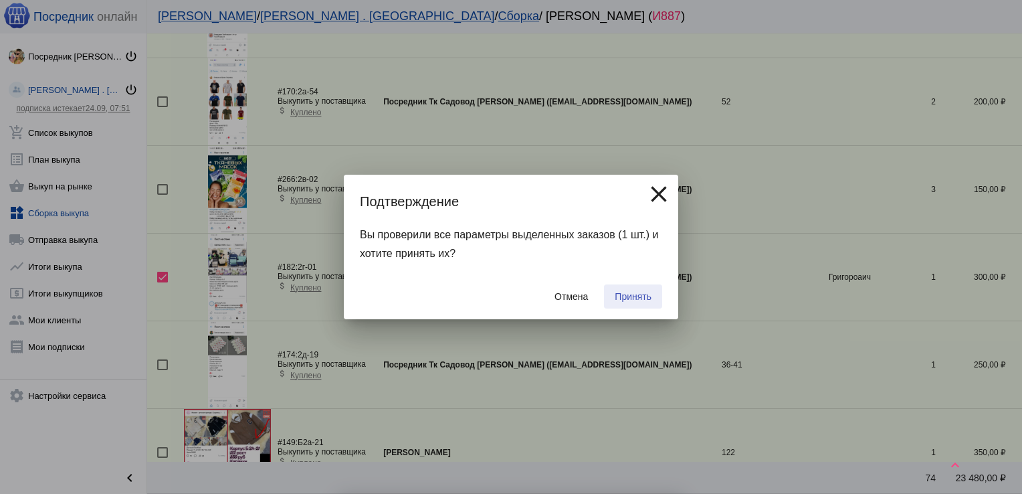
checkbox input "false"
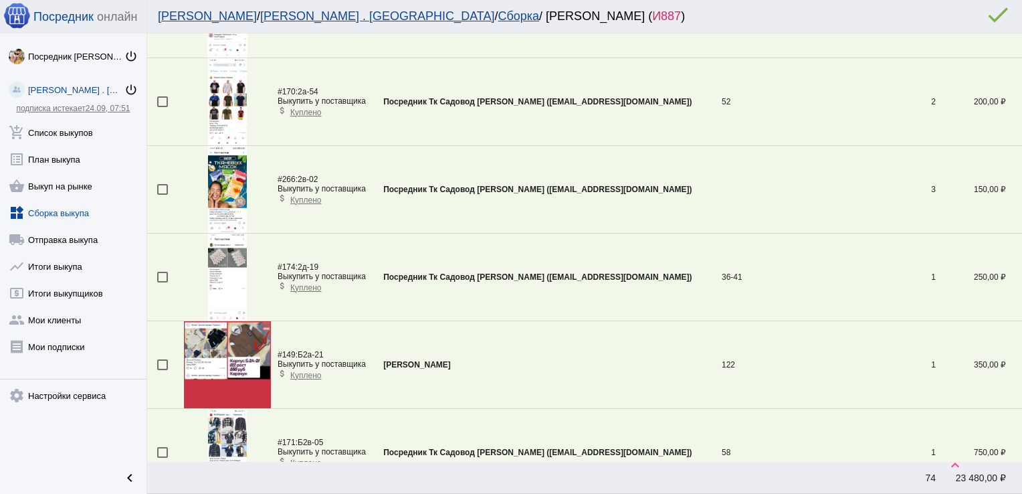
scroll to position [222, 0]
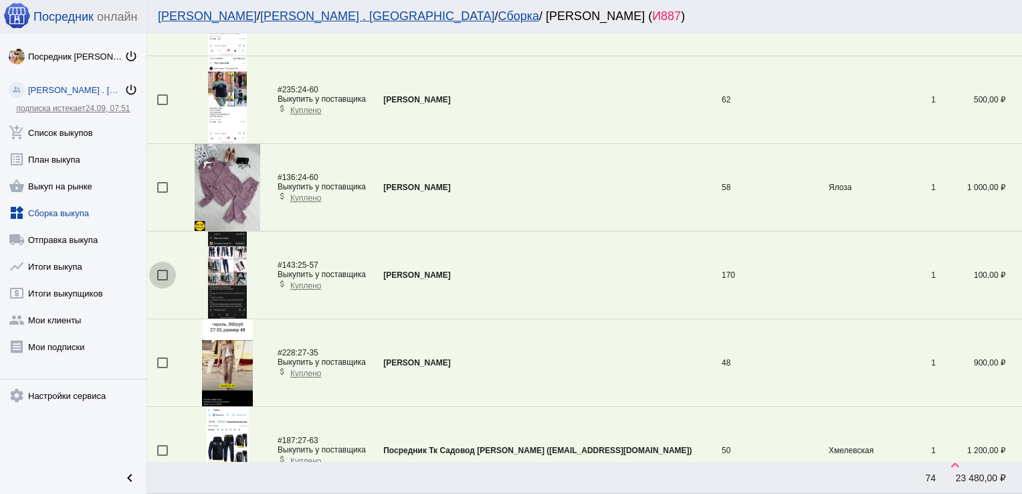
click at [159, 278] on div at bounding box center [162, 275] width 11 height 11
click at [162, 280] on input "checkbox" at bounding box center [162, 280] width 1 height 1
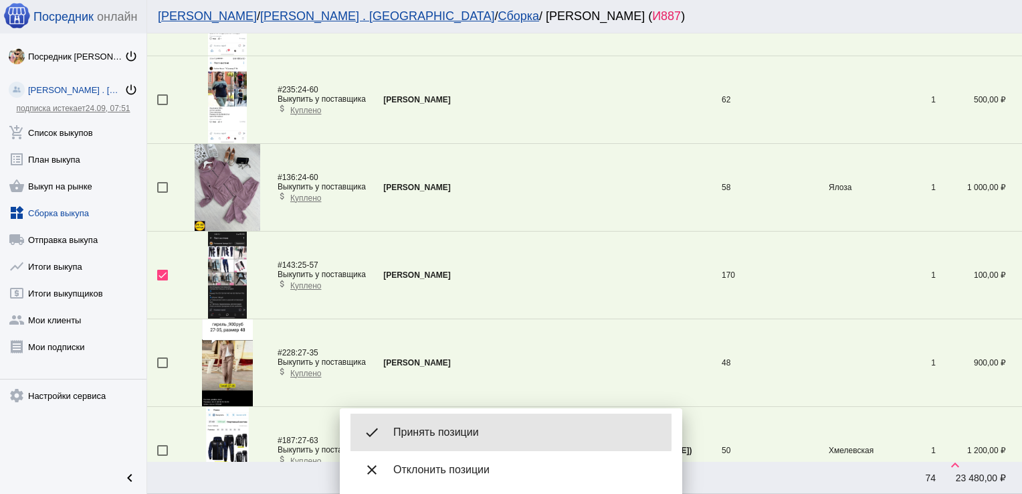
click at [447, 424] on div "done Принять позиции" at bounding box center [511, 431] width 321 height 37
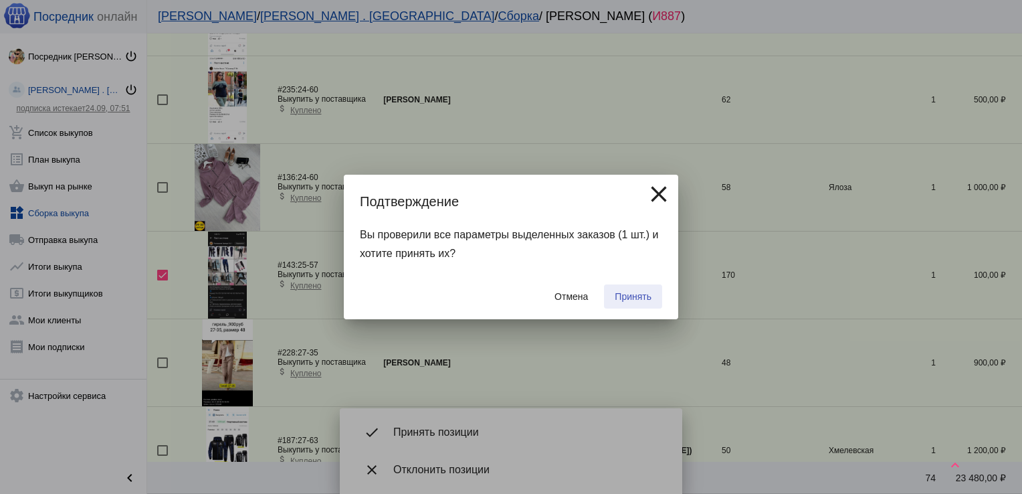
click at [640, 299] on span "Принять" at bounding box center [633, 296] width 37 height 11
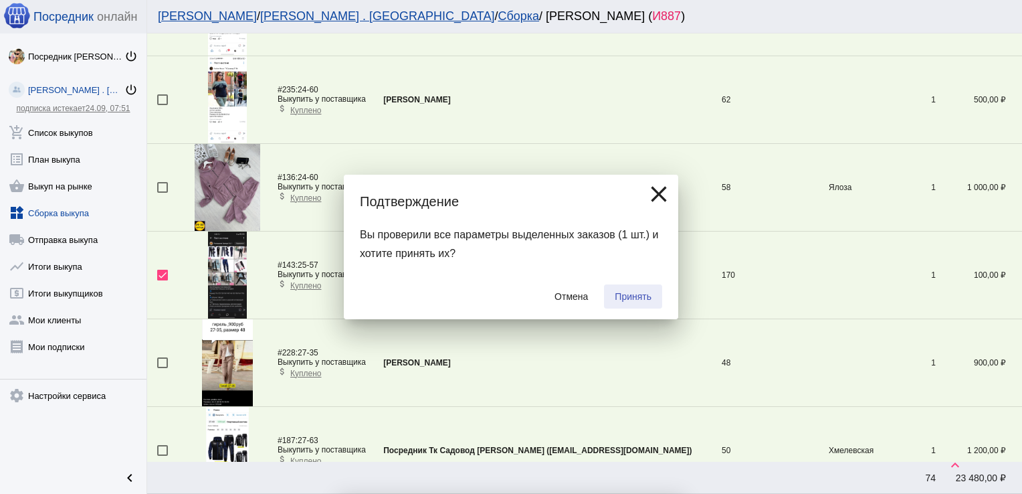
checkbox input "false"
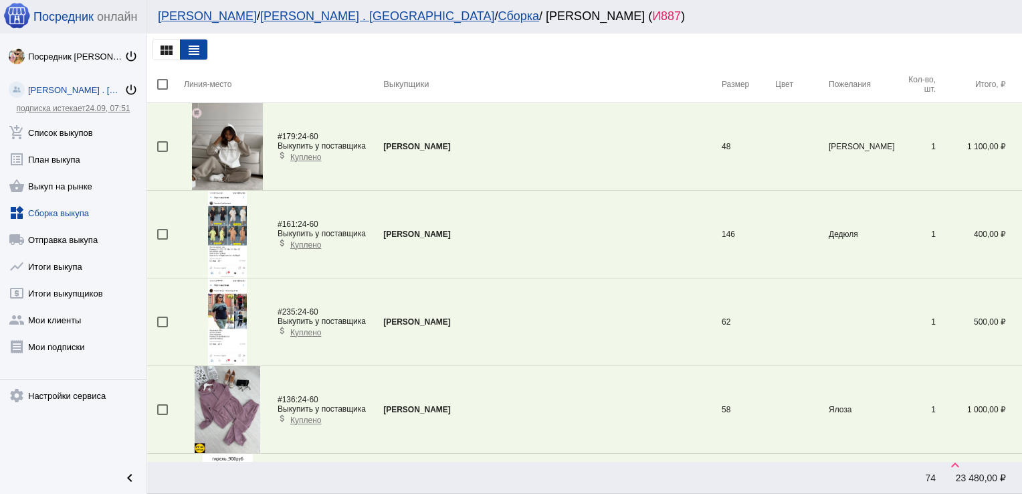
scroll to position [1447, 0]
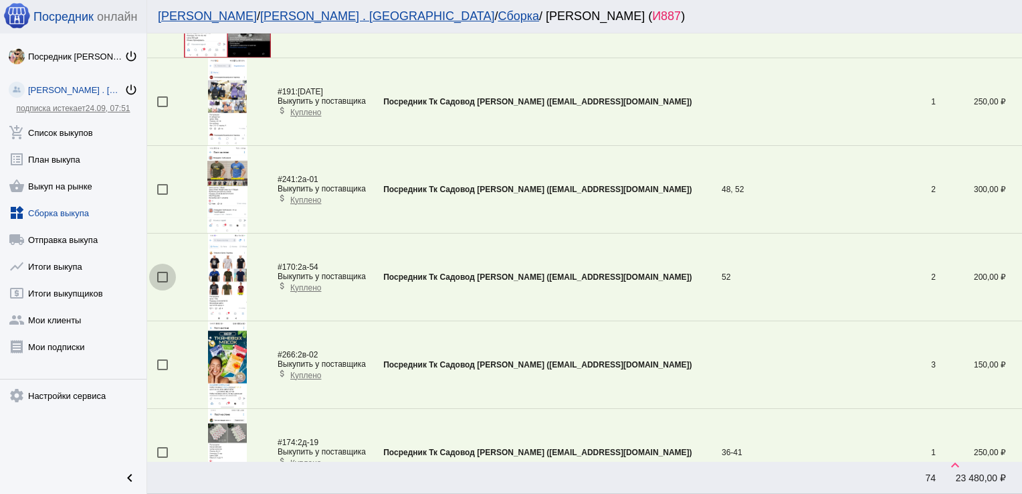
click at [165, 274] on div at bounding box center [162, 277] width 11 height 11
click at [163, 282] on input "checkbox" at bounding box center [162, 282] width 1 height 1
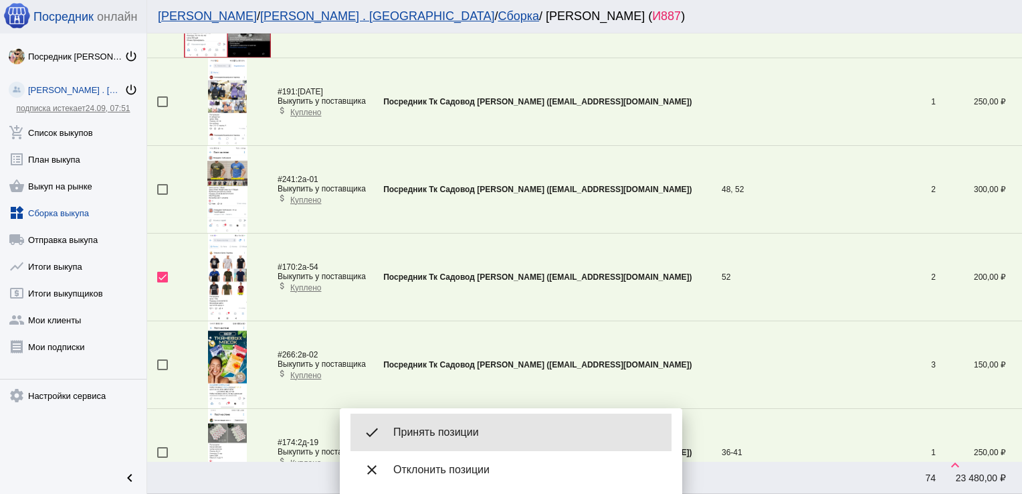
click at [487, 430] on span "Принять позиции" at bounding box center [527, 432] width 268 height 13
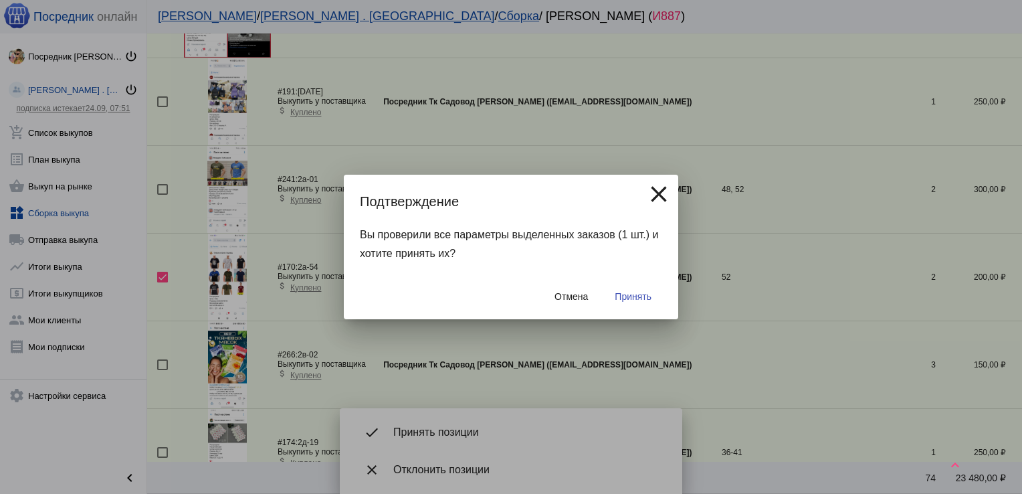
click at [640, 298] on span "Принять" at bounding box center [633, 296] width 37 height 11
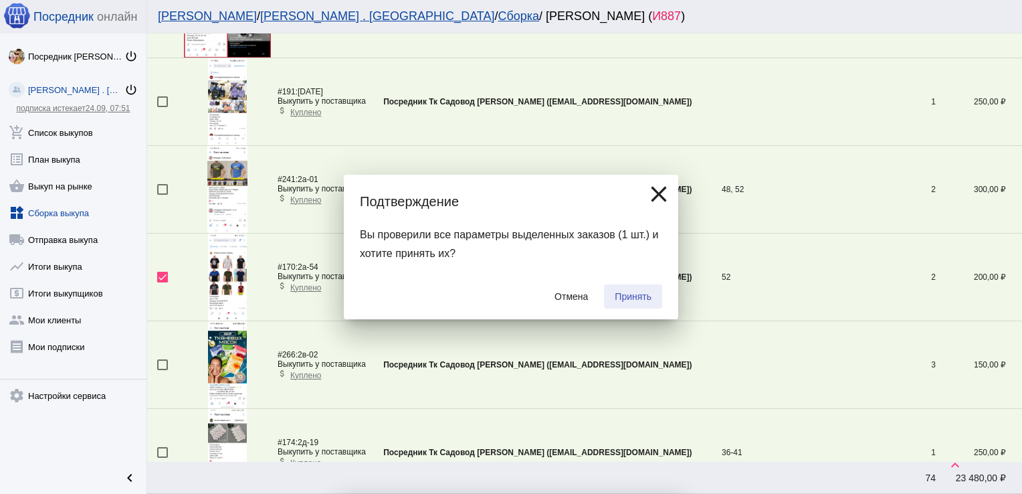
checkbox input "false"
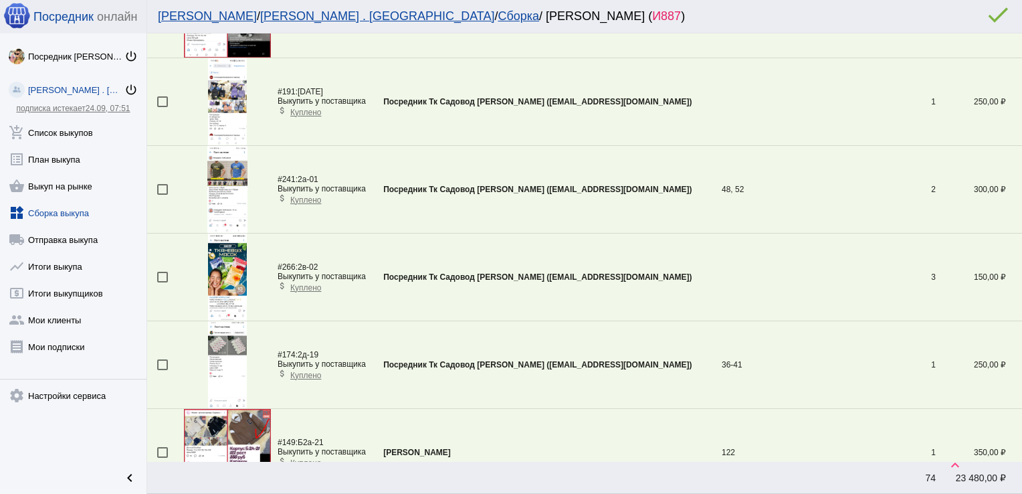
scroll to position [1535, 0]
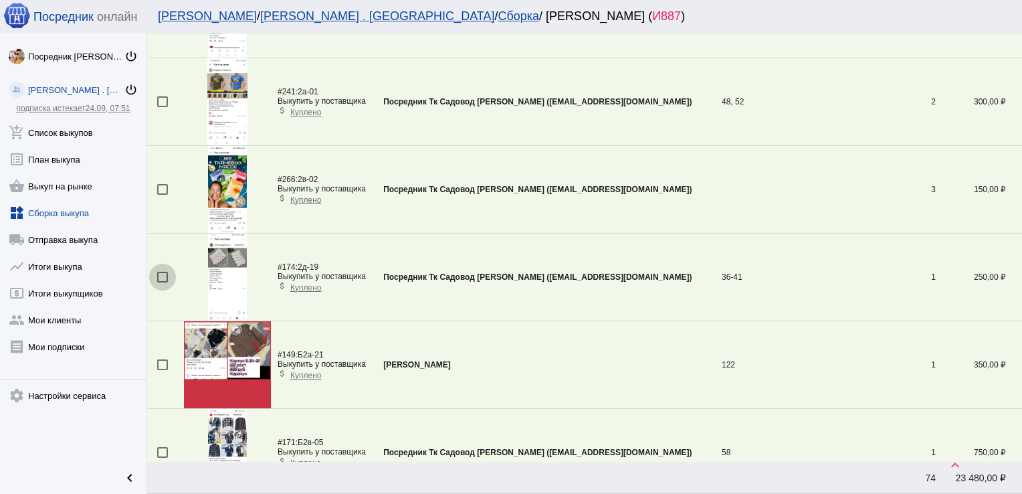
click at [160, 274] on div at bounding box center [162, 277] width 11 height 11
click at [162, 282] on input "checkbox" at bounding box center [162, 282] width 1 height 1
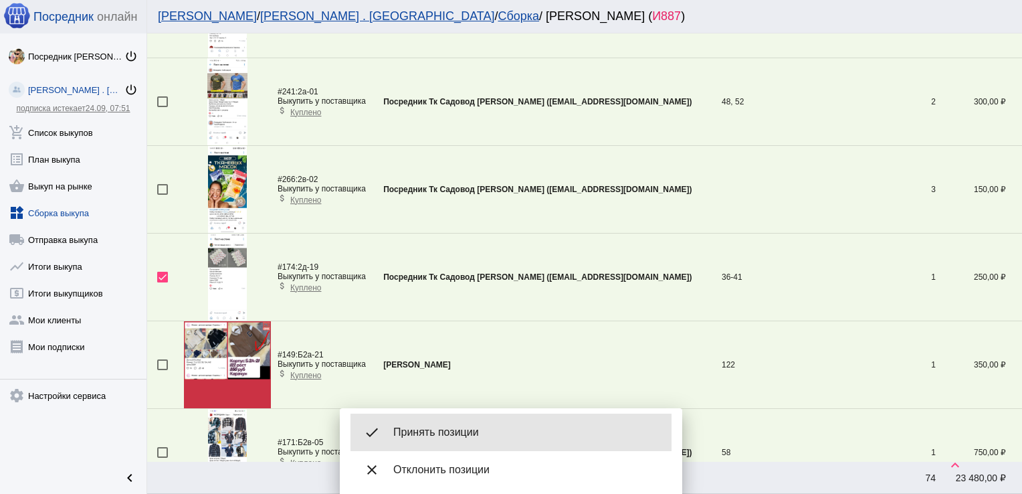
click at [454, 422] on div "done Принять позиции" at bounding box center [511, 431] width 321 height 37
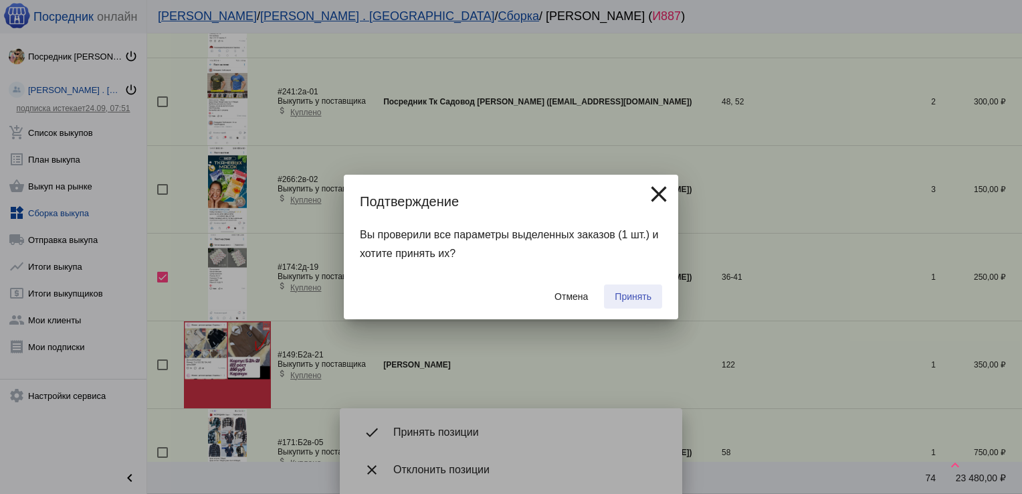
click at [639, 294] on span "Принять" at bounding box center [633, 296] width 37 height 11
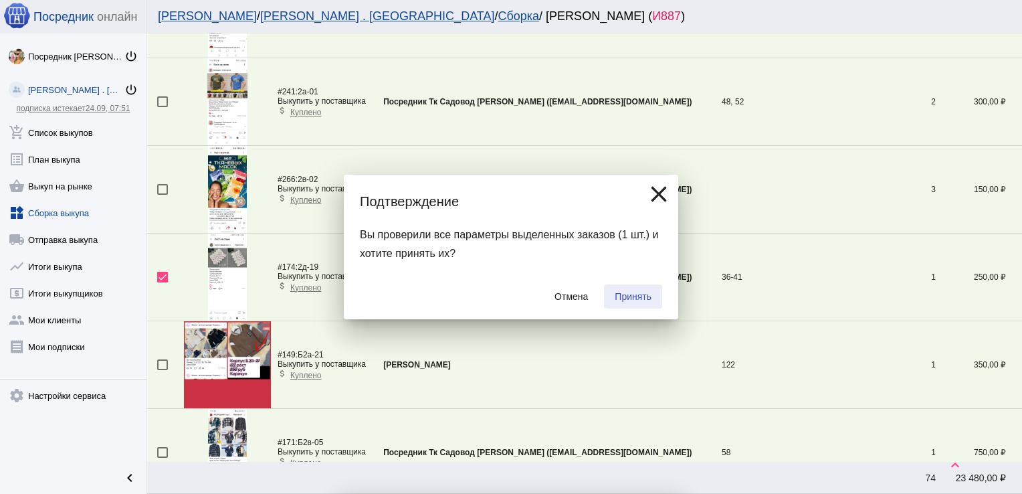
checkbox input "false"
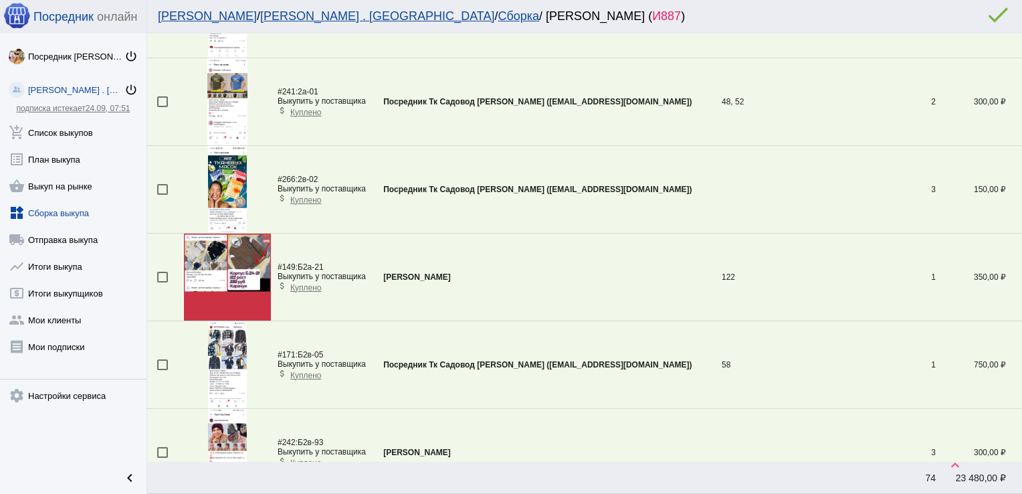
scroll to position [1272, 0]
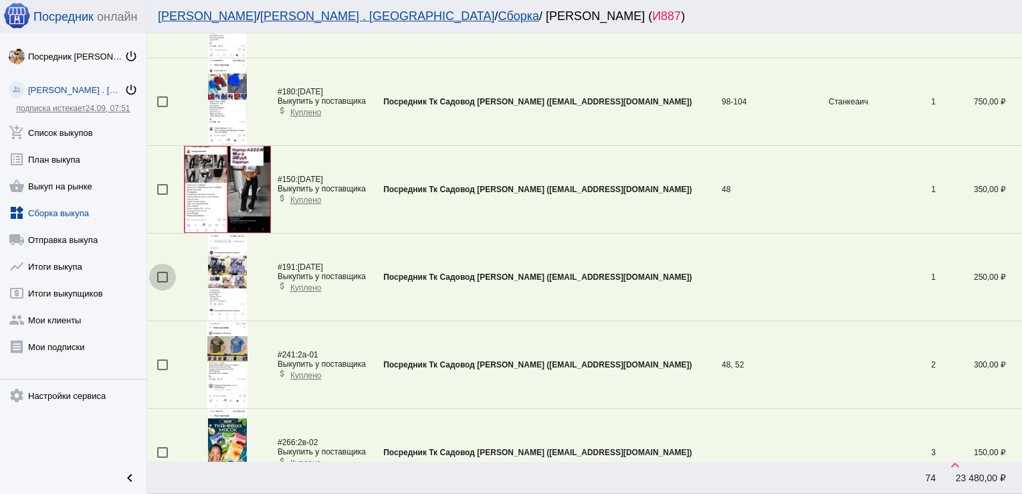
click at [164, 273] on div at bounding box center [162, 277] width 11 height 11
click at [163, 282] on input "checkbox" at bounding box center [162, 282] width 1 height 1
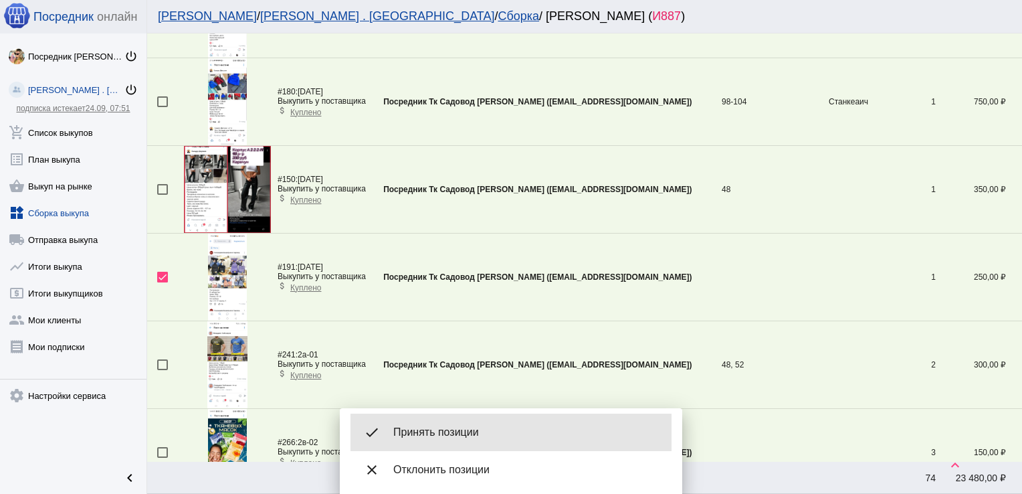
click at [448, 430] on span "Принять позиции" at bounding box center [527, 432] width 268 height 13
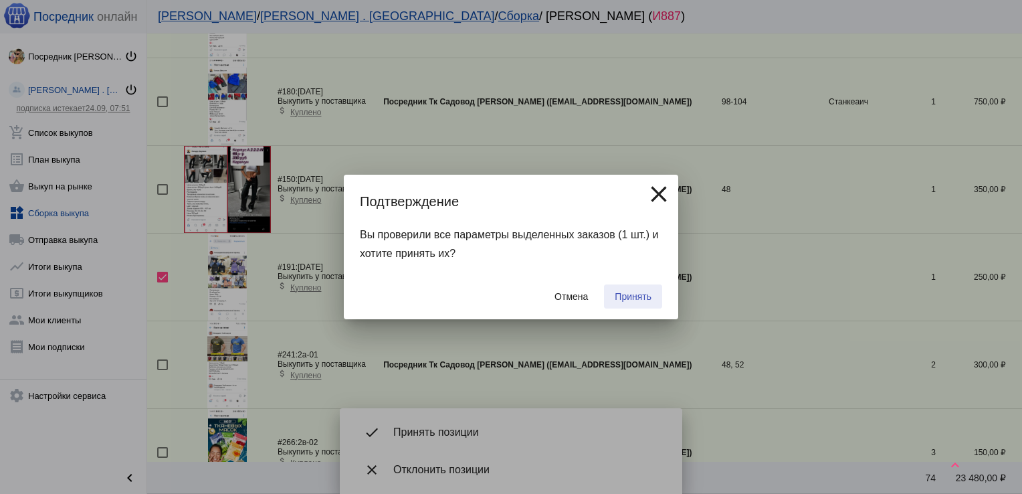
click at [636, 290] on button "Принять" at bounding box center [633, 296] width 58 height 24
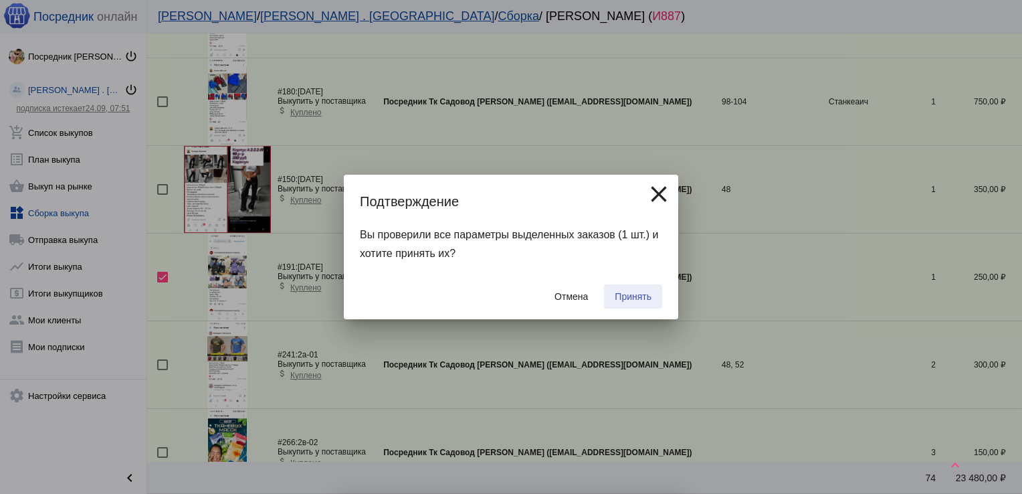
checkbox input "false"
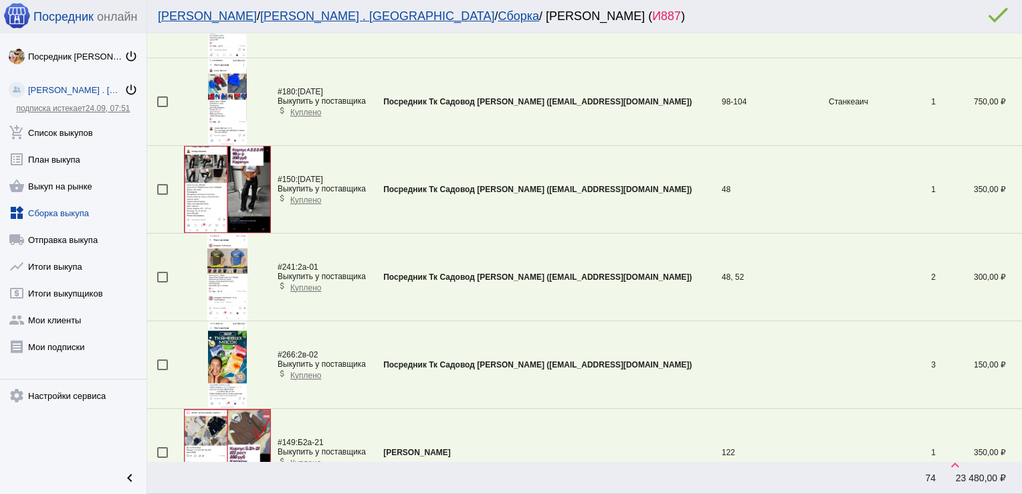
scroll to position [835, 0]
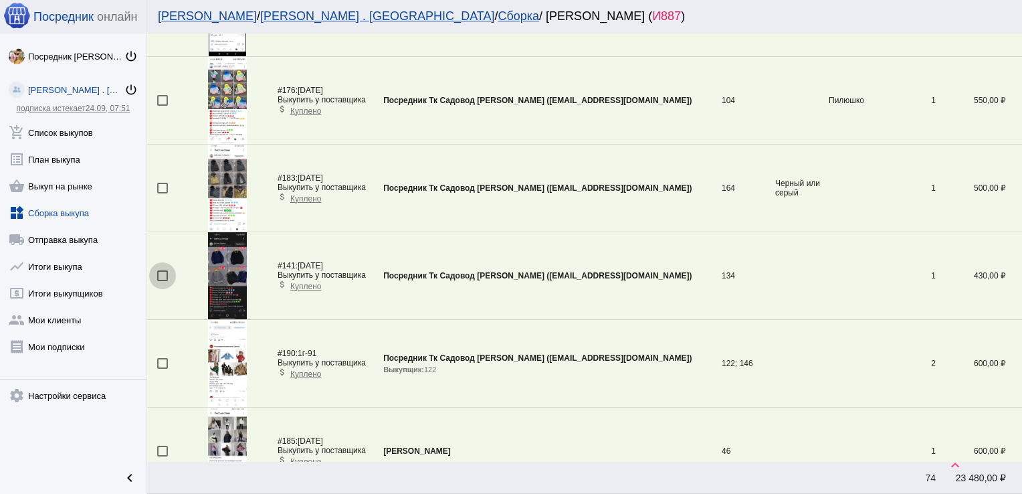
click at [162, 272] on div at bounding box center [162, 275] width 11 height 11
click at [162, 281] on input "checkbox" at bounding box center [162, 281] width 1 height 1
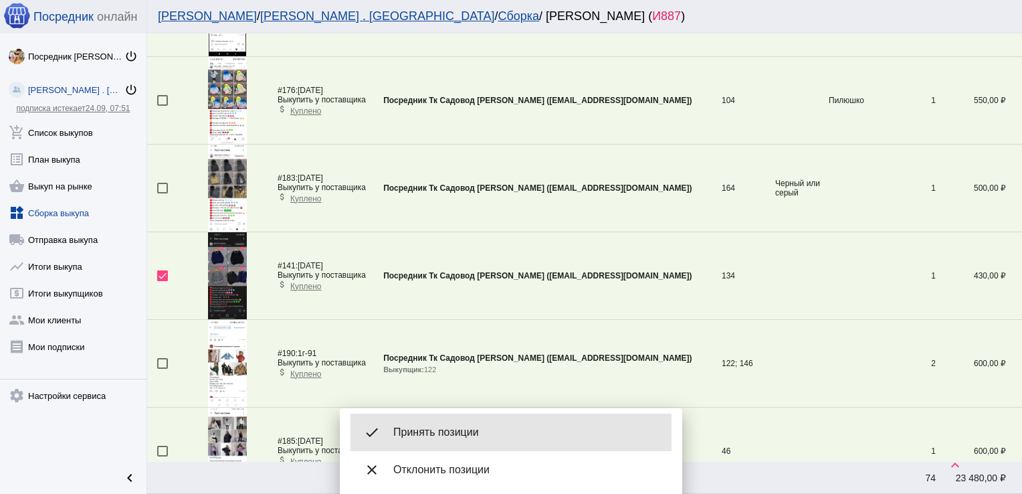
click at [434, 428] on span "Принять позиции" at bounding box center [527, 432] width 268 height 13
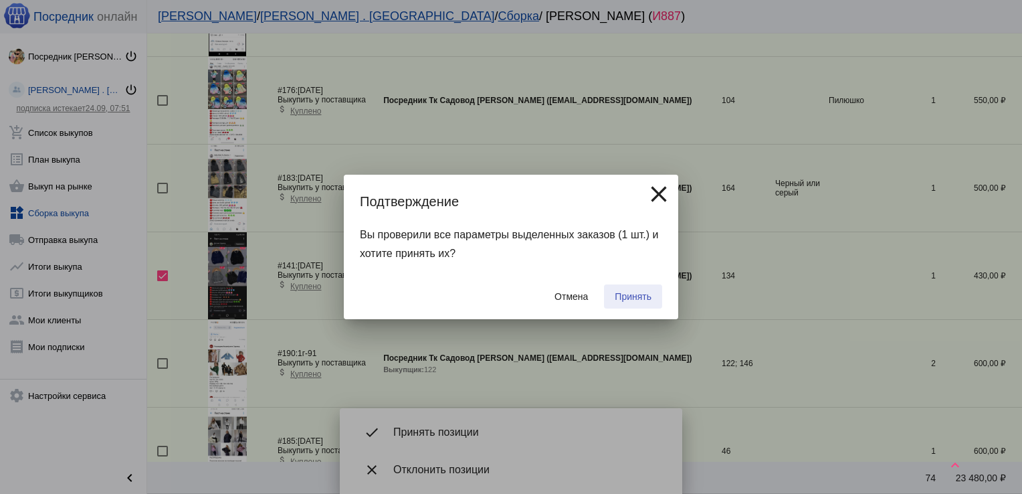
click at [640, 290] on button "Принять" at bounding box center [633, 296] width 58 height 24
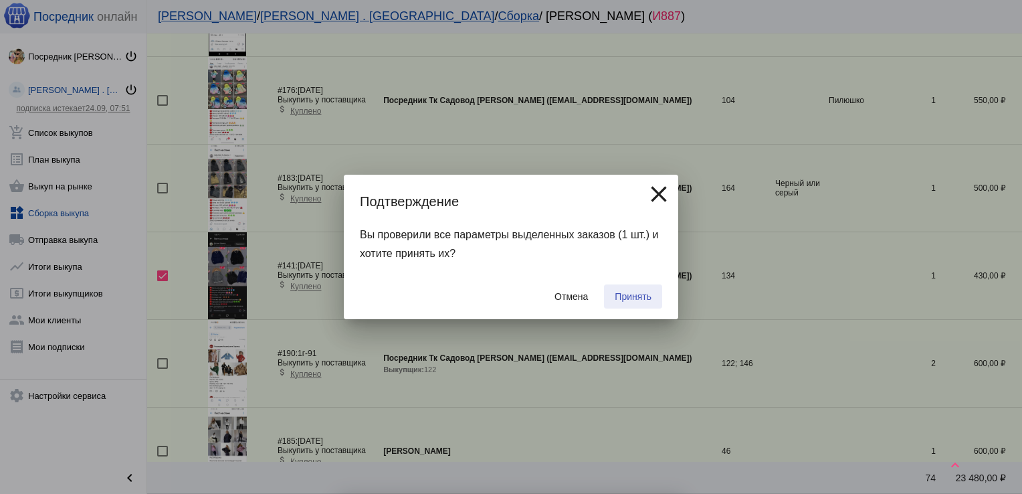
checkbox input "false"
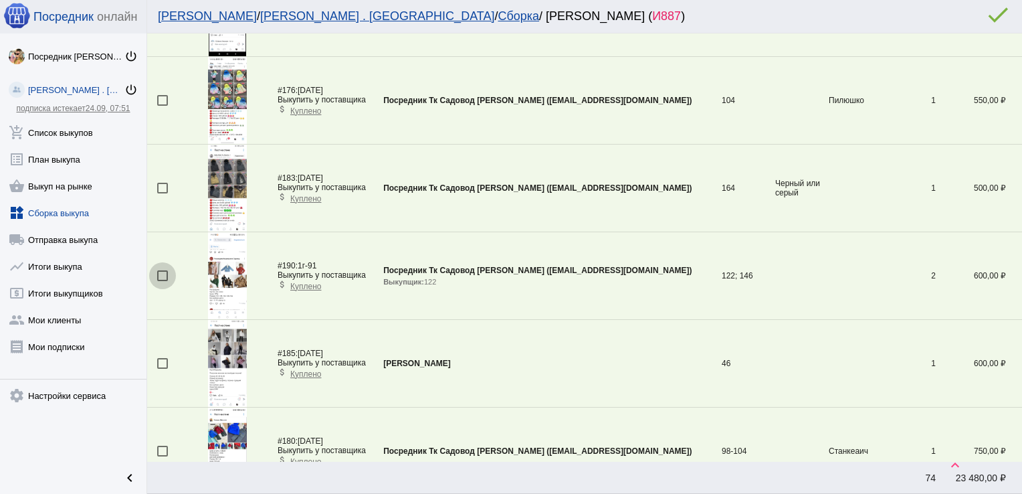
click at [163, 274] on div at bounding box center [162, 275] width 11 height 11
click at [163, 281] on input "checkbox" at bounding box center [162, 281] width 1 height 1
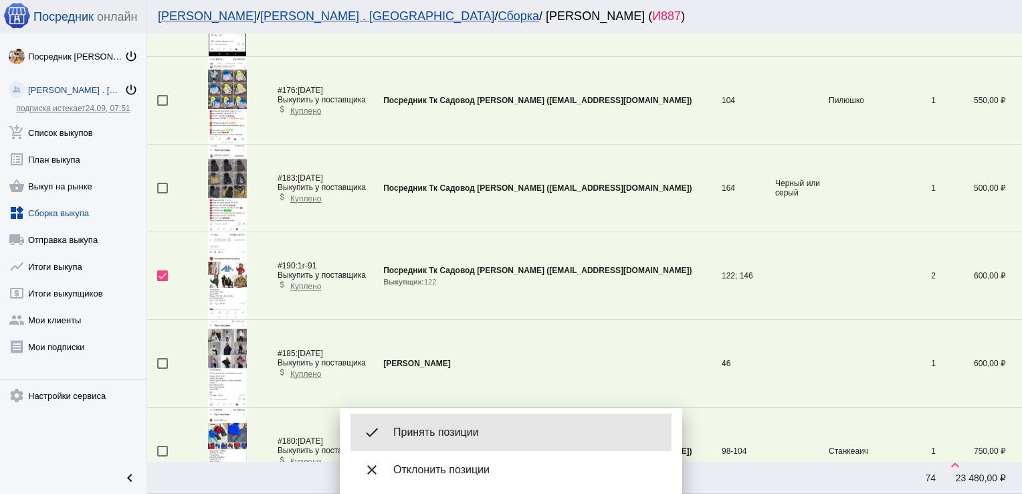
click at [436, 431] on span "Принять позиции" at bounding box center [527, 432] width 268 height 13
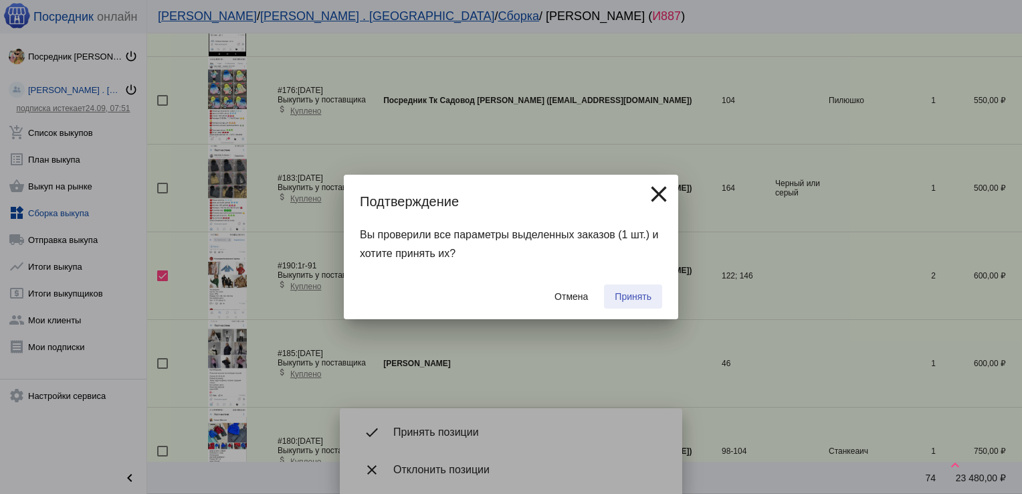
click at [638, 298] on span "Принять" at bounding box center [633, 296] width 37 height 11
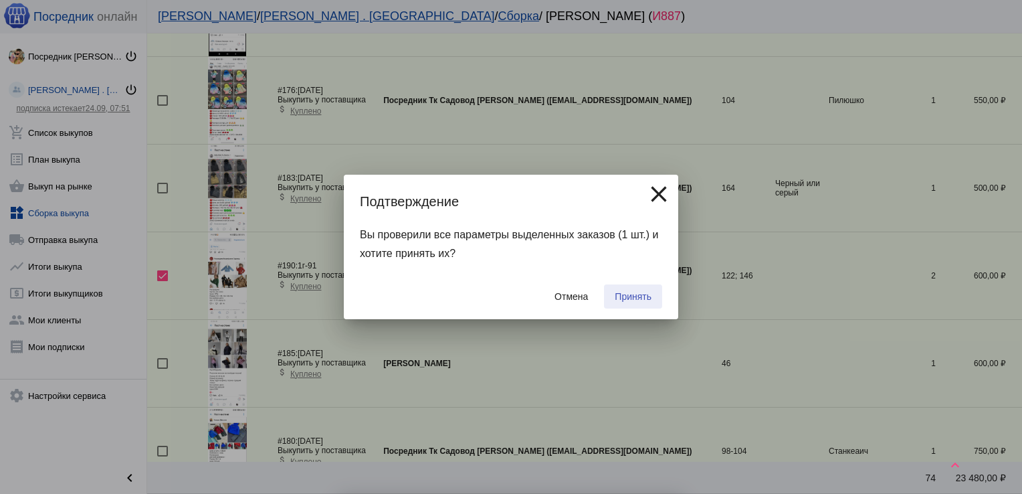
checkbox input "false"
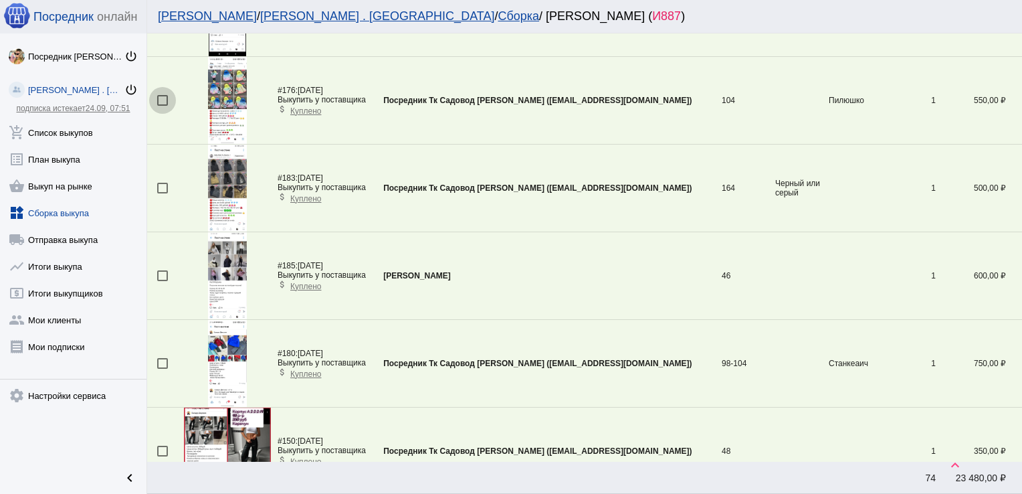
click at [167, 100] on div at bounding box center [162, 100] width 11 height 11
click at [163, 106] on input "checkbox" at bounding box center [162, 106] width 1 height 1
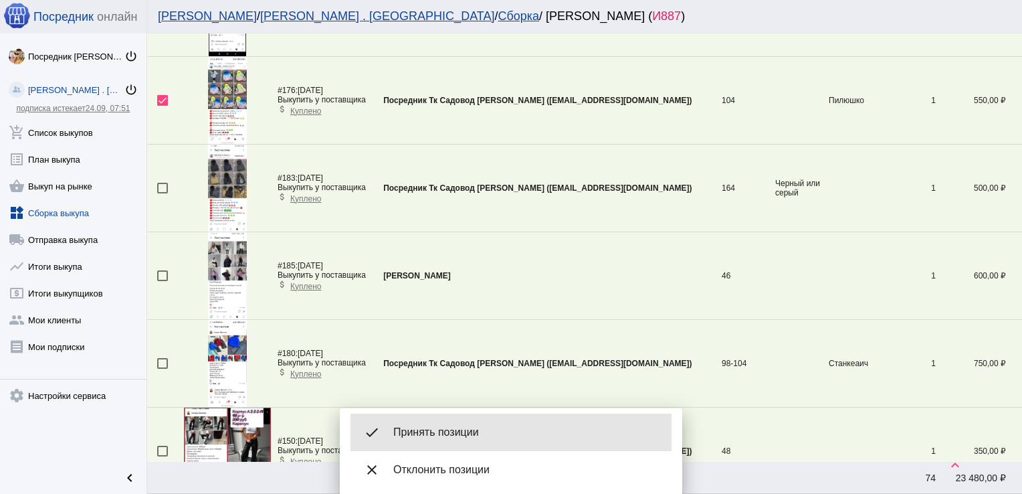
click at [476, 425] on div "done Принять позиции" at bounding box center [511, 431] width 321 height 37
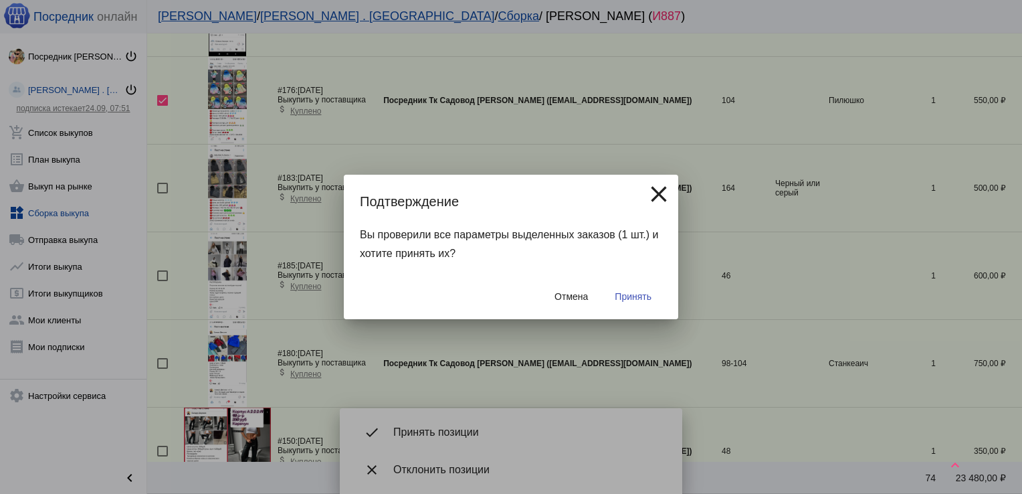
click at [626, 294] on span "Принять" at bounding box center [633, 296] width 37 height 11
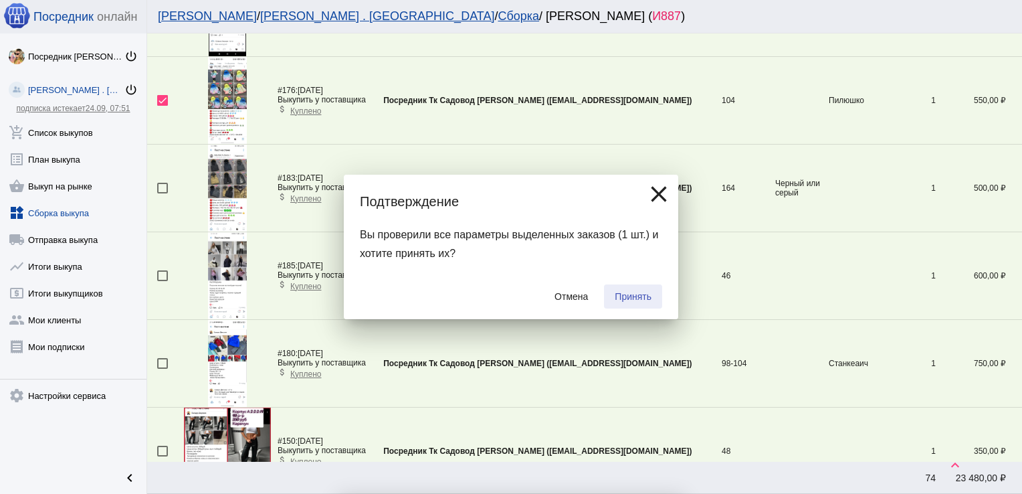
checkbox input "false"
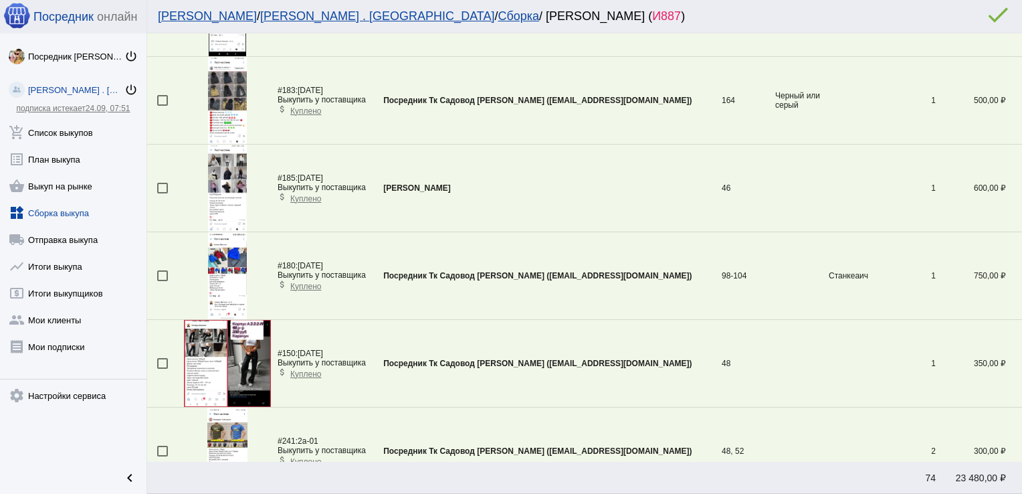
scroll to position [1667, 0]
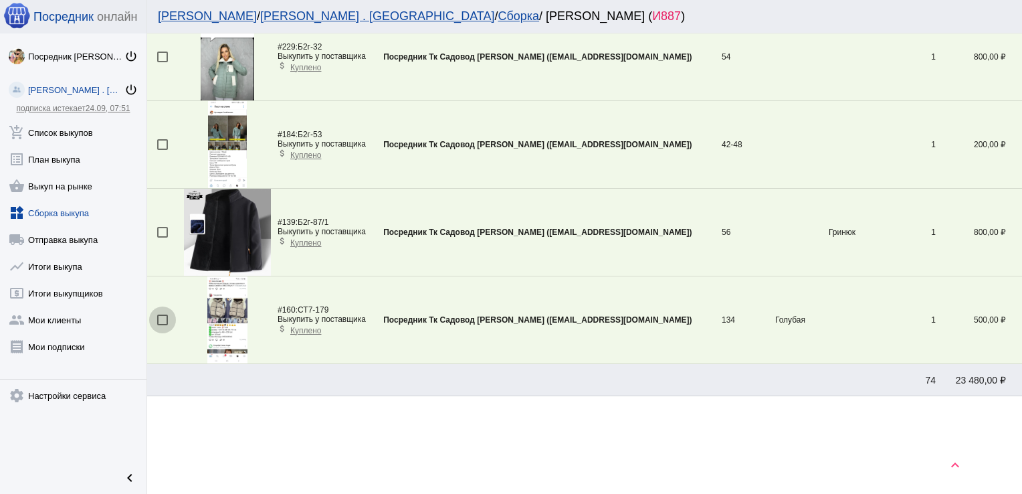
click at [159, 314] on div at bounding box center [162, 319] width 11 height 11
click at [162, 325] on input "checkbox" at bounding box center [162, 325] width 1 height 1
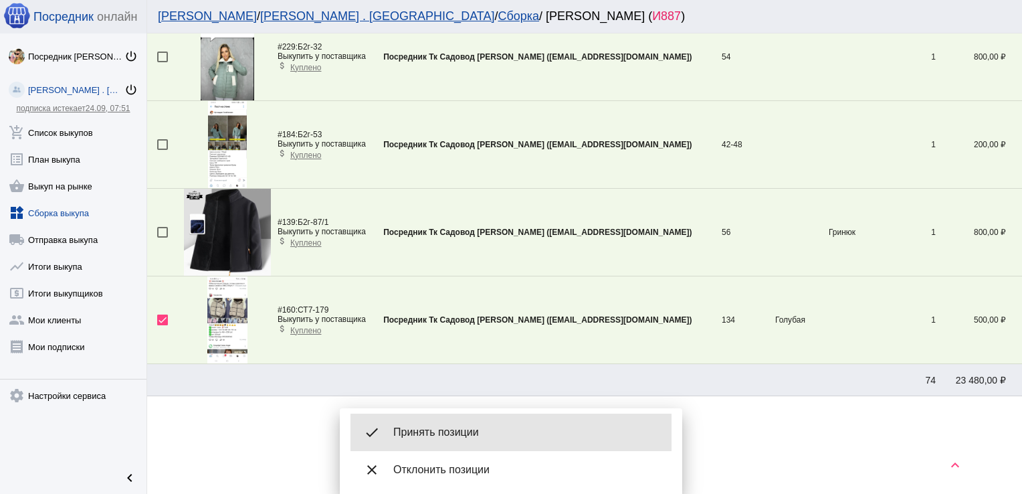
click at [495, 434] on span "Принять позиции" at bounding box center [527, 432] width 268 height 13
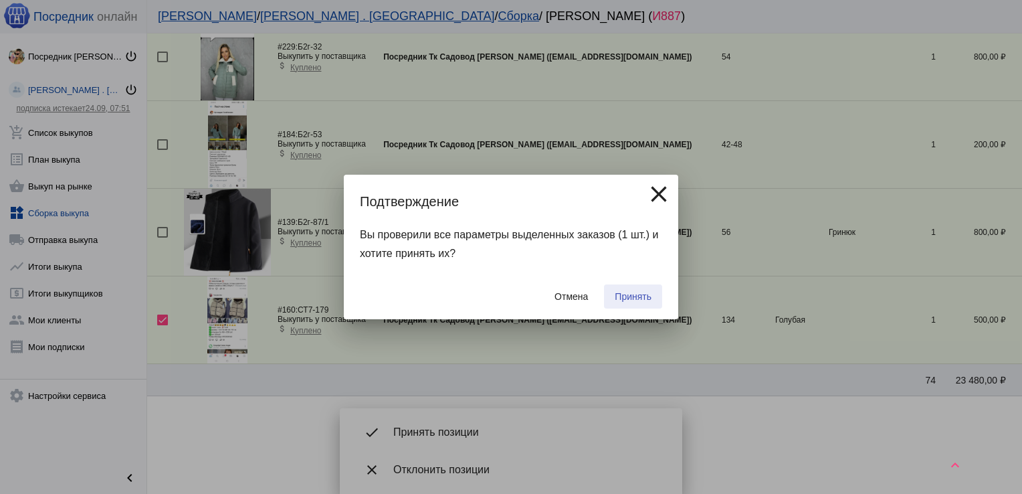
click at [643, 294] on span "Принять" at bounding box center [633, 296] width 37 height 11
checkbox input "false"
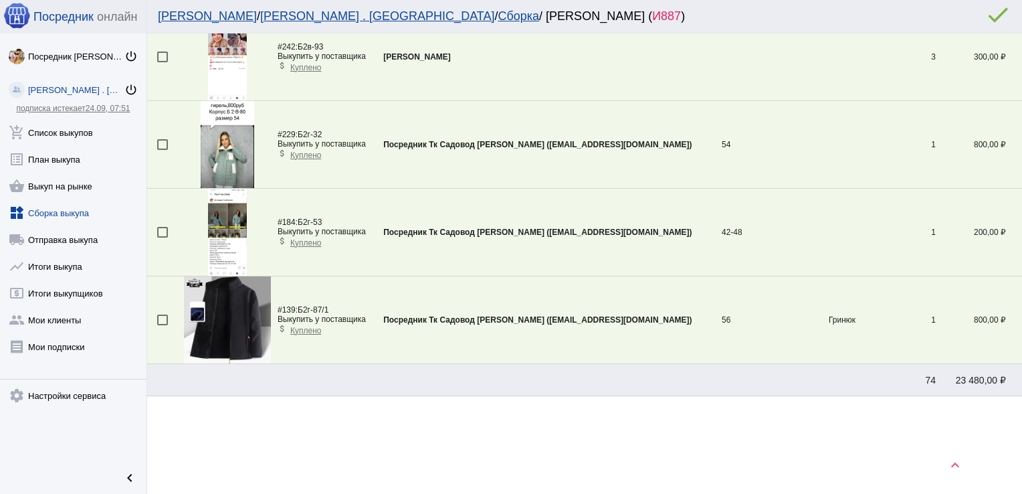
scroll to position [660, 0]
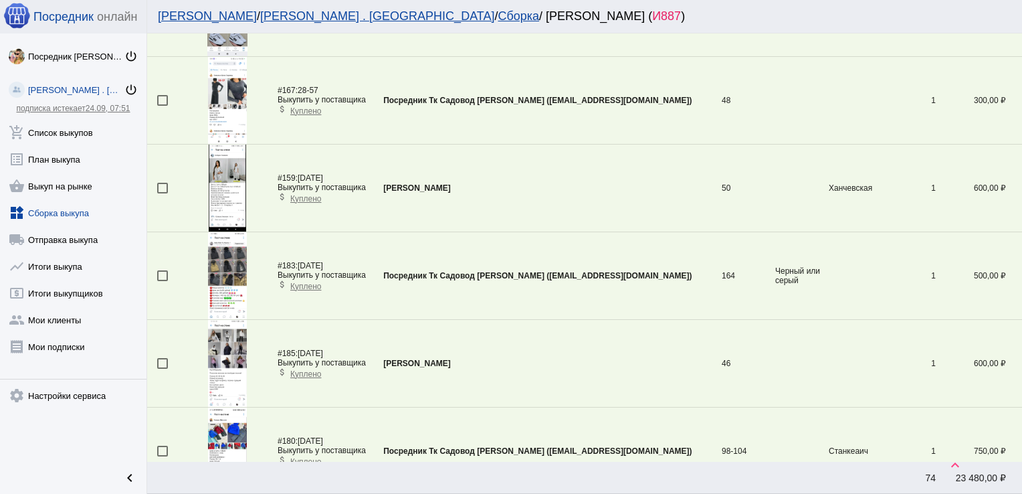
click at [163, 274] on div at bounding box center [162, 275] width 11 height 11
click at [163, 281] on input "checkbox" at bounding box center [162, 281] width 1 height 1
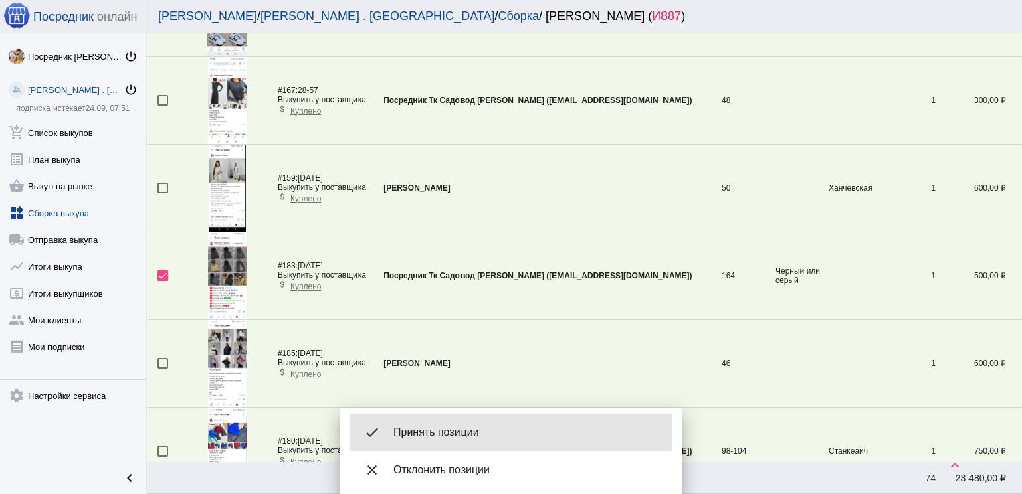
click at [457, 425] on div "done Принять позиции" at bounding box center [511, 431] width 321 height 37
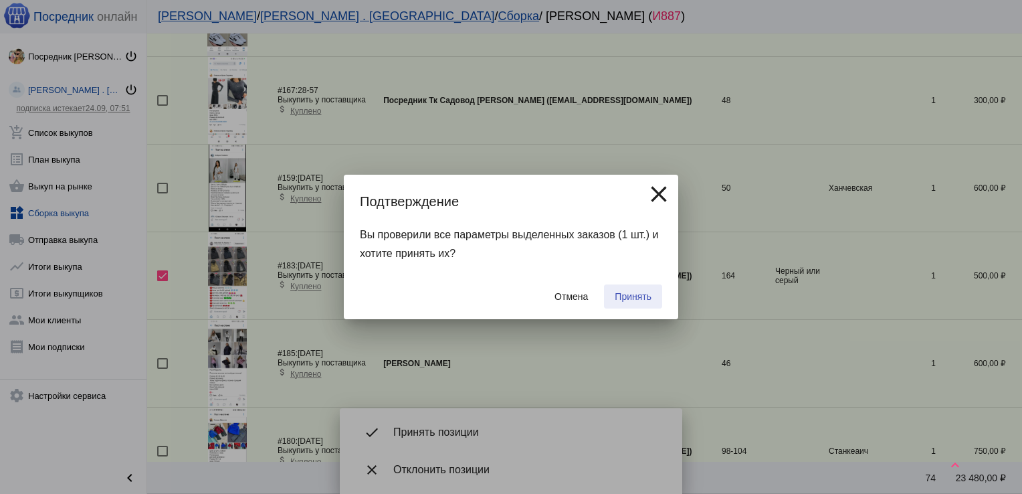
click at [629, 301] on span "Принять" at bounding box center [633, 296] width 37 height 11
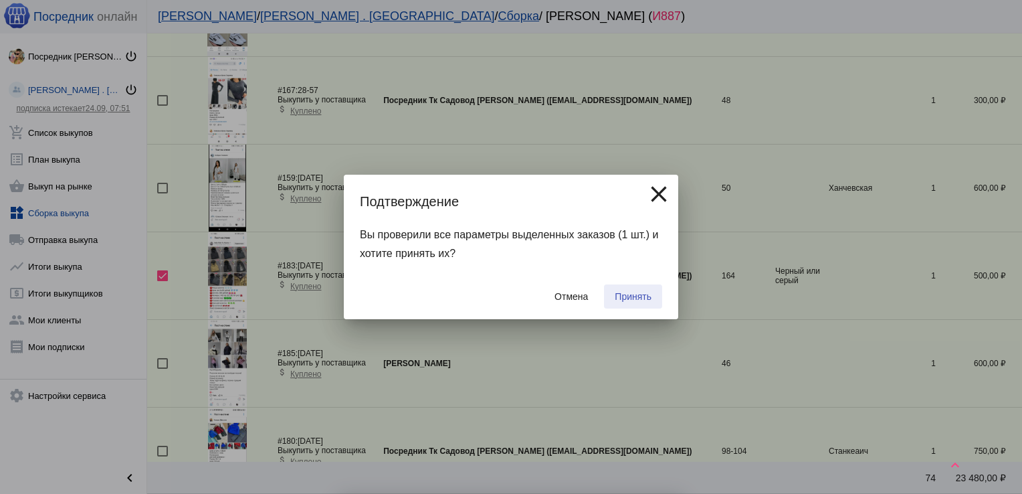
checkbox input "false"
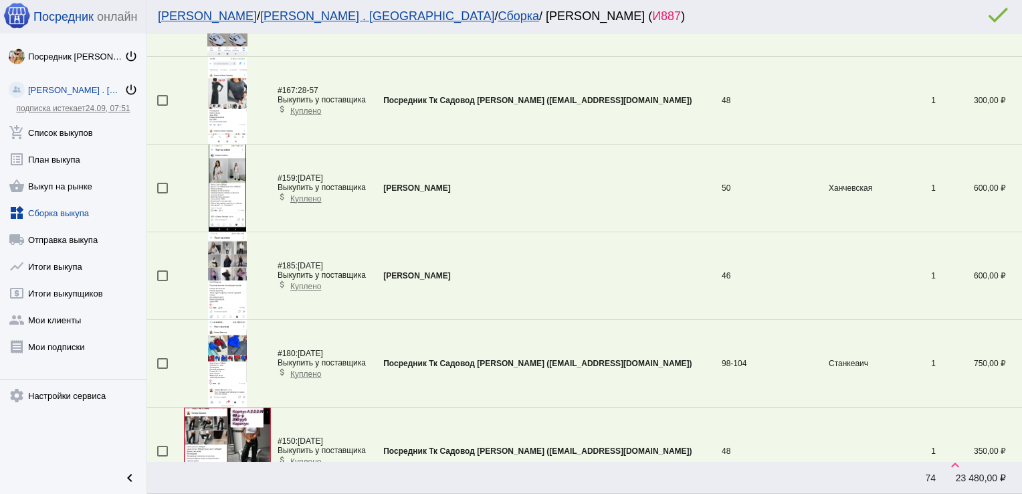
scroll to position [310, 0]
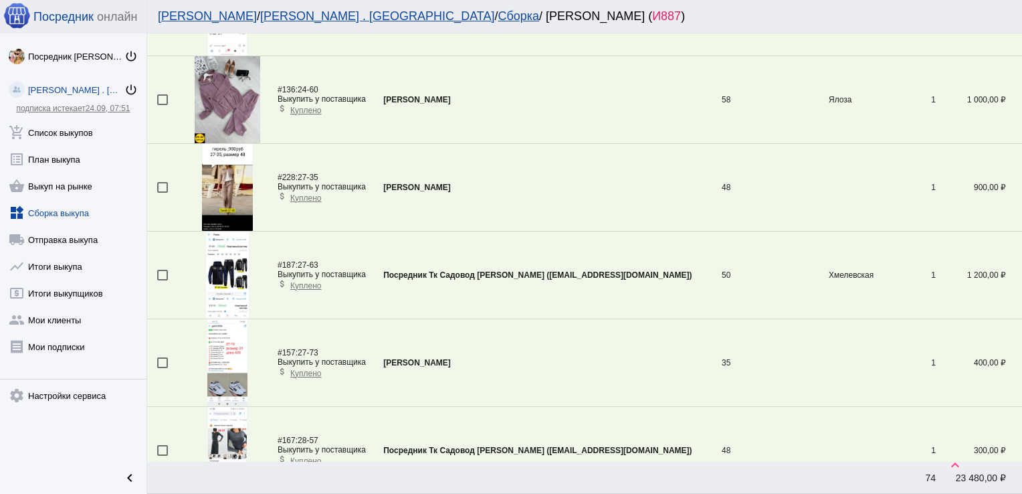
click at [163, 274] on div at bounding box center [162, 275] width 11 height 11
click at [163, 280] on input "checkbox" at bounding box center [162, 280] width 1 height 1
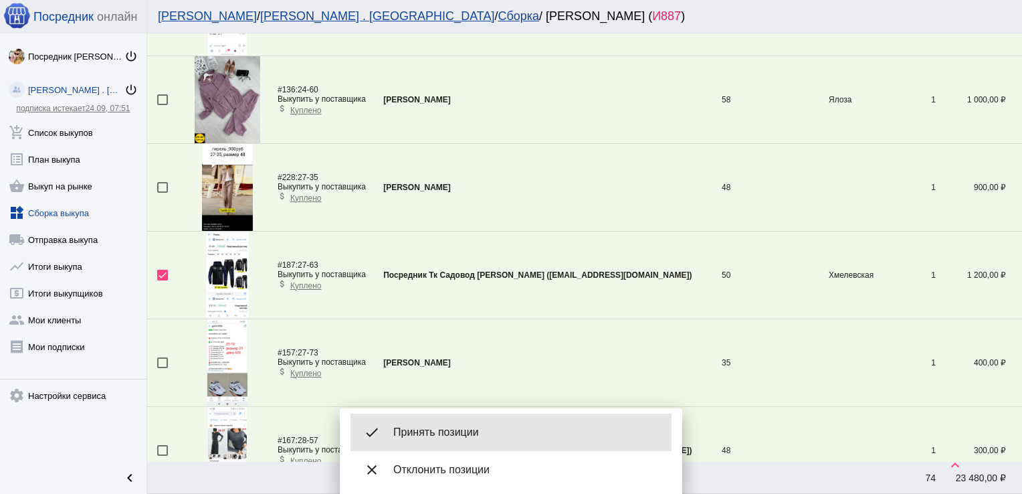
click at [459, 435] on span "Принять позиции" at bounding box center [527, 432] width 268 height 13
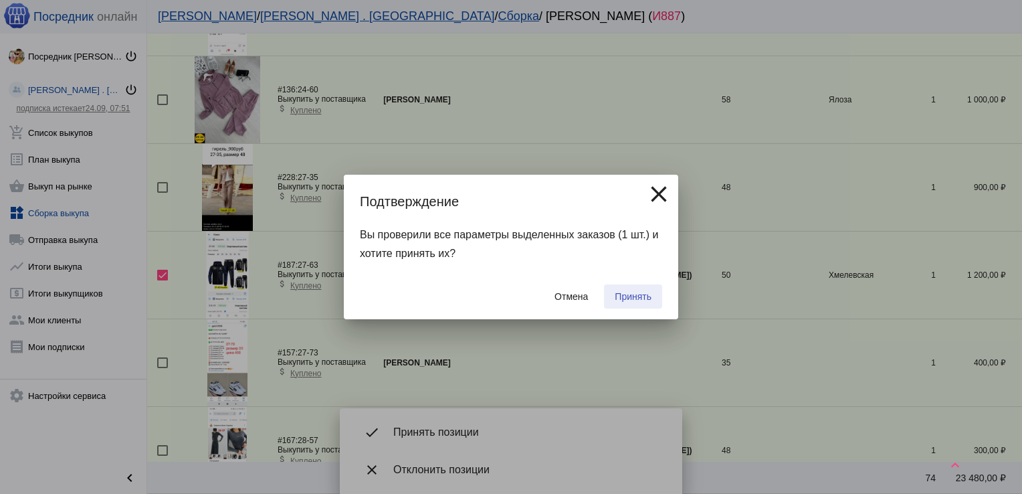
click at [632, 298] on span "Принять" at bounding box center [633, 296] width 37 height 11
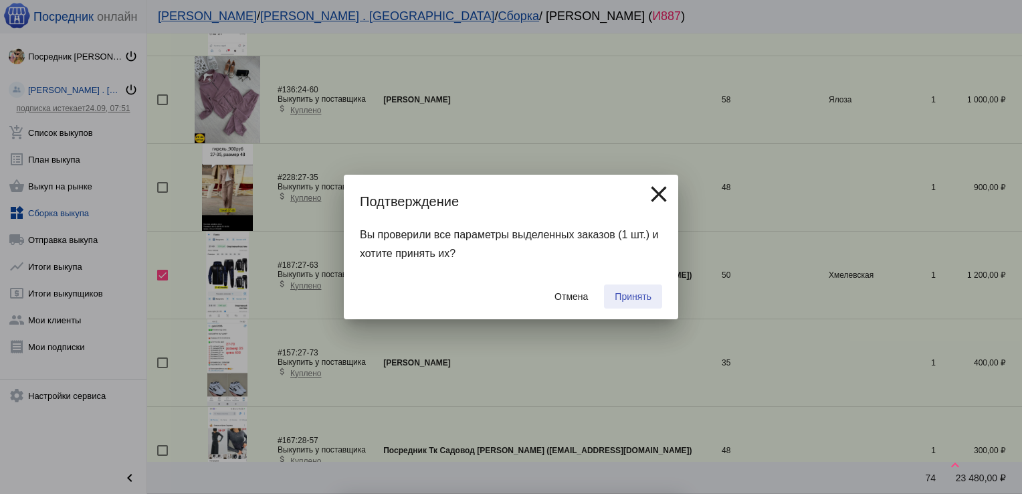
checkbox input "false"
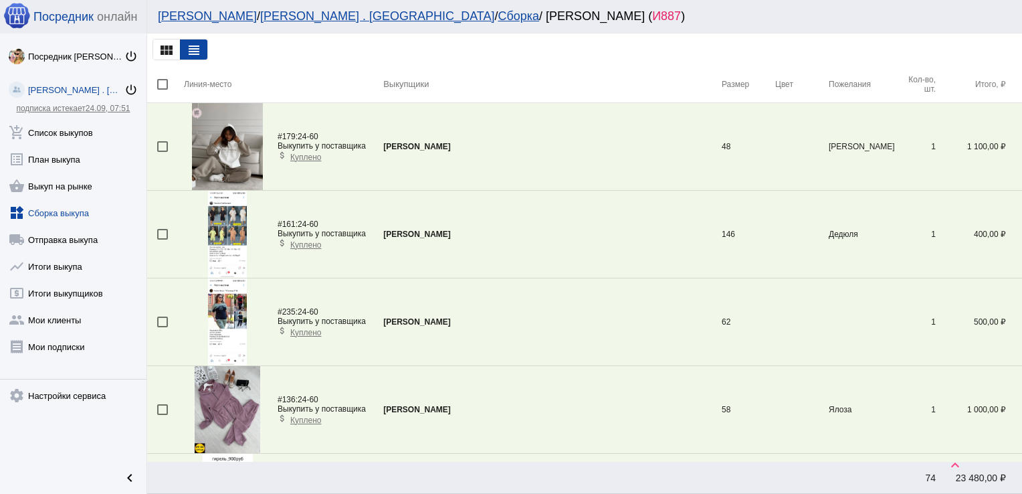
scroll to position [835, 0]
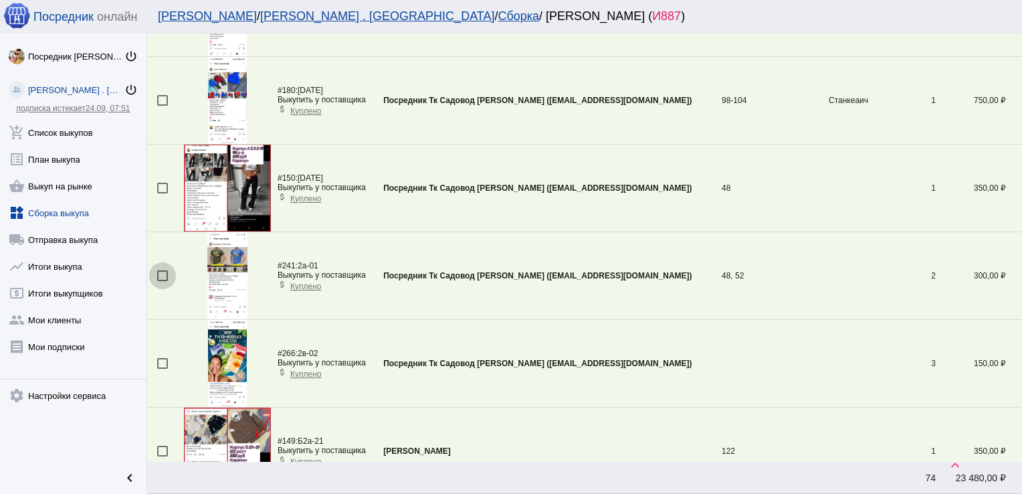
click at [165, 272] on div at bounding box center [162, 275] width 11 height 11
click at [163, 281] on input "checkbox" at bounding box center [162, 281] width 1 height 1
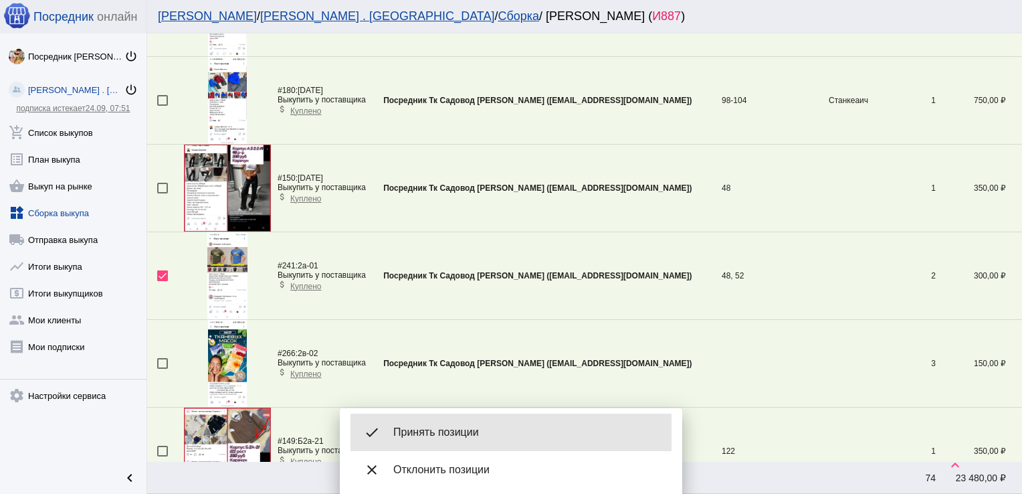
click at [489, 438] on span "Принять позиции" at bounding box center [527, 432] width 268 height 13
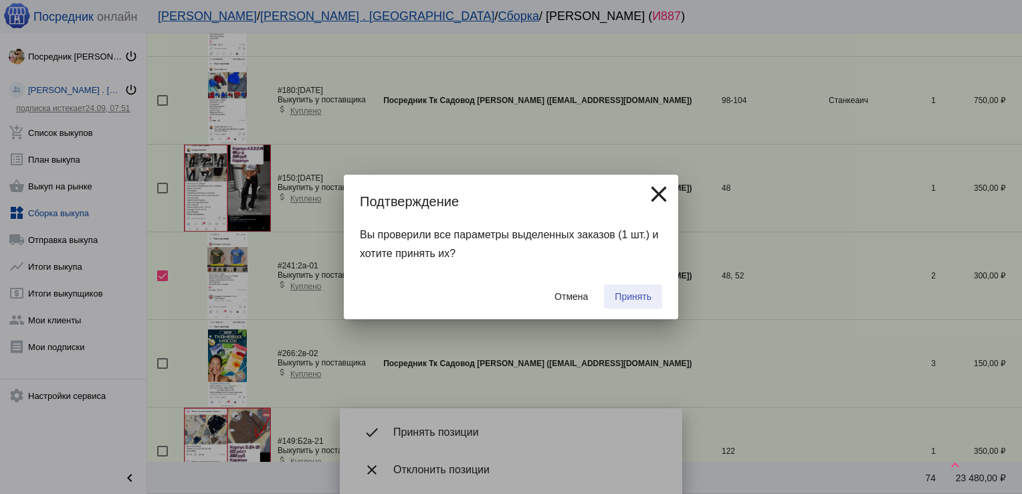
click at [635, 292] on span "Принять" at bounding box center [633, 296] width 37 height 11
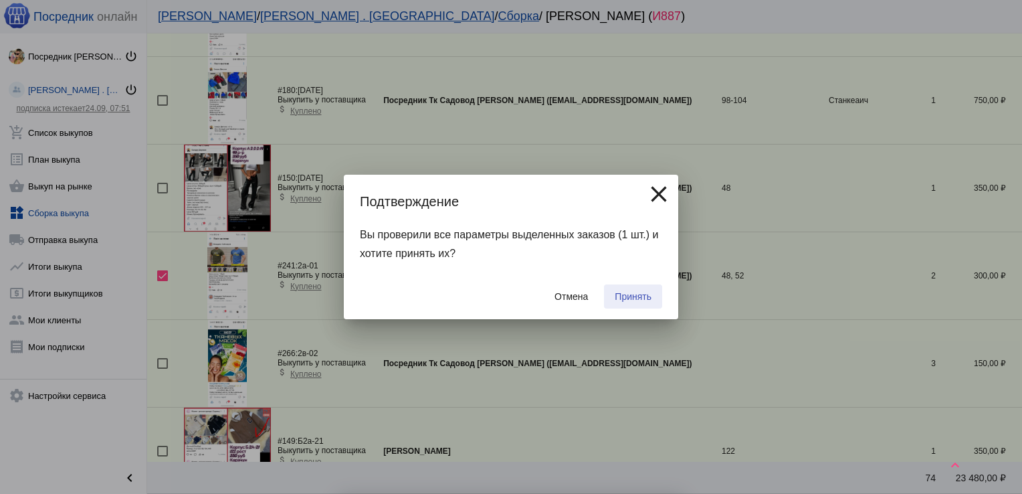
checkbox input "false"
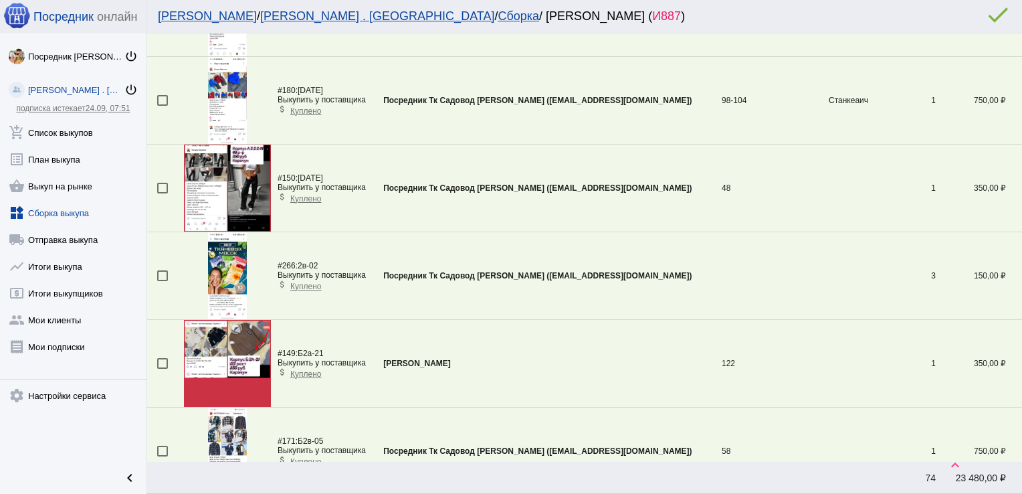
scroll to position [310, 0]
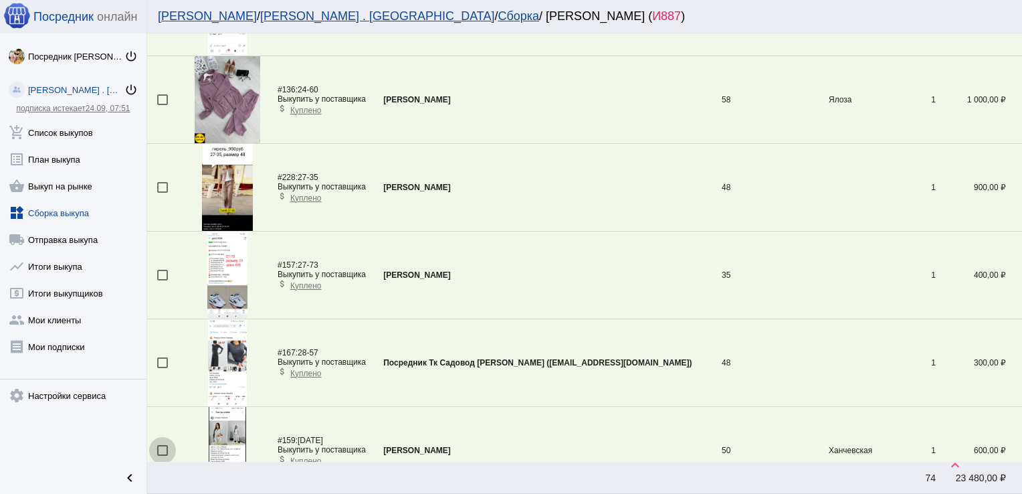
click at [163, 448] on div at bounding box center [162, 450] width 11 height 11
click at [163, 456] on input "checkbox" at bounding box center [162, 456] width 1 height 1
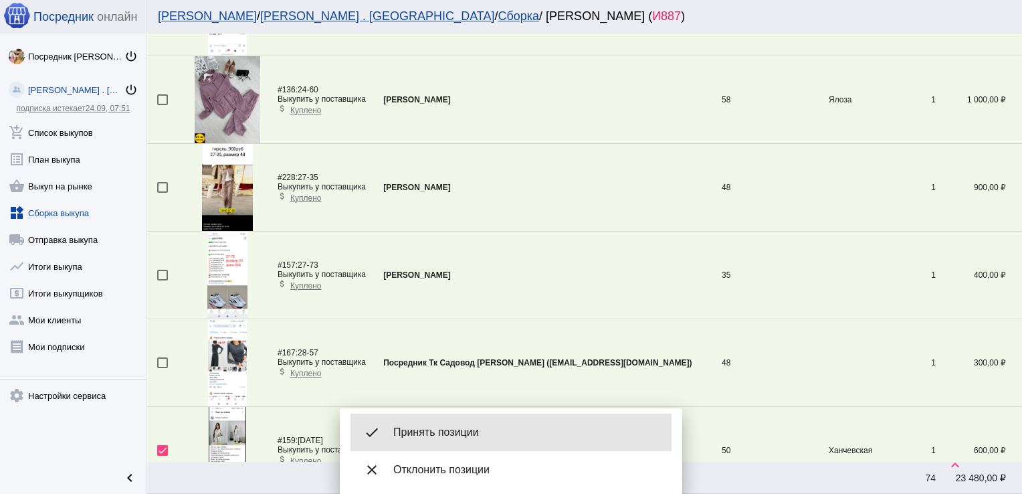
click at [442, 422] on div "done Принять позиции" at bounding box center [511, 431] width 321 height 37
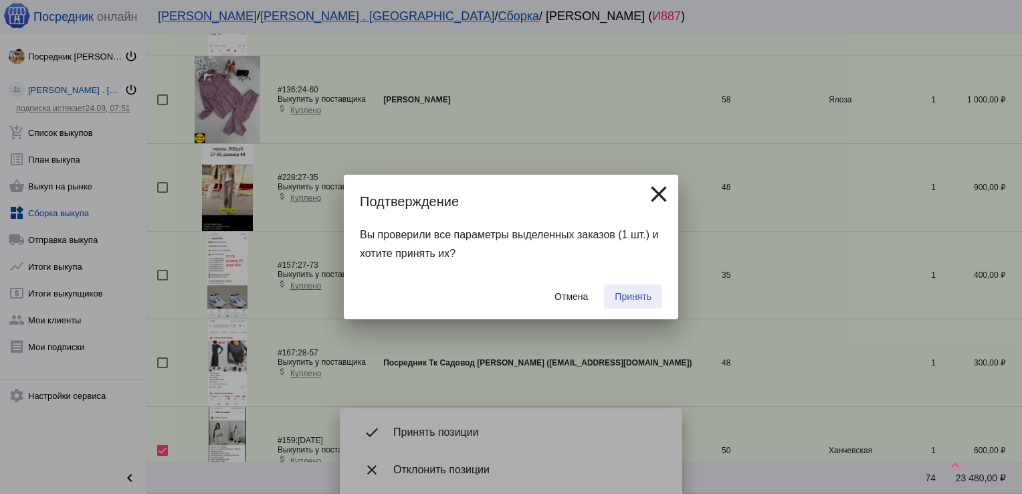
click at [628, 297] on span "Принять" at bounding box center [633, 296] width 37 height 11
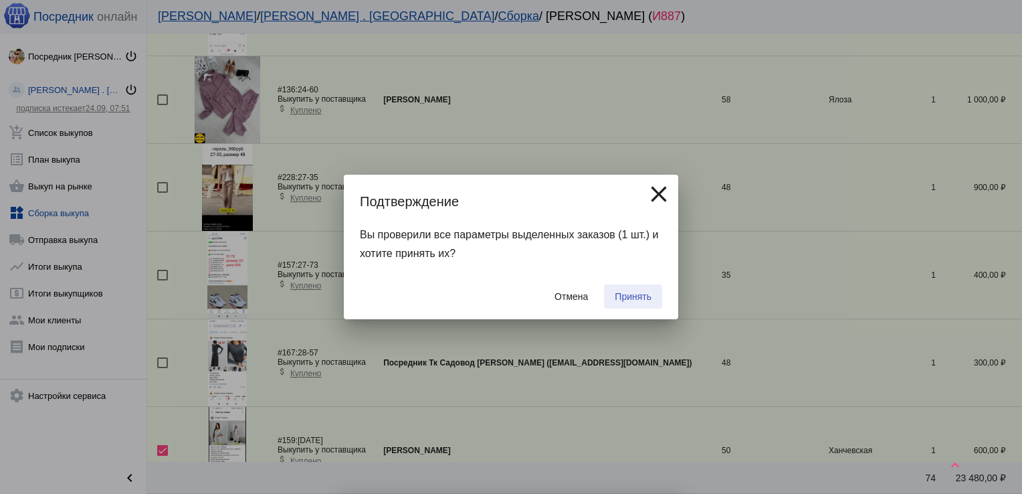
checkbox input "false"
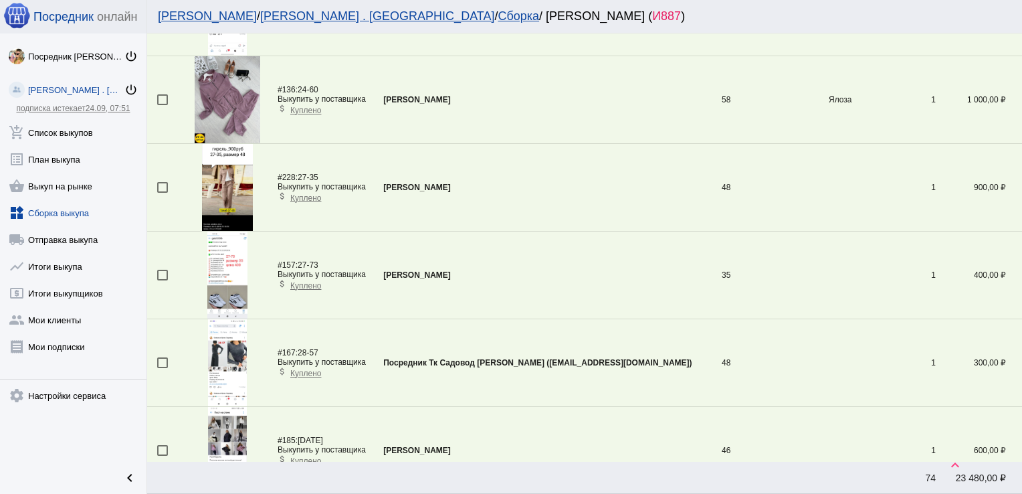
click at [163, 98] on div at bounding box center [162, 99] width 11 height 11
click at [163, 105] on input "checkbox" at bounding box center [162, 105] width 1 height 1
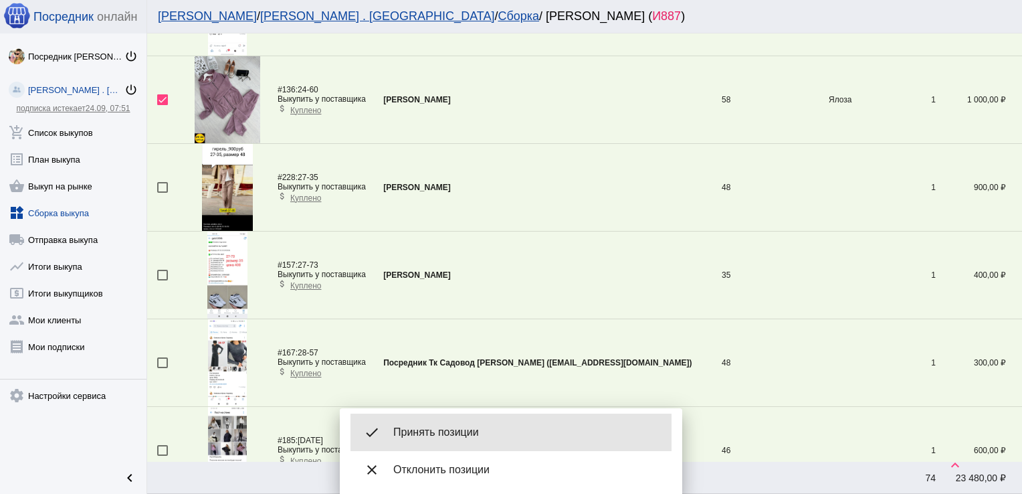
click at [471, 445] on div "done Принять позиции" at bounding box center [511, 431] width 321 height 37
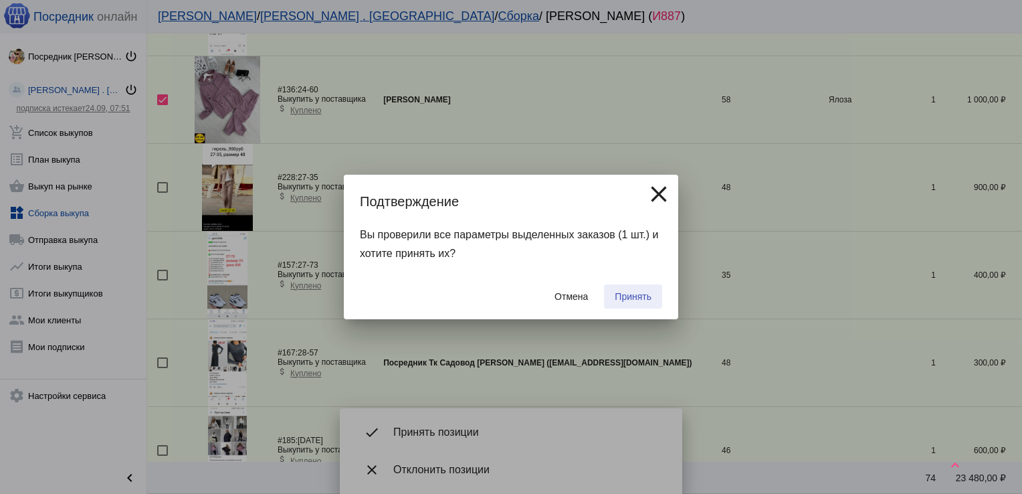
click at [633, 296] on span "Принять" at bounding box center [633, 296] width 37 height 11
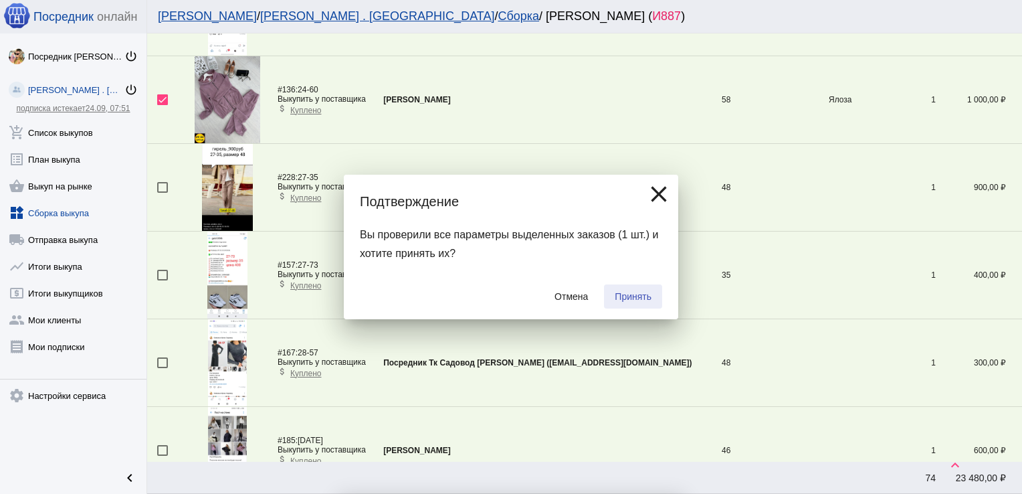
checkbox input "false"
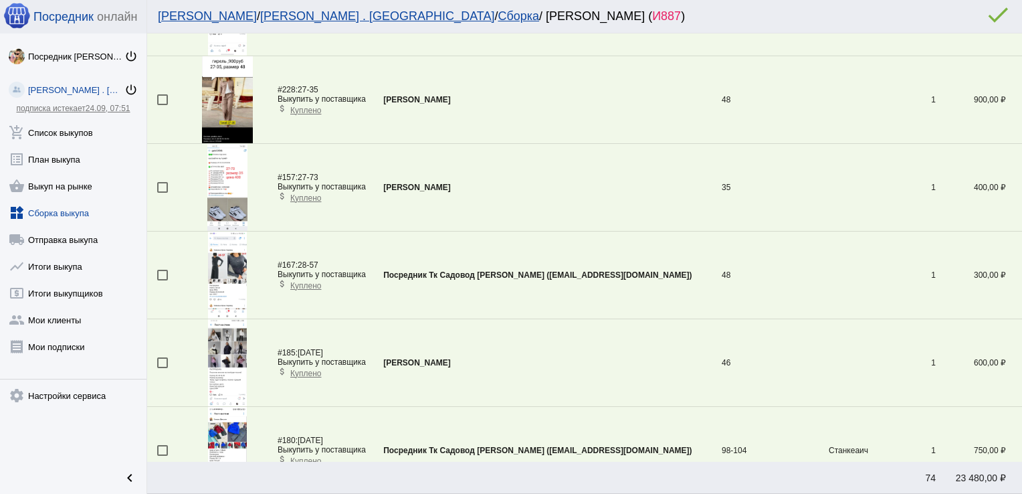
scroll to position [47, 0]
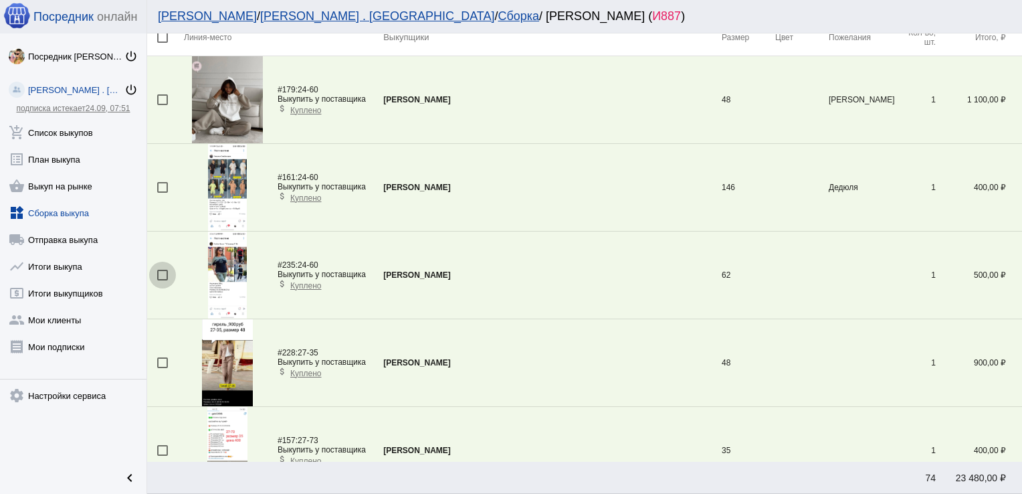
click at [163, 273] on div at bounding box center [162, 275] width 11 height 11
click at [163, 280] on input "checkbox" at bounding box center [162, 280] width 1 height 1
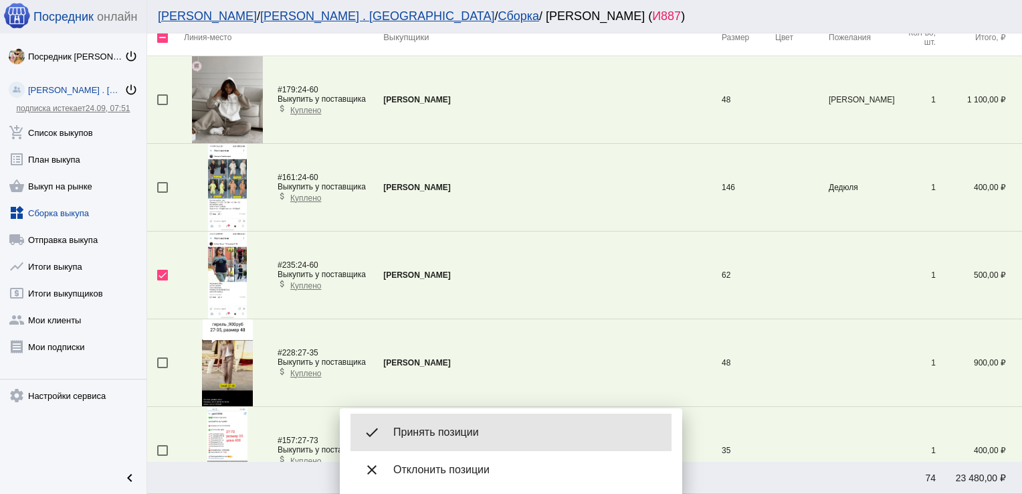
click at [447, 428] on span "Принять позиции" at bounding box center [527, 432] width 268 height 13
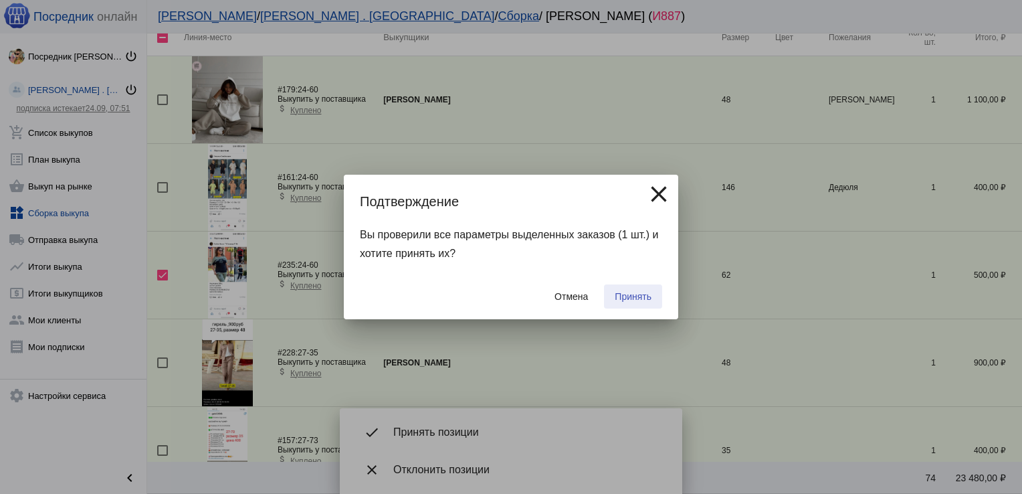
click at [640, 290] on button "Принять" at bounding box center [633, 296] width 58 height 24
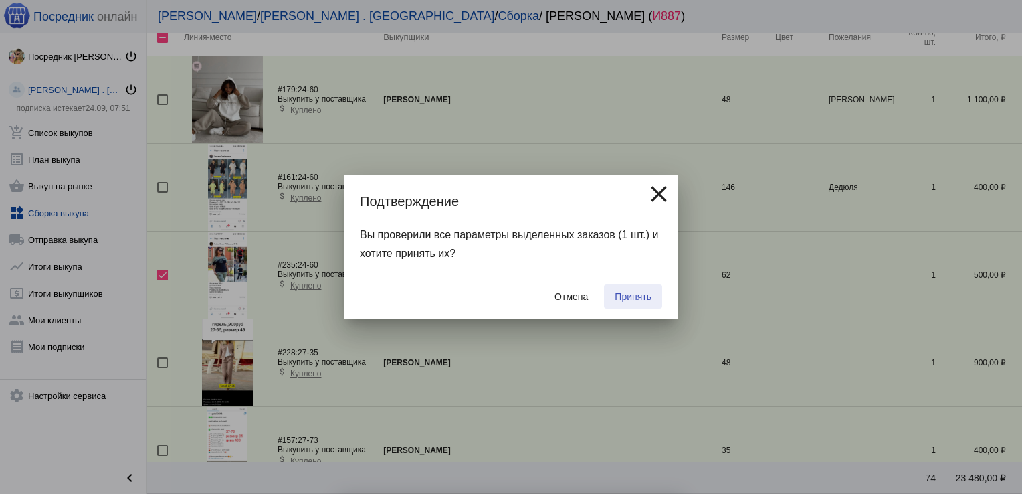
checkbox input "false"
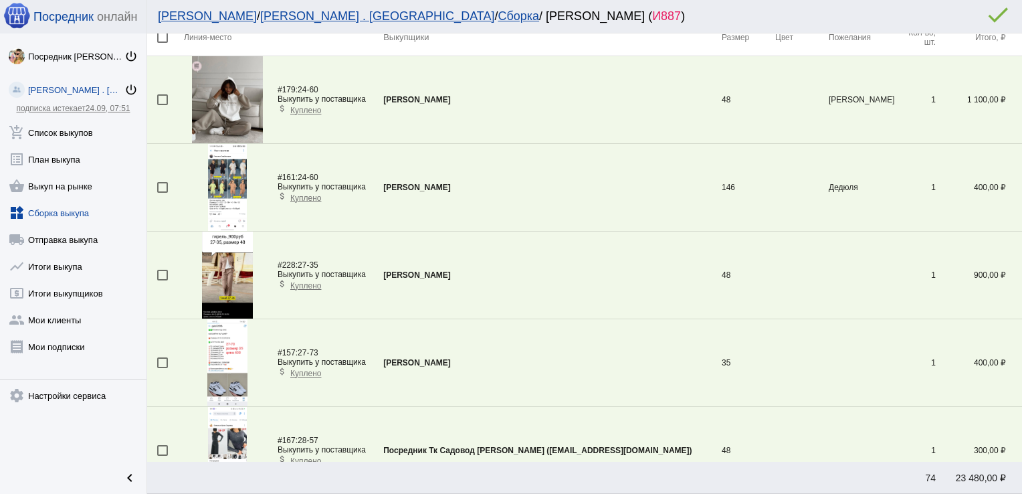
click at [162, 97] on div at bounding box center [162, 99] width 11 height 11
click at [162, 105] on input "checkbox" at bounding box center [162, 105] width 1 height 1
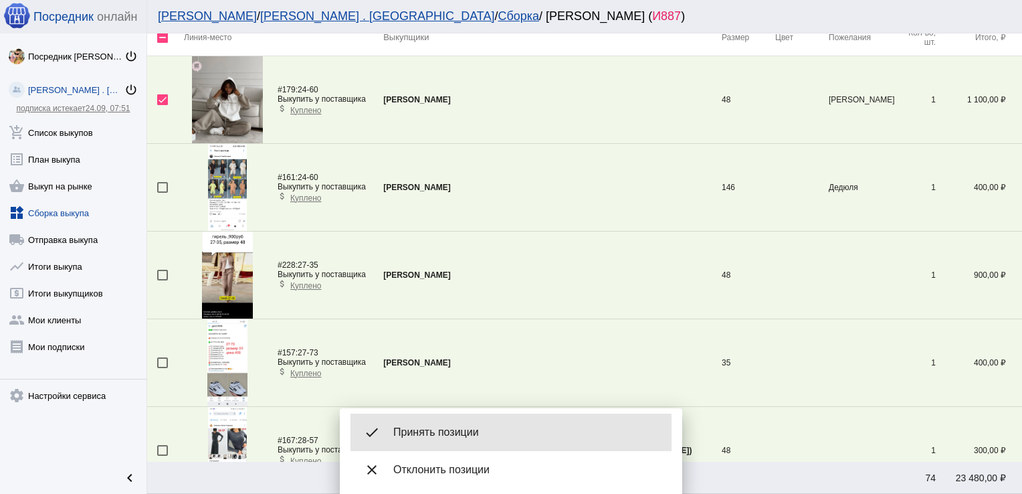
click at [443, 427] on span "Принять позиции" at bounding box center [527, 432] width 268 height 13
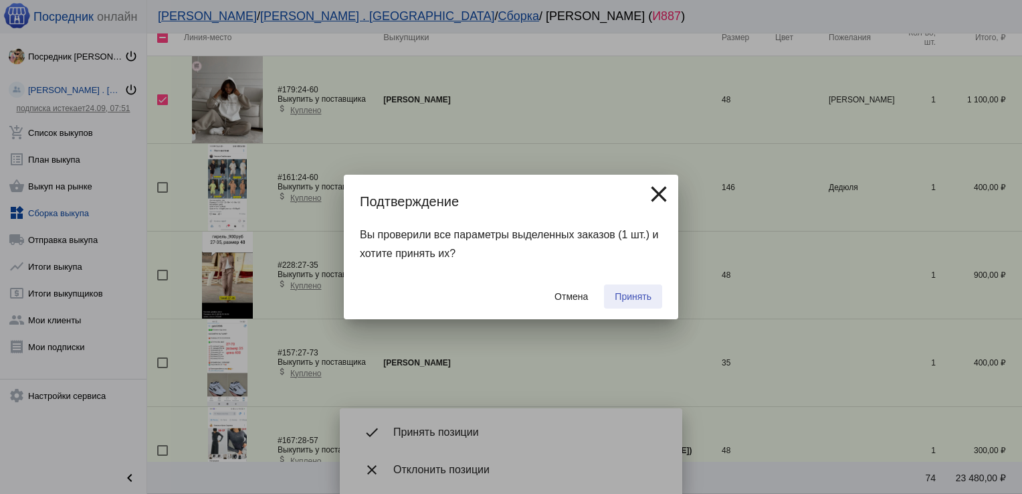
click at [630, 300] on span "Принять" at bounding box center [633, 296] width 37 height 11
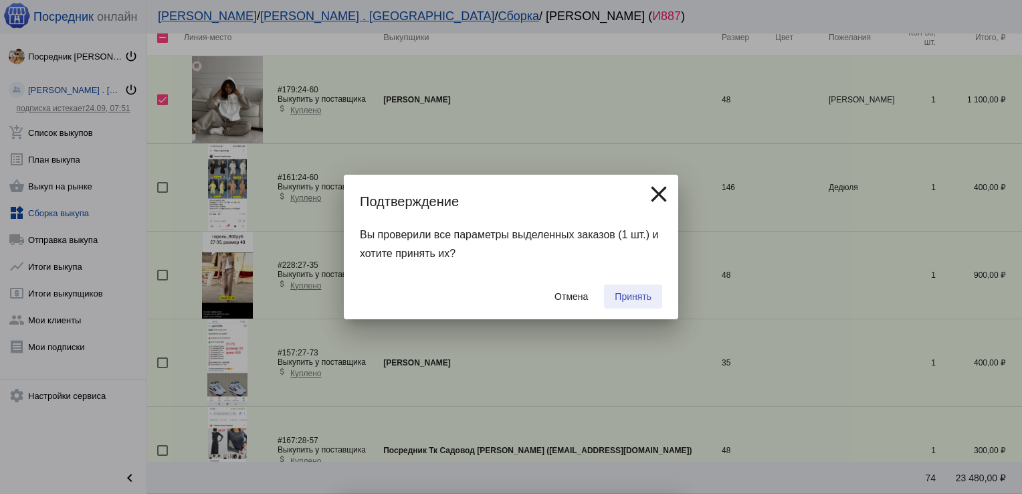
checkbox input "false"
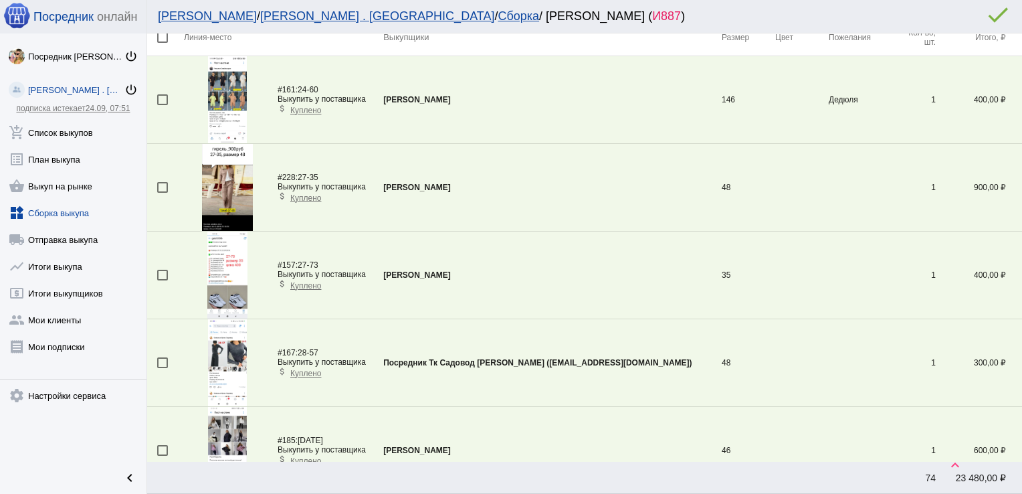
scroll to position [967, 0]
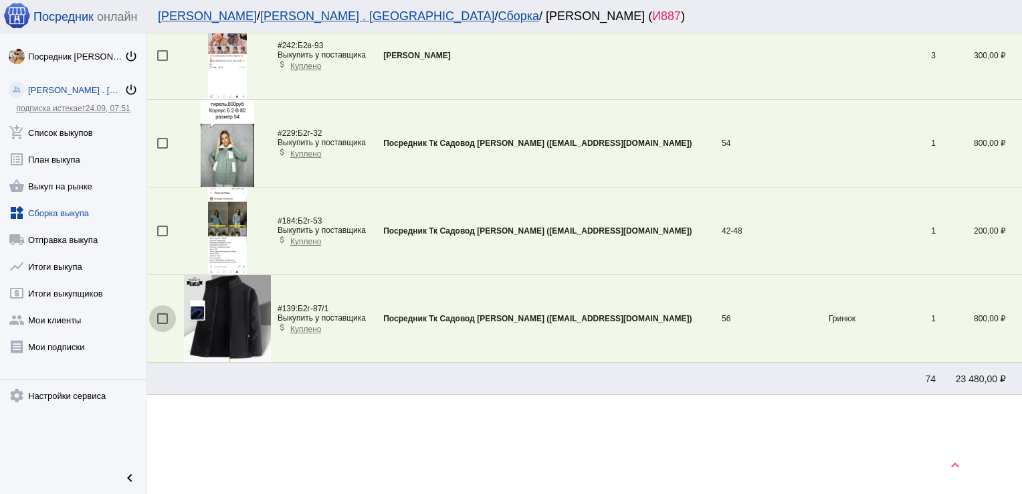
click at [163, 313] on div at bounding box center [162, 318] width 11 height 11
click at [163, 324] on input "checkbox" at bounding box center [162, 324] width 1 height 1
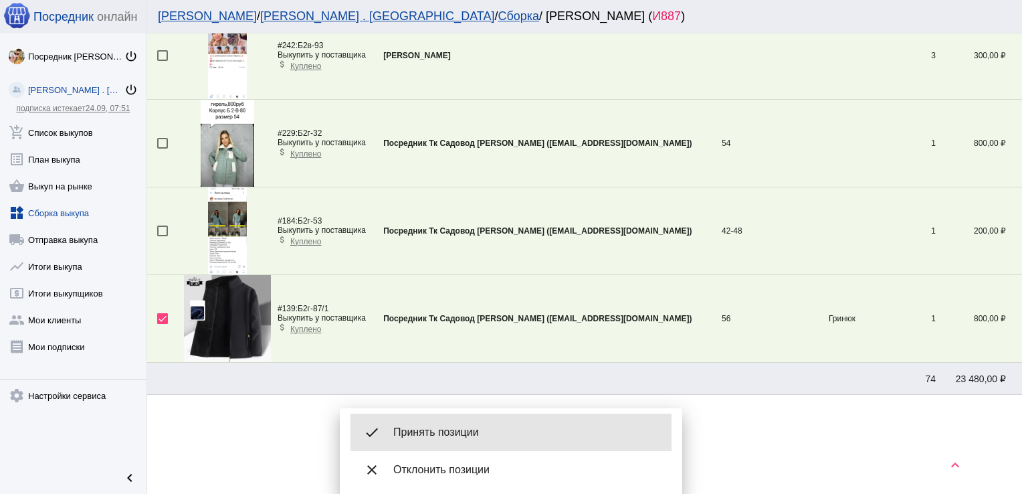
click at [458, 429] on span "Принять позиции" at bounding box center [527, 432] width 268 height 13
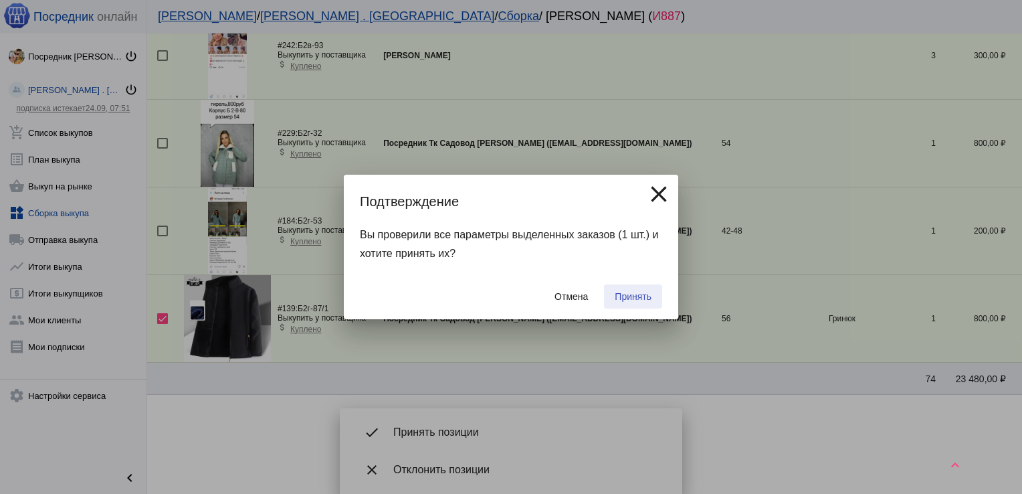
click at [642, 288] on button "Принять" at bounding box center [633, 296] width 58 height 24
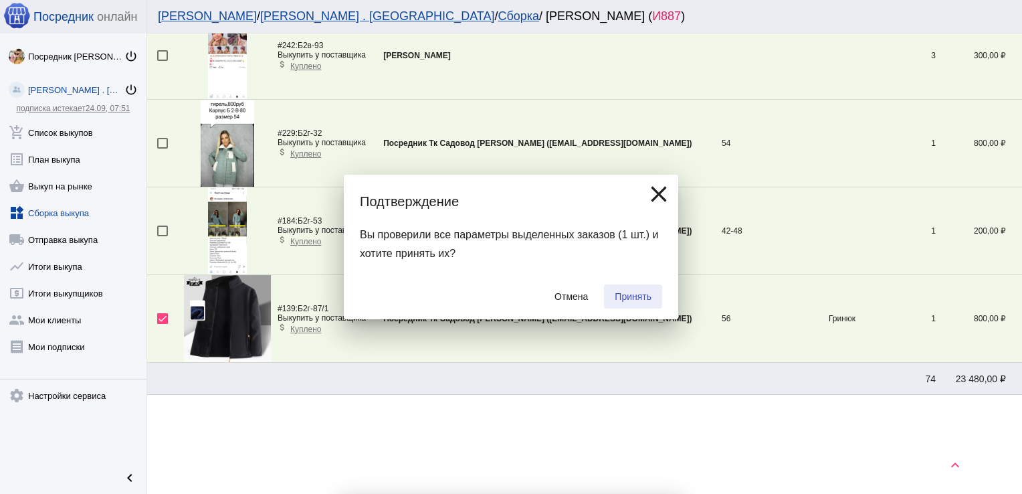
checkbox input "false"
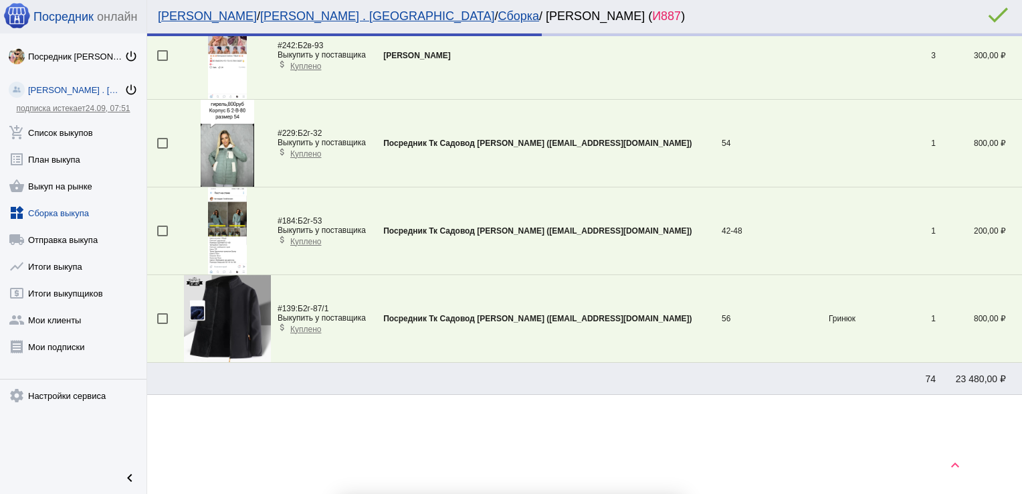
scroll to position [880, 0]
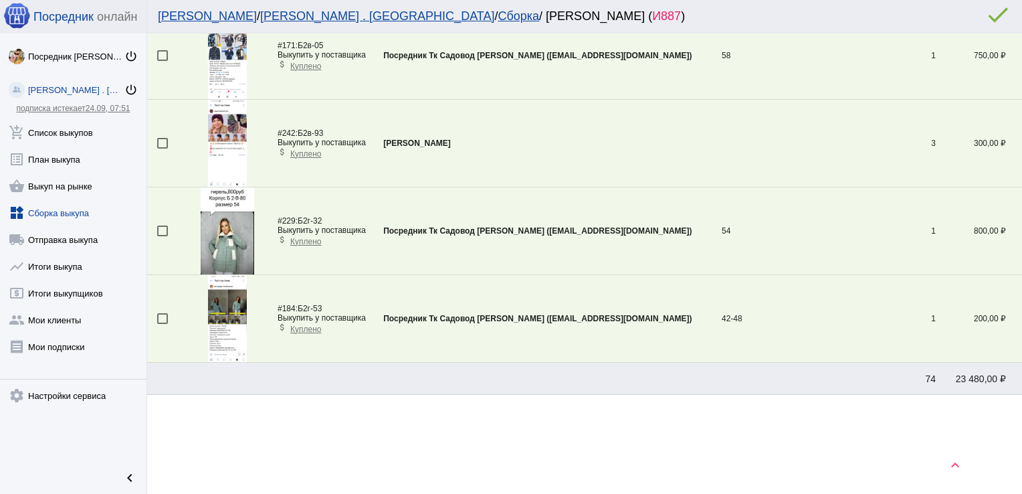
click at [162, 316] on div at bounding box center [162, 318] width 11 height 11
click at [162, 324] on input "checkbox" at bounding box center [162, 324] width 1 height 1
checkbox input "true"
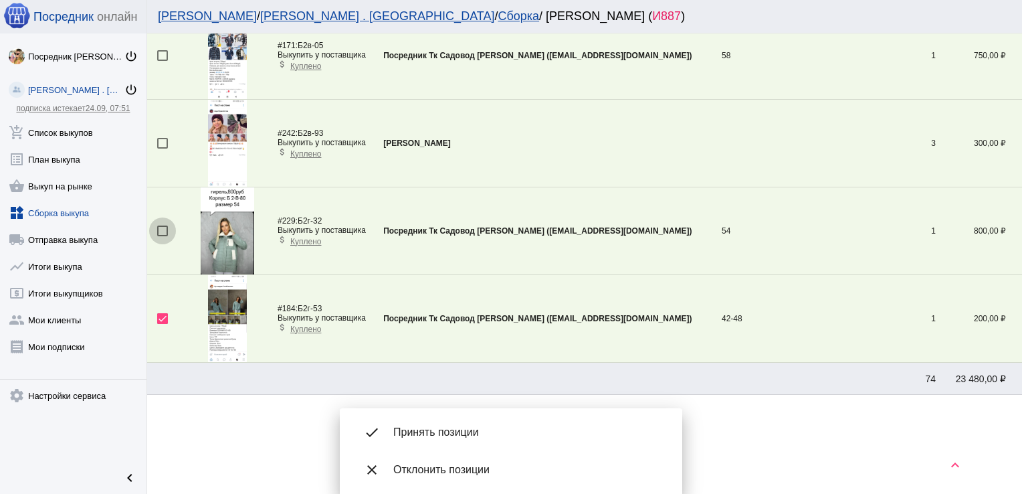
click at [163, 225] on div at bounding box center [162, 230] width 11 height 11
click at [163, 236] on input "checkbox" at bounding box center [162, 236] width 1 height 1
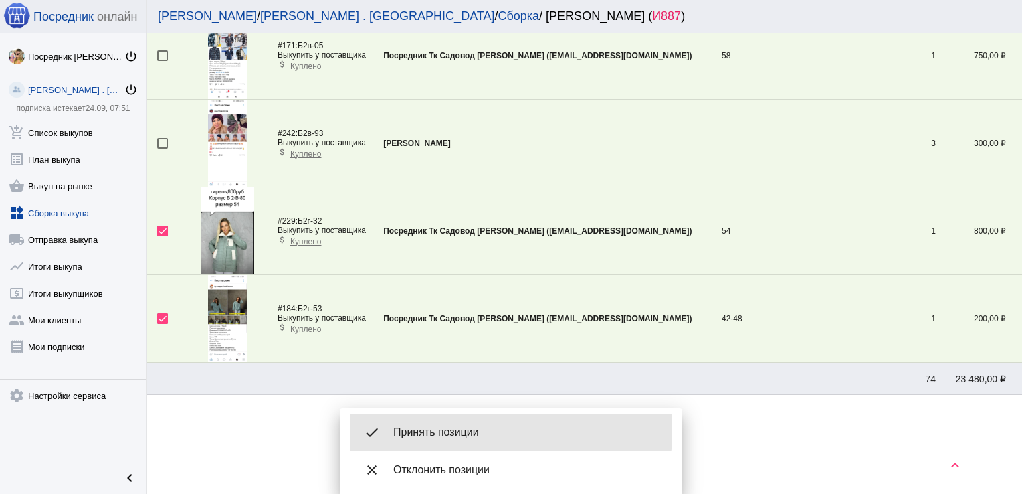
click at [453, 432] on span "Принять позиции" at bounding box center [527, 432] width 268 height 13
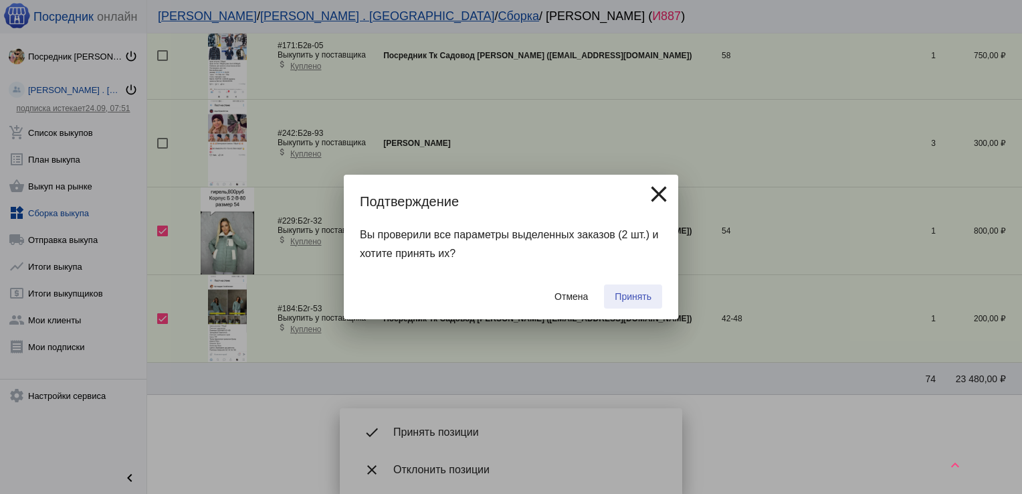
click at [640, 297] on span "Принять" at bounding box center [633, 296] width 37 height 11
checkbox input "false"
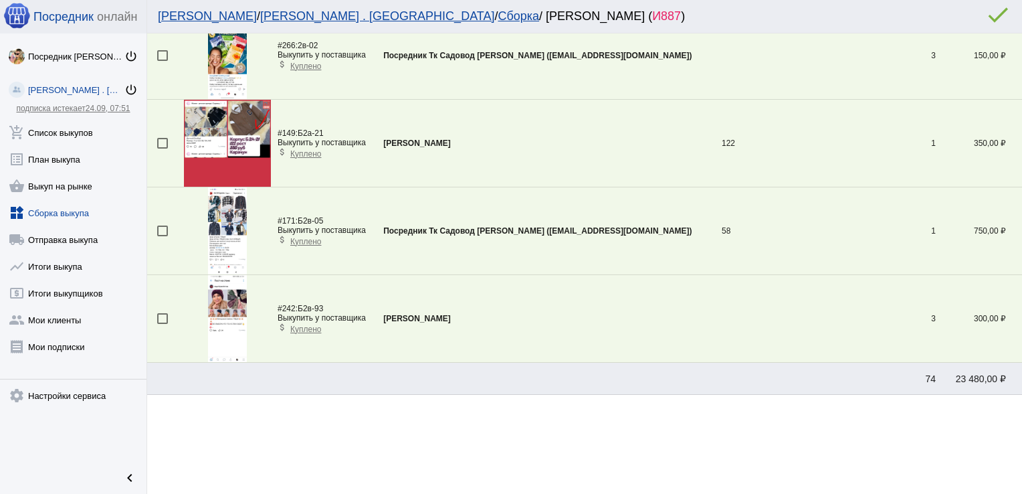
scroll to position [0, 0]
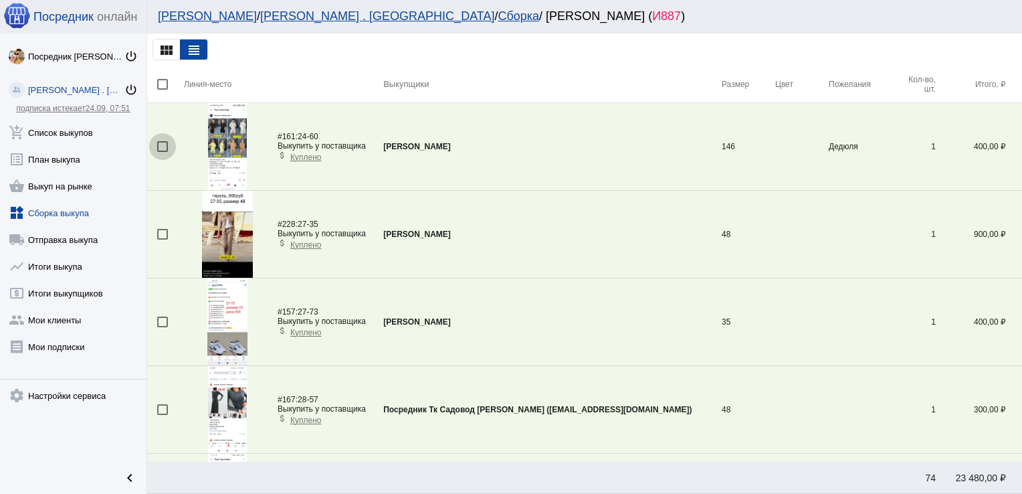
click at [158, 147] on div at bounding box center [162, 146] width 11 height 11
click at [162, 152] on input "checkbox" at bounding box center [162, 152] width 1 height 1
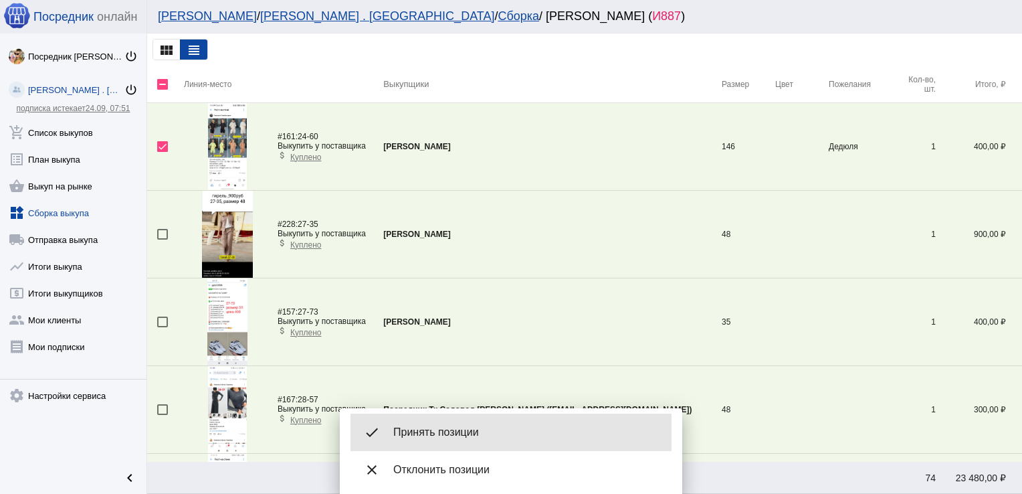
click at [428, 424] on div "done Принять позиции" at bounding box center [511, 431] width 321 height 37
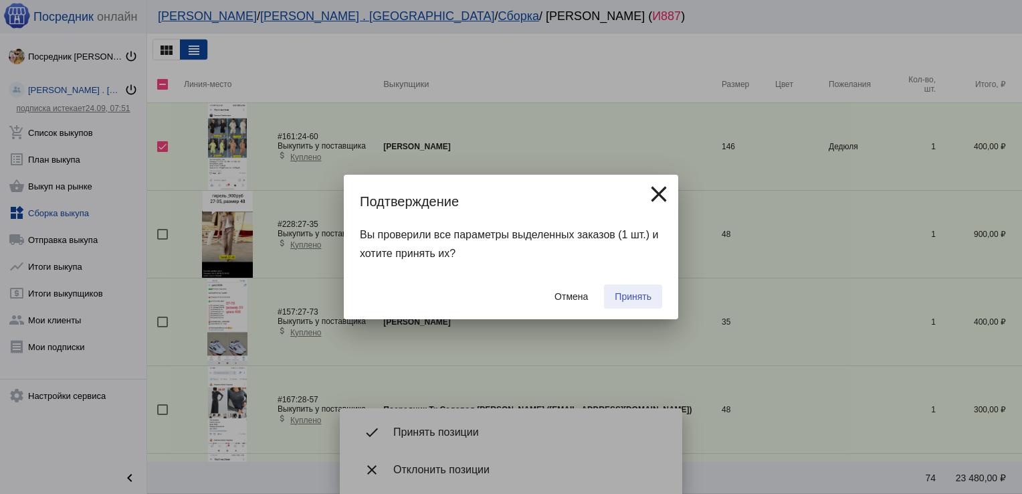
click at [638, 288] on button "Принять" at bounding box center [633, 296] width 58 height 24
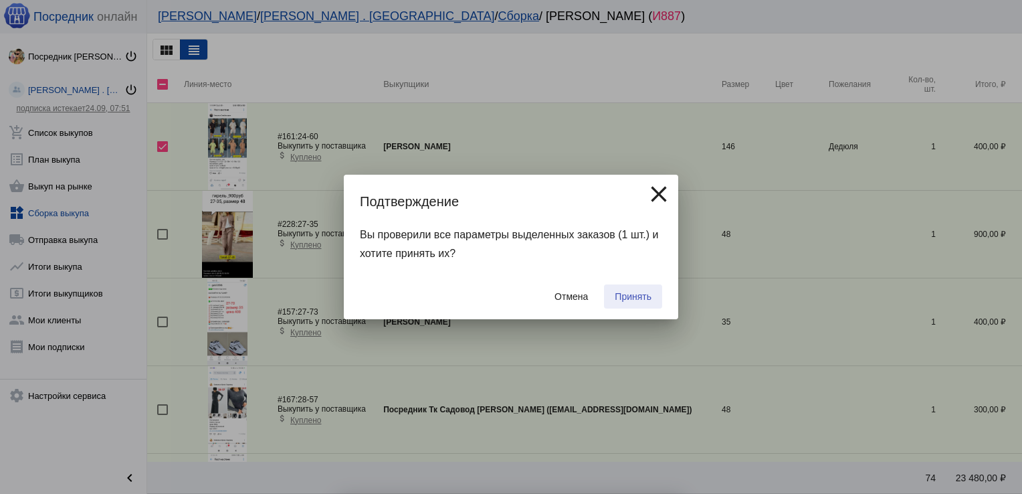
checkbox input "false"
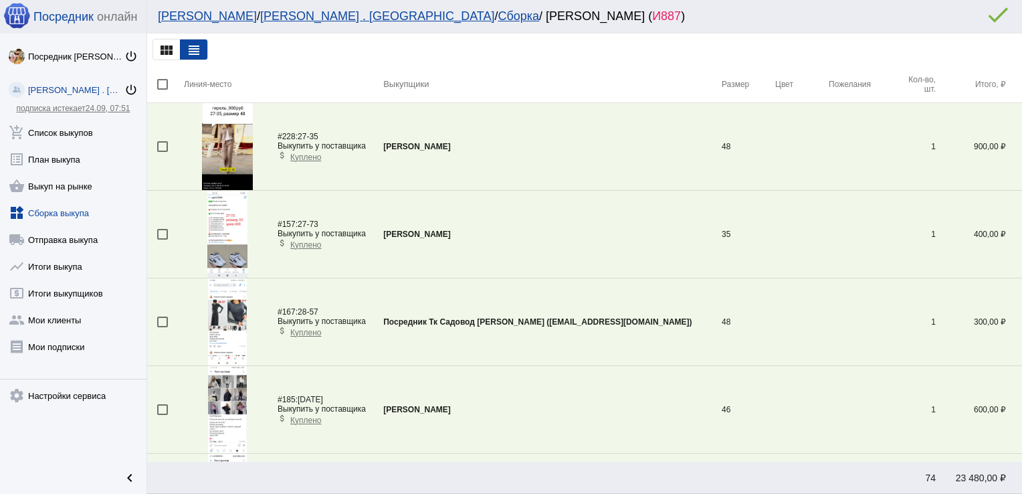
click at [161, 408] on div at bounding box center [162, 409] width 11 height 11
click at [162, 415] on input "checkbox" at bounding box center [162, 415] width 1 height 1
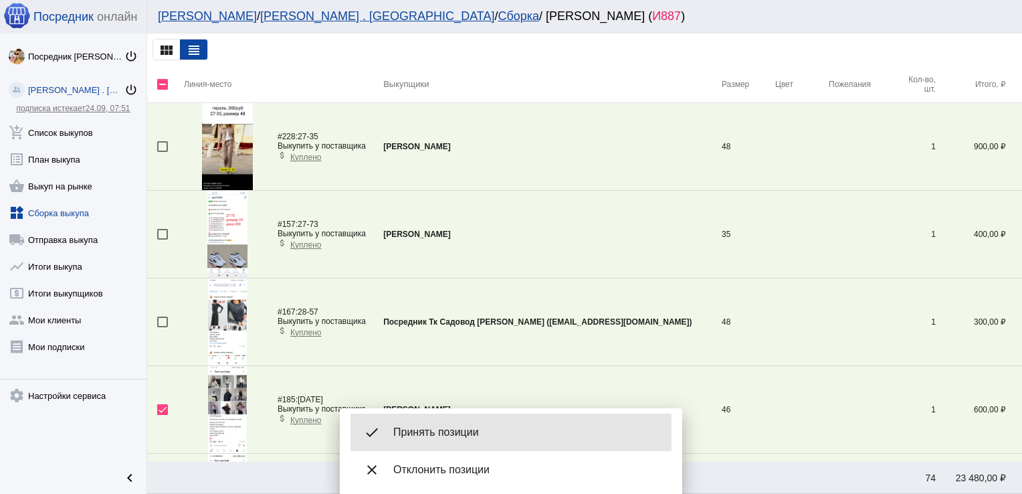
click at [458, 433] on span "Принять позиции" at bounding box center [527, 432] width 268 height 13
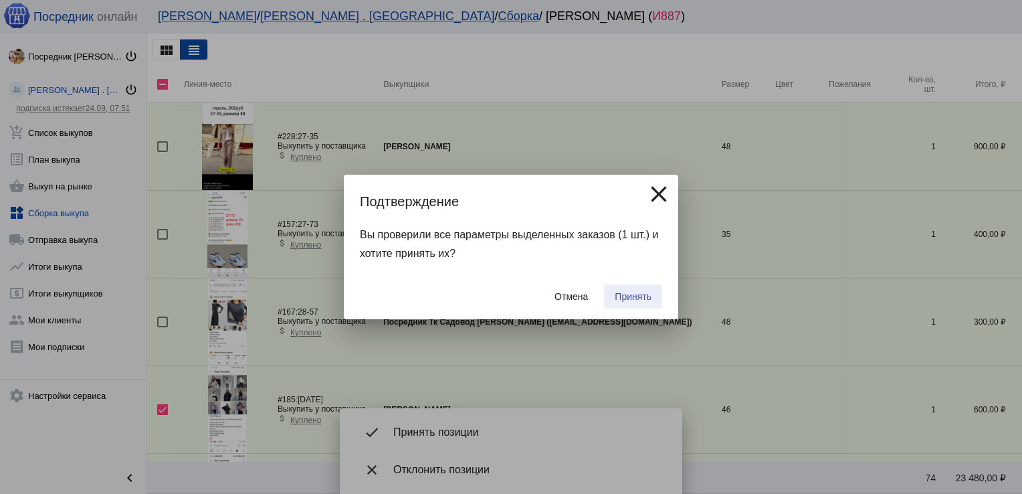
click at [646, 293] on span "Принять" at bounding box center [633, 296] width 37 height 11
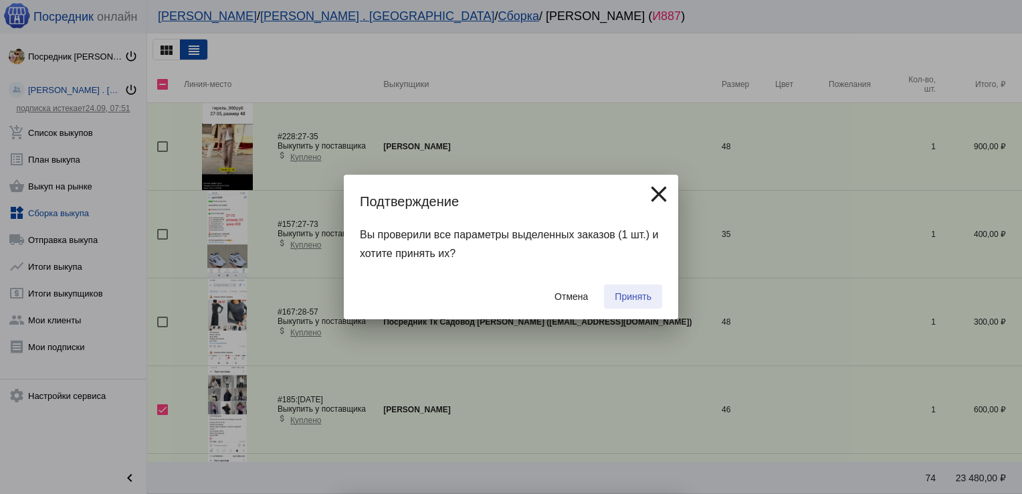
checkbox input "false"
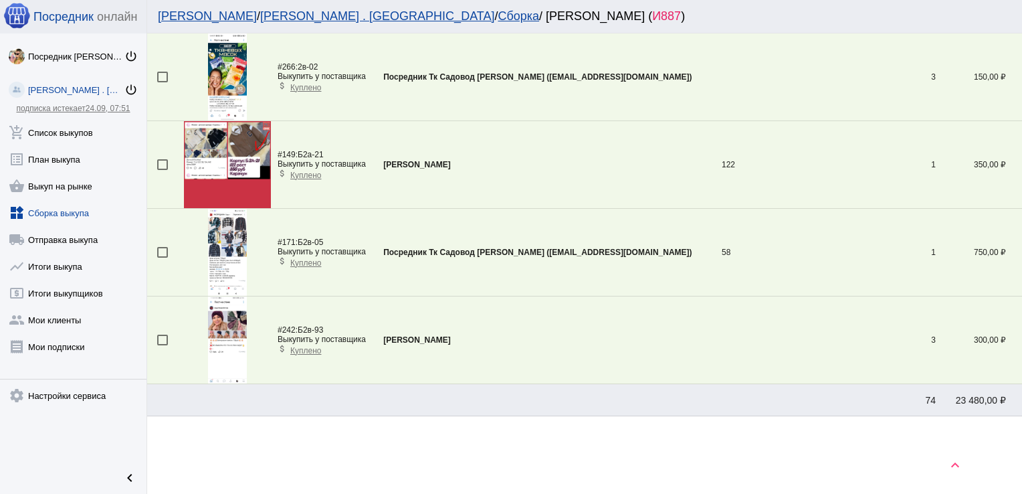
scroll to position [517, 0]
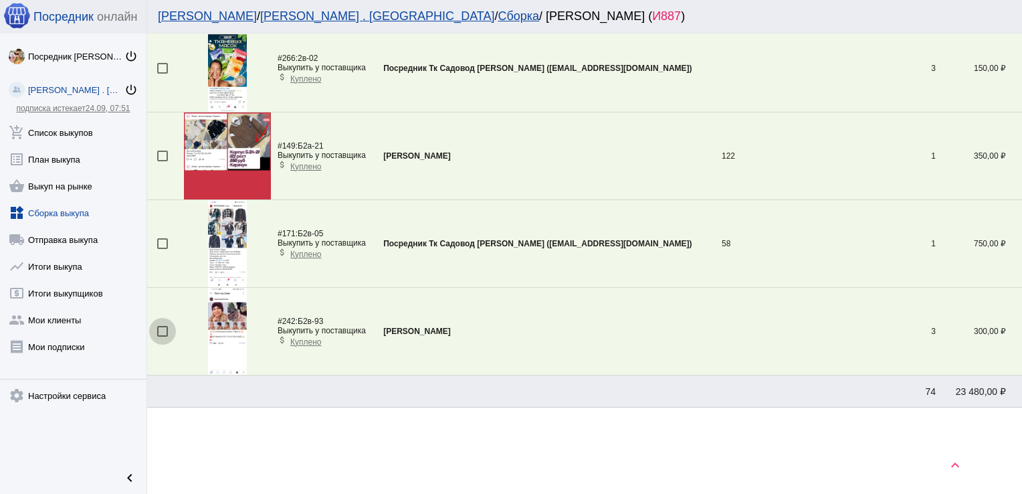
click at [163, 327] on div at bounding box center [162, 331] width 11 height 11
click at [163, 337] on input "checkbox" at bounding box center [162, 337] width 1 height 1
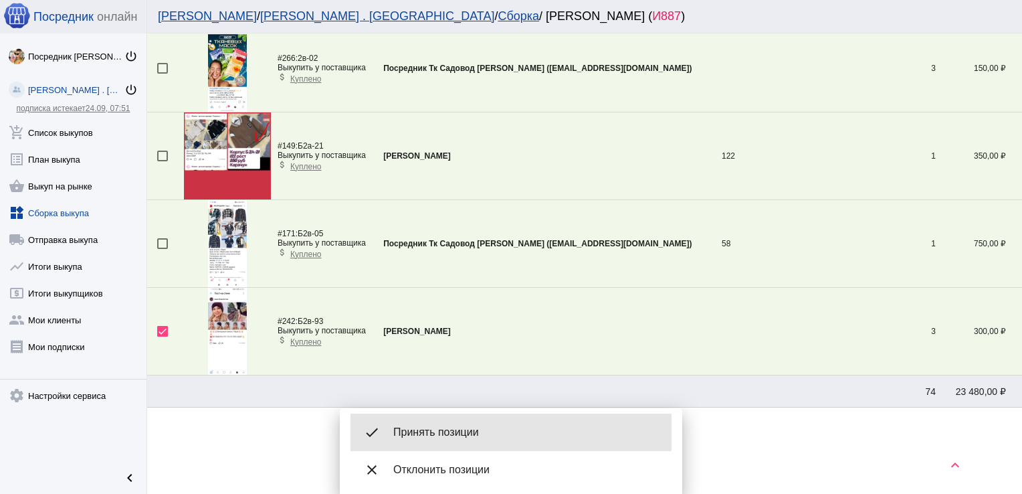
click at [484, 432] on span "Принять позиции" at bounding box center [527, 432] width 268 height 13
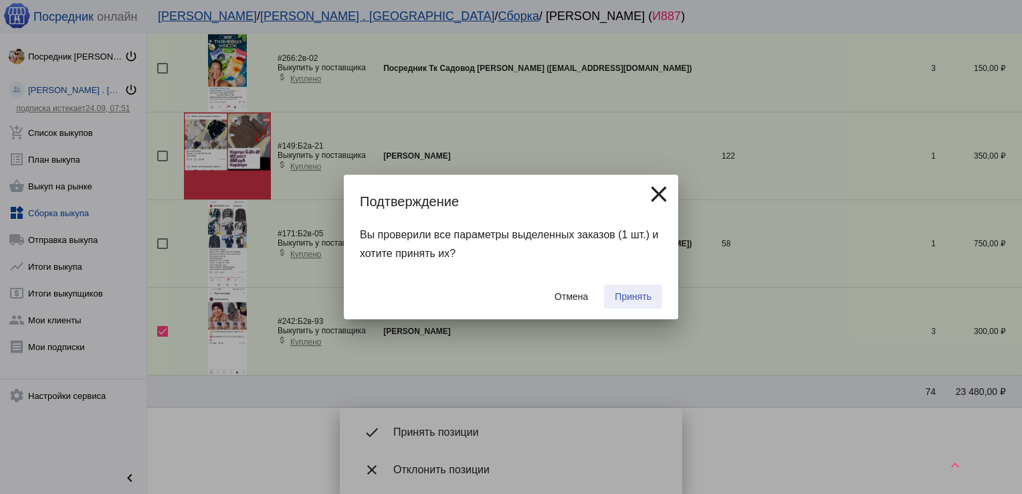
click at [632, 294] on span "Принять" at bounding box center [633, 296] width 37 height 11
checkbox input "false"
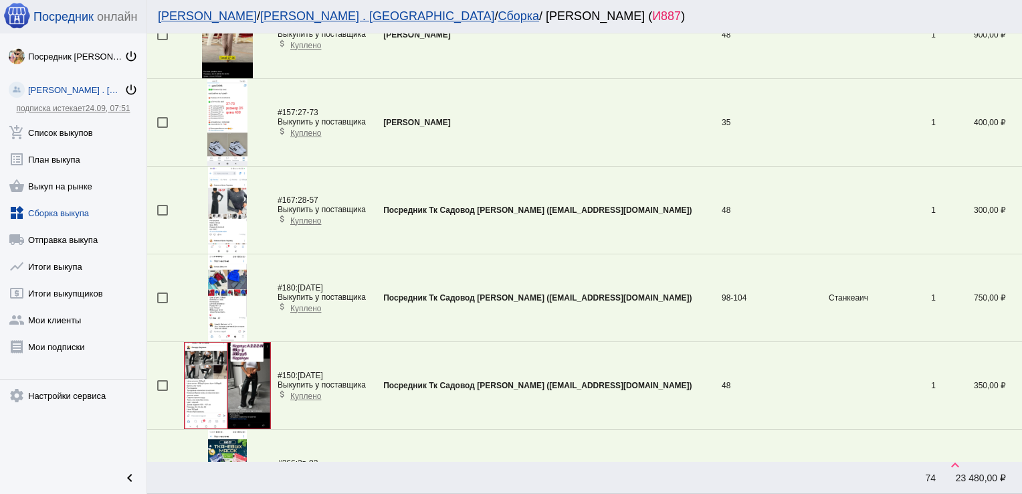
scroll to position [108, 0]
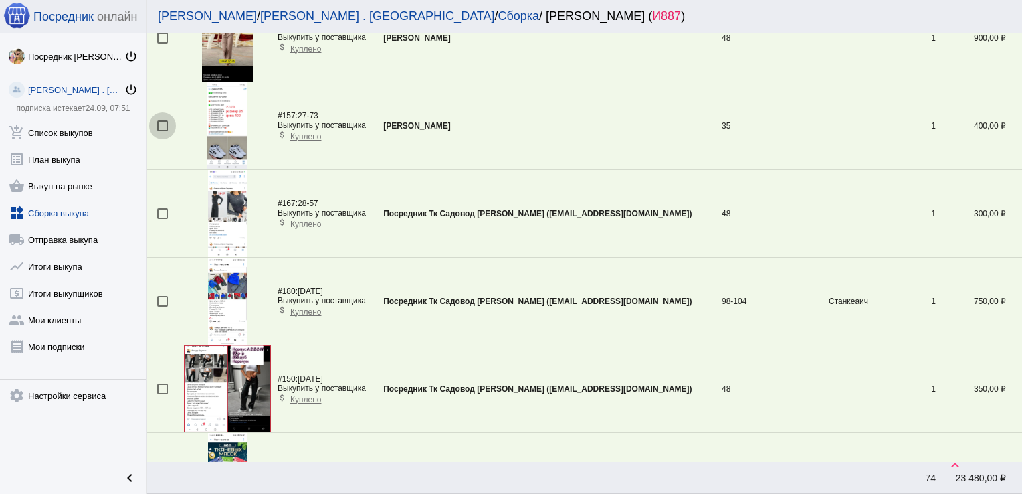
click at [163, 126] on div at bounding box center [162, 125] width 11 height 11
click at [163, 131] on input "checkbox" at bounding box center [162, 131] width 1 height 1
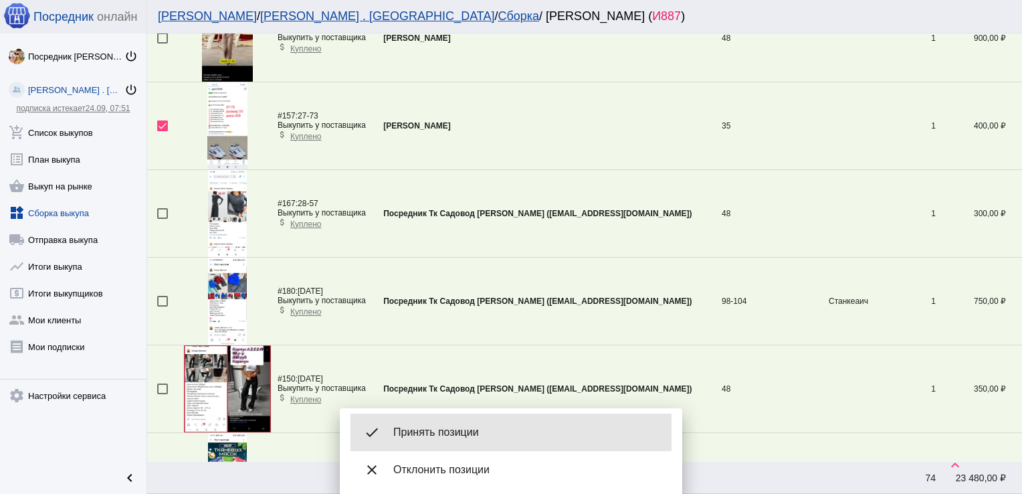
click at [506, 428] on span "Принять позиции" at bounding box center [527, 432] width 268 height 13
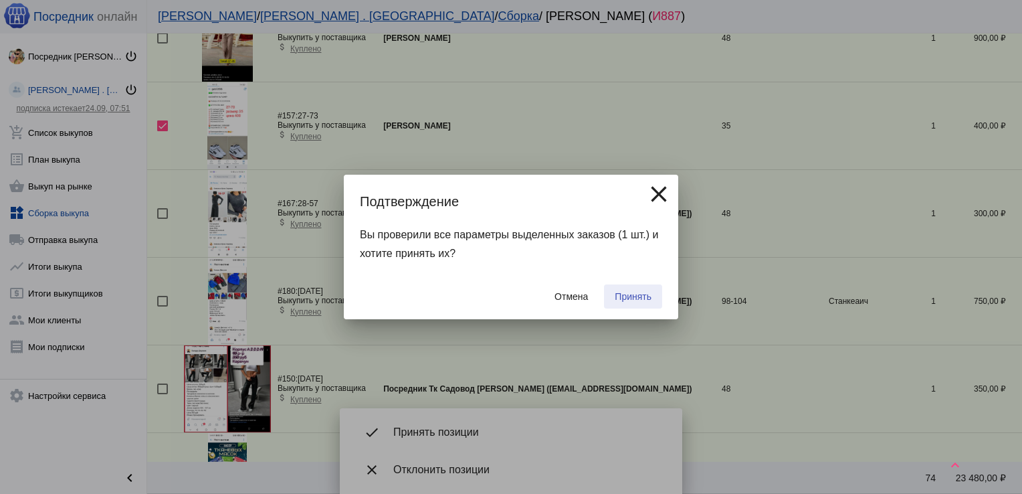
click at [628, 301] on span "Принять" at bounding box center [633, 296] width 37 height 11
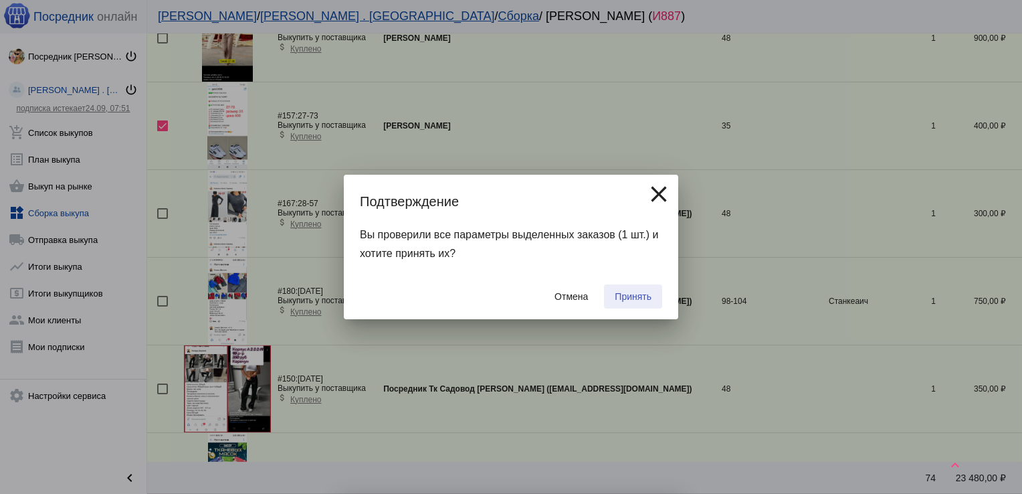
checkbox input "false"
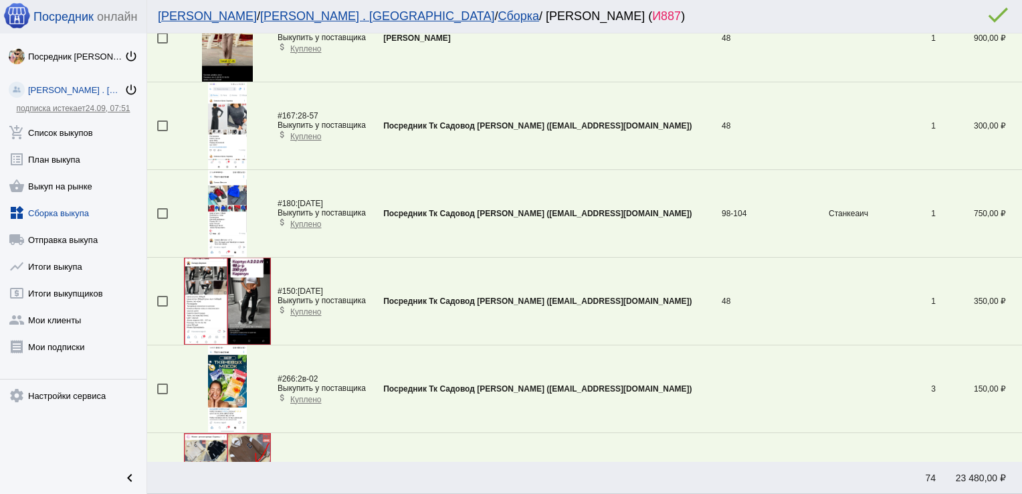
scroll to position [0, 0]
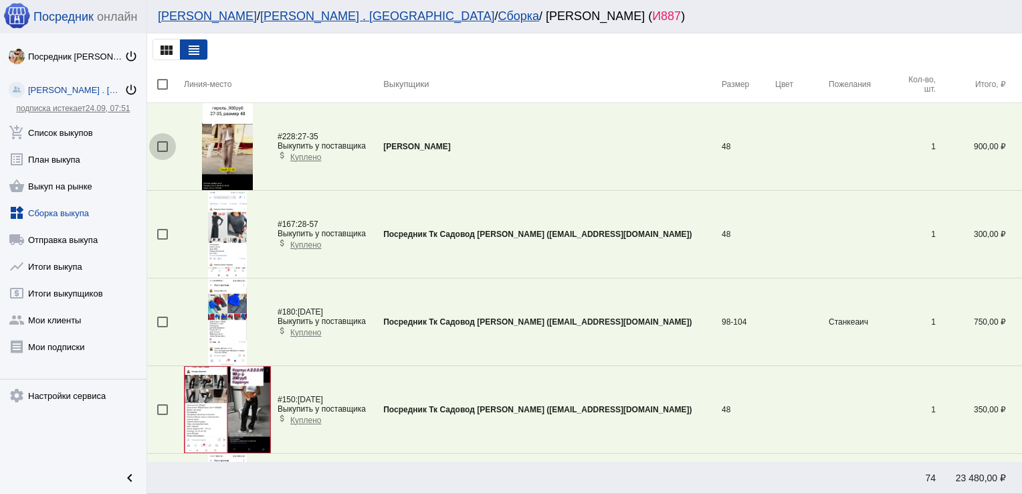
click at [162, 141] on div at bounding box center [162, 146] width 11 height 11
click at [162, 152] on input "checkbox" at bounding box center [162, 152] width 1 height 1
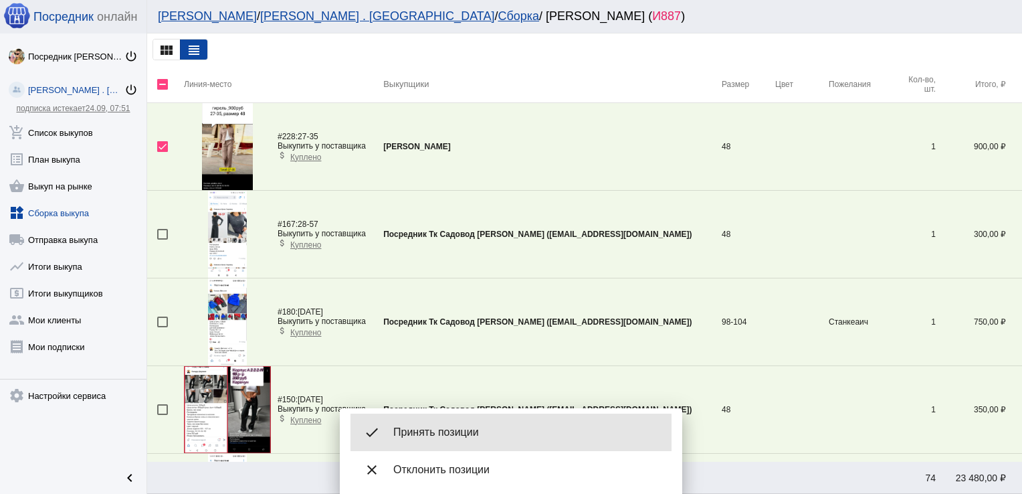
click at [487, 436] on span "Принять позиции" at bounding box center [527, 432] width 268 height 13
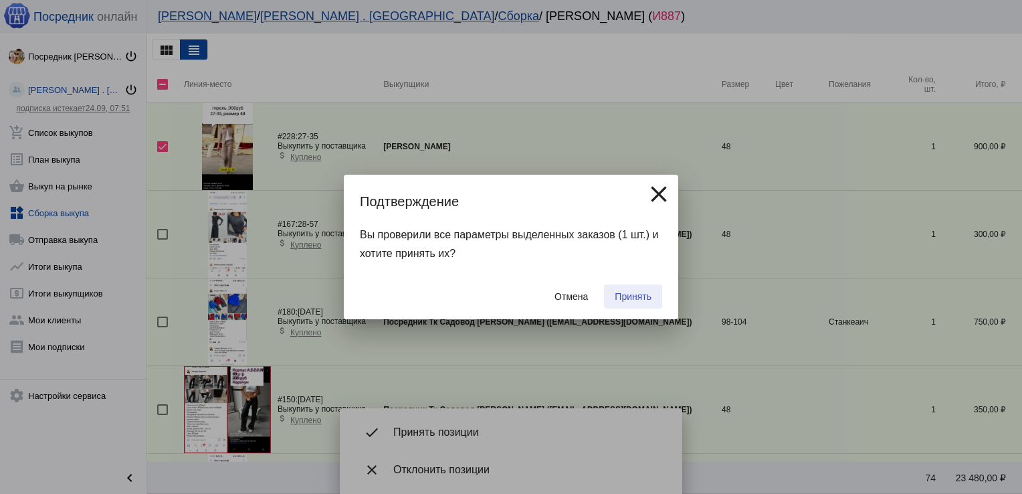
click at [642, 294] on span "Принять" at bounding box center [633, 296] width 37 height 11
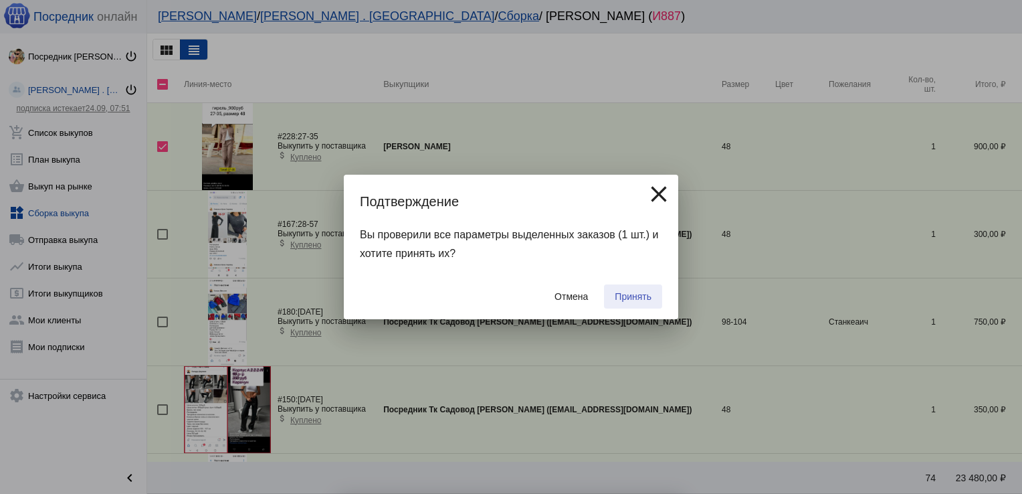
checkbox input "false"
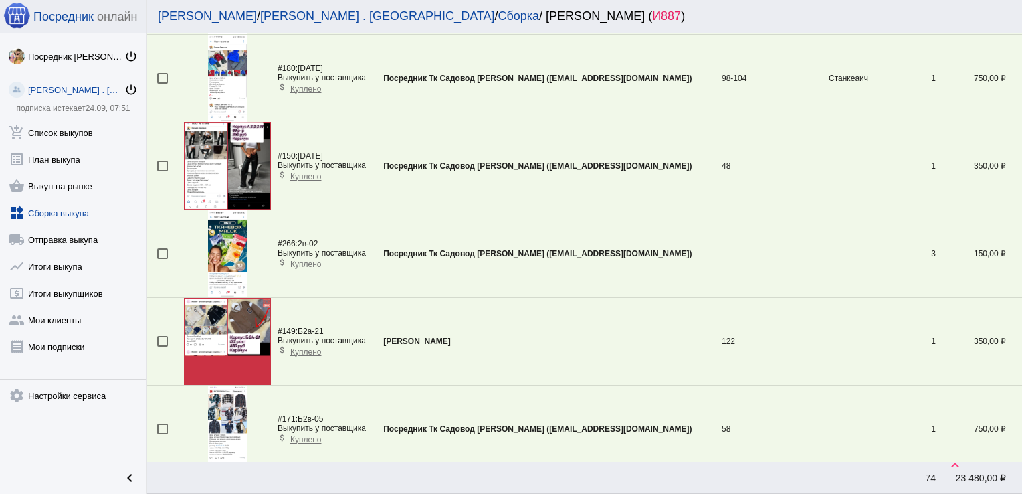
scroll to position [157, 0]
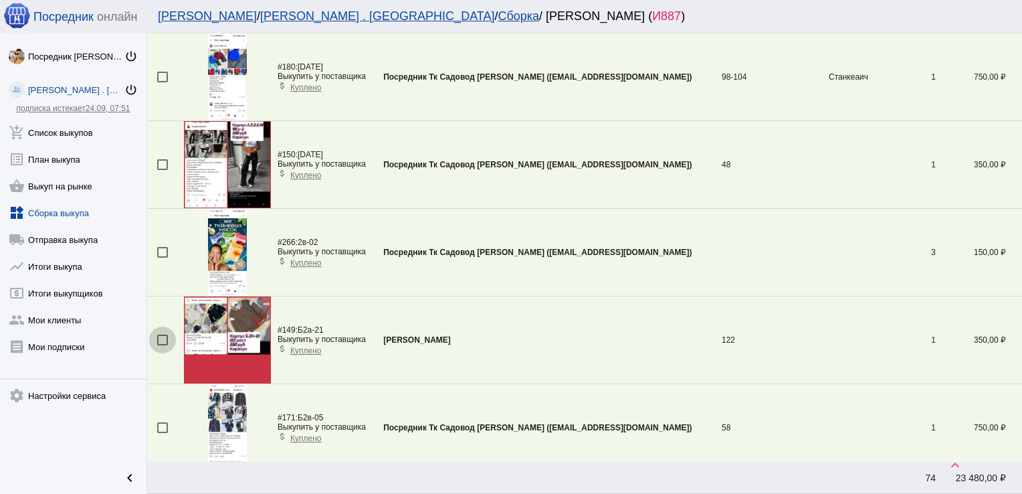
click at [164, 339] on div at bounding box center [162, 340] width 11 height 11
click at [163, 345] on input "checkbox" at bounding box center [162, 345] width 1 height 1
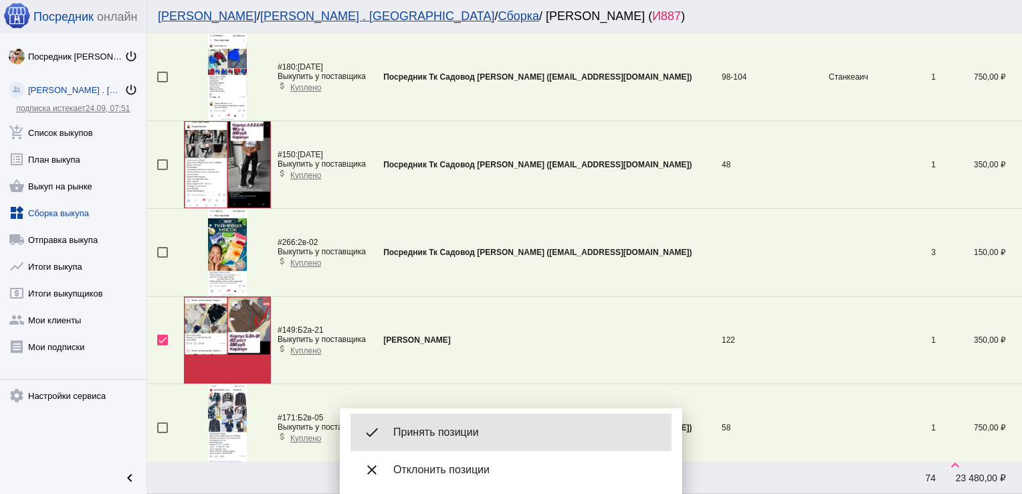
click at [452, 428] on span "Принять позиции" at bounding box center [527, 432] width 268 height 13
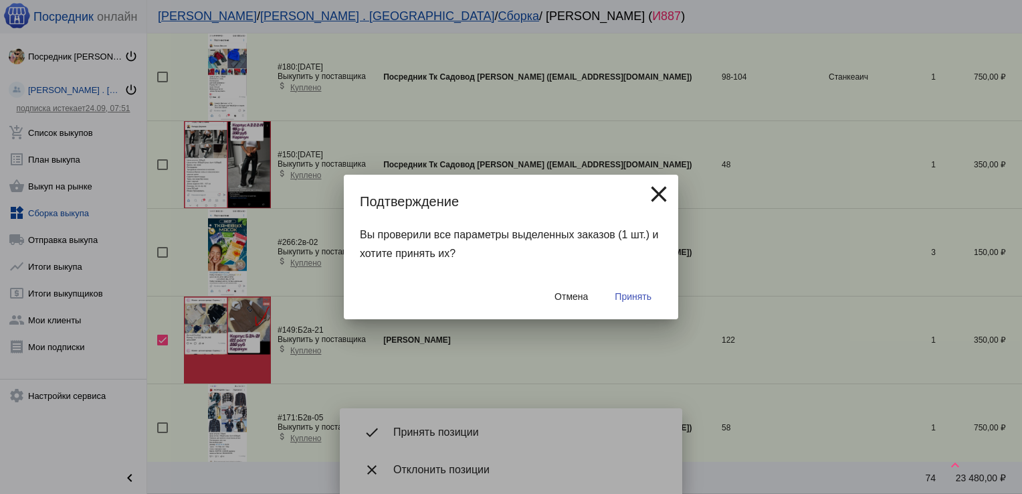
click at [636, 292] on span "Принять" at bounding box center [633, 296] width 37 height 11
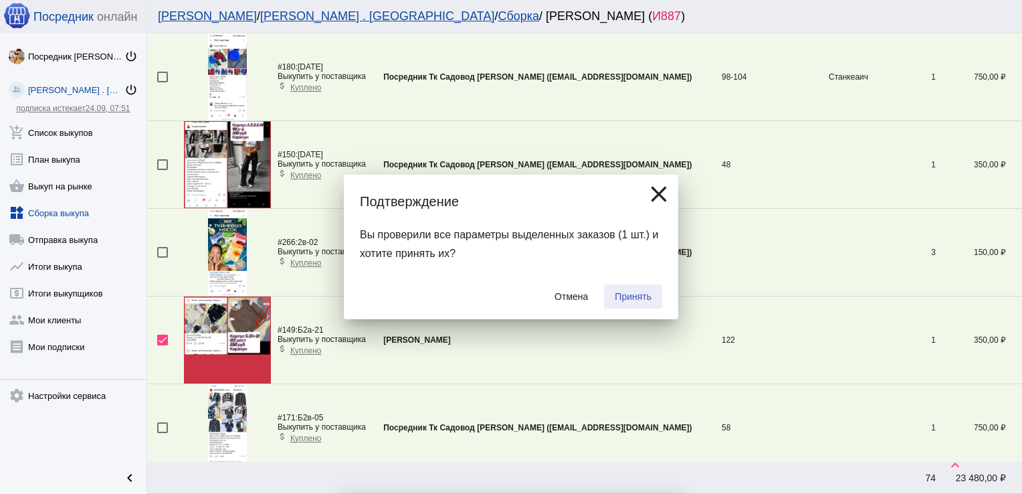
checkbox input "false"
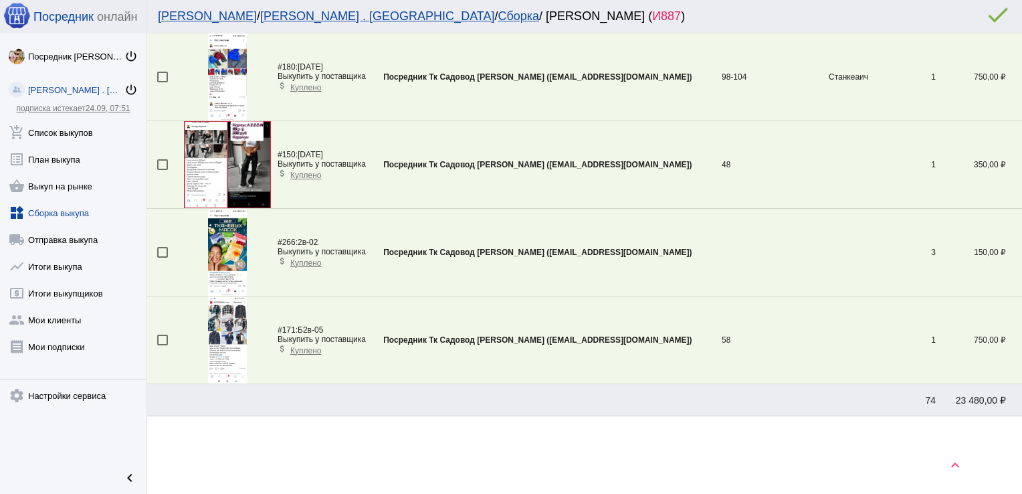
click at [158, 340] on div at bounding box center [162, 340] width 11 height 11
click at [162, 345] on input "checkbox" at bounding box center [162, 345] width 1 height 1
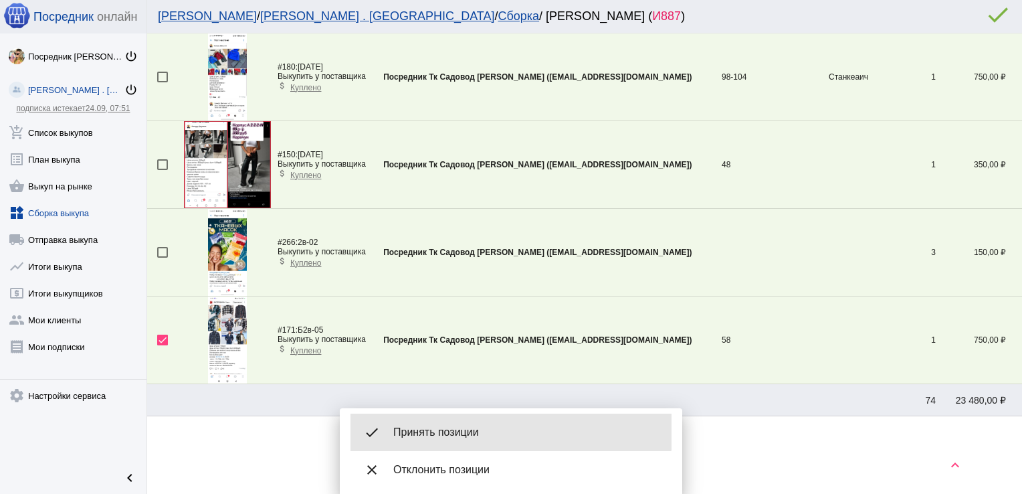
click at [478, 422] on div "done Принять позиции" at bounding box center [511, 431] width 321 height 37
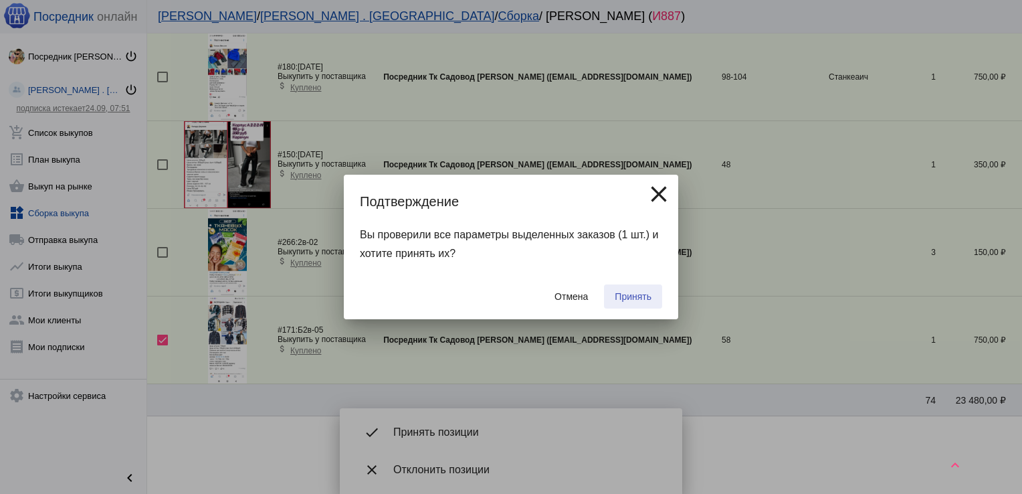
click at [650, 288] on button "Принять" at bounding box center [633, 296] width 58 height 24
checkbox input "false"
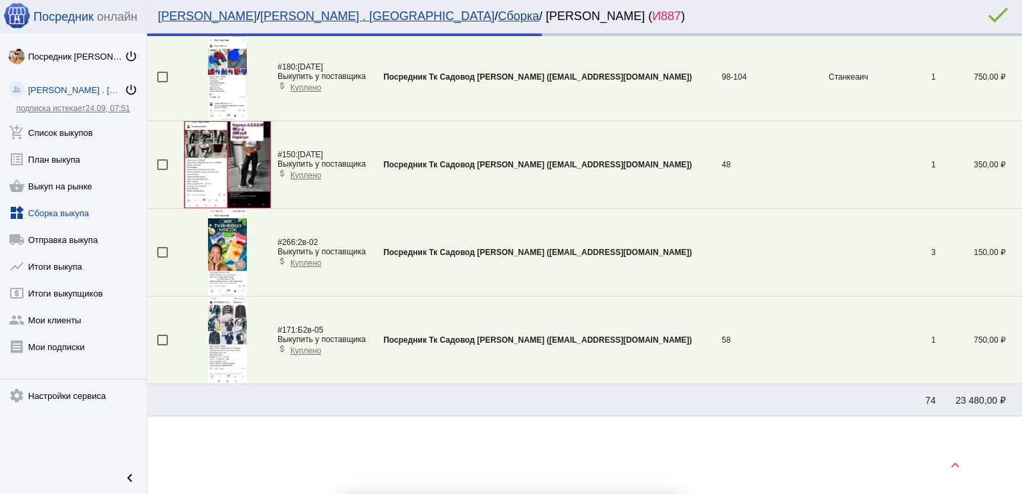
scroll to position [92, 0]
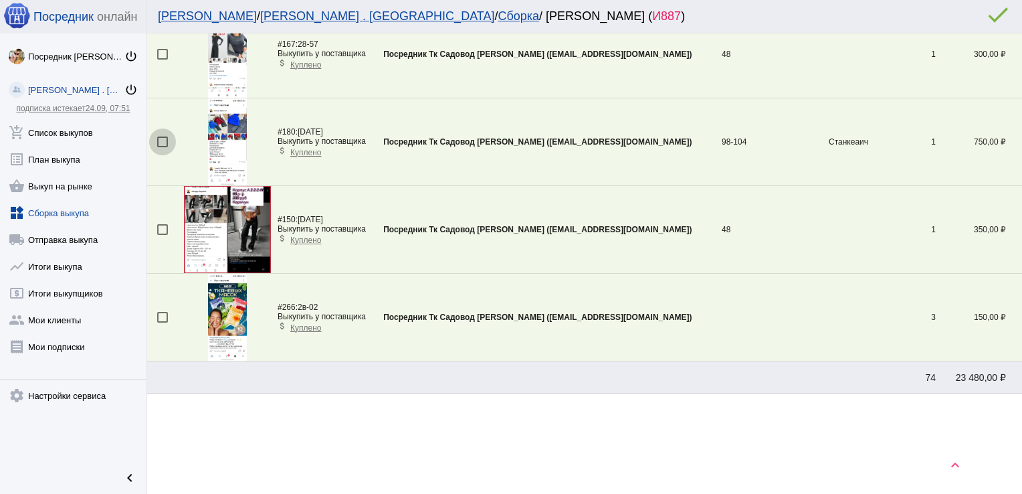
click at [162, 141] on div at bounding box center [162, 141] width 11 height 11
click at [162, 147] on input "checkbox" at bounding box center [162, 147] width 1 height 1
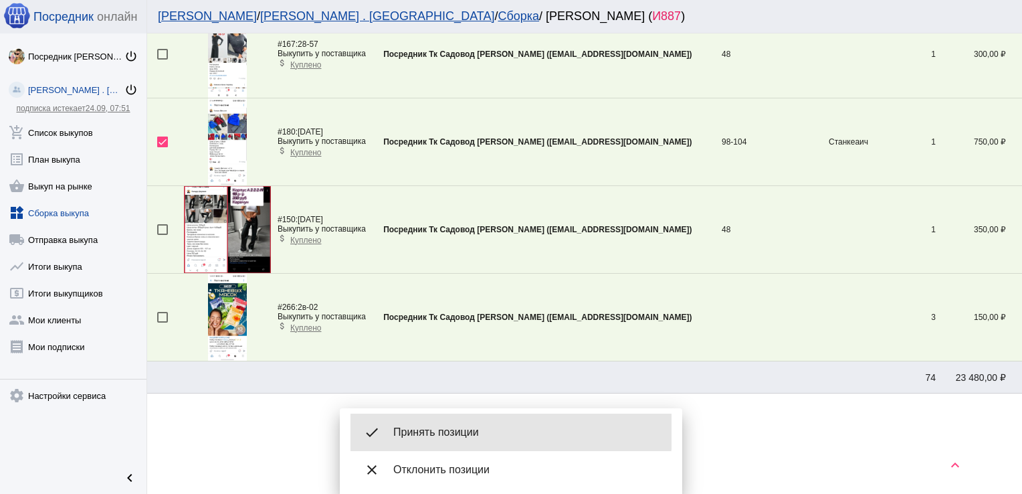
click at [432, 424] on div "done Принять позиции" at bounding box center [511, 431] width 321 height 37
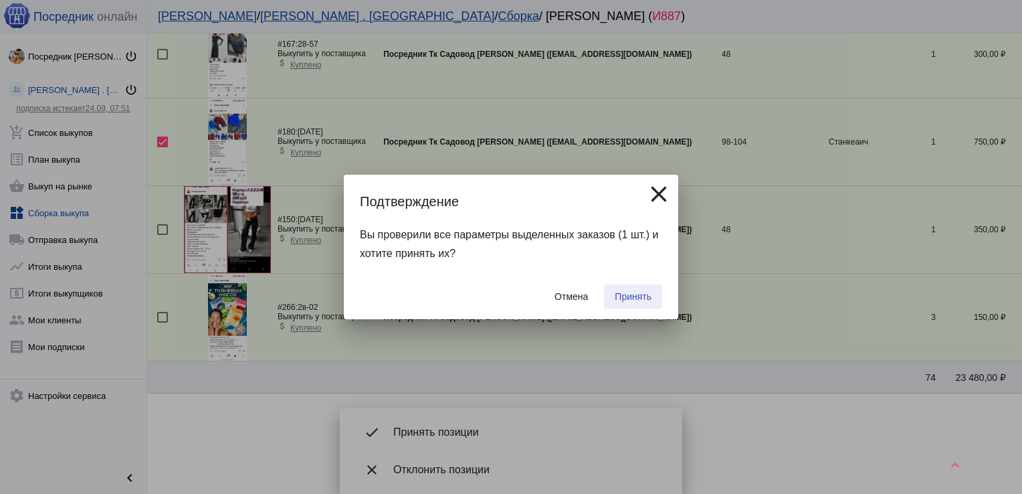
click at [644, 293] on span "Принять" at bounding box center [633, 296] width 37 height 11
checkbox input "false"
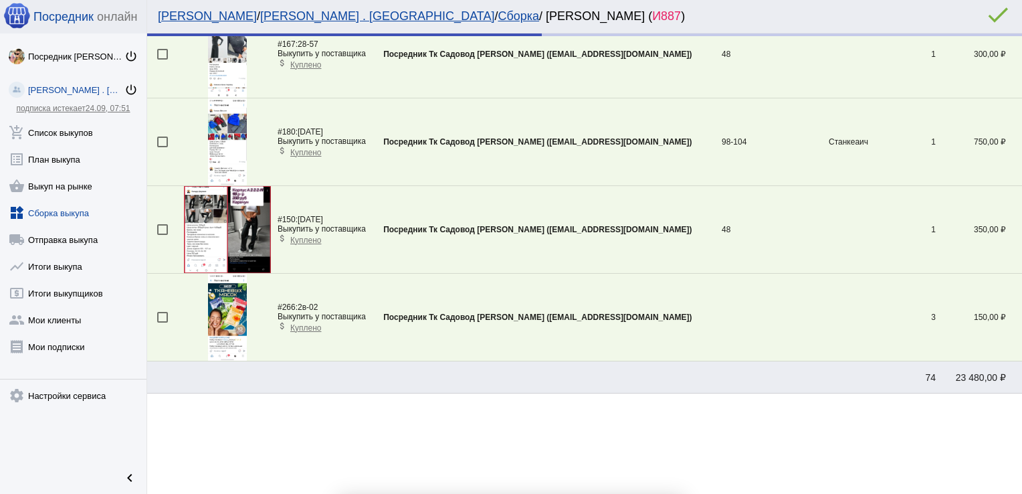
scroll to position [5, 0]
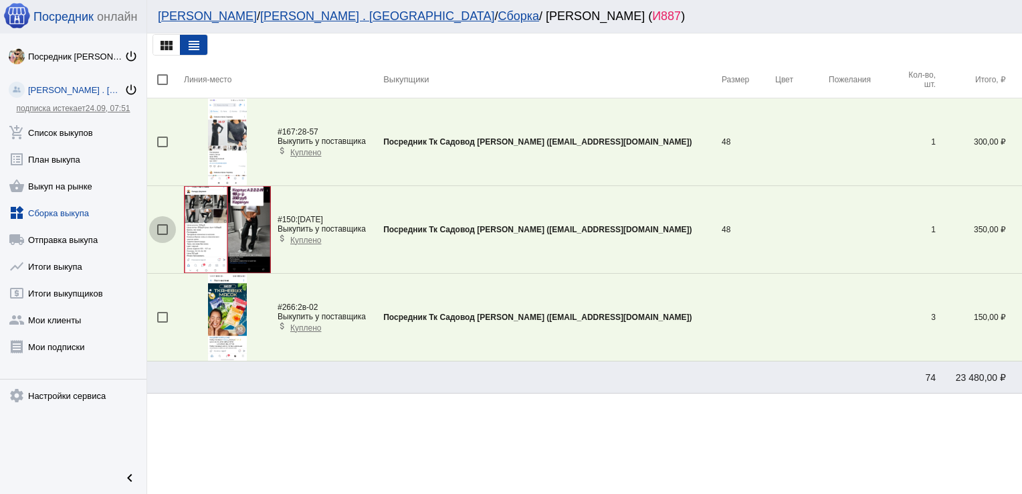
click at [161, 229] on div at bounding box center [162, 229] width 11 height 11
click at [162, 235] on input "checkbox" at bounding box center [162, 235] width 1 height 1
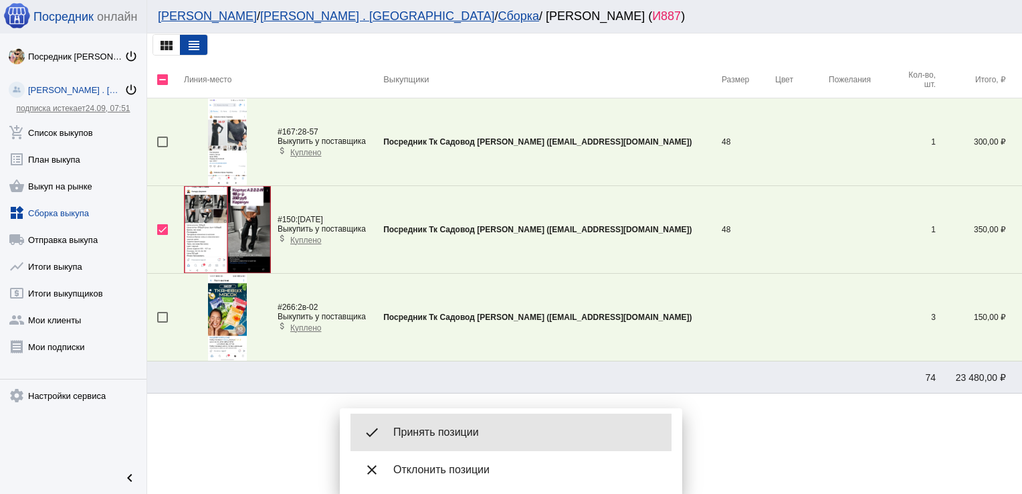
click at [458, 437] on span "Принять позиции" at bounding box center [527, 432] width 268 height 13
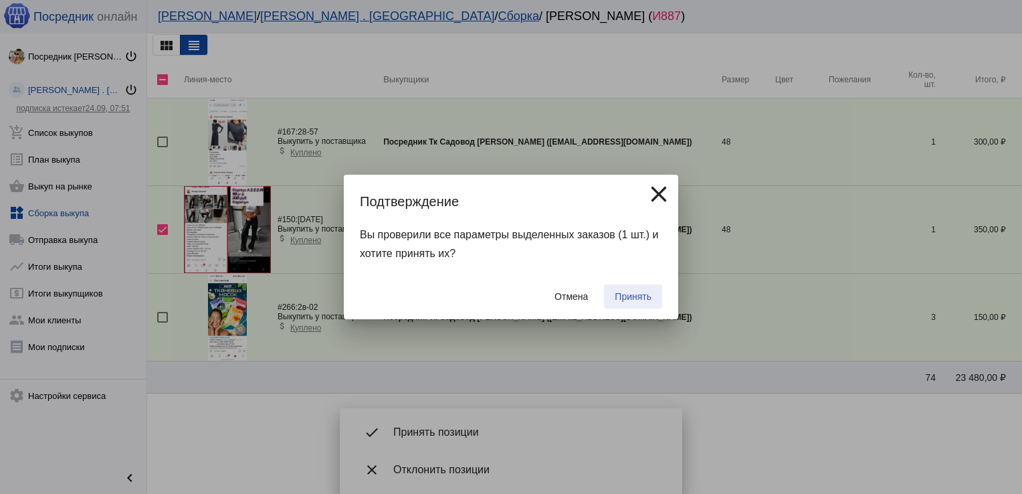
click at [634, 294] on span "Принять" at bounding box center [633, 296] width 37 height 11
checkbox input "false"
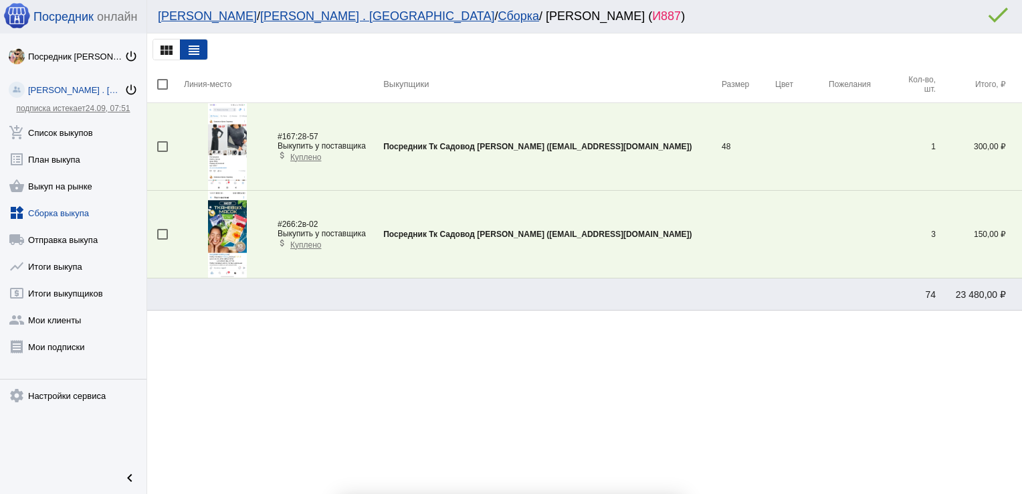
scroll to position [0, 0]
click at [157, 234] on div at bounding box center [162, 234] width 11 height 11
click at [162, 240] on input "checkbox" at bounding box center [162, 240] width 1 height 1
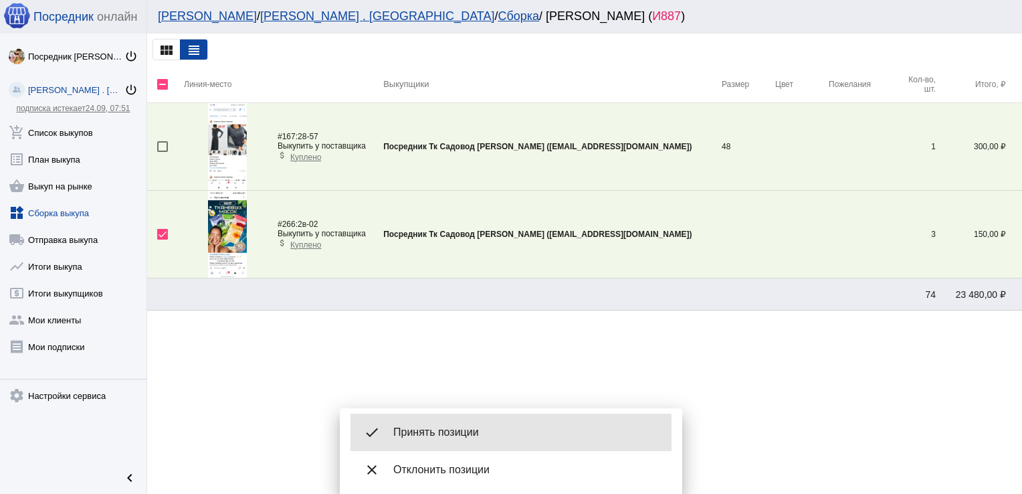
click at [520, 448] on div "done Принять позиции" at bounding box center [511, 431] width 321 height 37
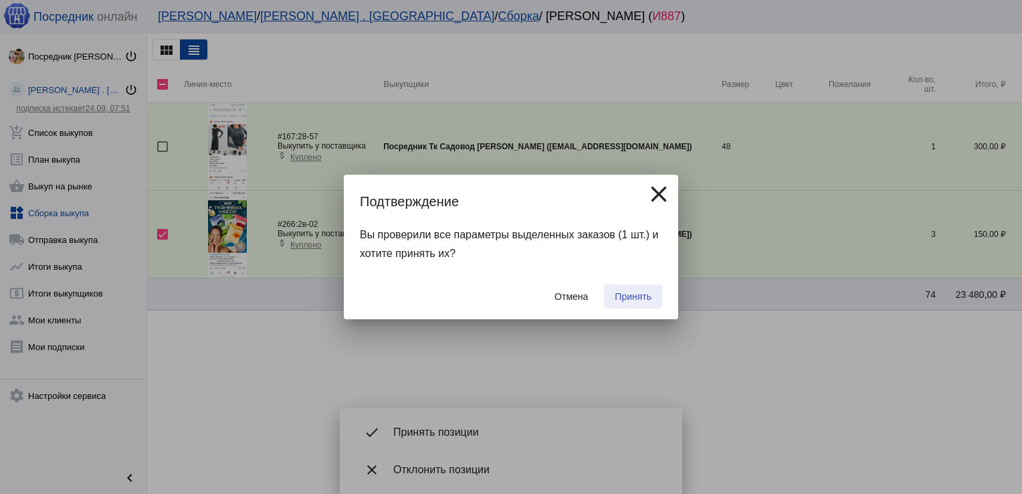
click at [636, 294] on span "Принять" at bounding box center [633, 296] width 37 height 11
checkbox input "false"
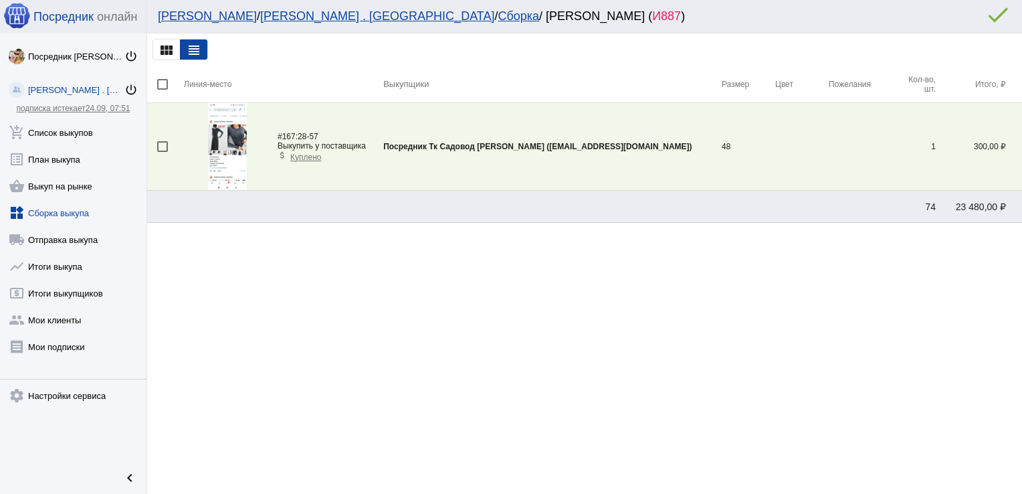
click at [219, 138] on img at bounding box center [227, 146] width 39 height 87
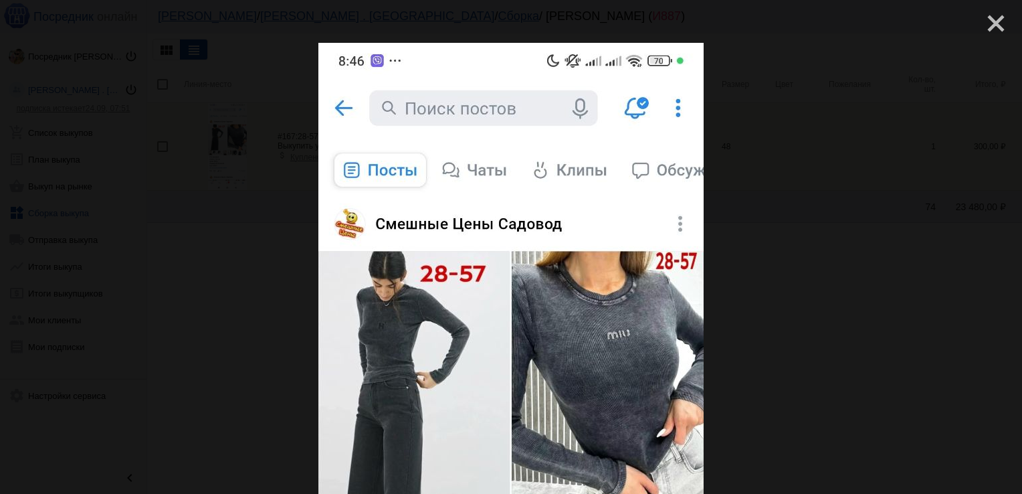
click at [998, 23] on mat-icon "close" at bounding box center [991, 18] width 16 height 16
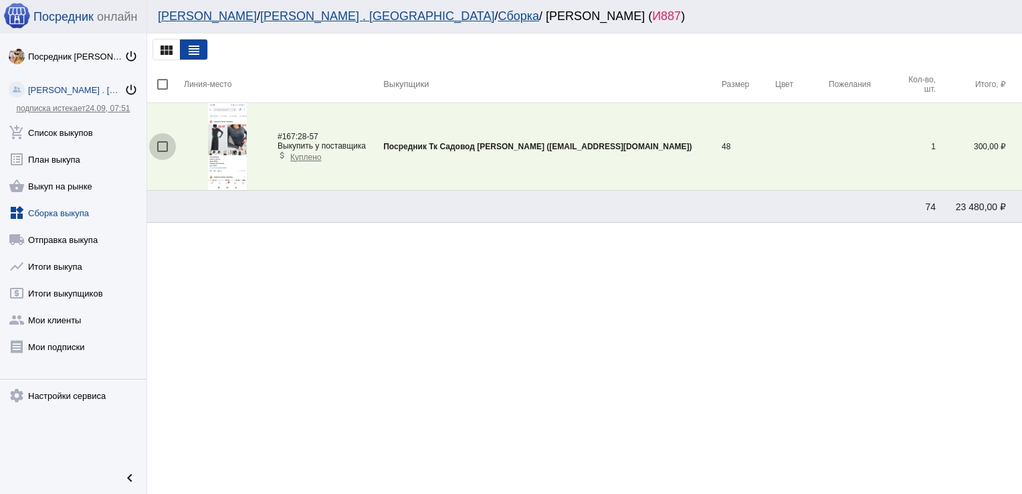
click at [164, 145] on div at bounding box center [162, 146] width 11 height 11
click at [163, 152] on input "checkbox" at bounding box center [162, 152] width 1 height 1
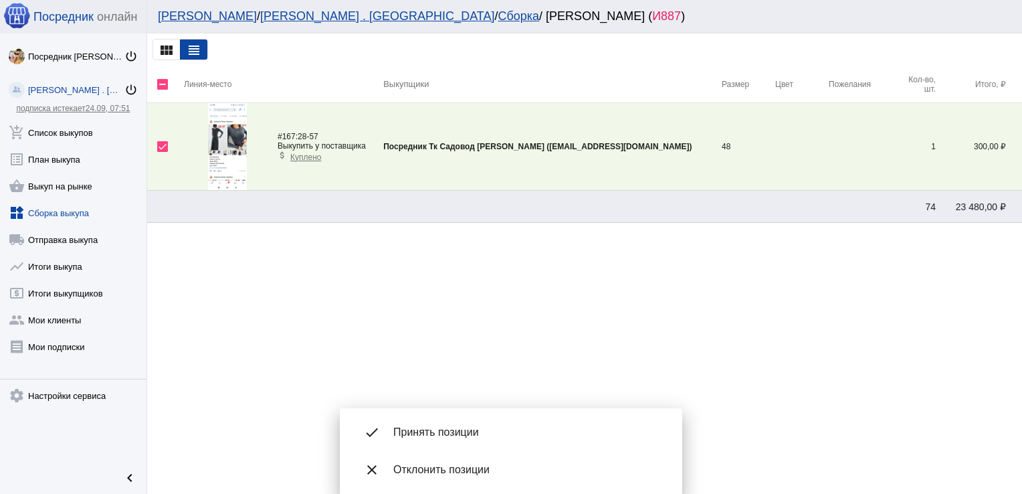
click at [478, 420] on div "done Принять позиции" at bounding box center [511, 431] width 321 height 37
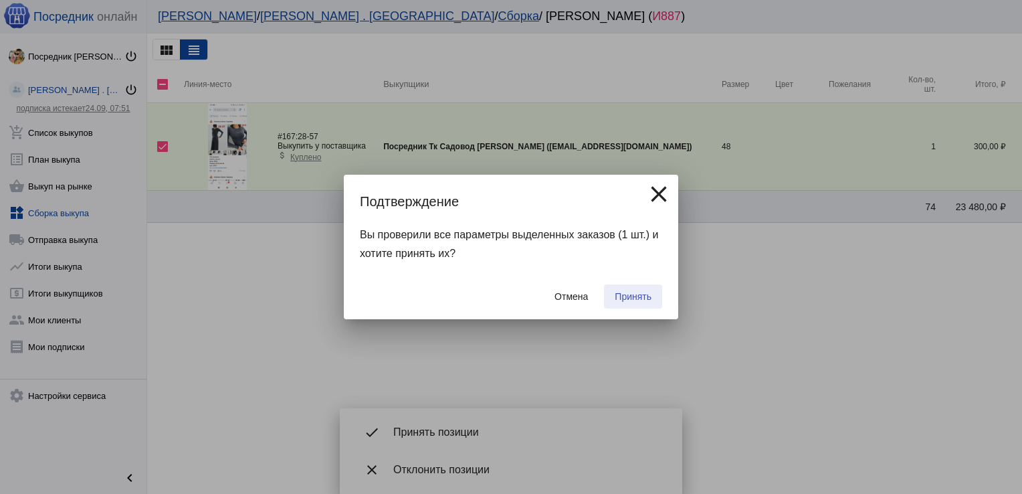
click at [646, 291] on span "Принять" at bounding box center [633, 296] width 37 height 11
checkbox input "false"
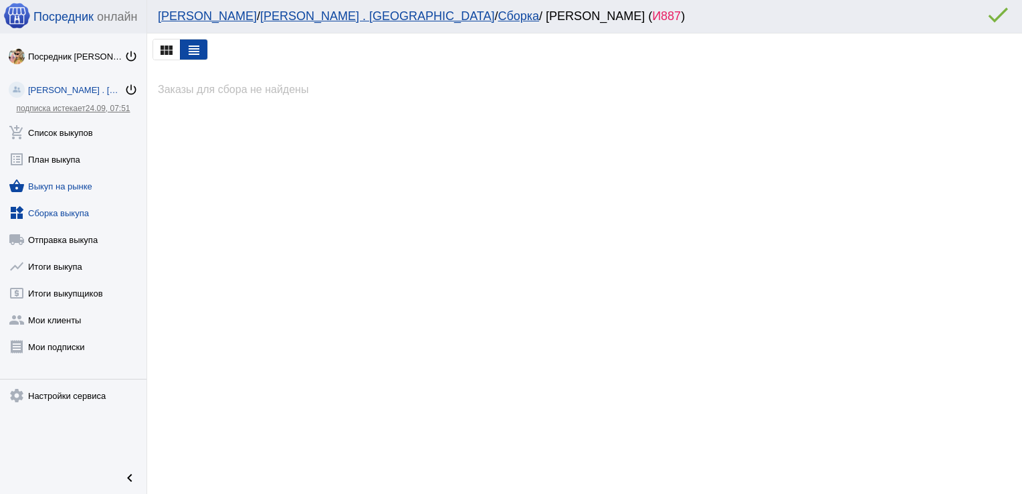
click at [63, 179] on link "shopping_basket Выкуп на рынке" at bounding box center [73, 183] width 147 height 27
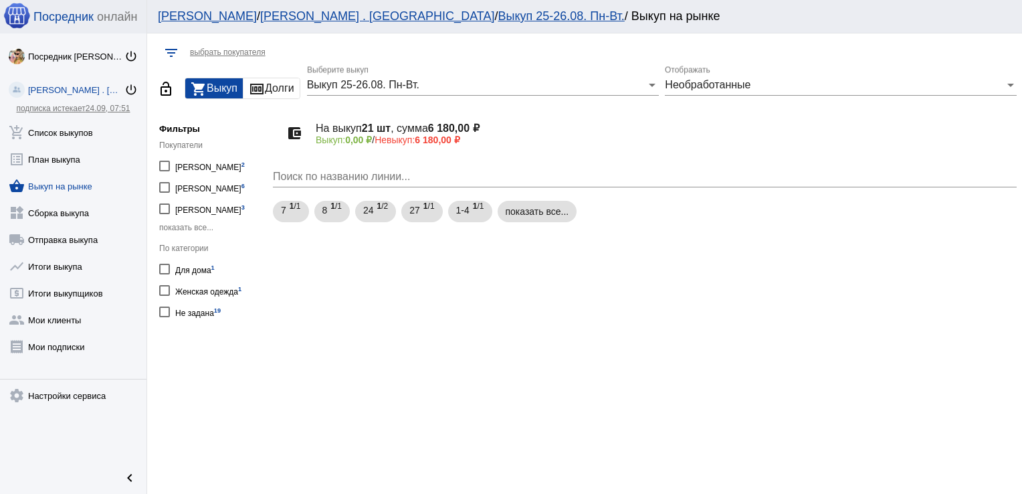
click at [729, 84] on span "Необработанные" at bounding box center [708, 84] width 86 height 11
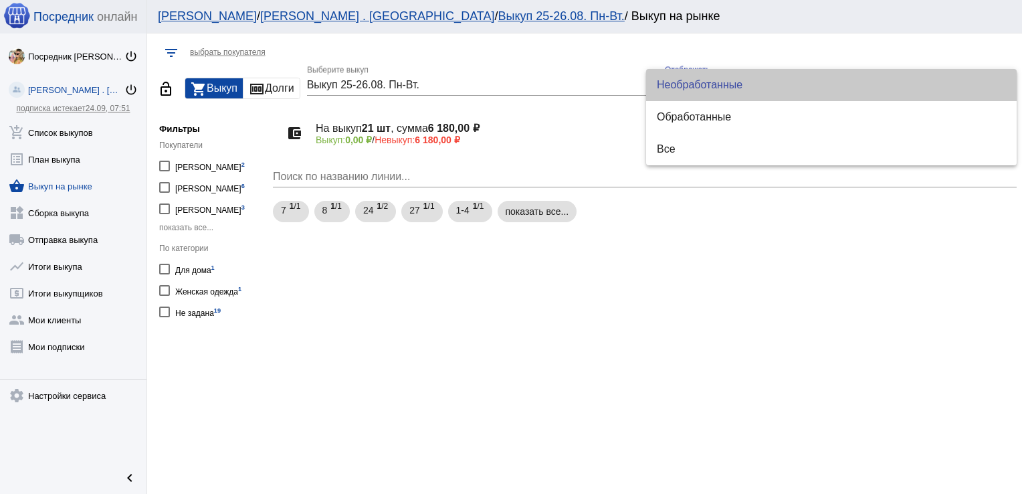
click at [729, 84] on span "Необработанные" at bounding box center [831, 85] width 349 height 32
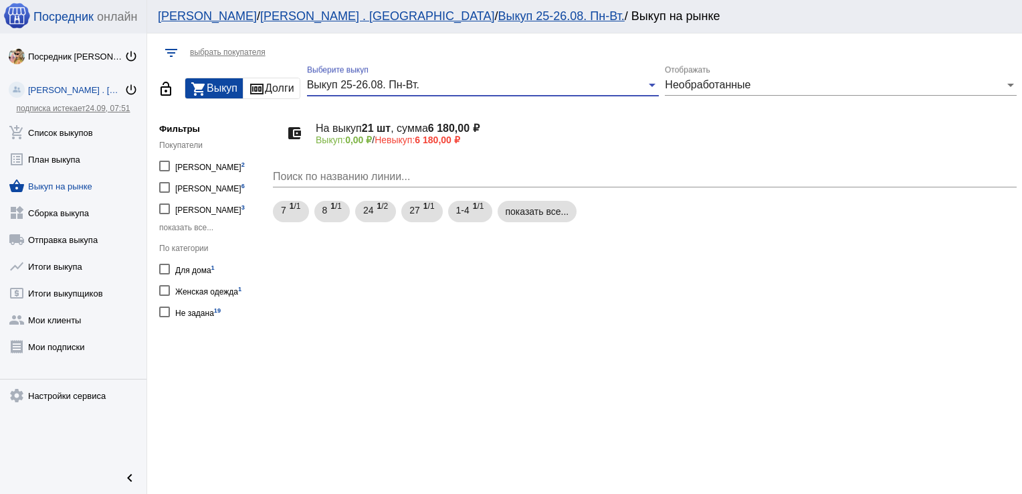
click at [403, 80] on span "Выкуп 25-26.08. Пн-Вт." at bounding box center [363, 84] width 112 height 11
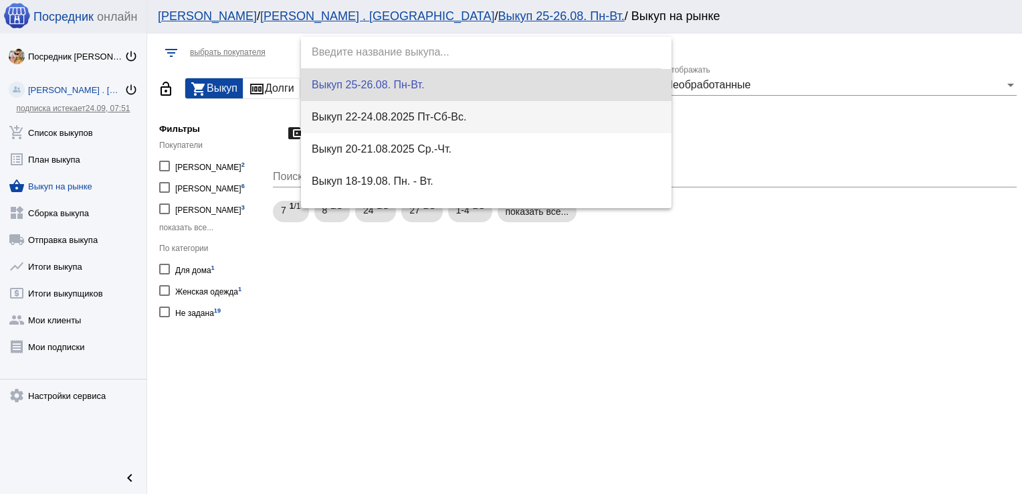
click at [413, 118] on span "Выкуп 22-24.08.2025 Пт-Сб-Вс." at bounding box center [486, 117] width 349 height 32
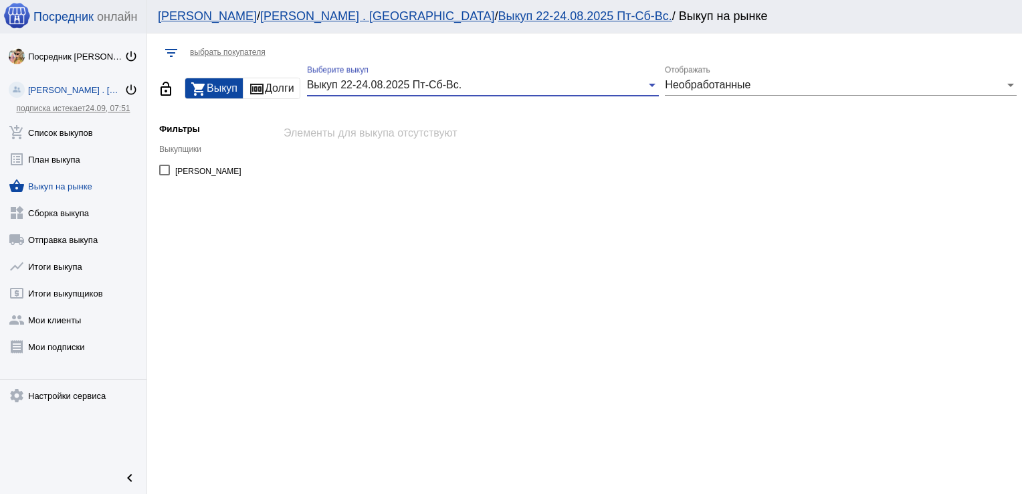
click at [450, 81] on span "Выкуп 22-24.08.2025 Пт-Сб-Вс." at bounding box center [384, 84] width 155 height 11
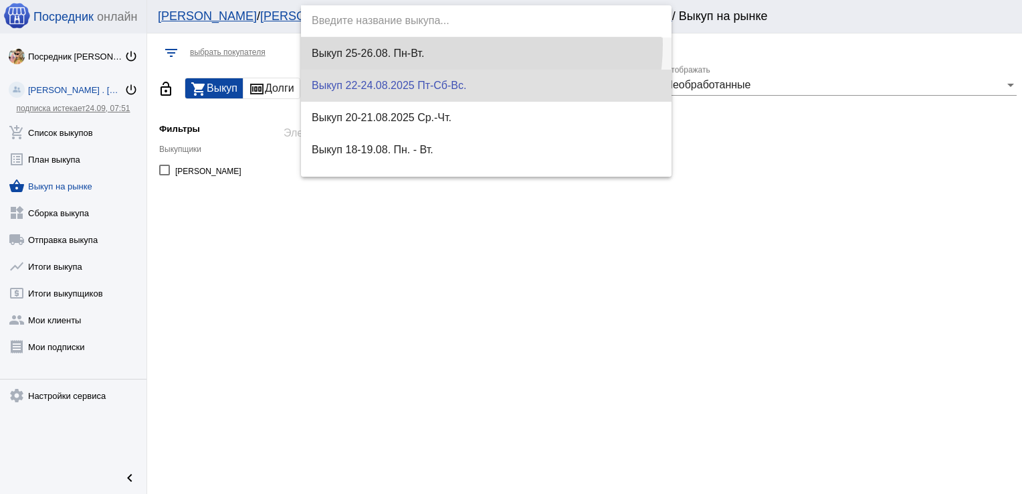
click at [450, 44] on span "Выкуп 25-26.08. Пн-Вт." at bounding box center [486, 53] width 349 height 32
